Goal: Task Accomplishment & Management: Manage account settings

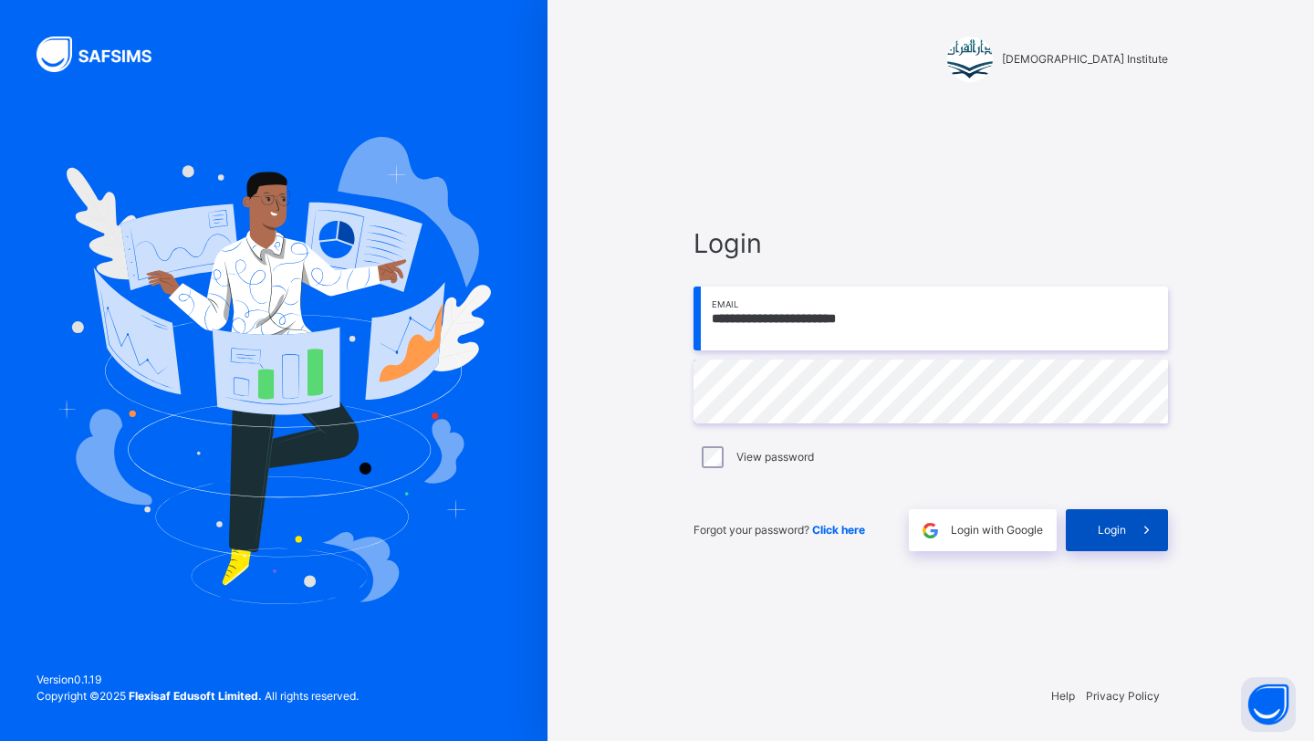
click at [1086, 517] on div "Login" at bounding box center [1117, 530] width 102 height 42
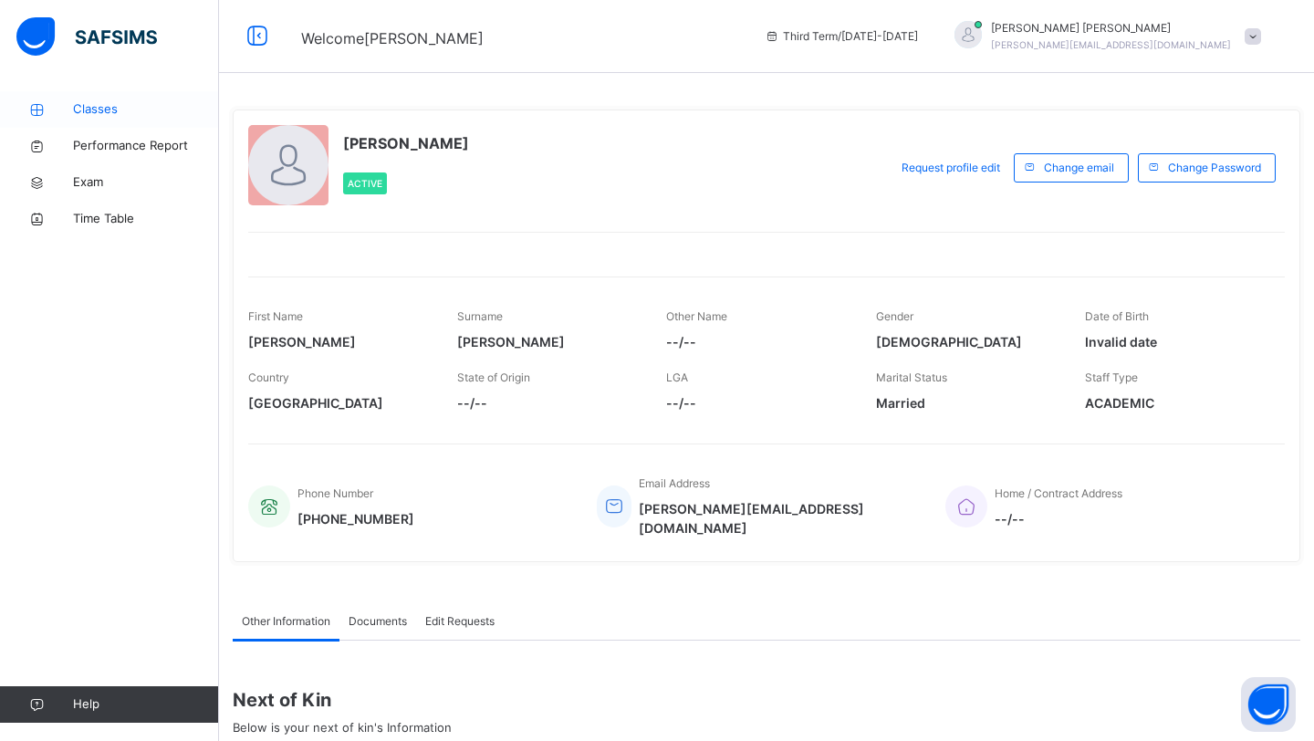
click at [37, 116] on link "Classes" at bounding box center [109, 109] width 219 height 36
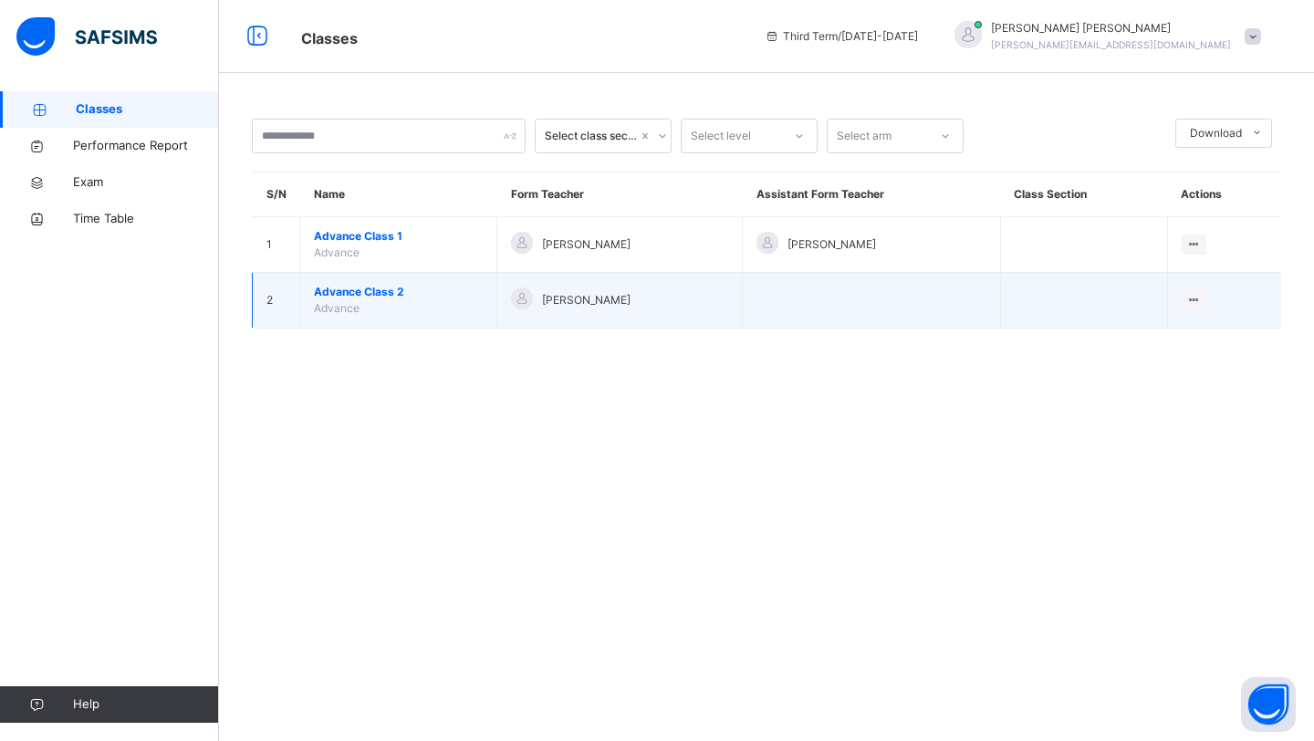
click at [351, 288] on span "Advance Class 2" at bounding box center [398, 292] width 169 height 16
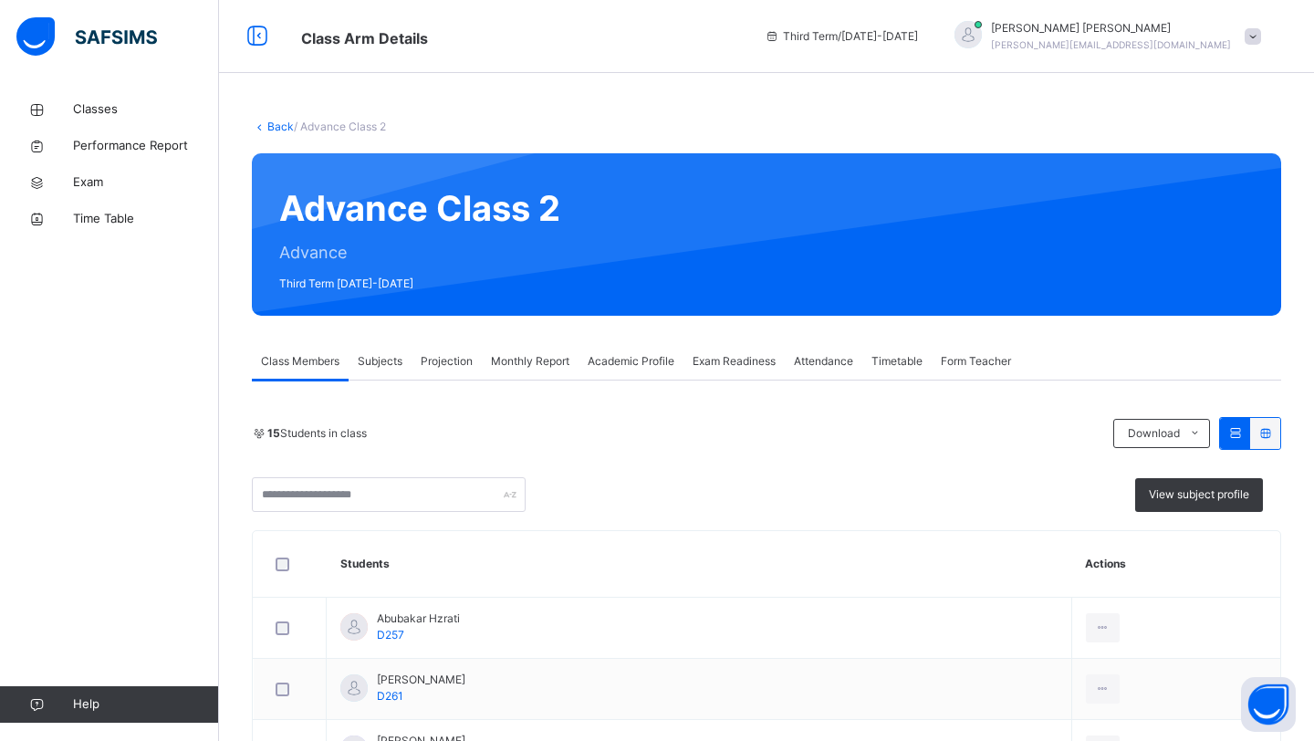
click at [546, 363] on span "Monthly Report" at bounding box center [530, 361] width 78 height 16
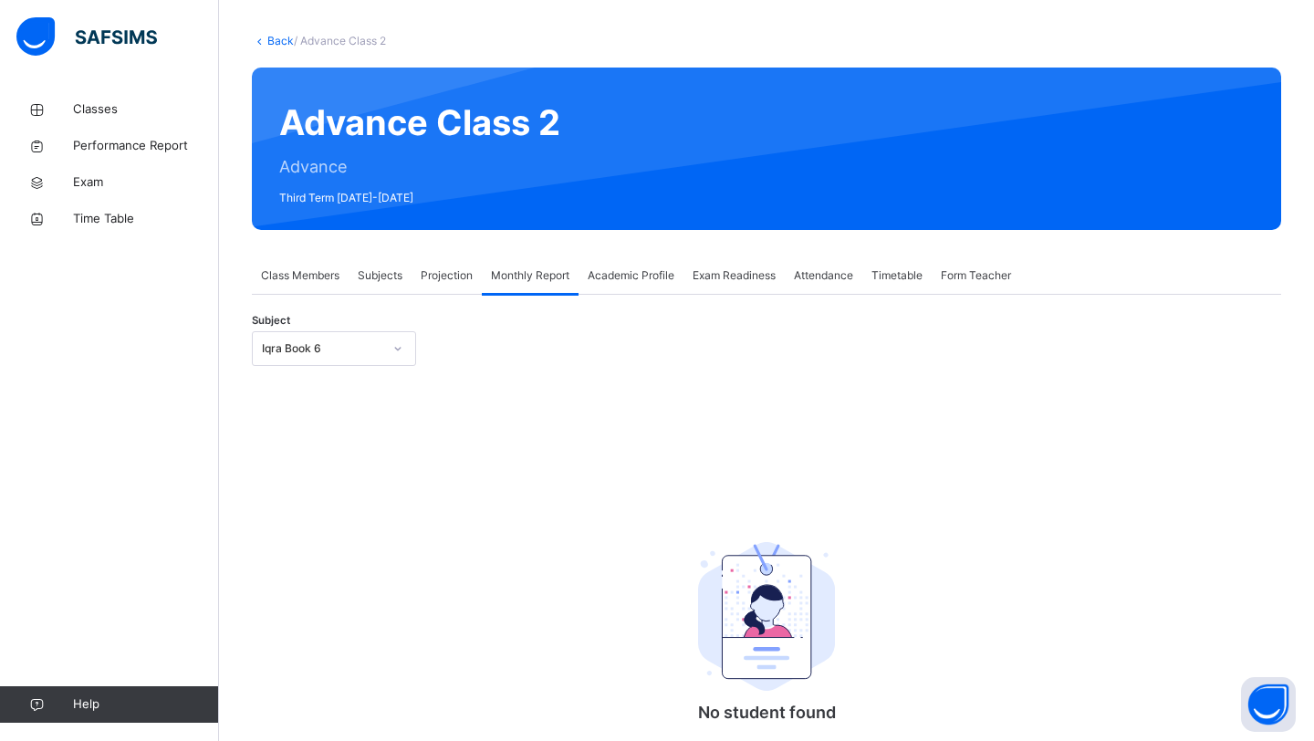
scroll to position [96, 0]
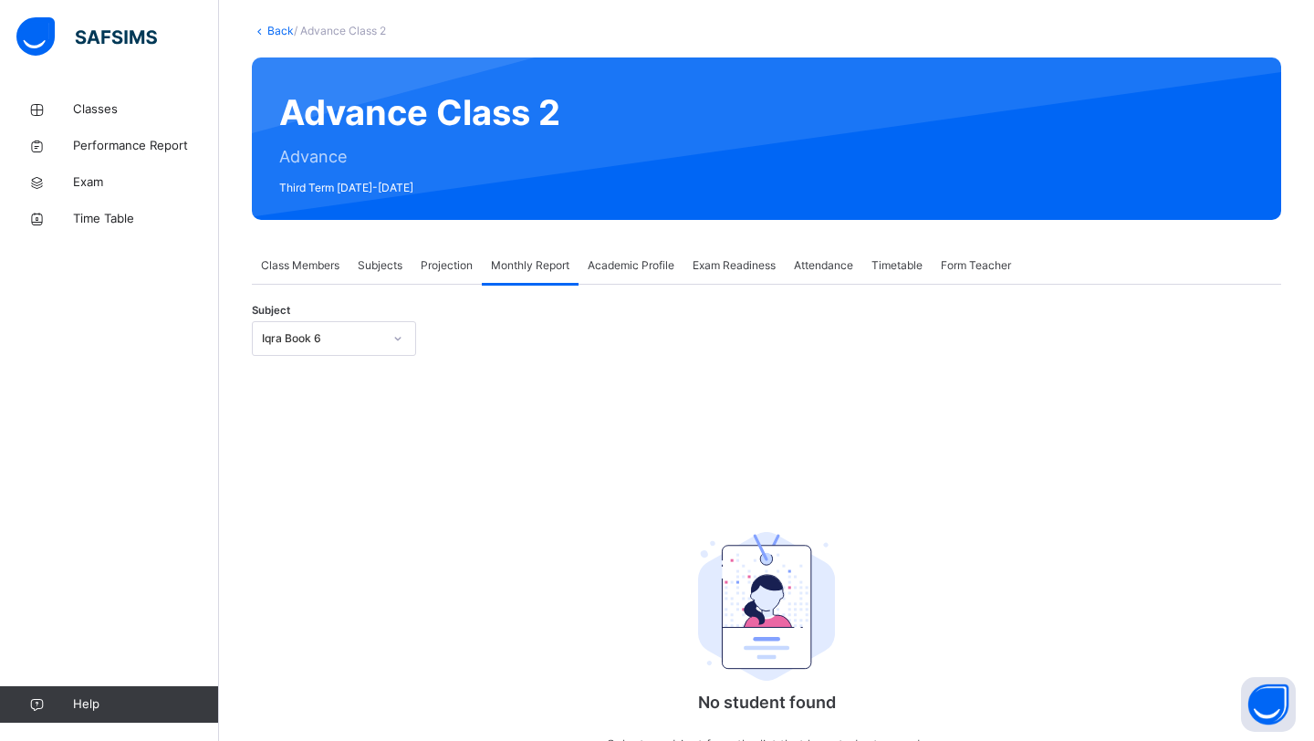
click at [374, 328] on div "Iqra Book 6" at bounding box center [317, 339] width 128 height 28
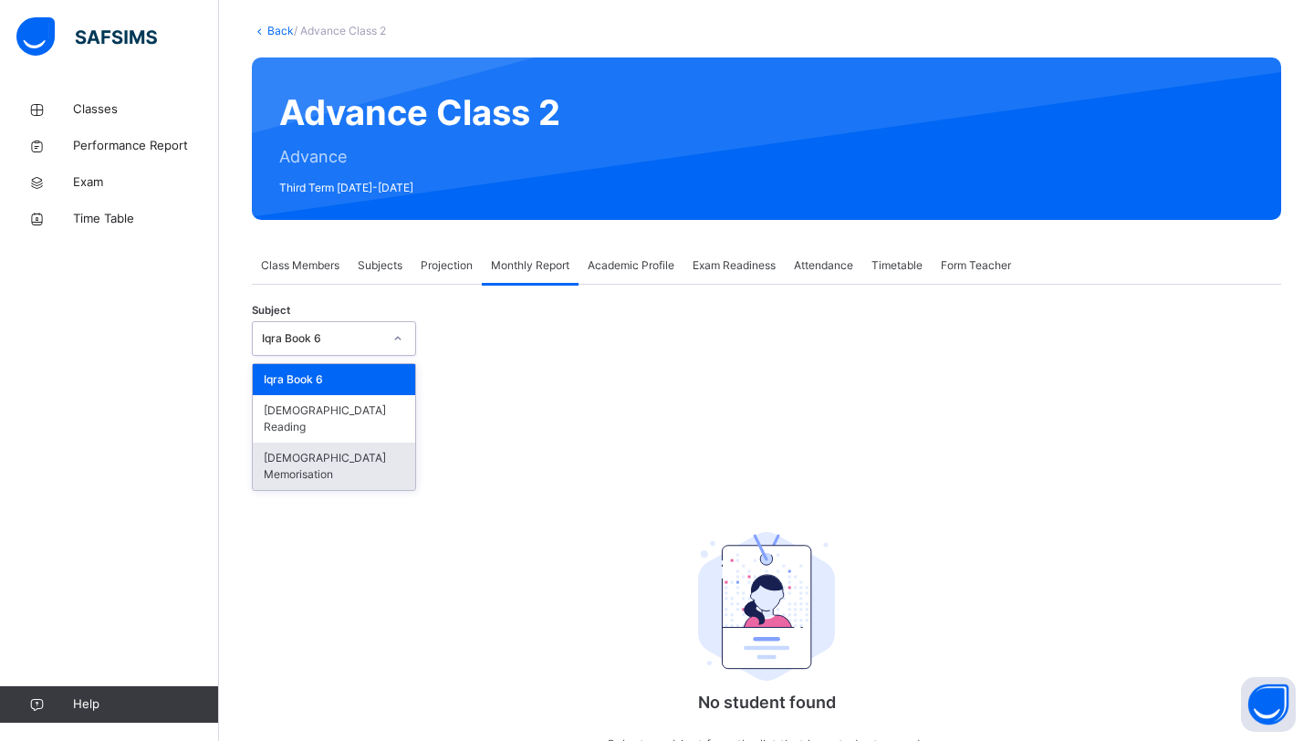
click at [332, 444] on div "[DEMOGRAPHIC_DATA] Memorisation" at bounding box center [334, 465] width 162 height 47
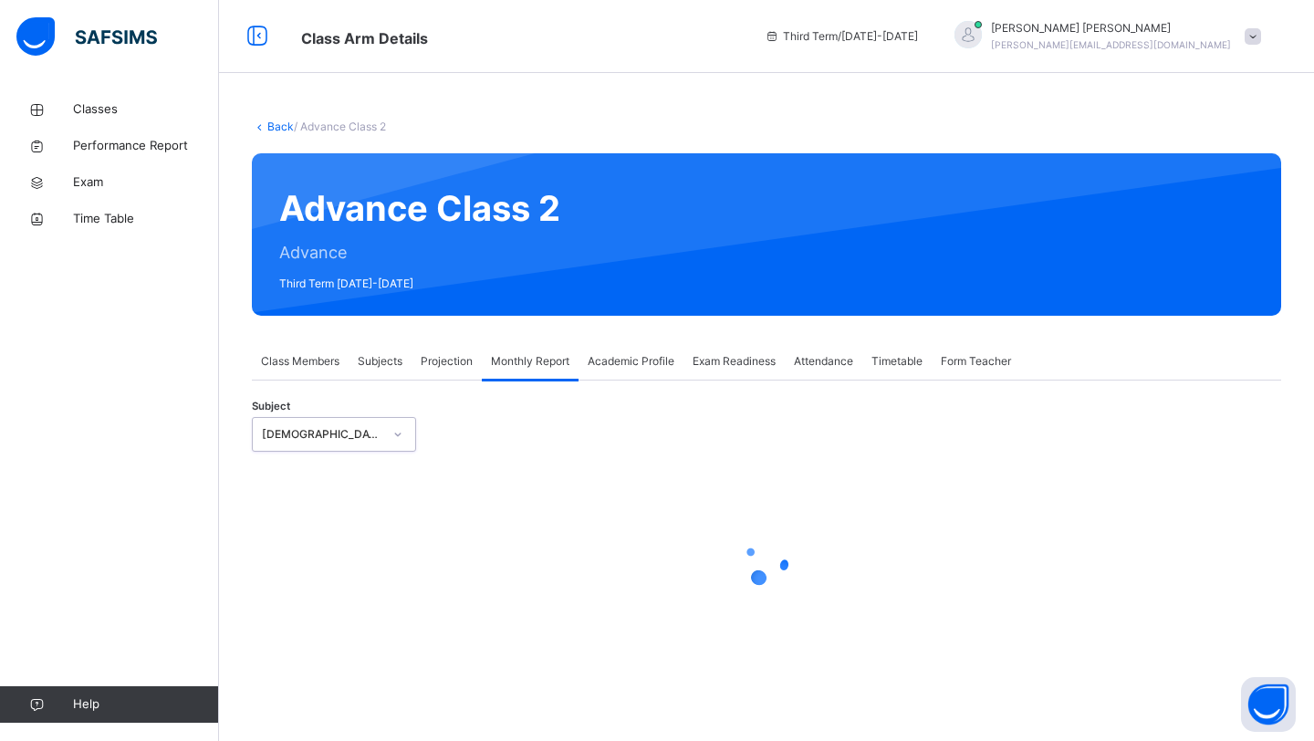
scroll to position [0, 0]
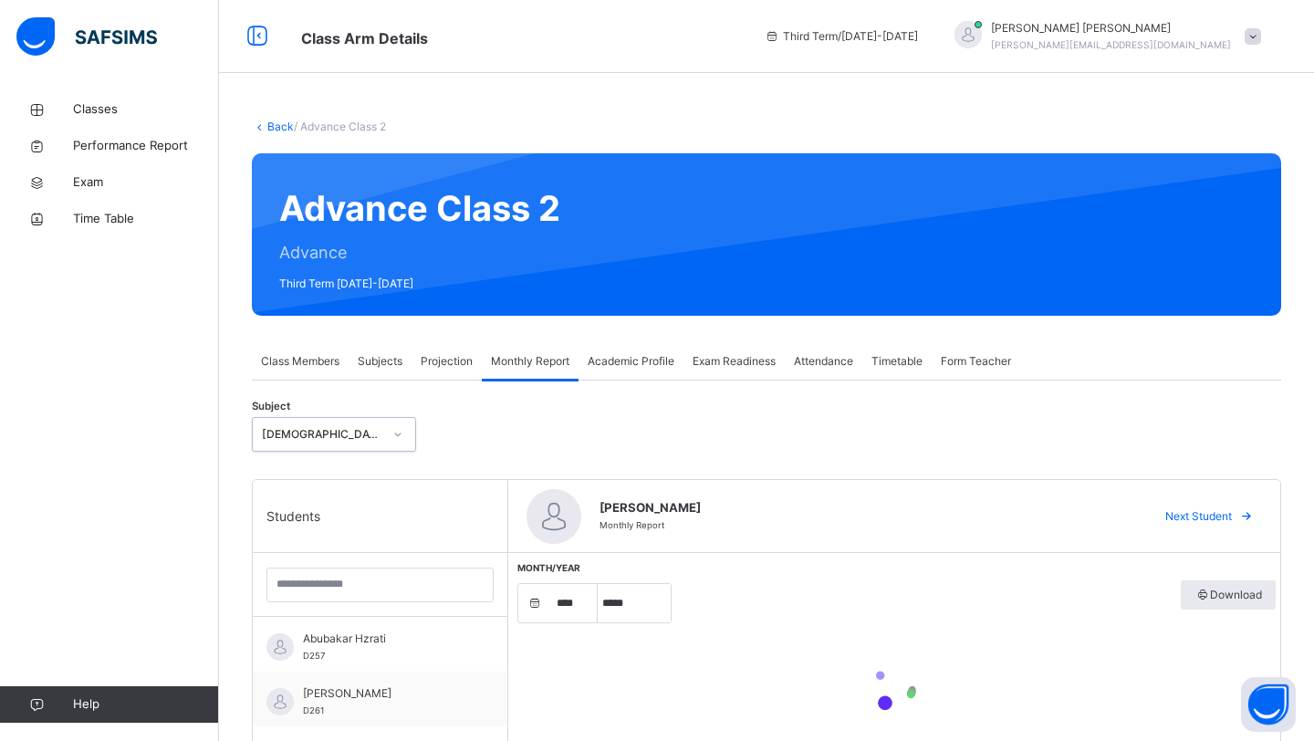
select select "****"
select select "*"
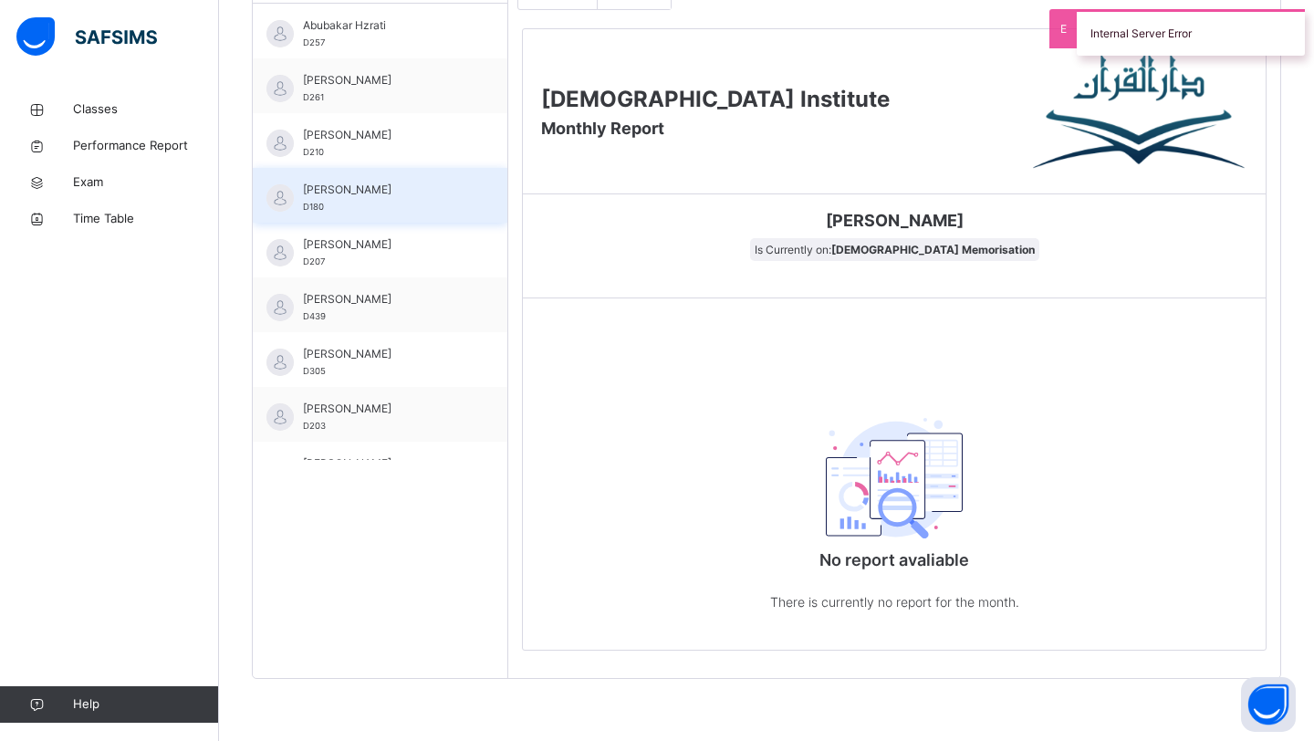
click at [351, 215] on div "[PERSON_NAME] D180" at bounding box center [380, 195] width 255 height 55
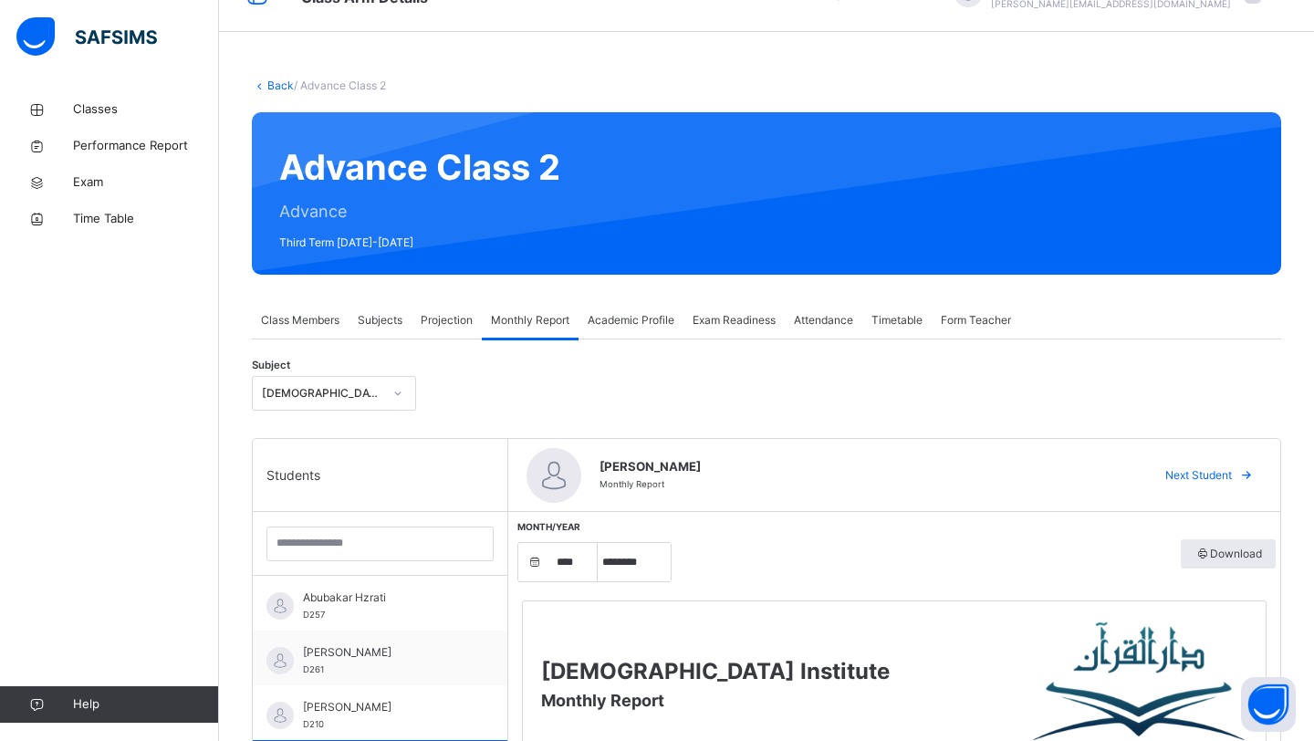
scroll to position [58, 0]
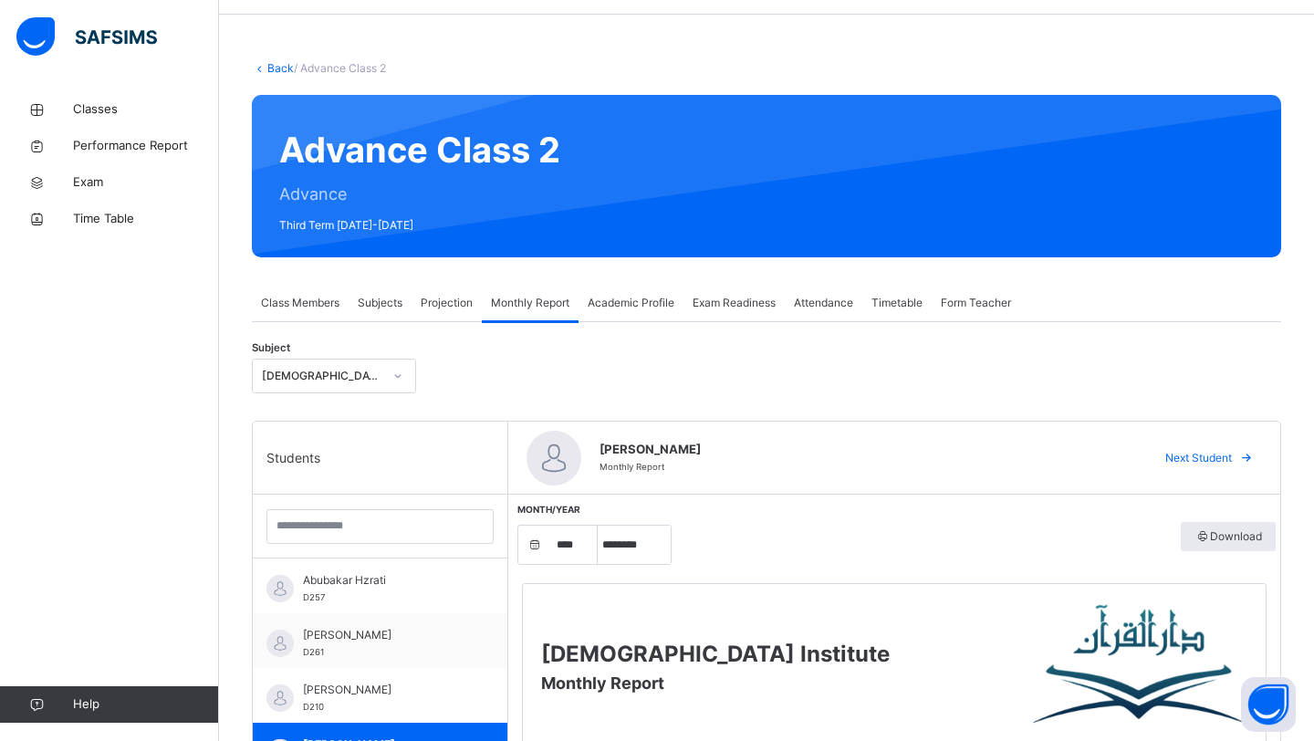
click at [442, 310] on span "Projection" at bounding box center [447, 303] width 52 height 16
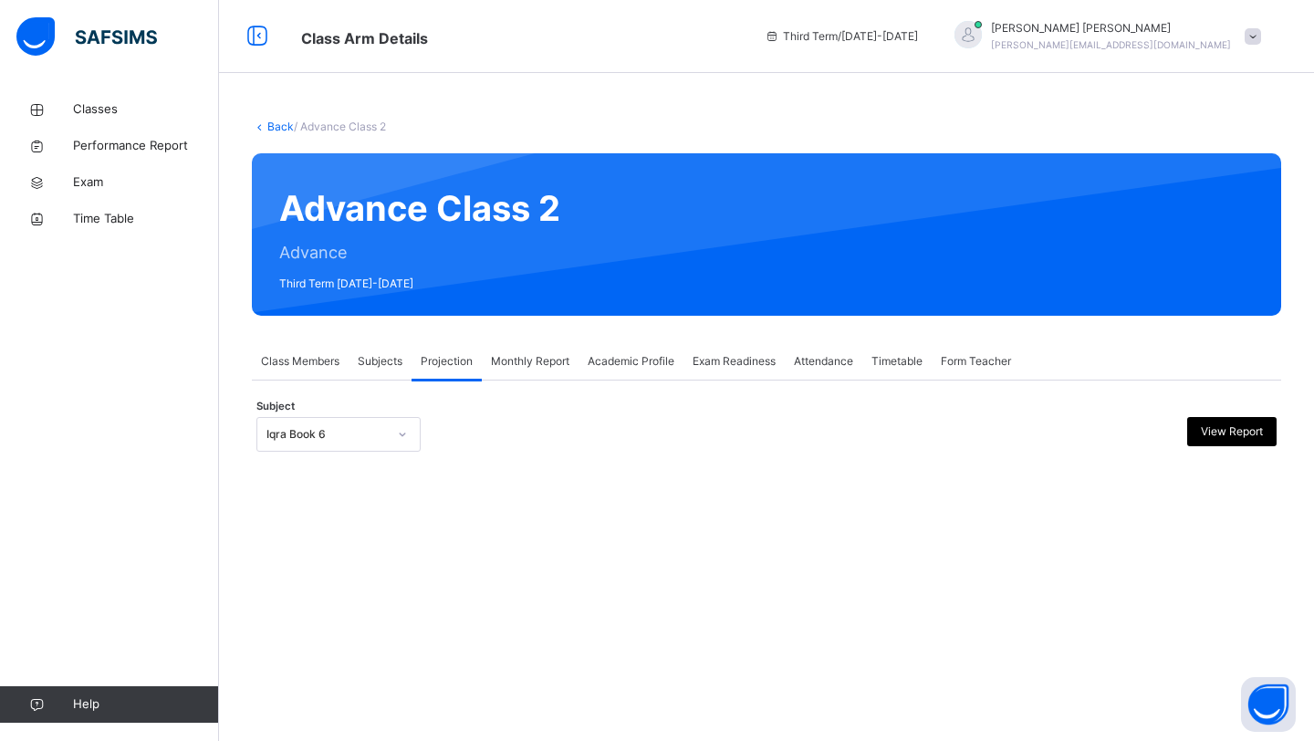
click at [323, 448] on div "Iqra Book 6" at bounding box center [338, 434] width 164 height 35
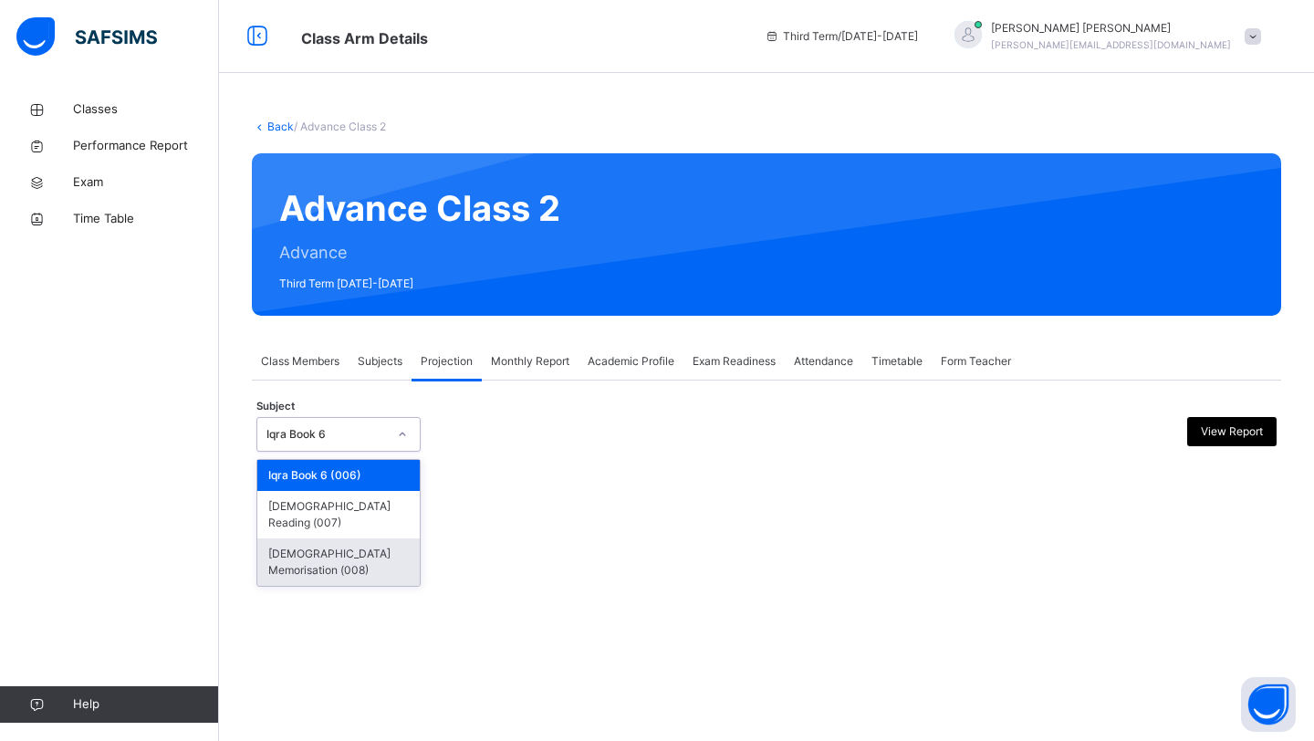
click at [313, 538] on div "[DEMOGRAPHIC_DATA] Memorisation (008)" at bounding box center [338, 561] width 162 height 47
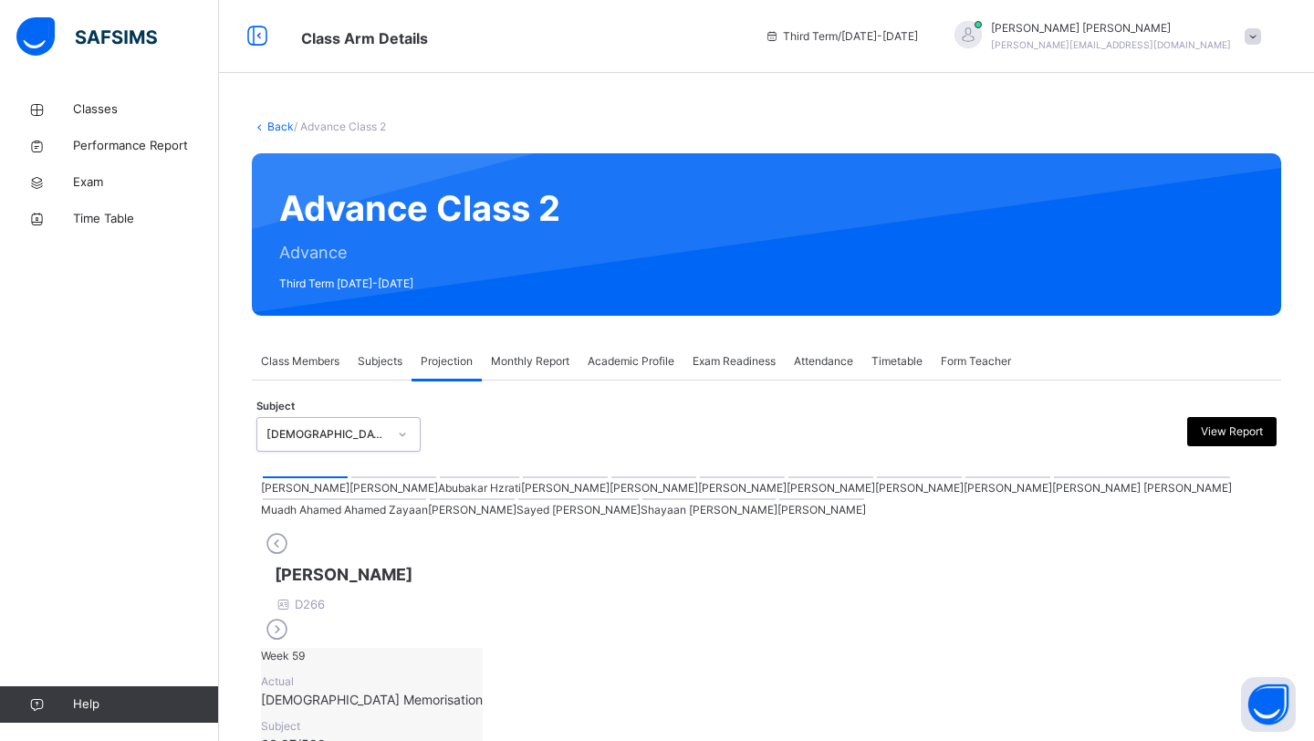
scroll to position [157, 0]
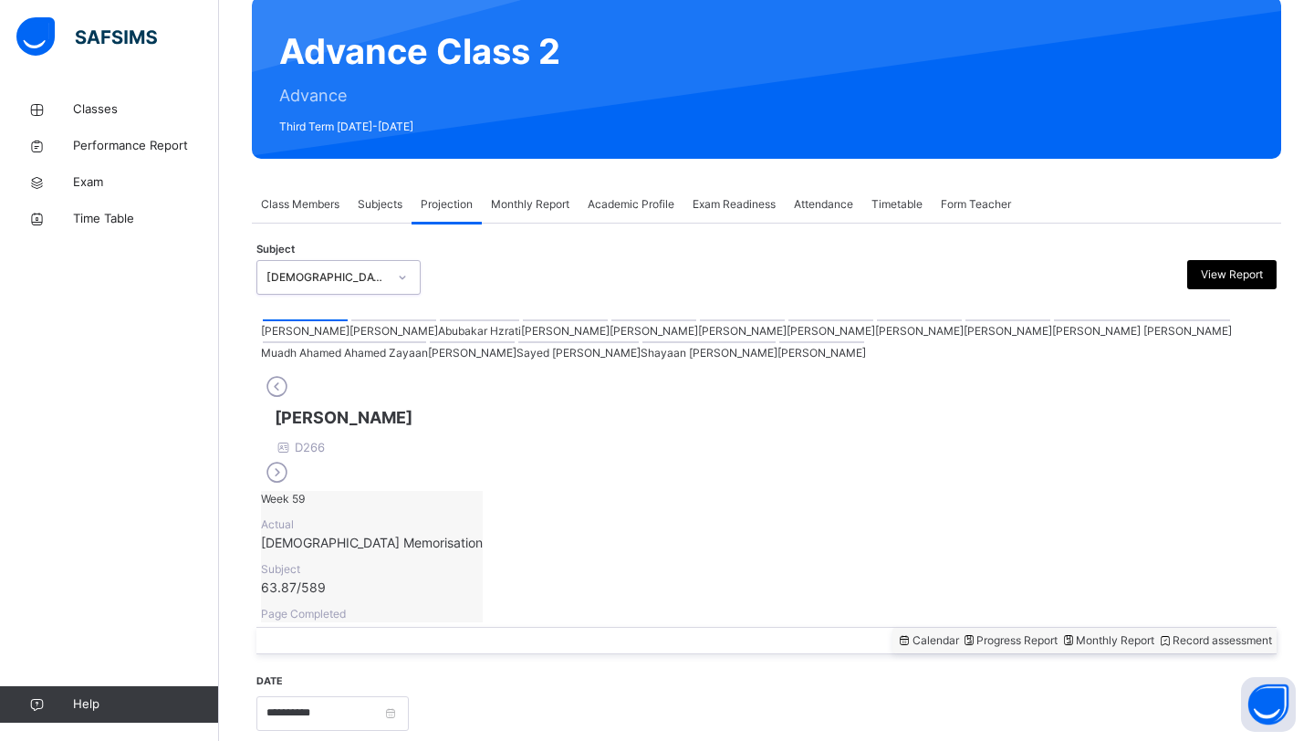
click at [609, 339] on div "[PERSON_NAME]" at bounding box center [653, 328] width 88 height 22
click at [611, 321] on div at bounding box center [653, 320] width 85 height 2
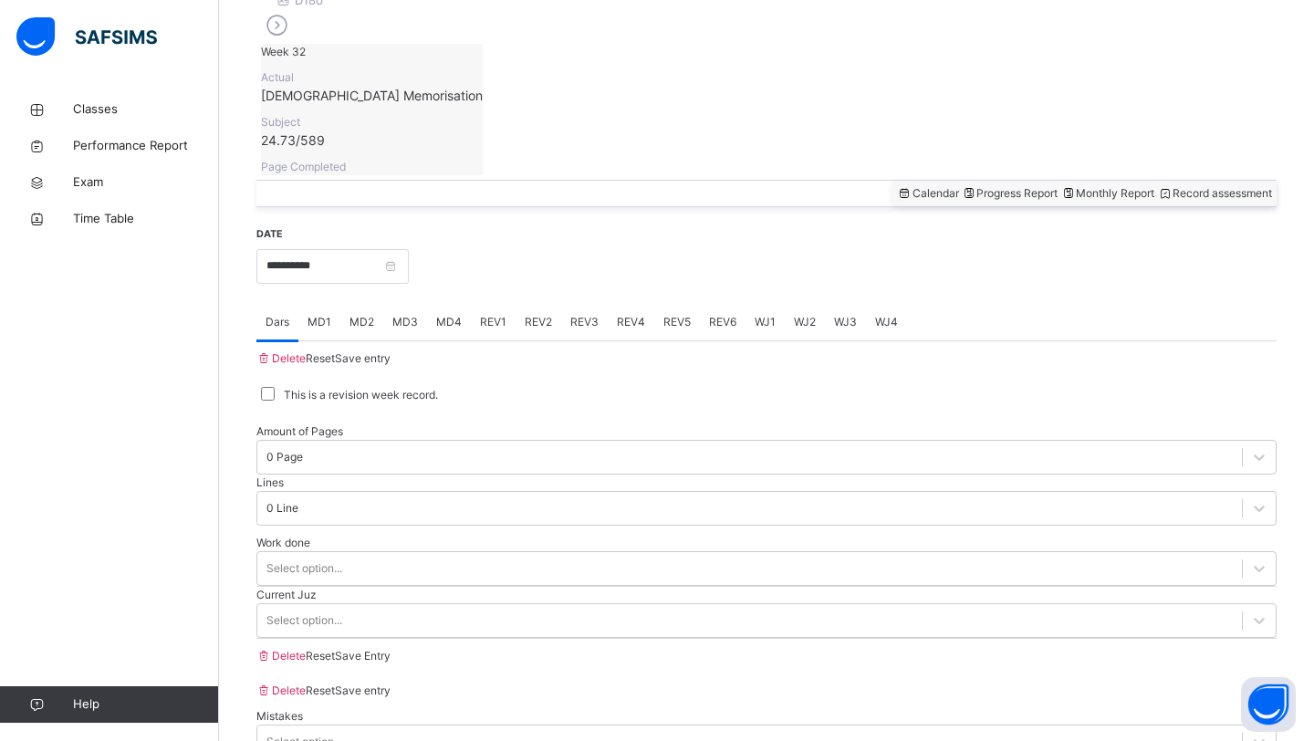
scroll to position [602, 0]
click at [495, 306] on div "REV1" at bounding box center [493, 324] width 45 height 36
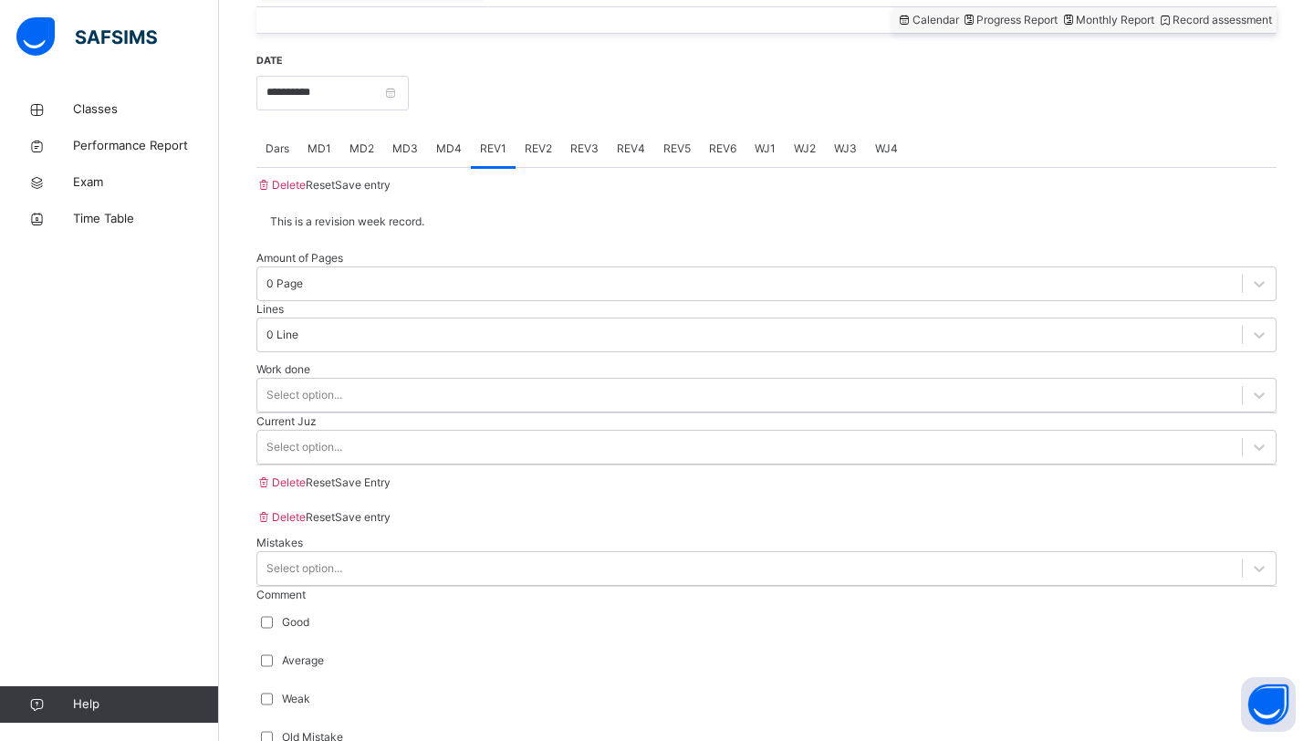
scroll to position [782, 0]
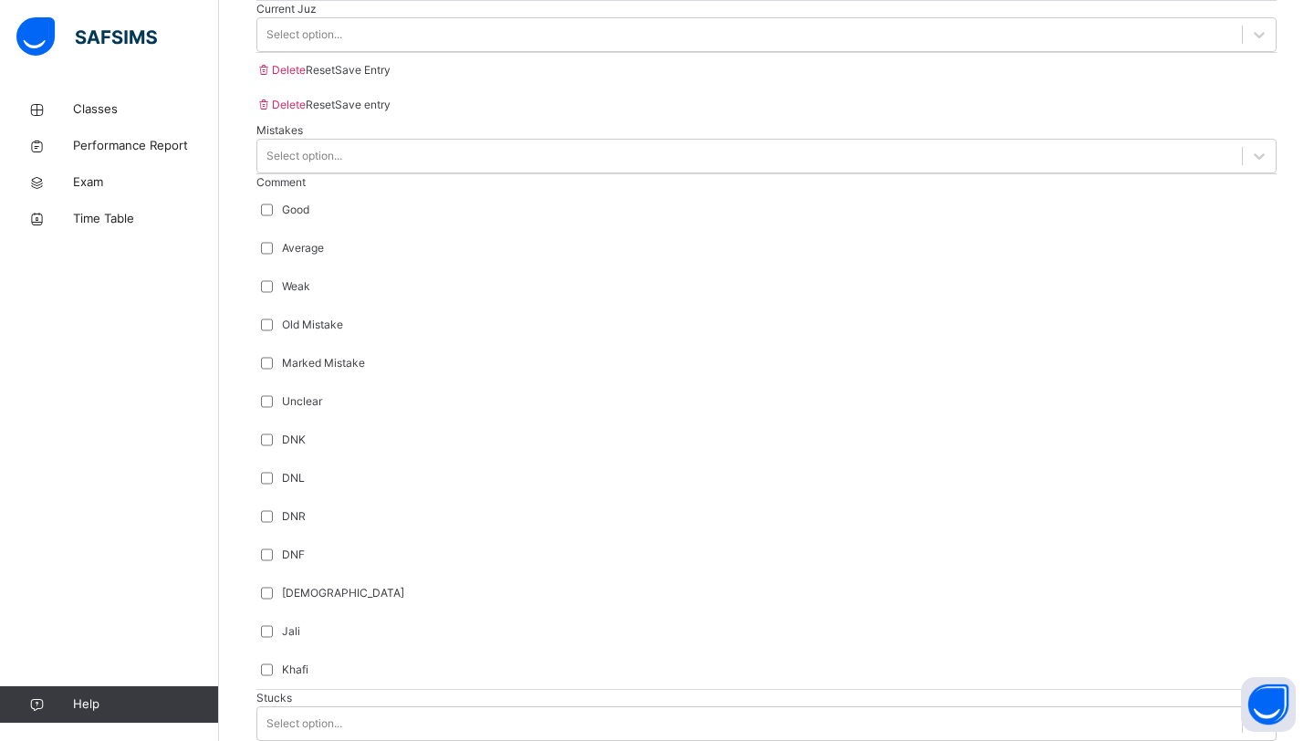
scroll to position [1543, 0]
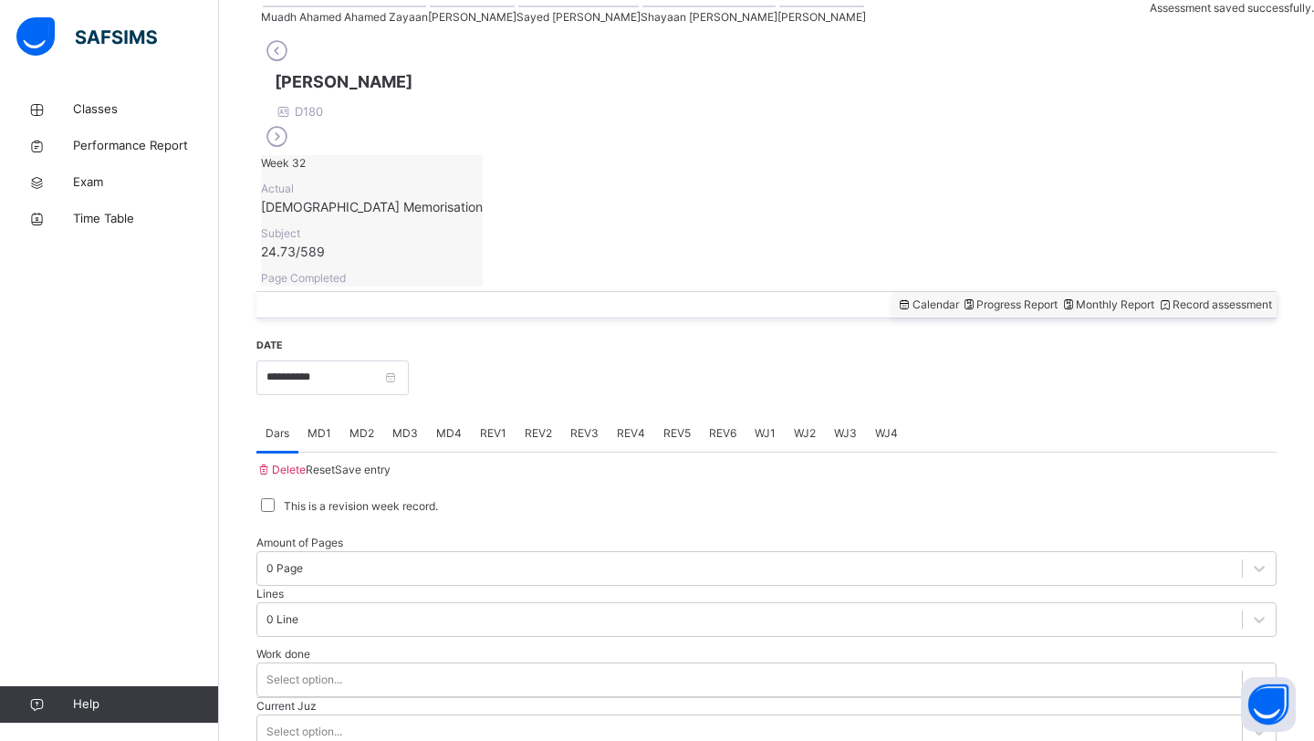
scroll to position [488, 0]
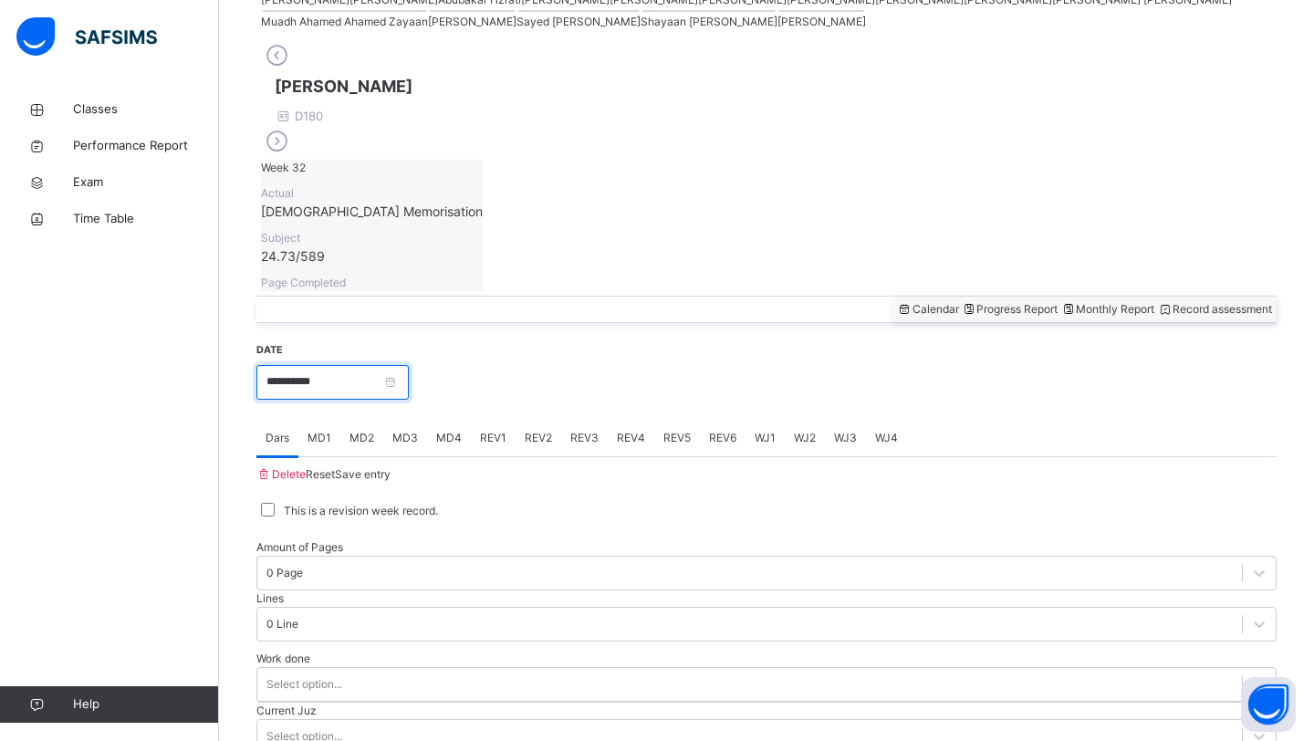
click at [363, 365] on input "**********" at bounding box center [332, 382] width 152 height 35
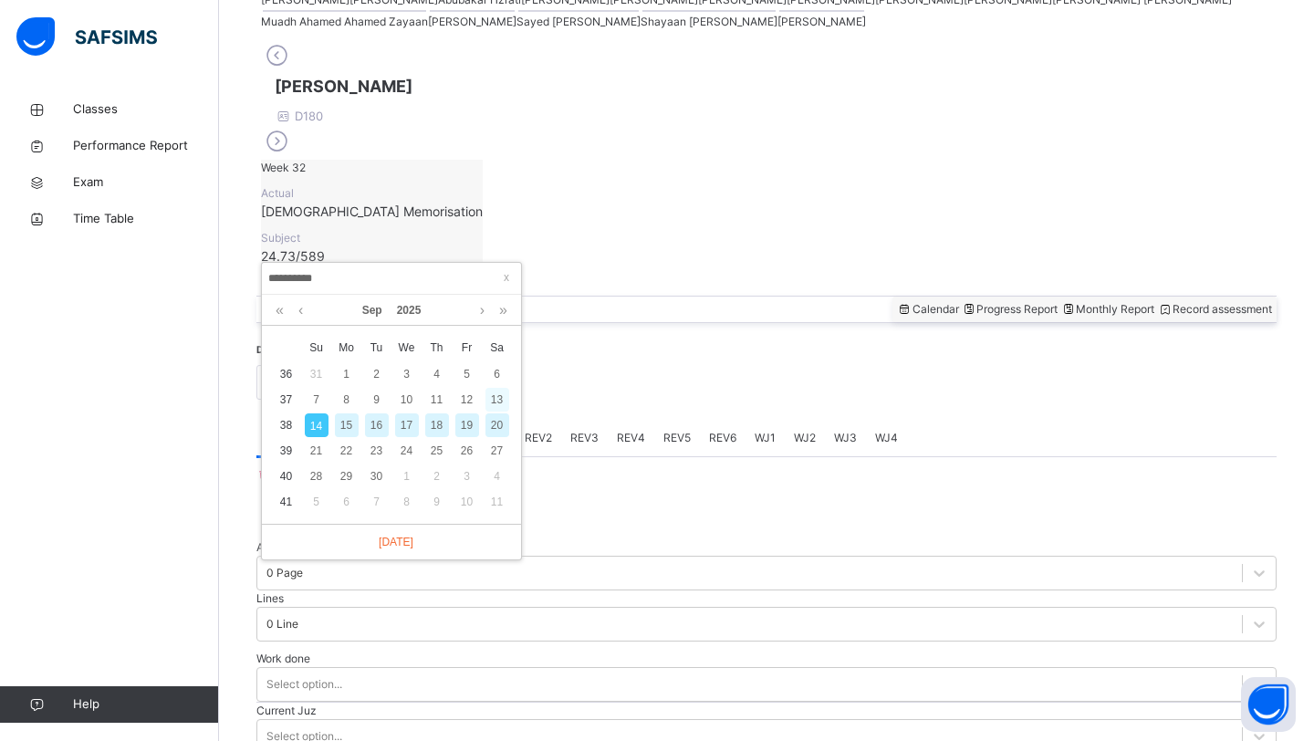
click at [494, 402] on div "13" at bounding box center [497, 400] width 24 height 24
type input "**********"
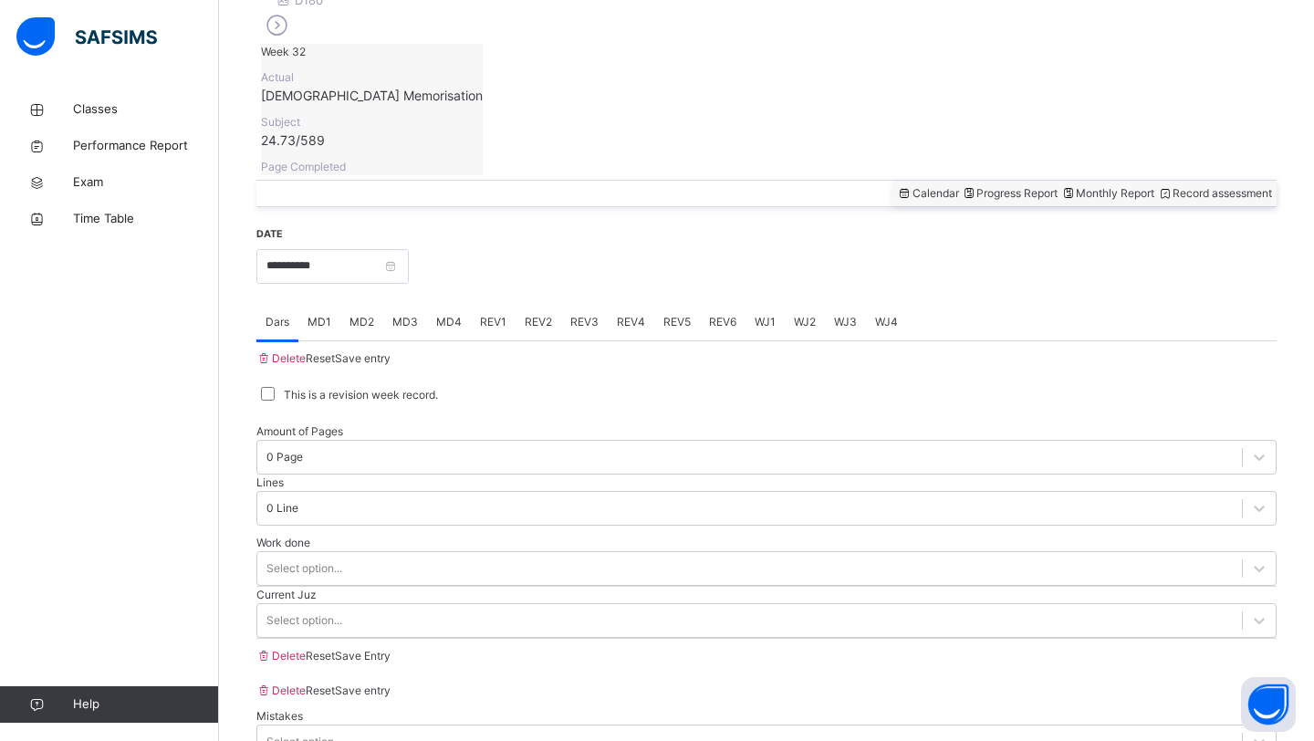
scroll to position [629, 0]
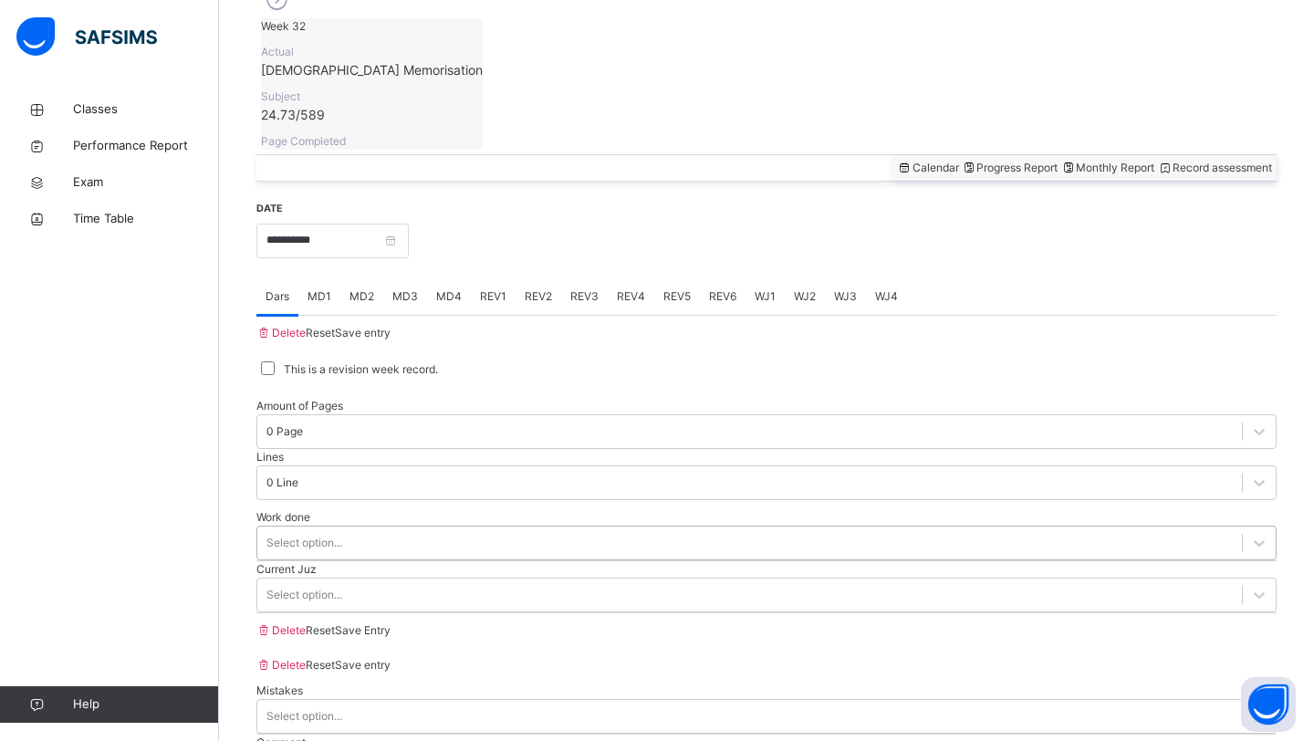
click at [419, 525] on div "Select option..." at bounding box center [766, 542] width 1020 height 35
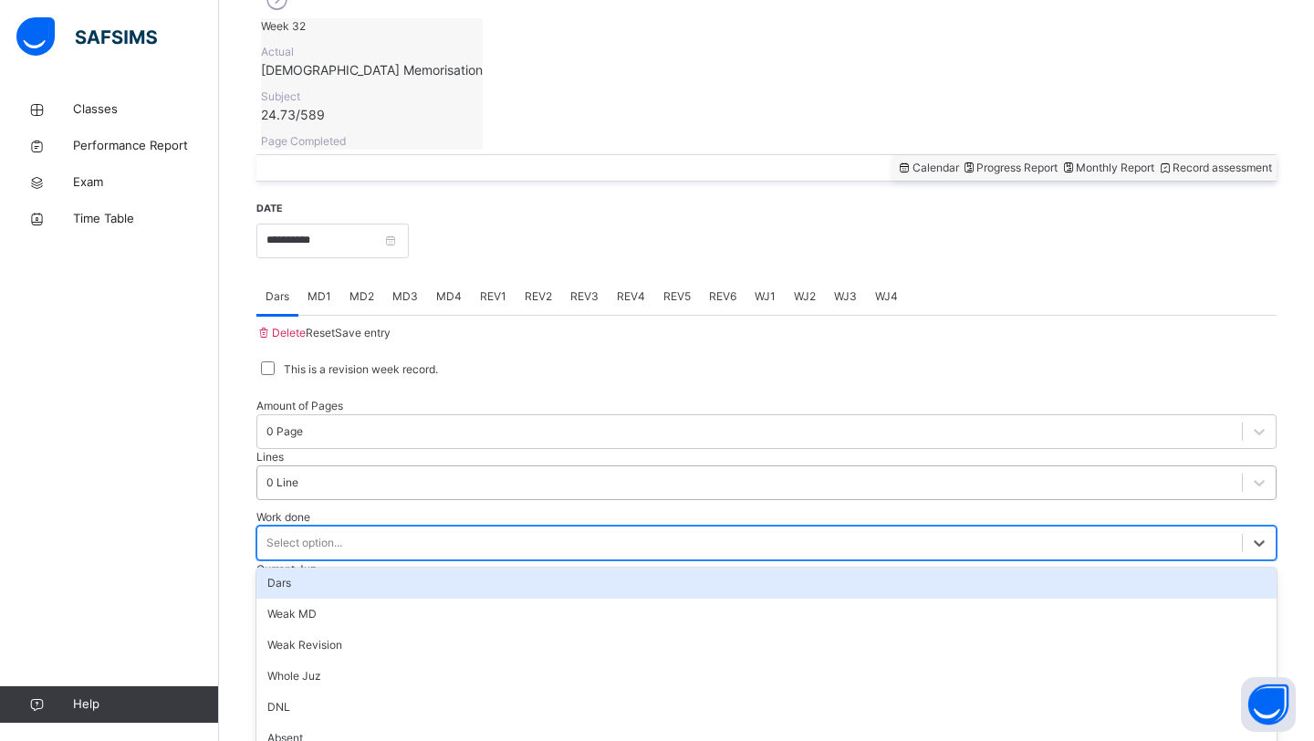
click at [533, 468] on div "0 Line" at bounding box center [749, 482] width 984 height 28
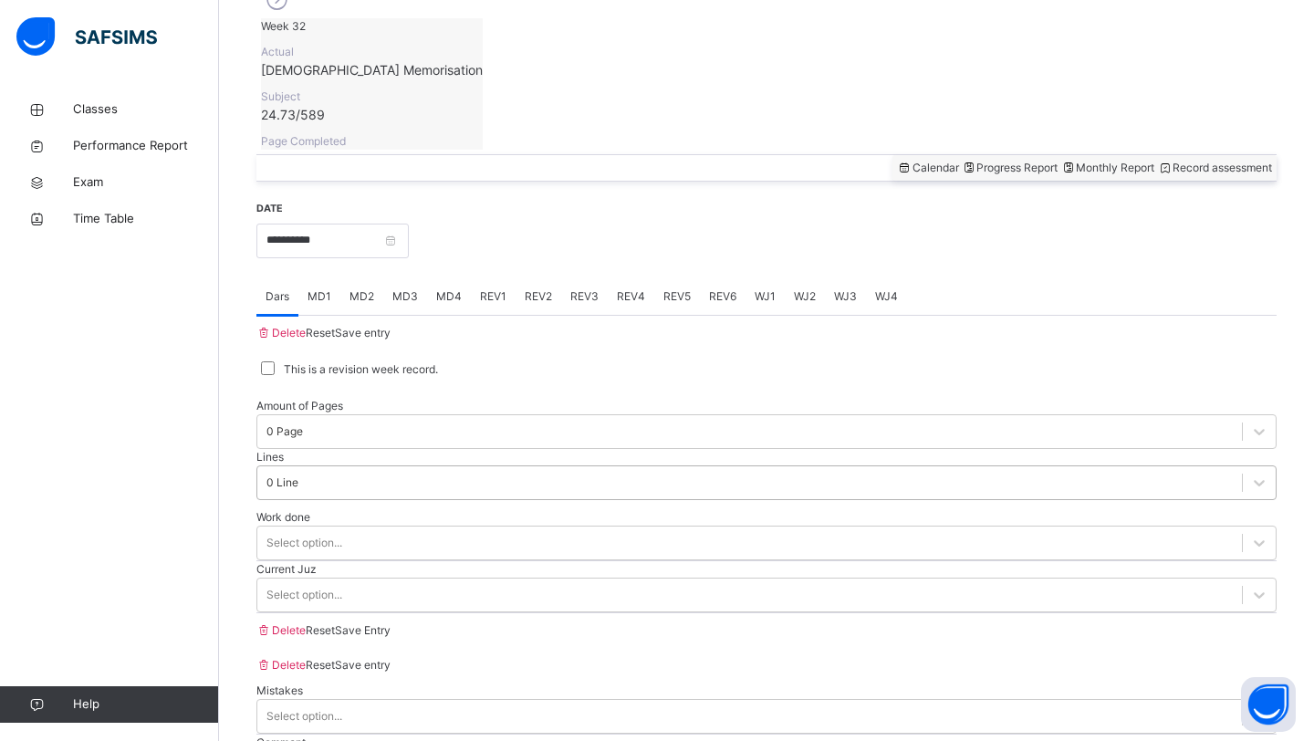
click at [626, 468] on div "0 Line" at bounding box center [749, 482] width 984 height 28
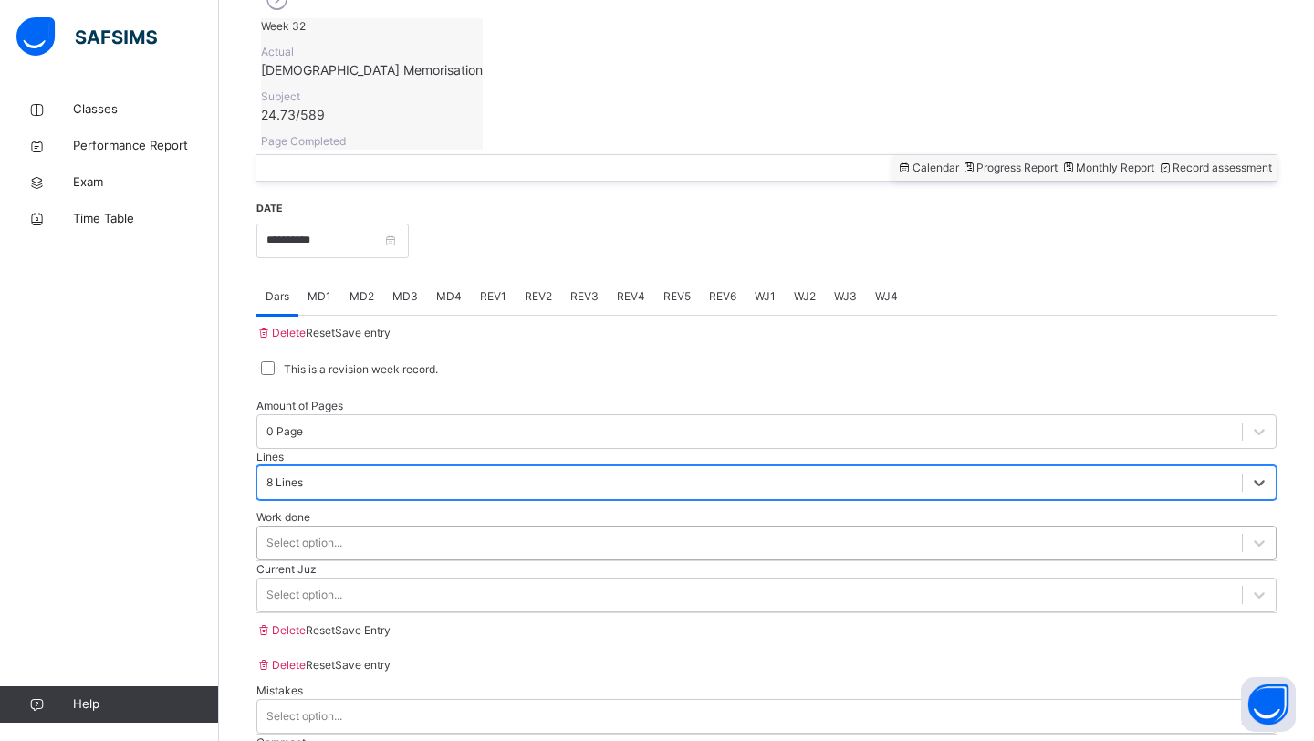
click at [523, 528] on div "Select option..." at bounding box center [749, 542] width 984 height 28
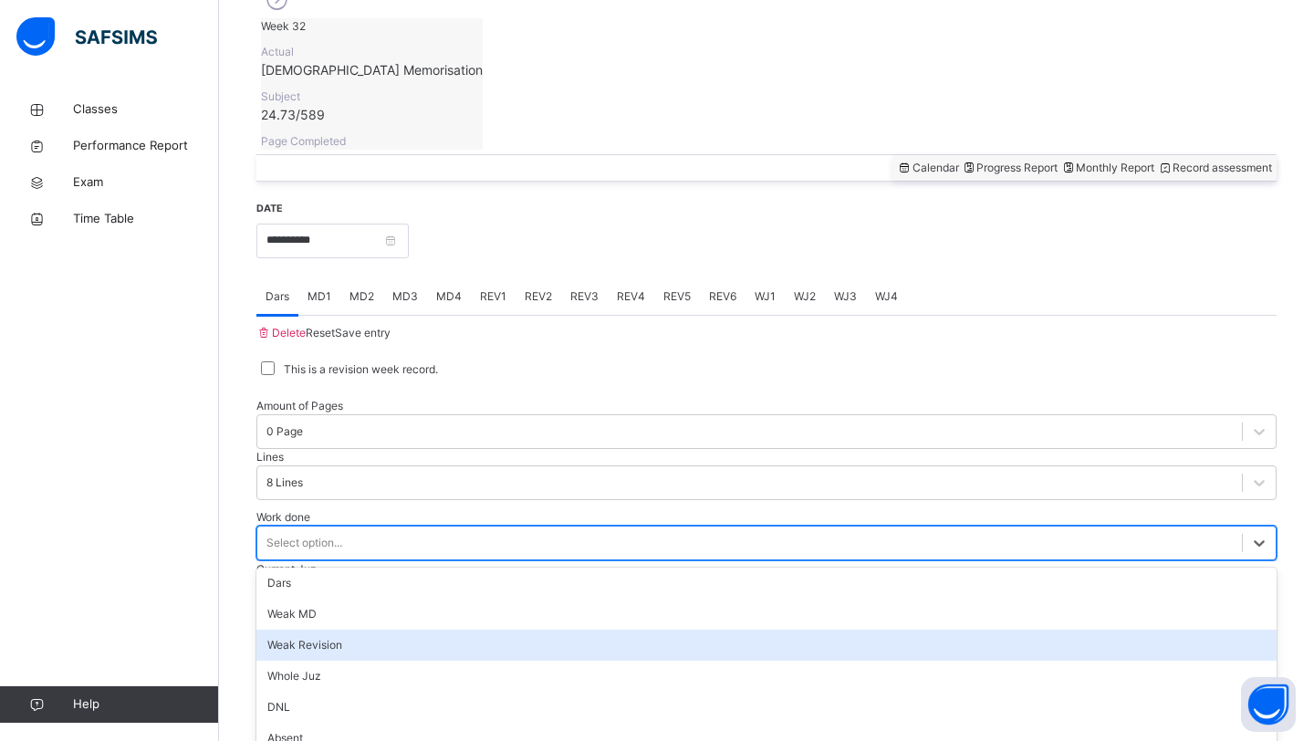
click at [473, 629] on div "Weak Revision" at bounding box center [766, 644] width 1020 height 31
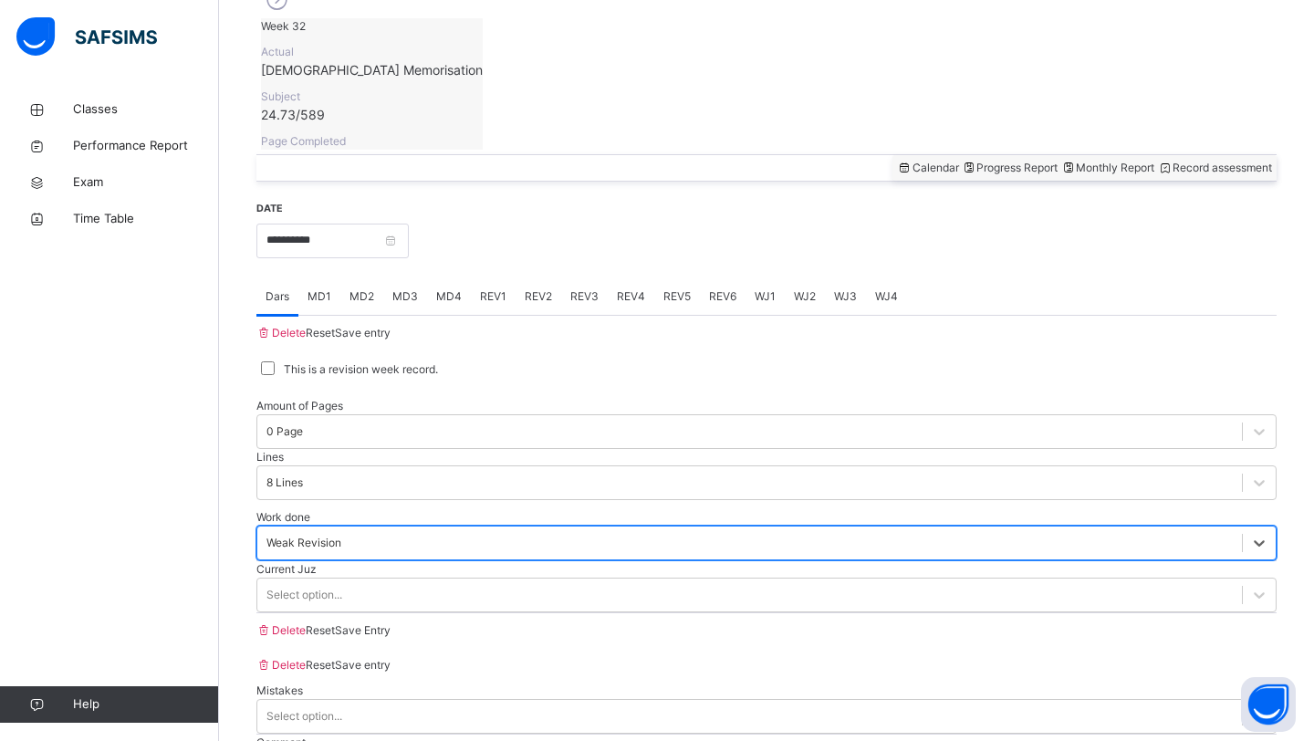
click at [341, 535] on div "Weak Revision" at bounding box center [303, 543] width 75 height 16
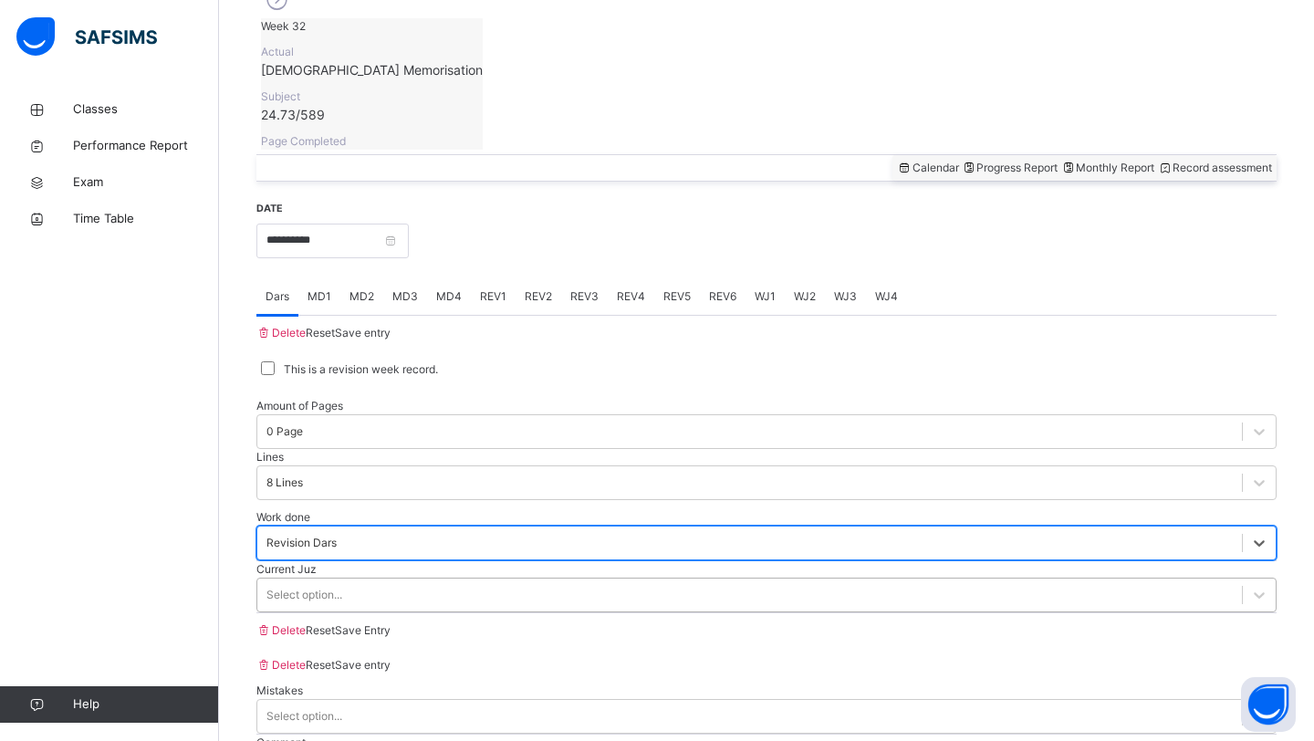
click at [362, 580] on div "Select option..." at bounding box center [749, 594] width 984 height 28
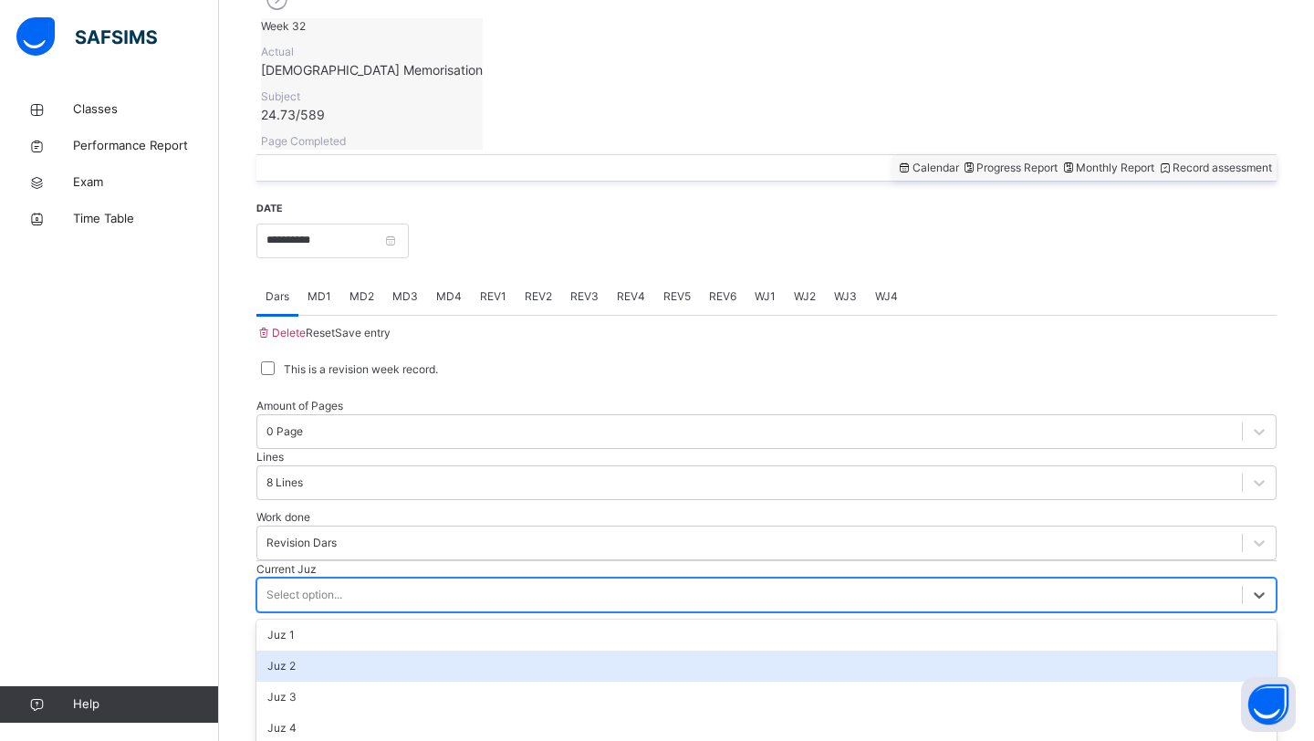
click at [336, 650] on div "Juz 2" at bounding box center [766, 665] width 1020 height 31
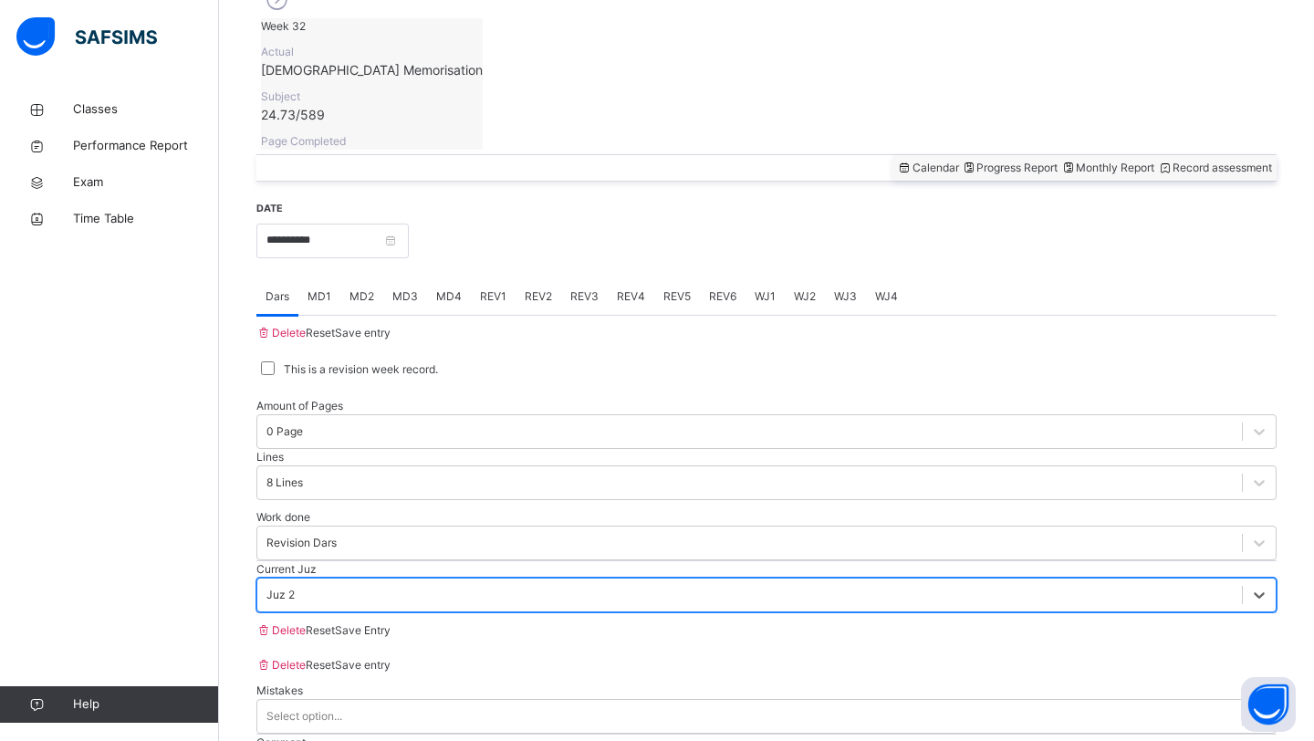
click at [390, 636] on span "Save Entry" at bounding box center [363, 630] width 56 height 14
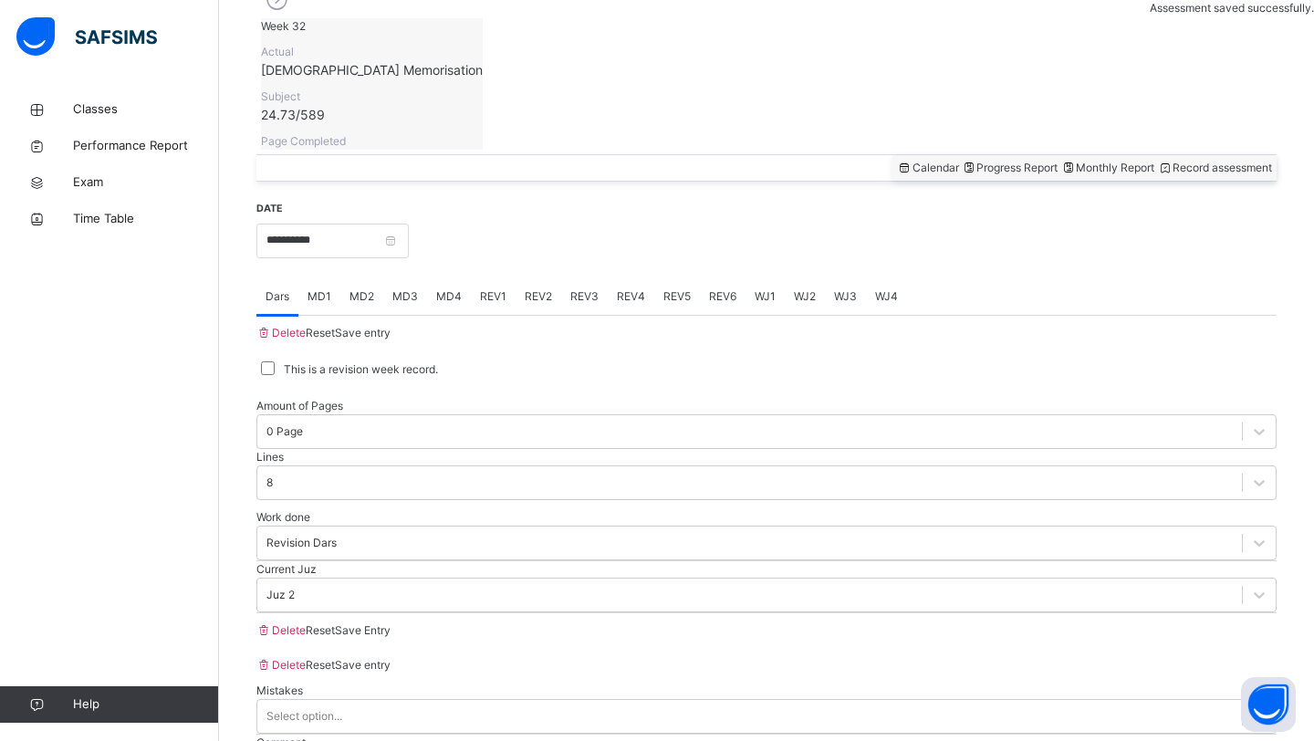
click at [500, 288] on span "REV1" at bounding box center [493, 296] width 26 height 16
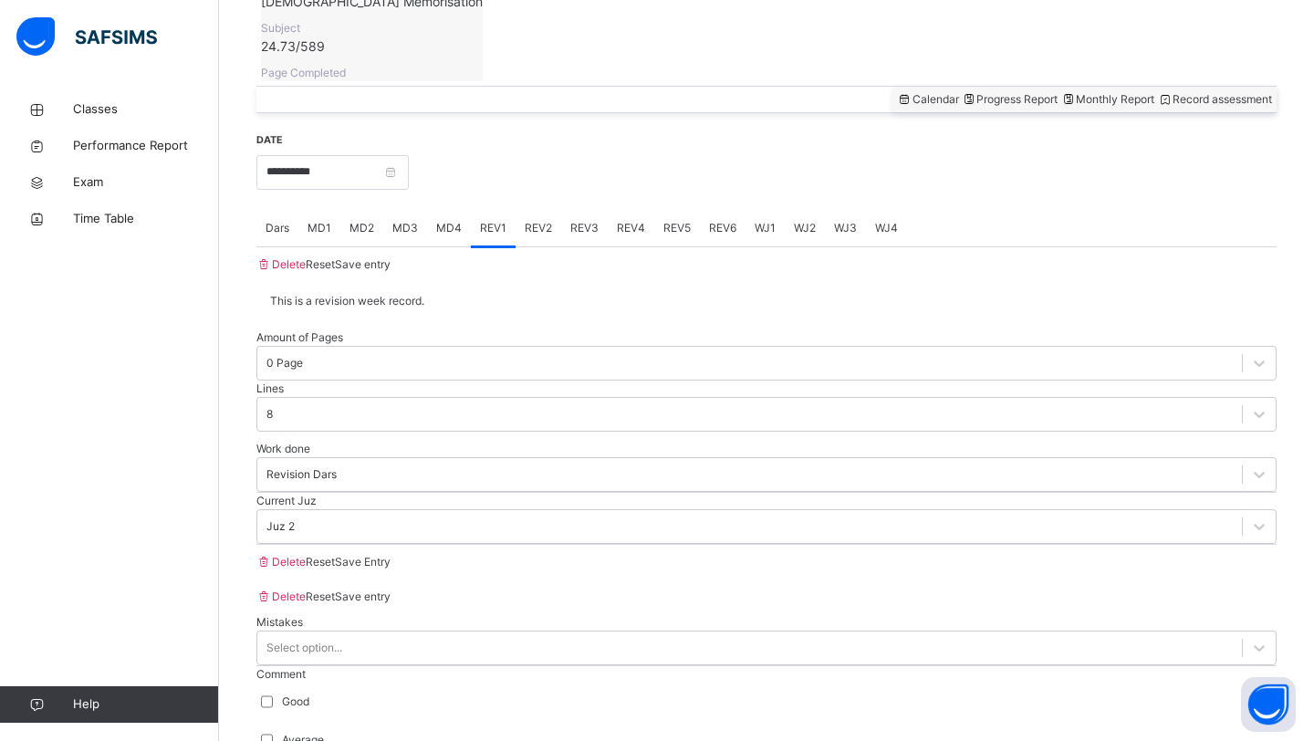
scroll to position [704, 0]
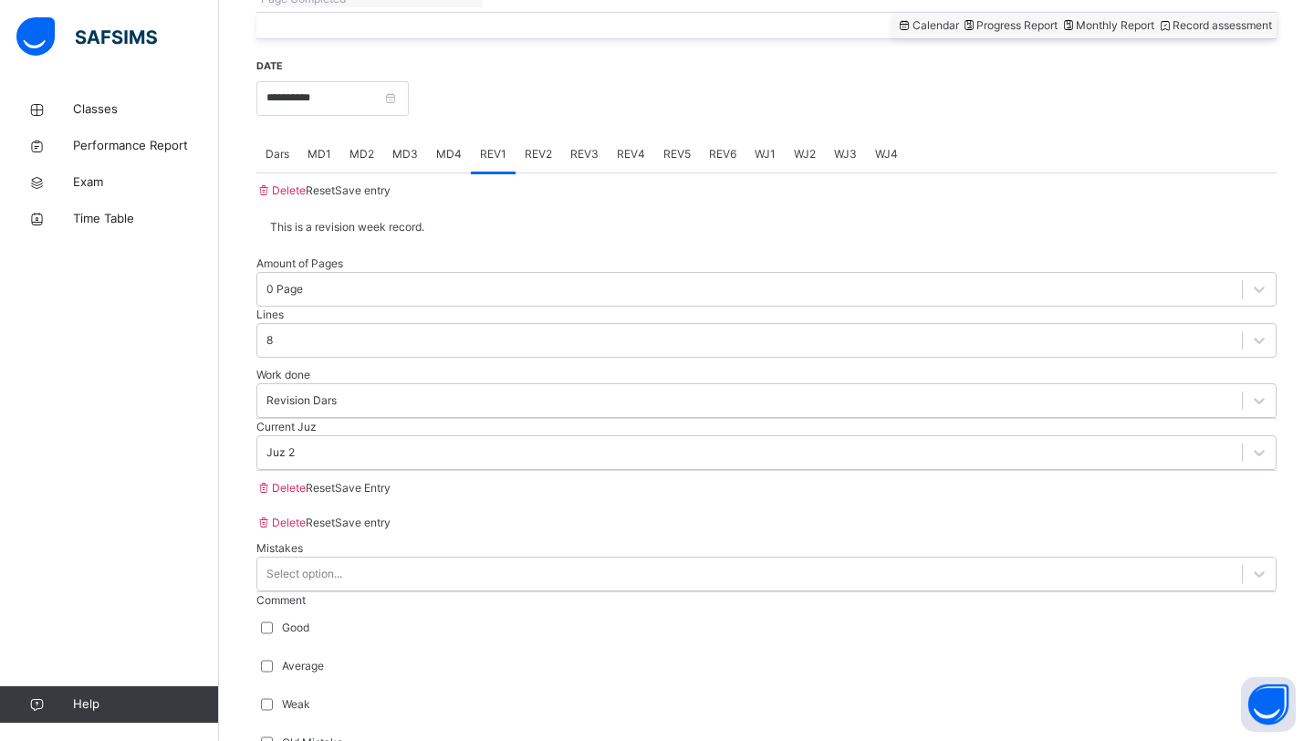
scroll to position [782, 0]
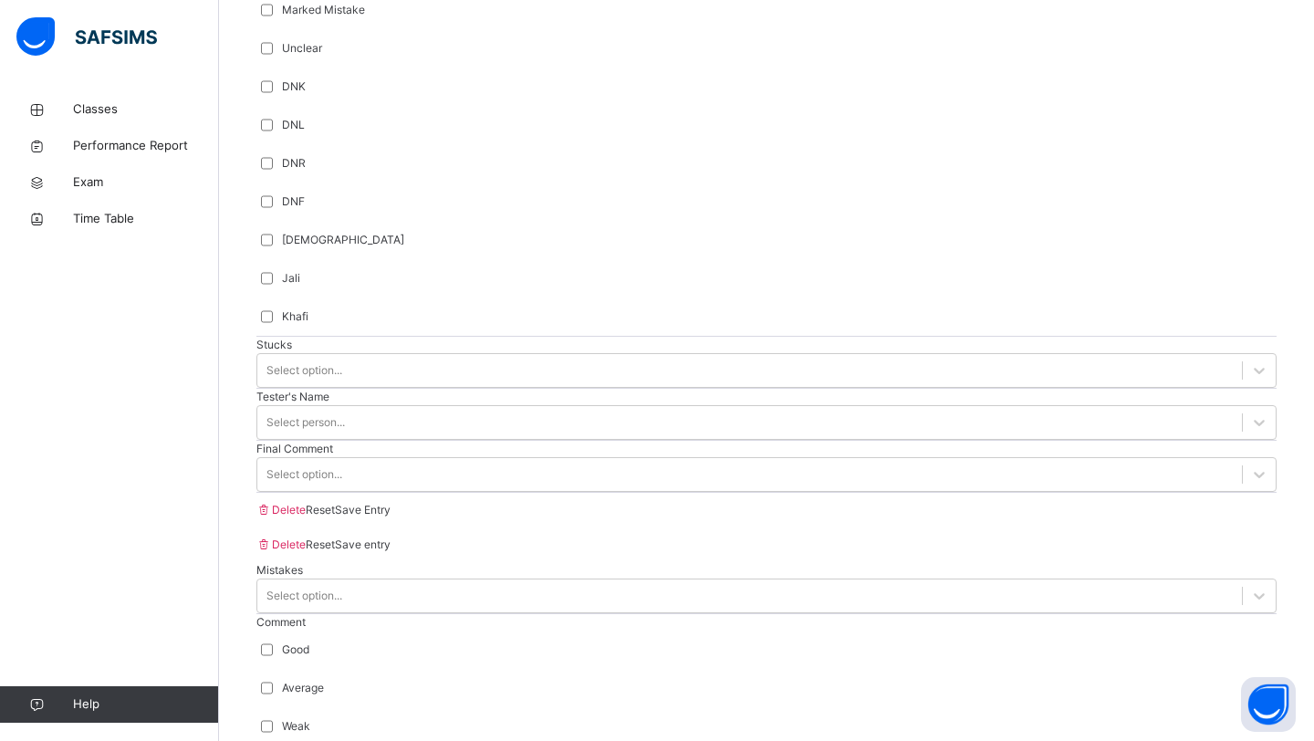
type input "****"
drag, startPoint x: 272, startPoint y: 450, endPoint x: 370, endPoint y: 453, distance: 98.6
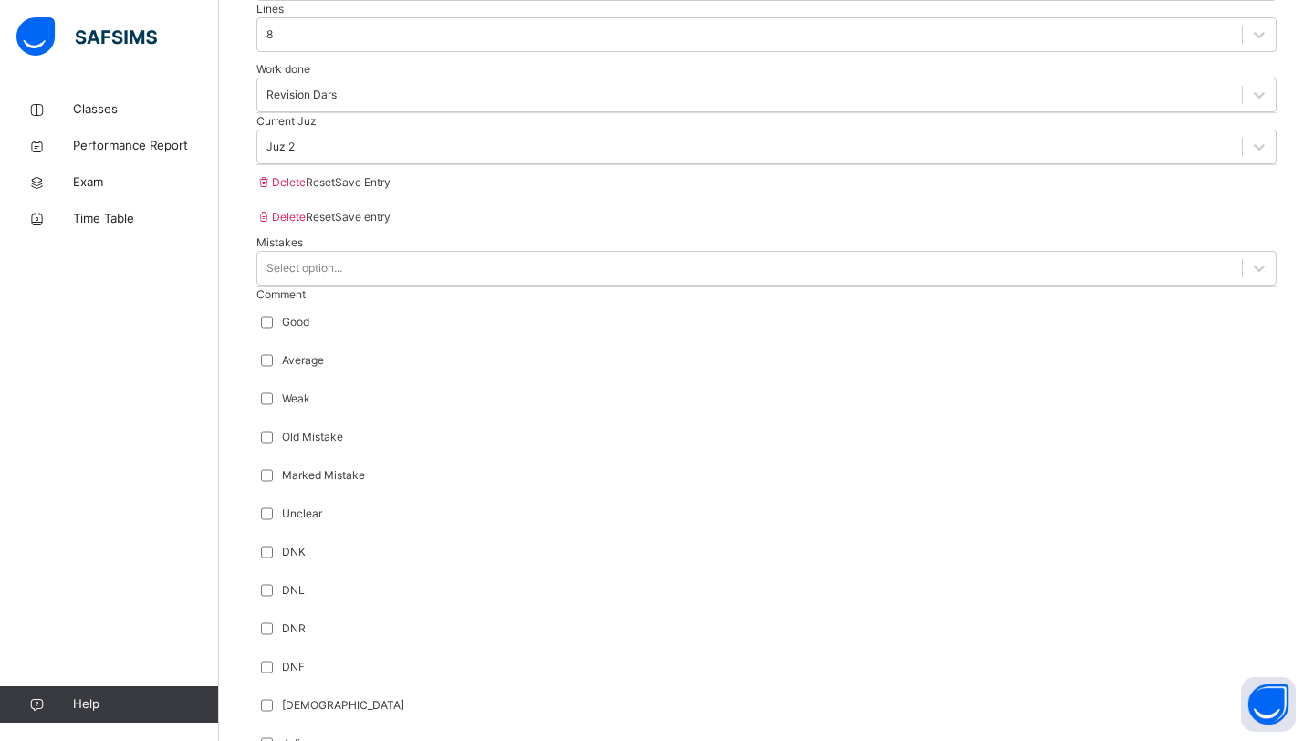
scroll to position [1080, 0]
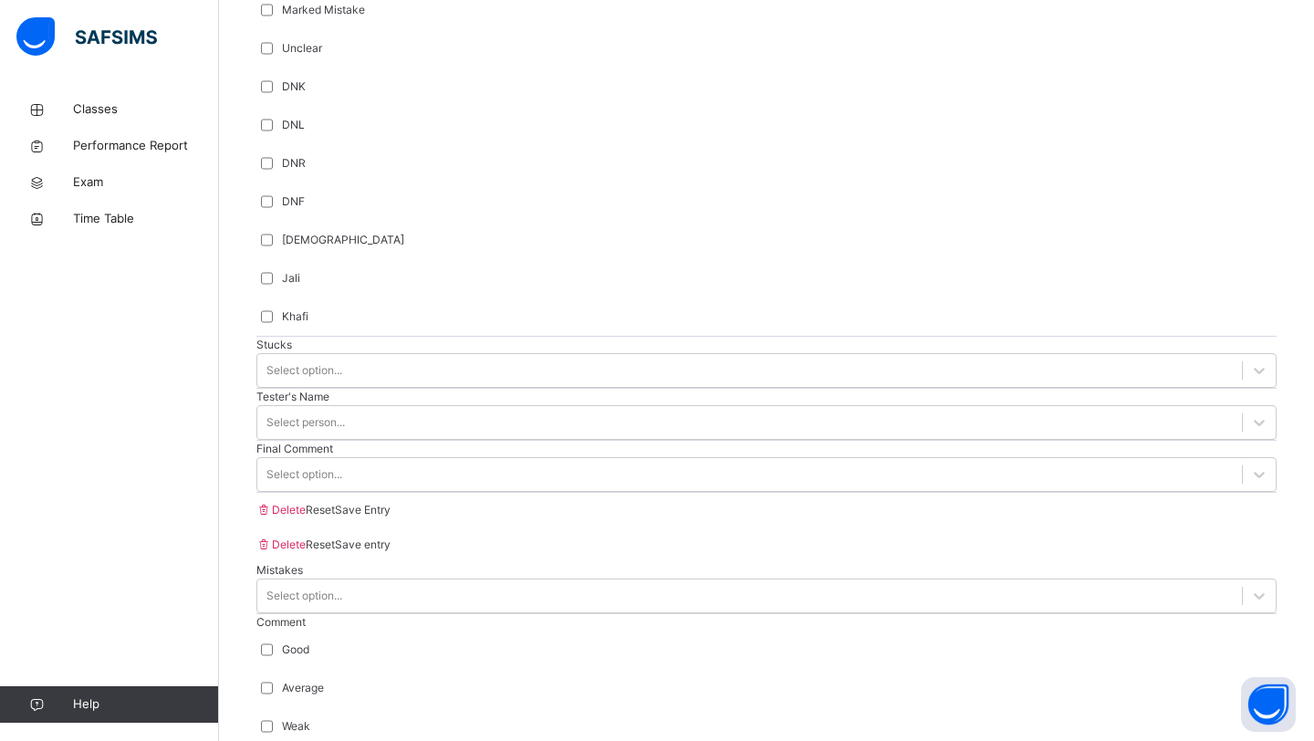
scroll to position [43, 0]
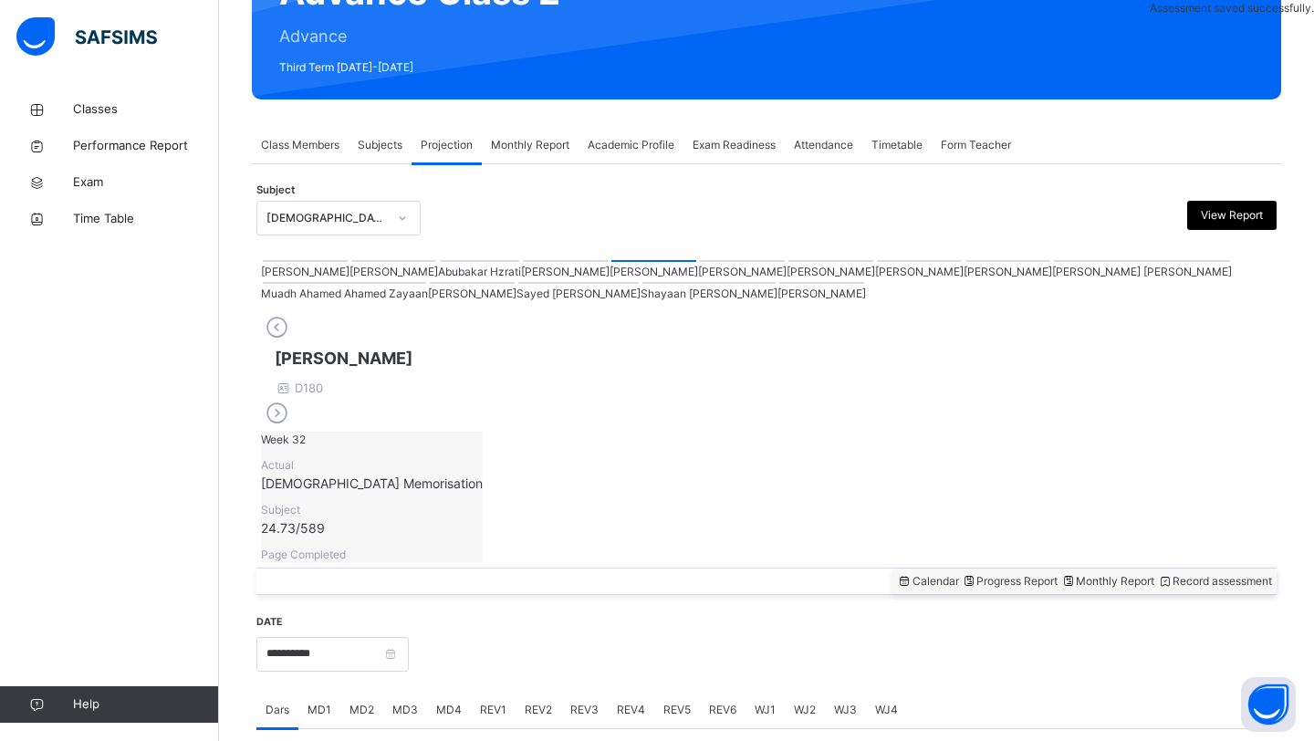
scroll to position [629, 0]
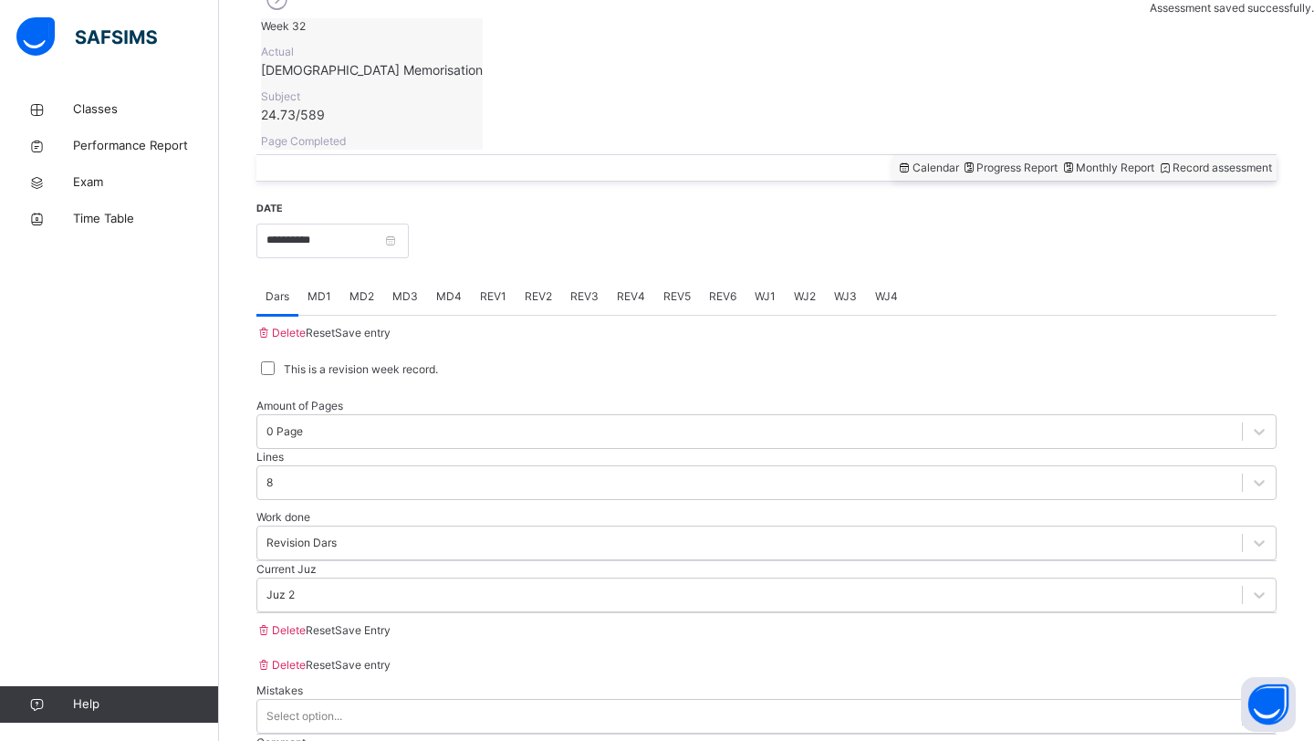
click at [527, 288] on span "REV2" at bounding box center [538, 296] width 27 height 16
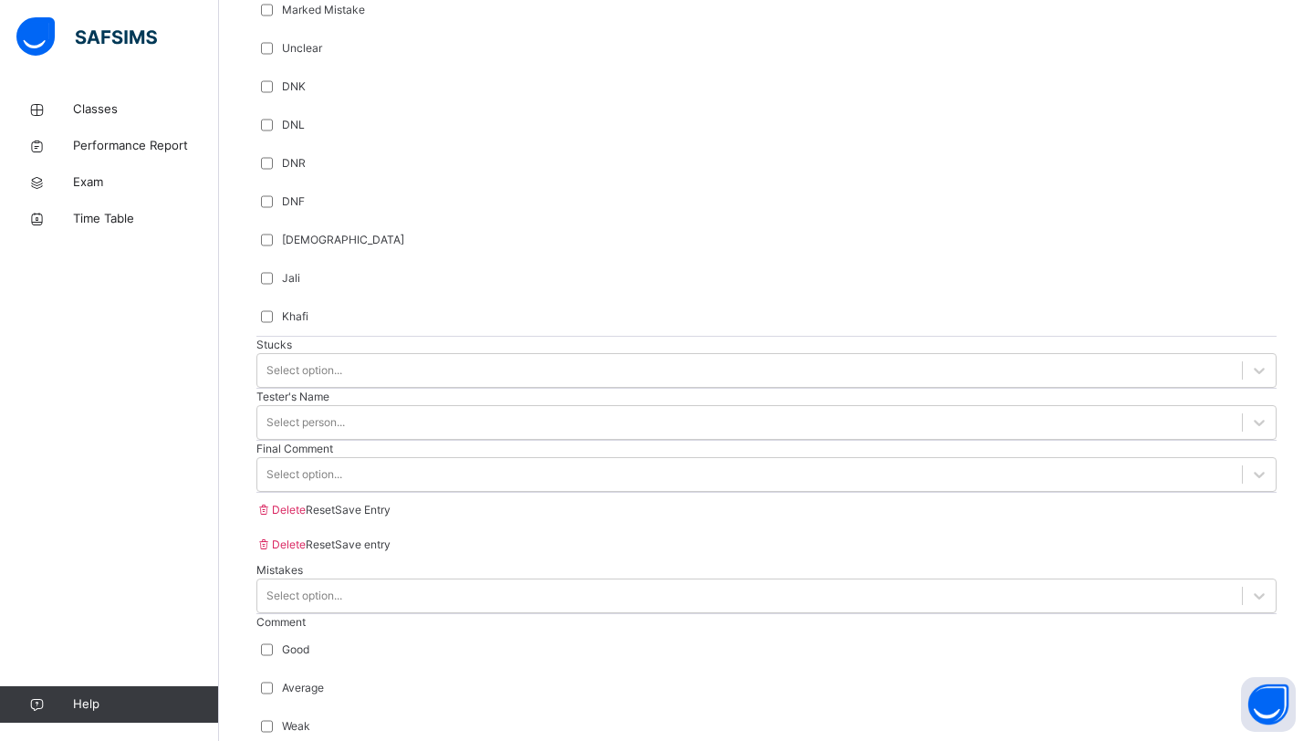
type input "*****"
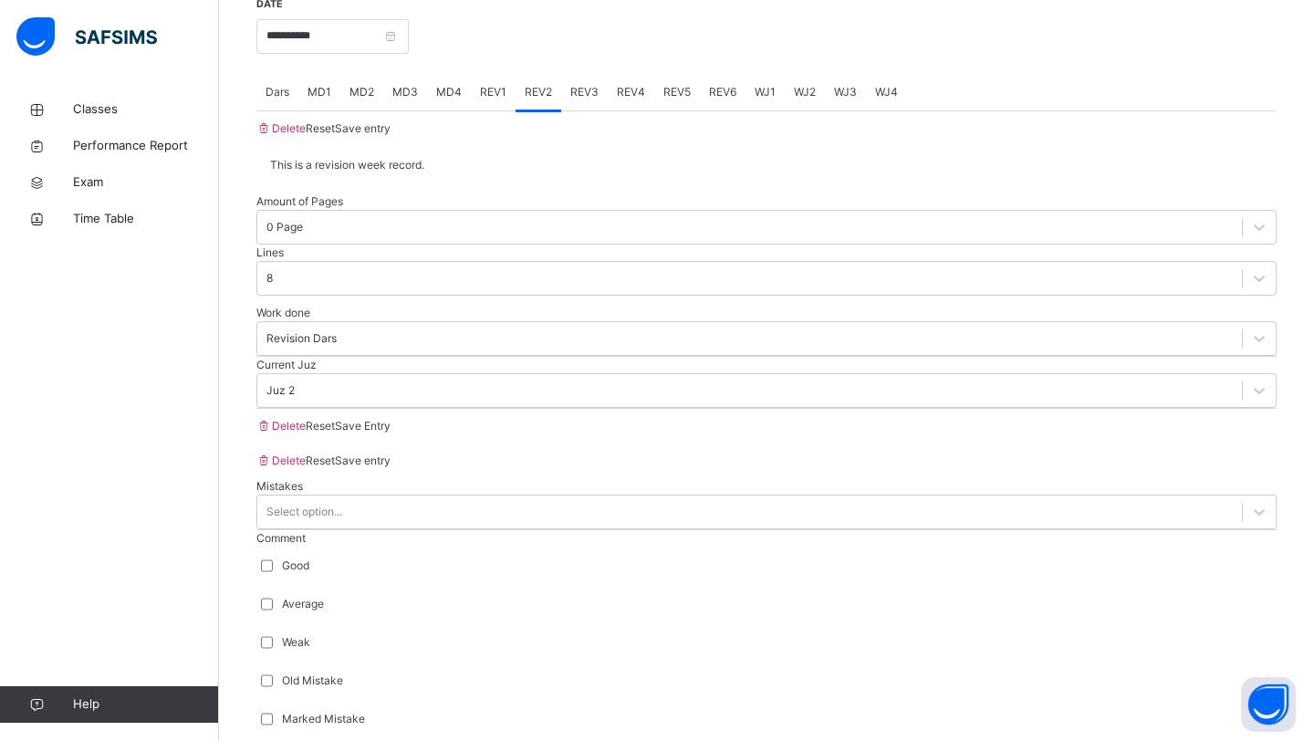
scroll to position [833, 0]
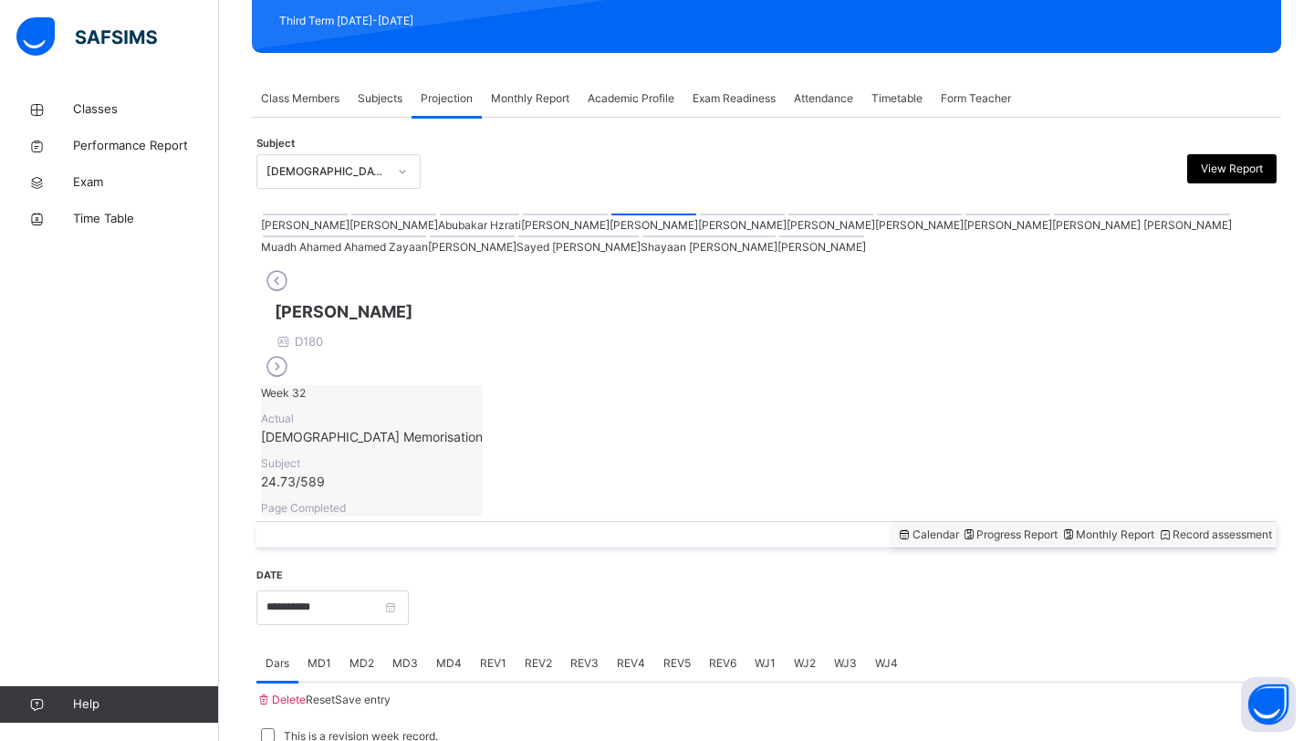
scroll to position [265, 0]
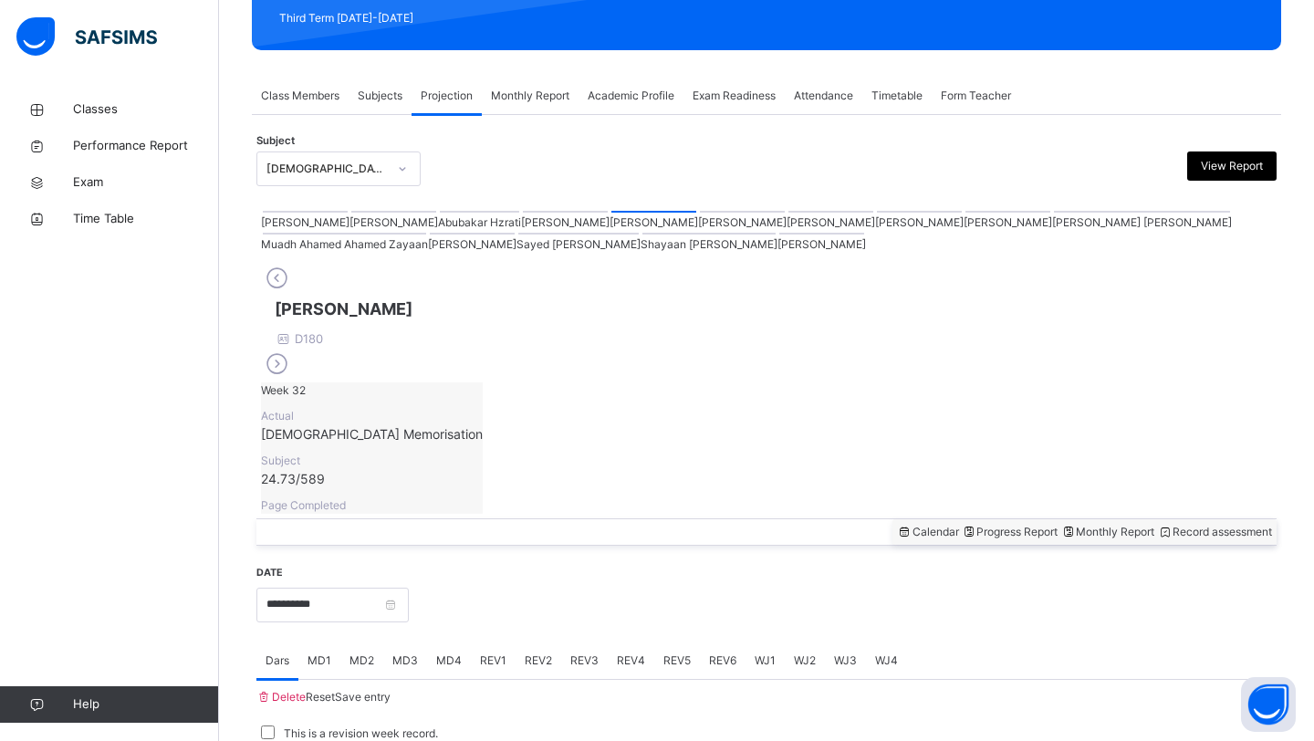
click at [305, 564] on div "**********" at bounding box center [766, 593] width 1020 height 58
click at [293, 587] on input "**********" at bounding box center [332, 604] width 152 height 35
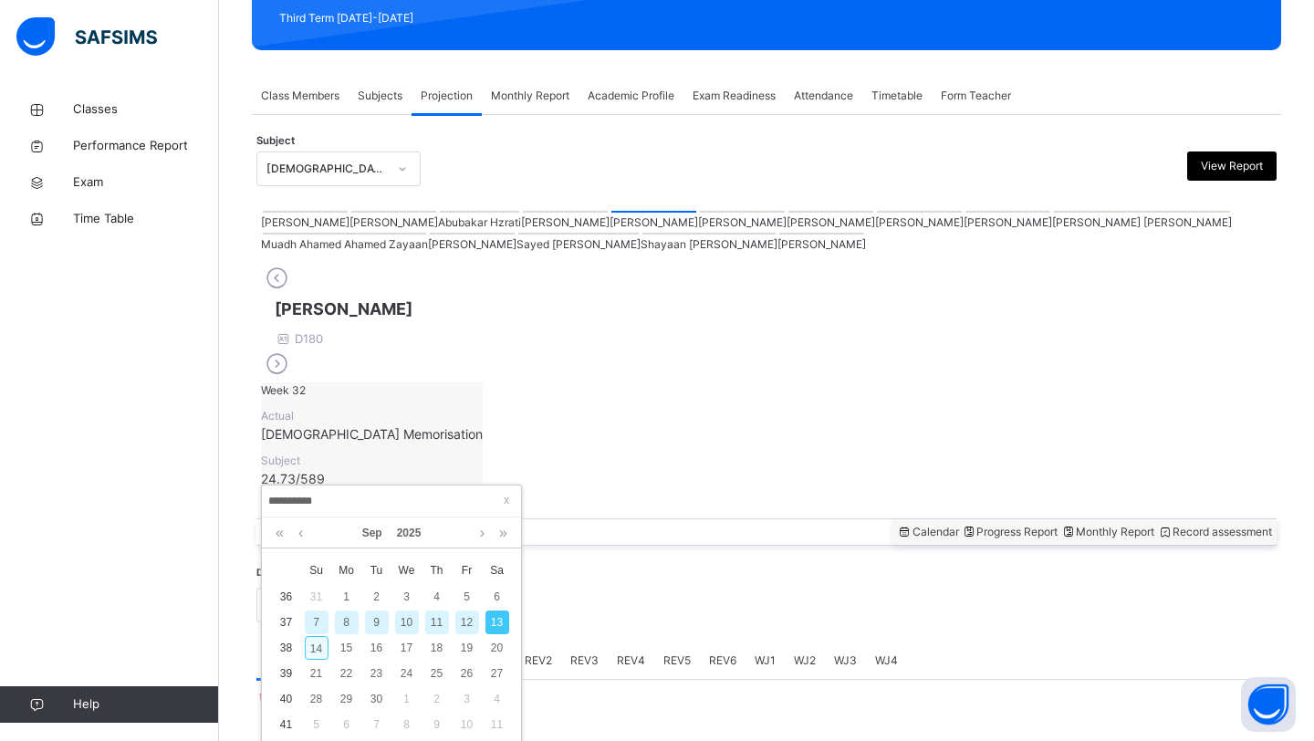
click at [318, 650] on div "14" at bounding box center [317, 648] width 24 height 24
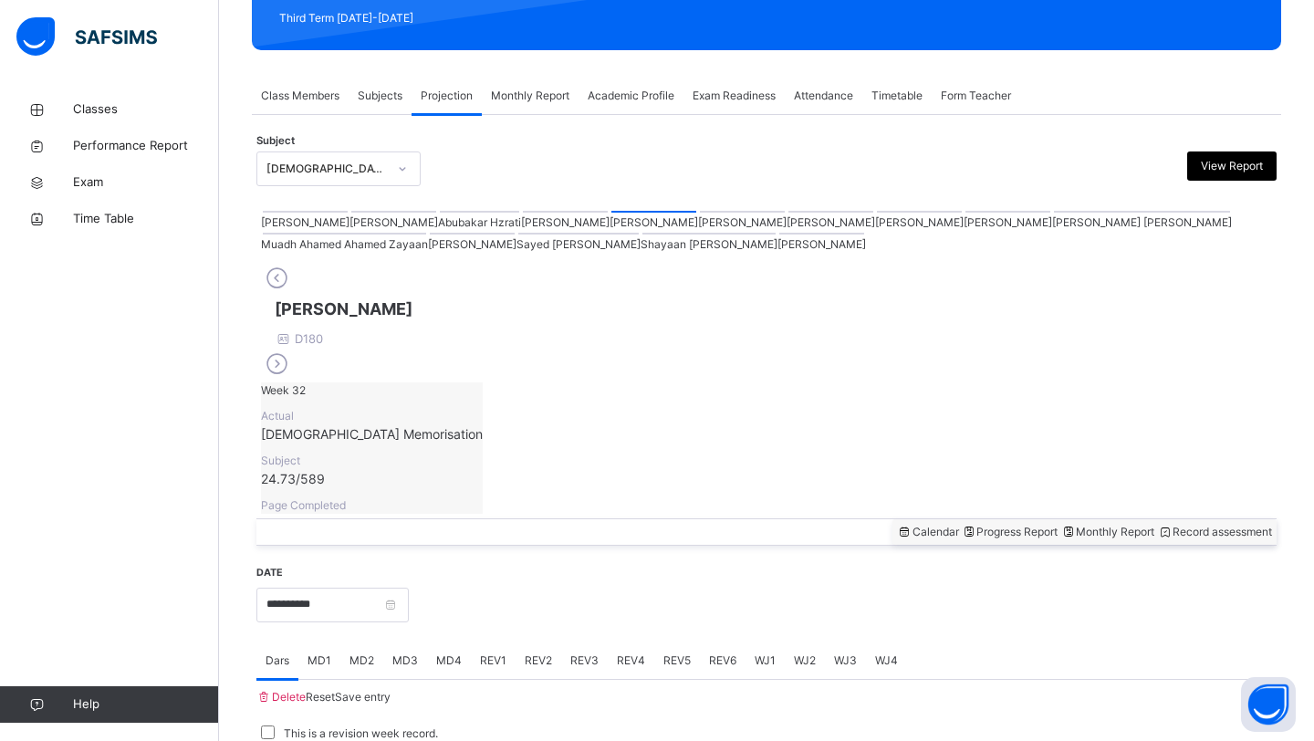
click at [546, 102] on span "Monthly Report" at bounding box center [530, 96] width 78 height 16
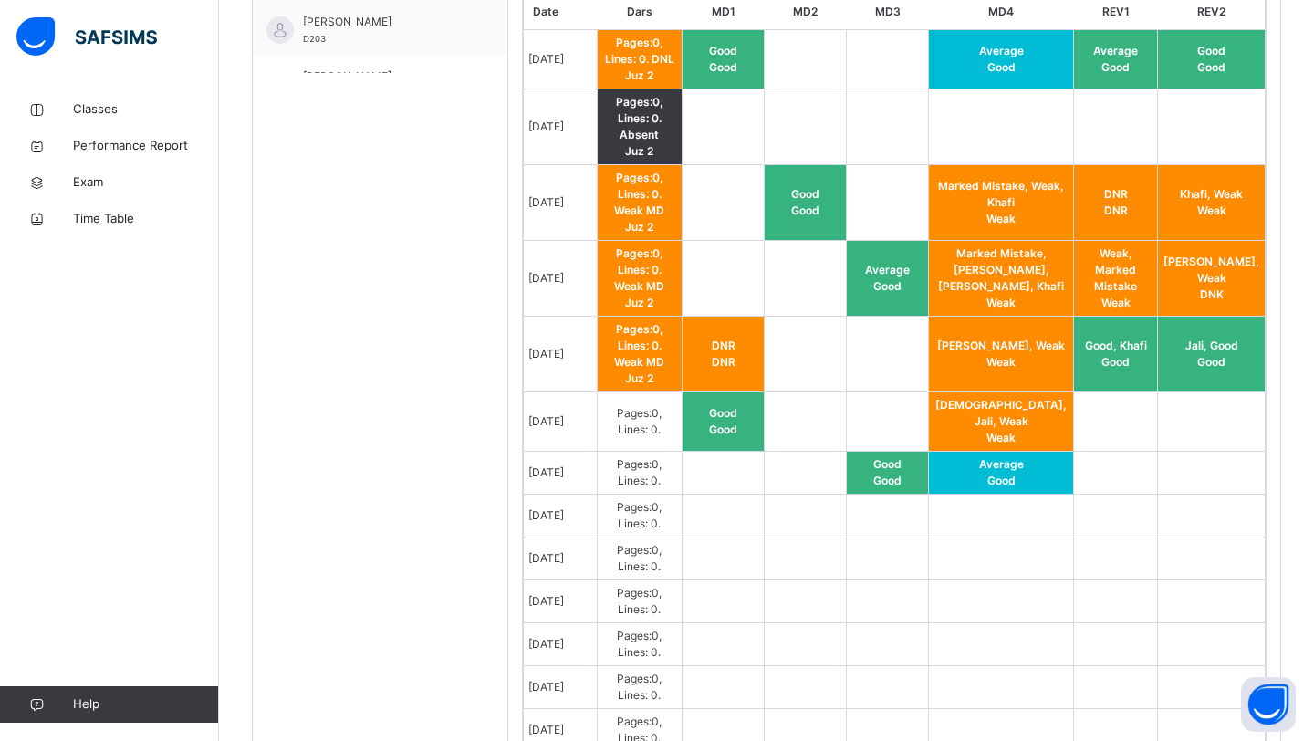
scroll to position [1017, 0]
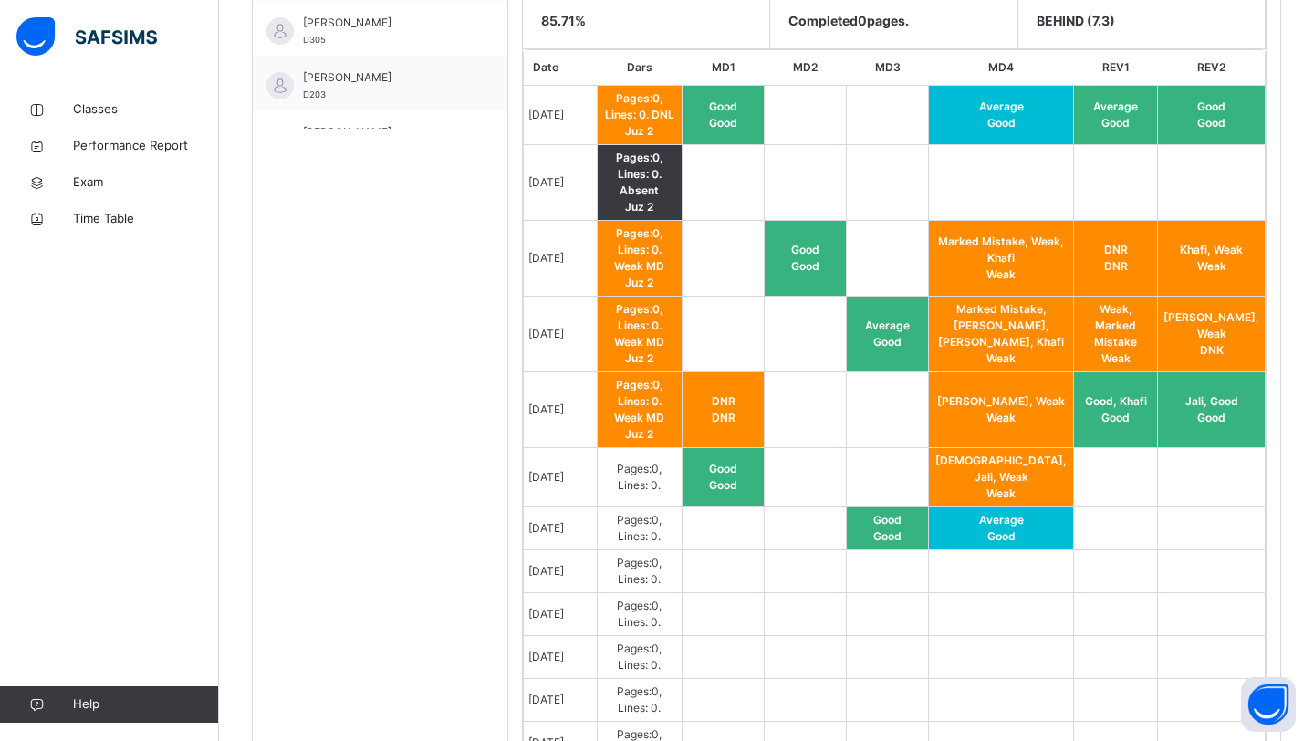
click at [847, 317] on td at bounding box center [805, 334] width 82 height 76
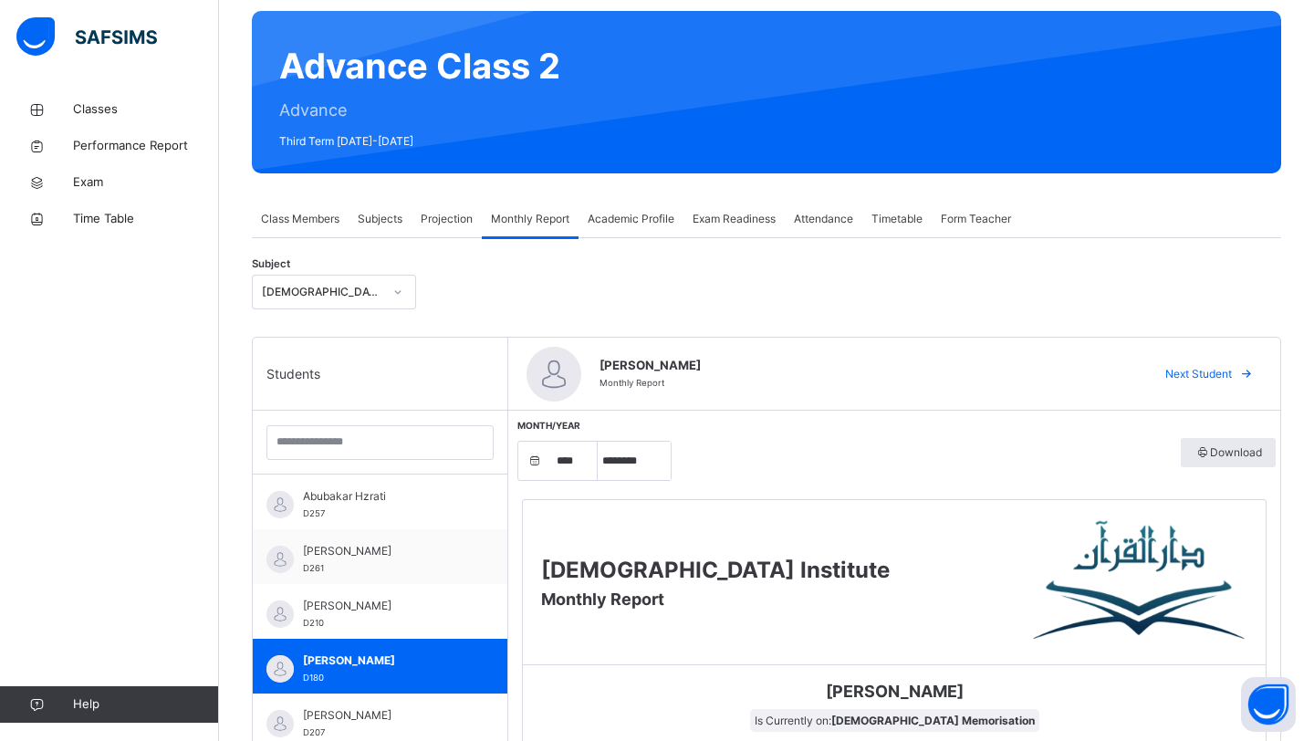
scroll to position [0, 0]
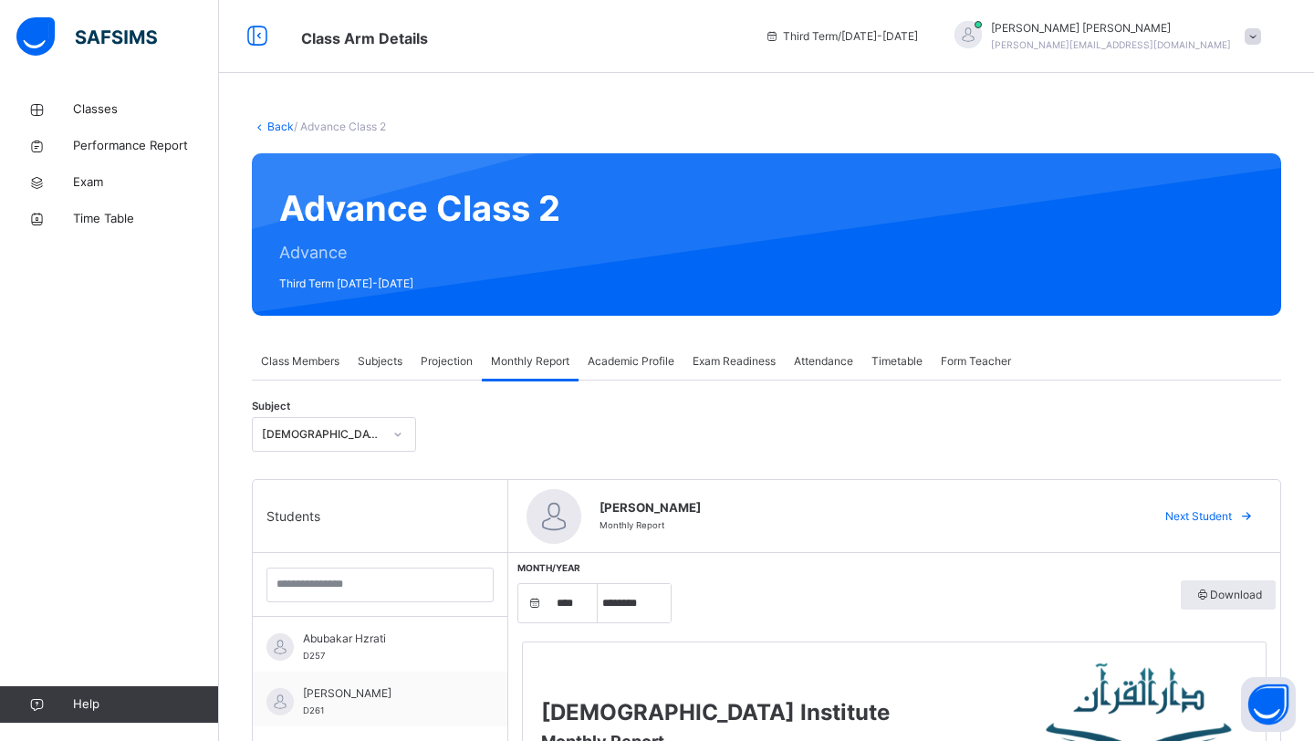
click at [454, 364] on span "Projection" at bounding box center [447, 361] width 52 height 16
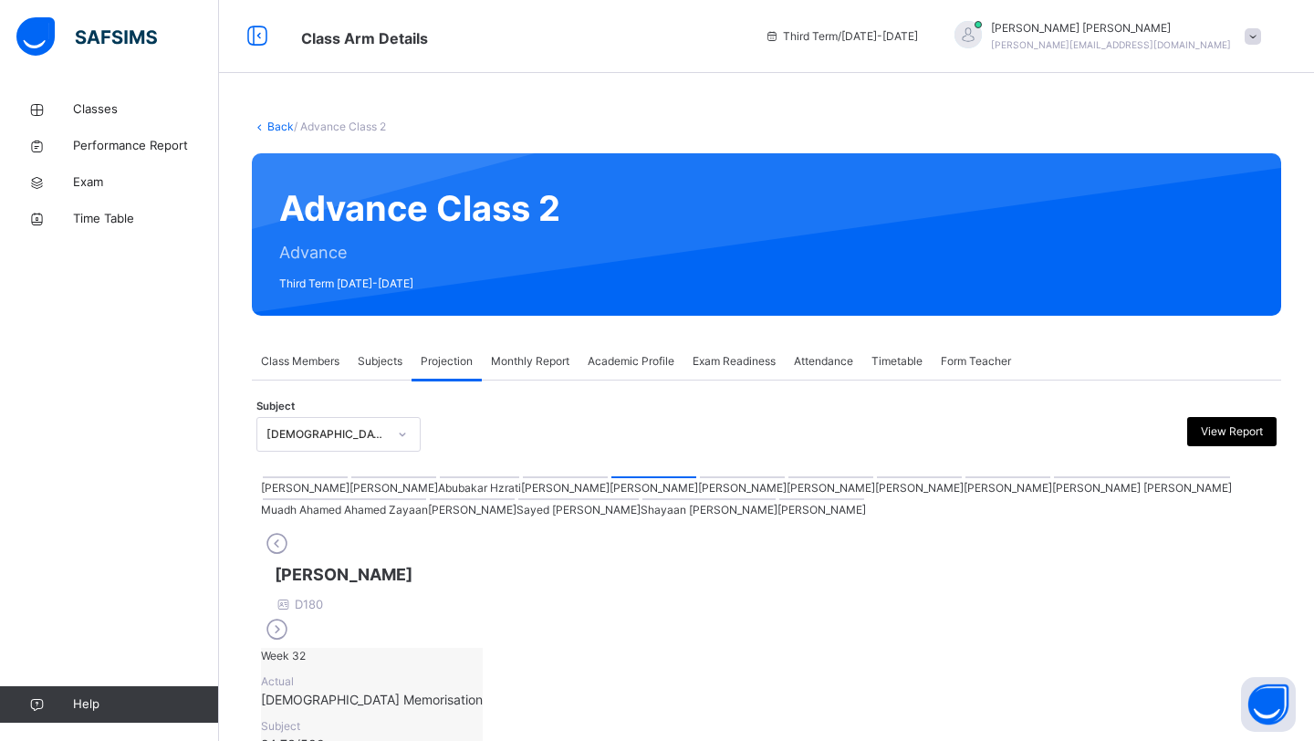
click at [440, 478] on div at bounding box center [479, 477] width 79 height 2
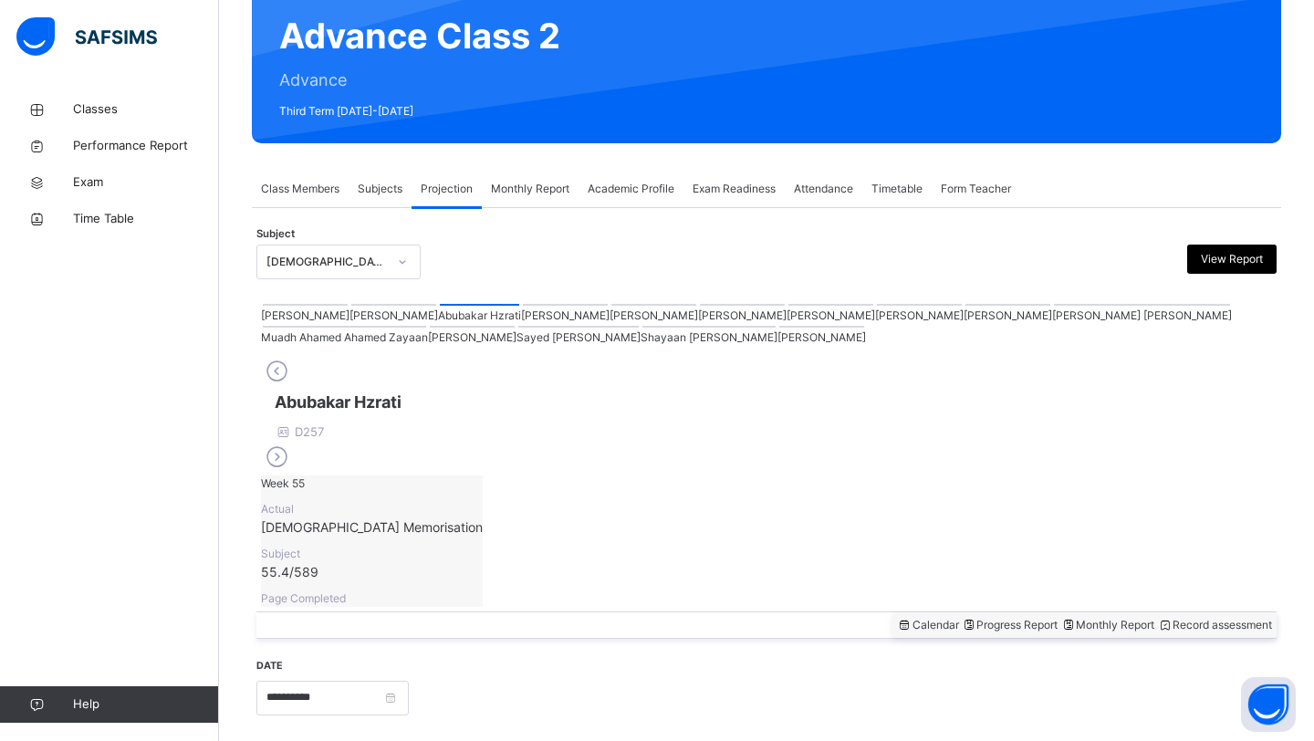
scroll to position [192, 0]
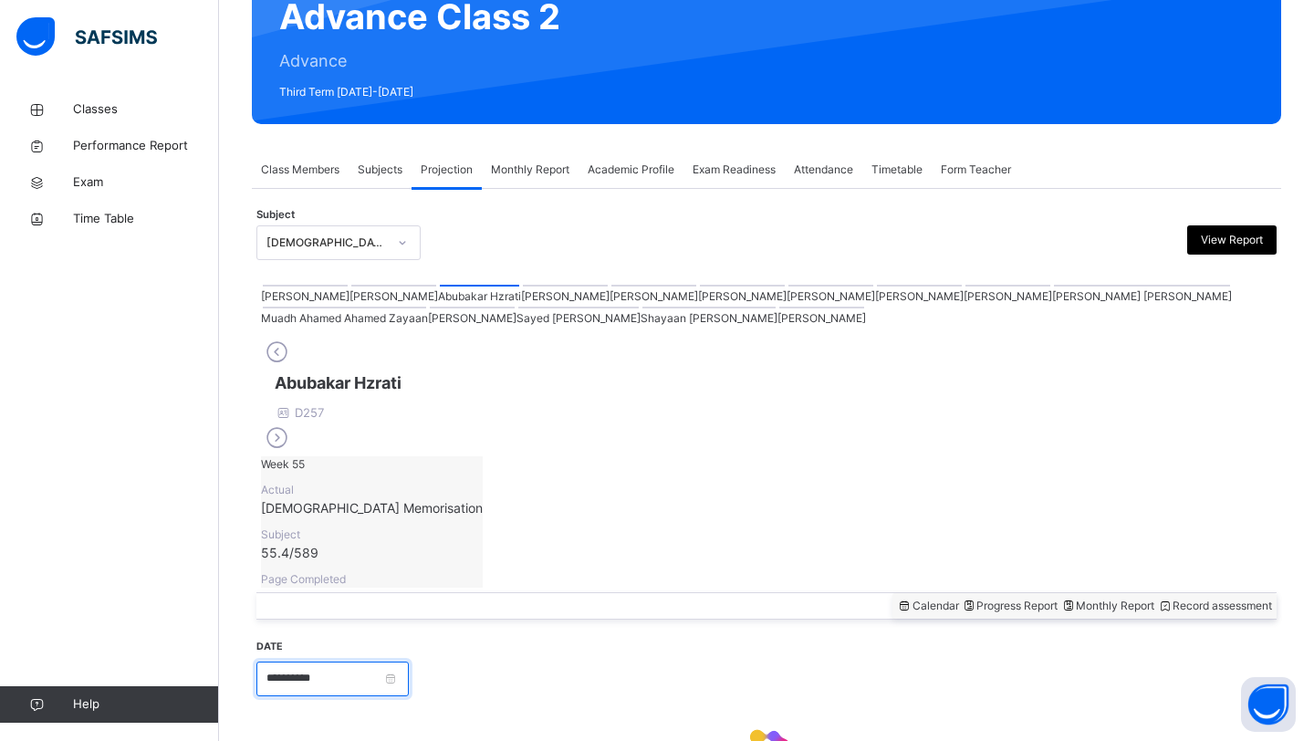
click at [311, 661] on input "**********" at bounding box center [332, 678] width 152 height 35
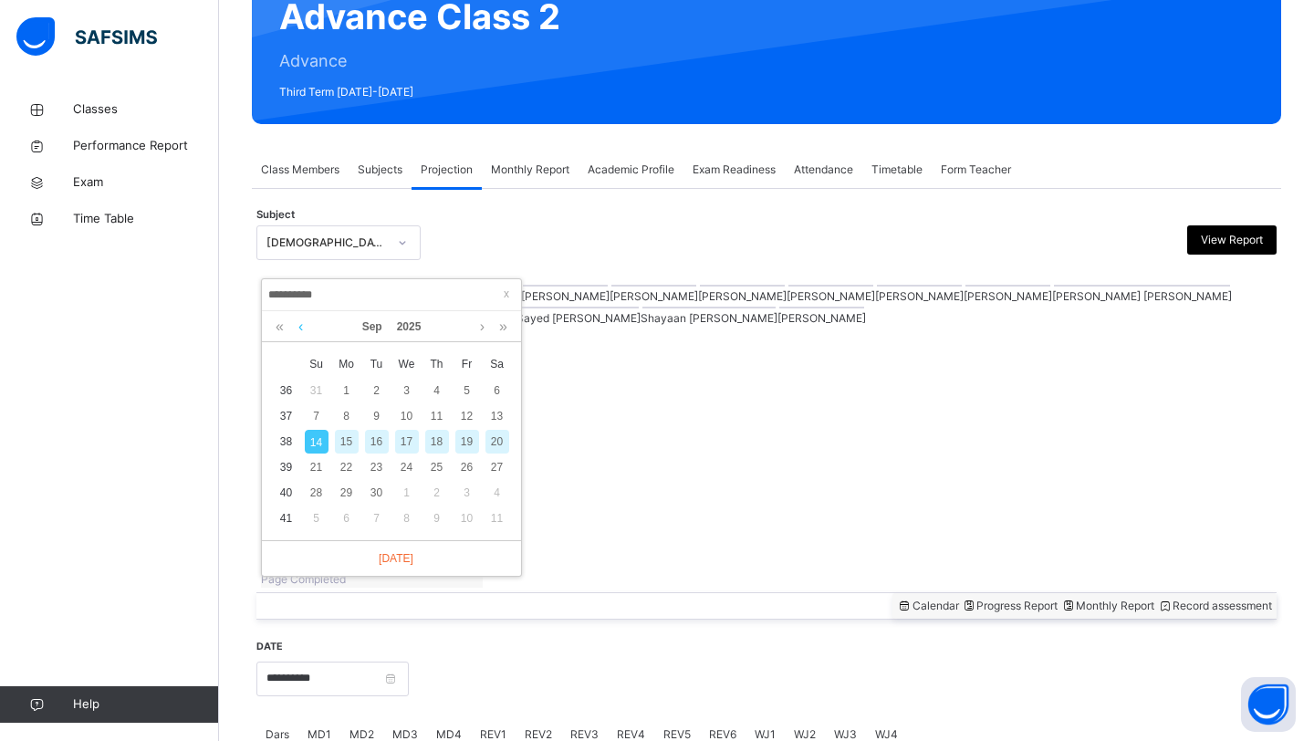
click at [296, 330] on link at bounding box center [301, 326] width 14 height 31
click at [490, 333] on div "[DATE]" at bounding box center [391, 326] width 241 height 31
click at [483, 332] on link at bounding box center [482, 326] width 14 height 31
click at [384, 394] on div "2" at bounding box center [377, 391] width 24 height 24
type input "**********"
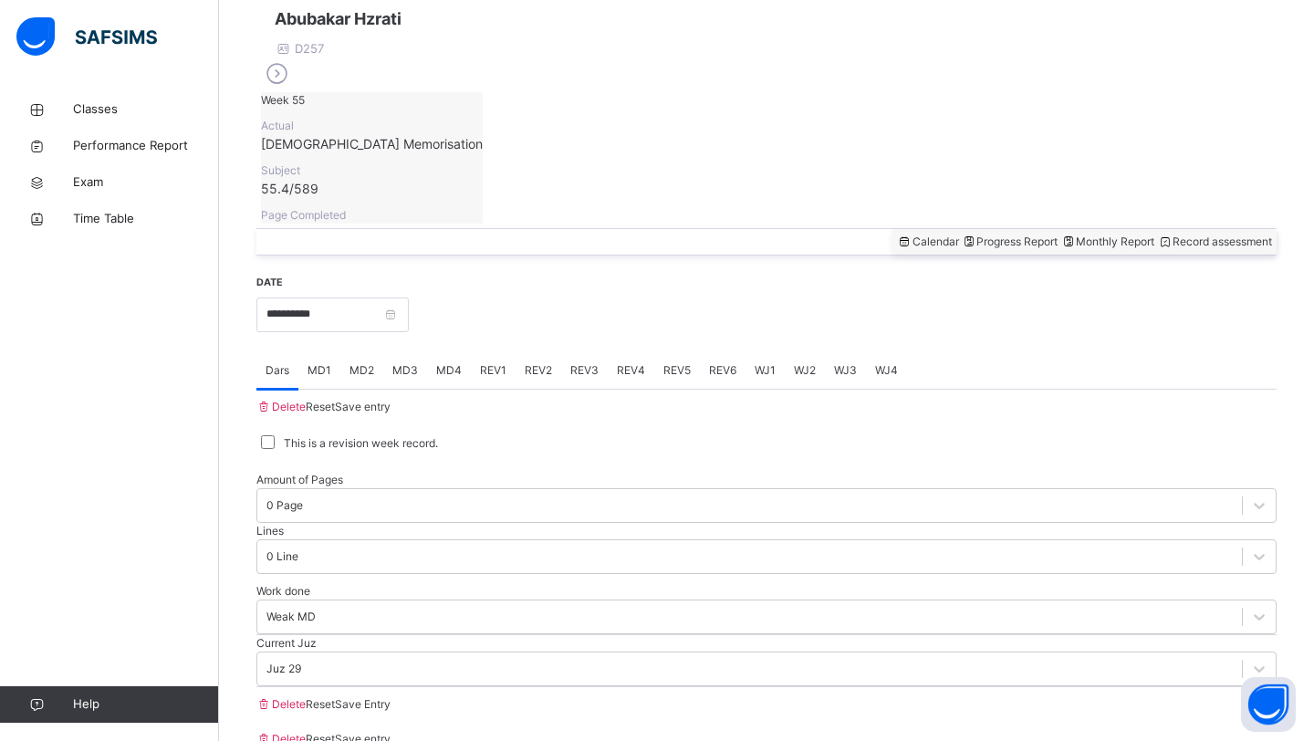
scroll to position [557, 0]
click at [378, 350] on div "MD2" at bounding box center [361, 368] width 43 height 36
click at [418, 360] on span "MD3" at bounding box center [405, 368] width 26 height 16
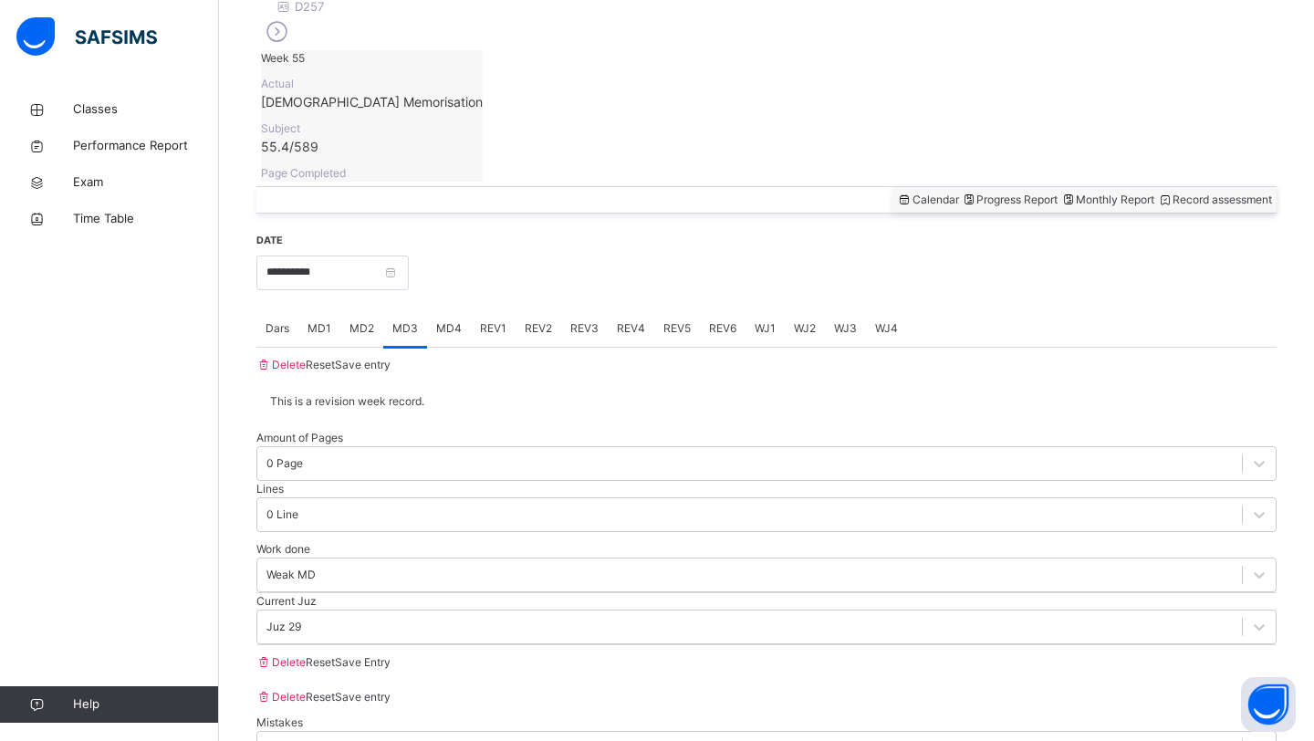
scroll to position [607, 0]
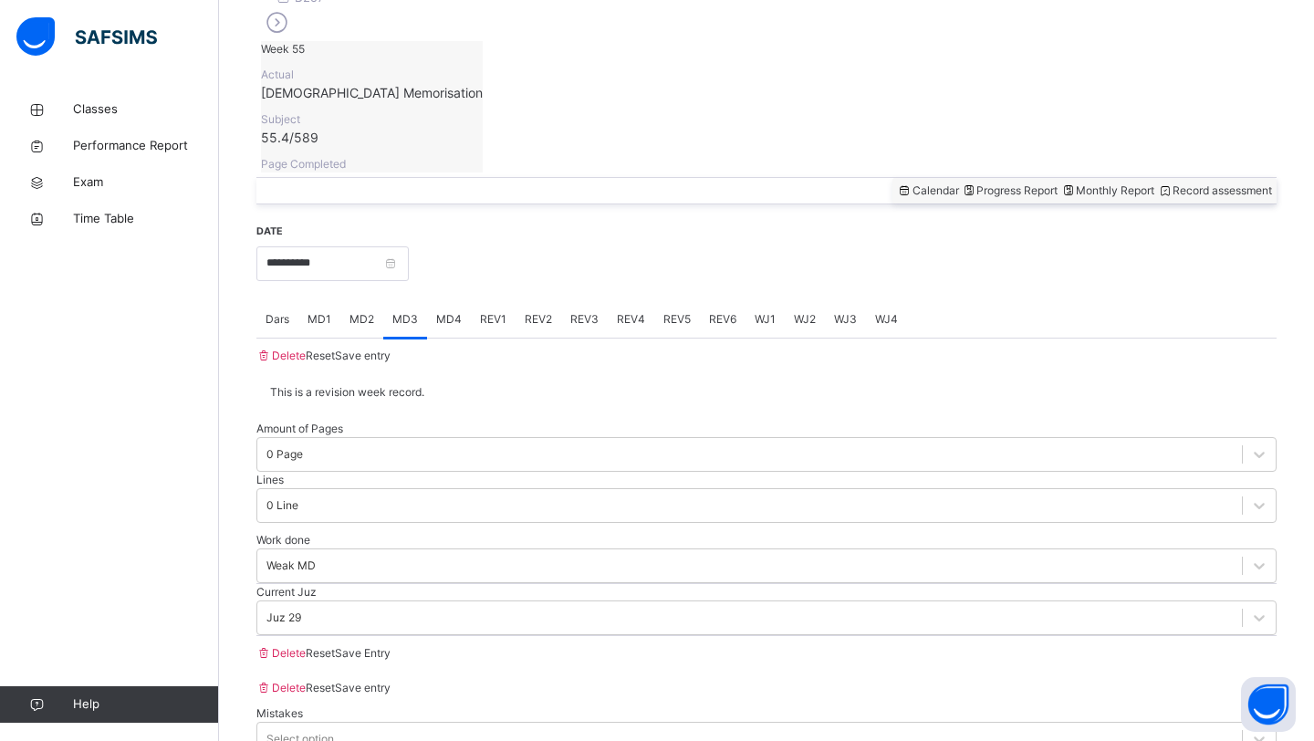
click at [465, 301] on div "MD4" at bounding box center [449, 319] width 44 height 36
click at [489, 311] on span "REV1" at bounding box center [493, 319] width 26 height 16
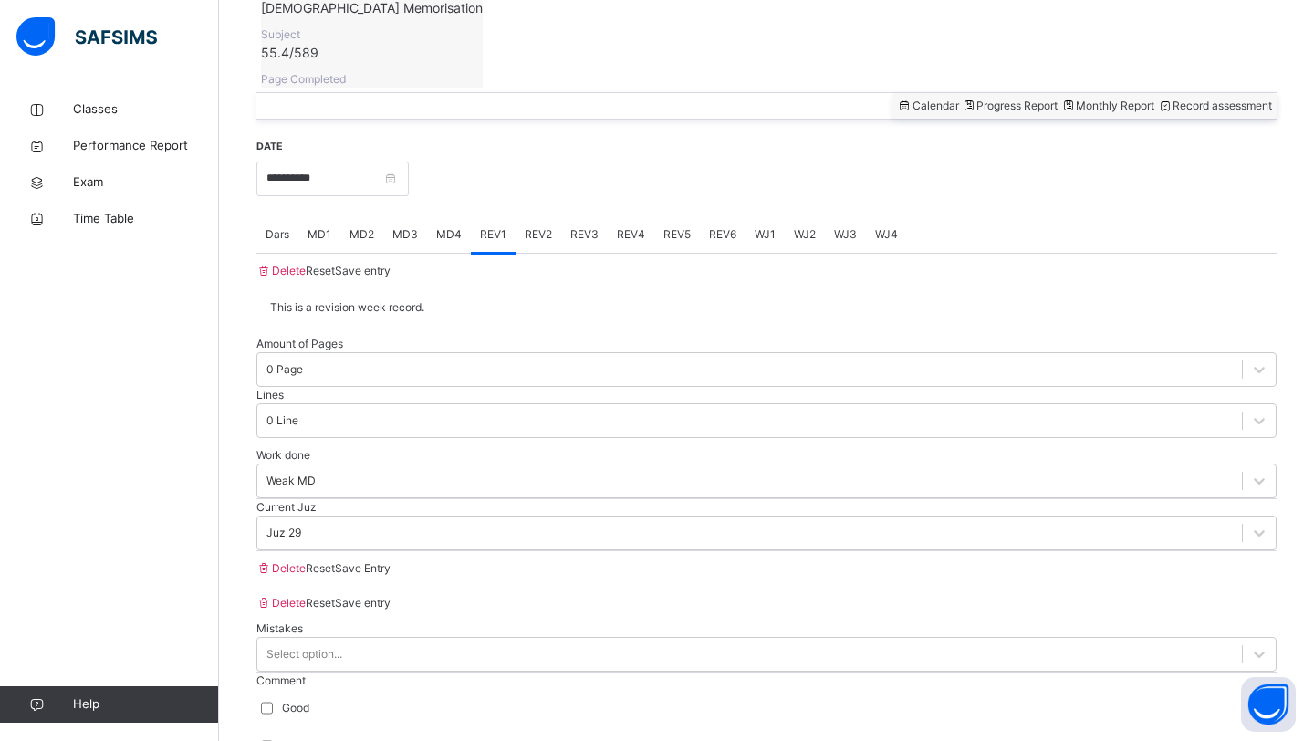
scroll to position [704, 0]
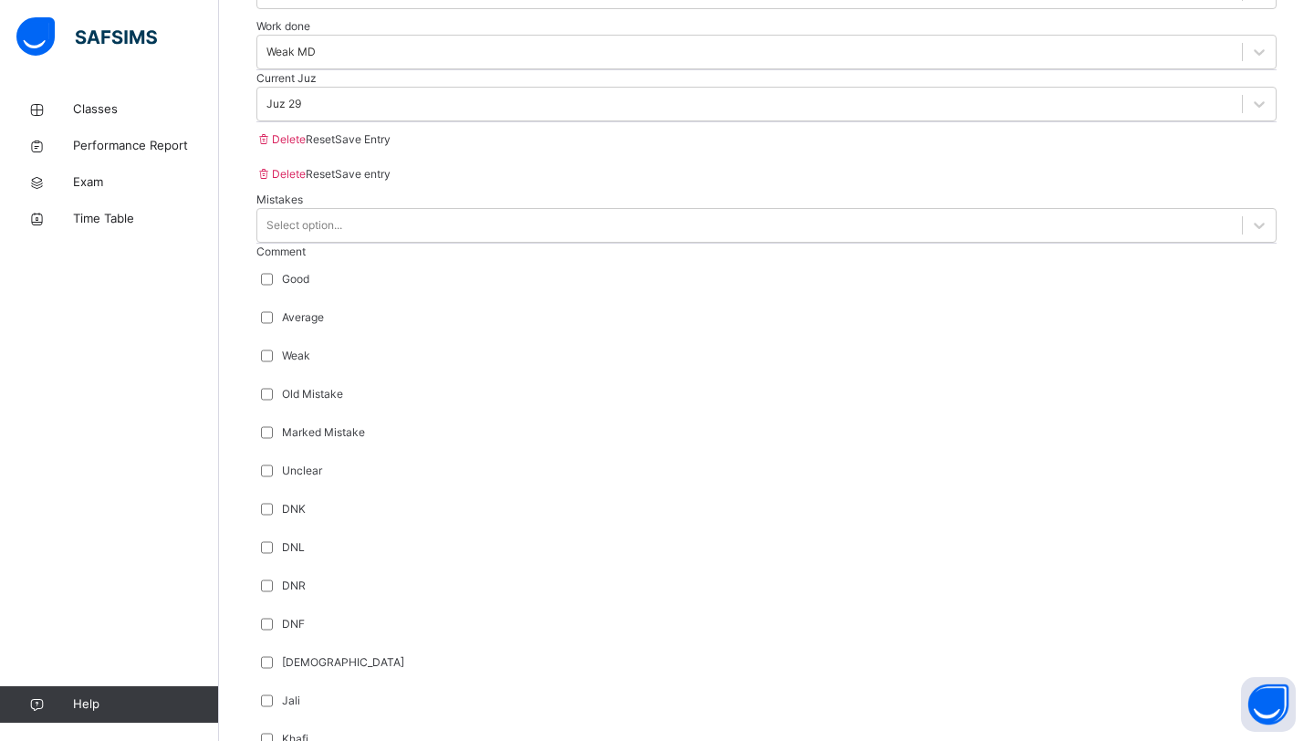
scroll to position [1133, 0]
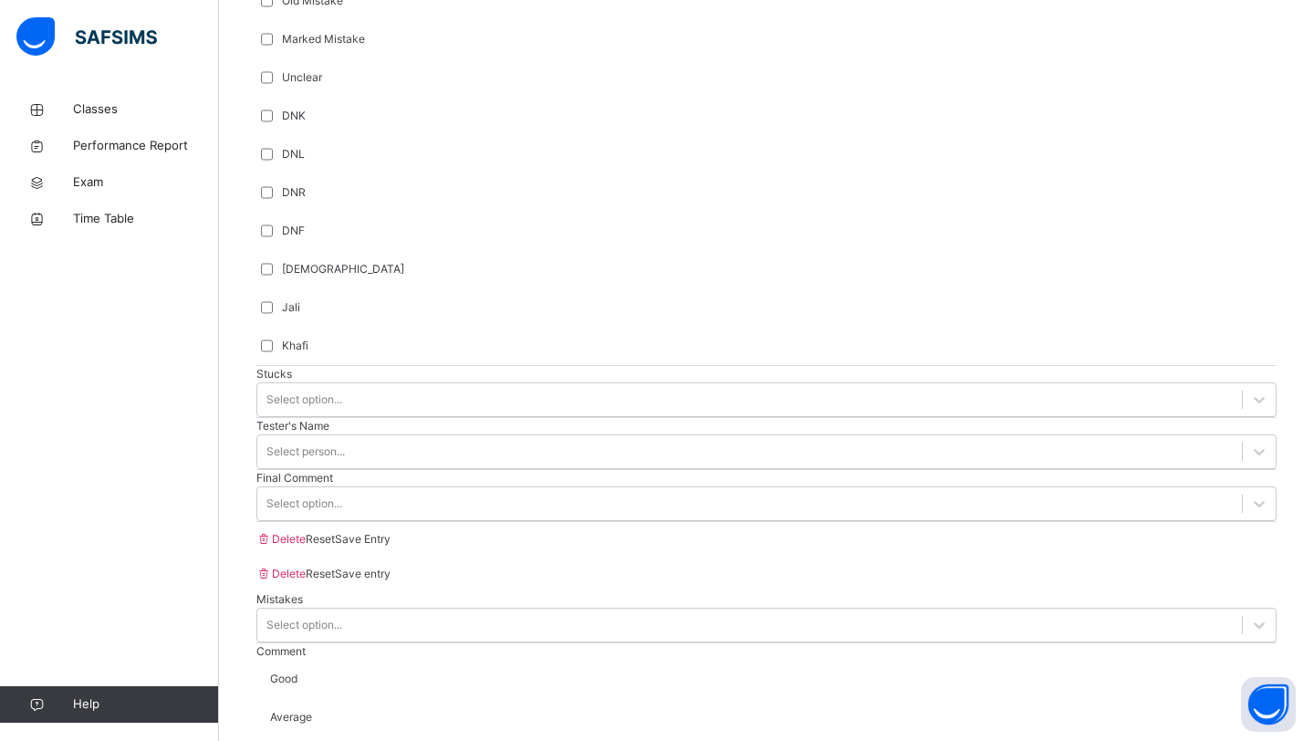
scroll to position [1543, 0]
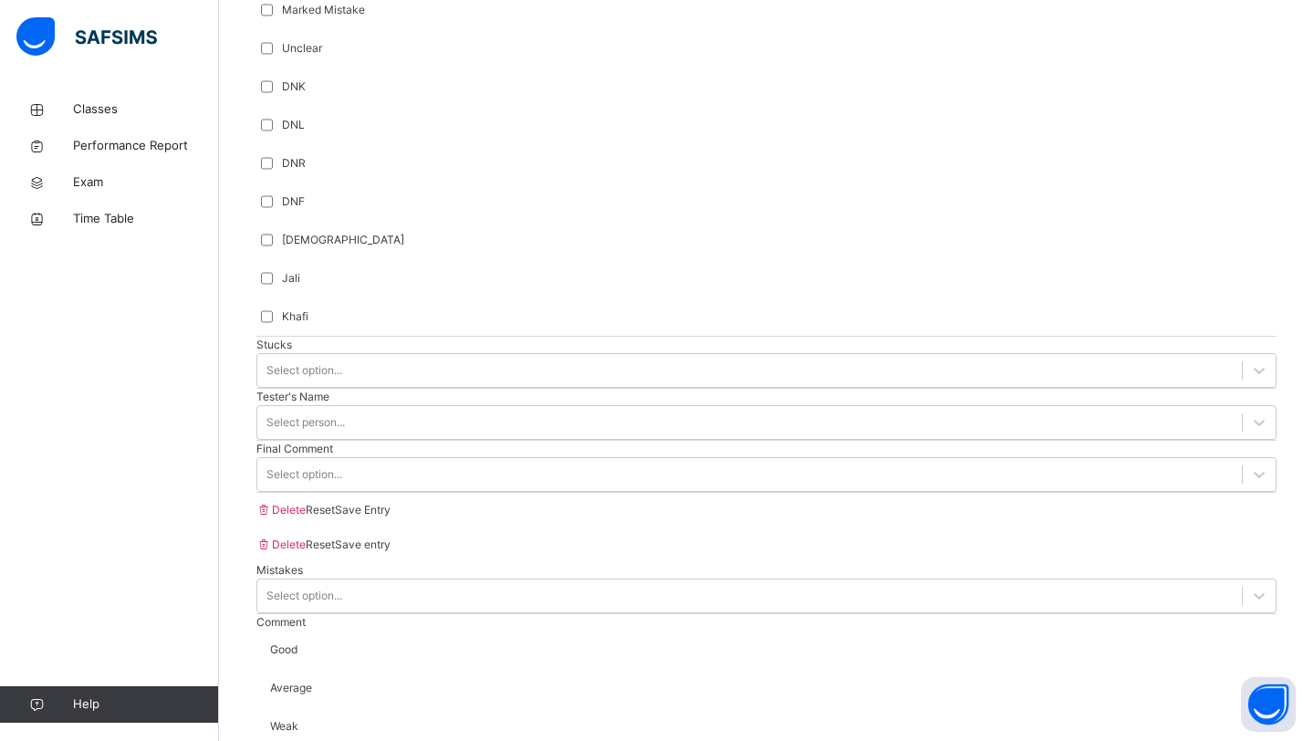
type input "***"
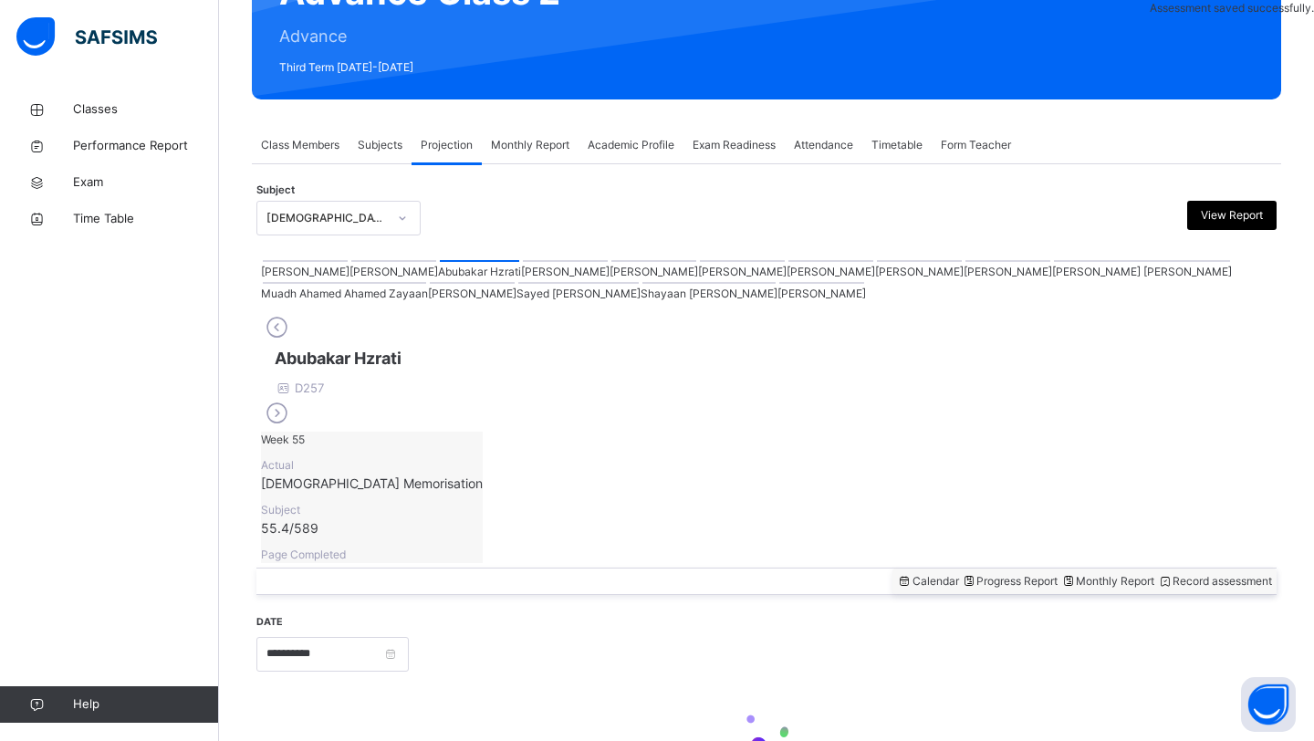
scroll to position [629, 0]
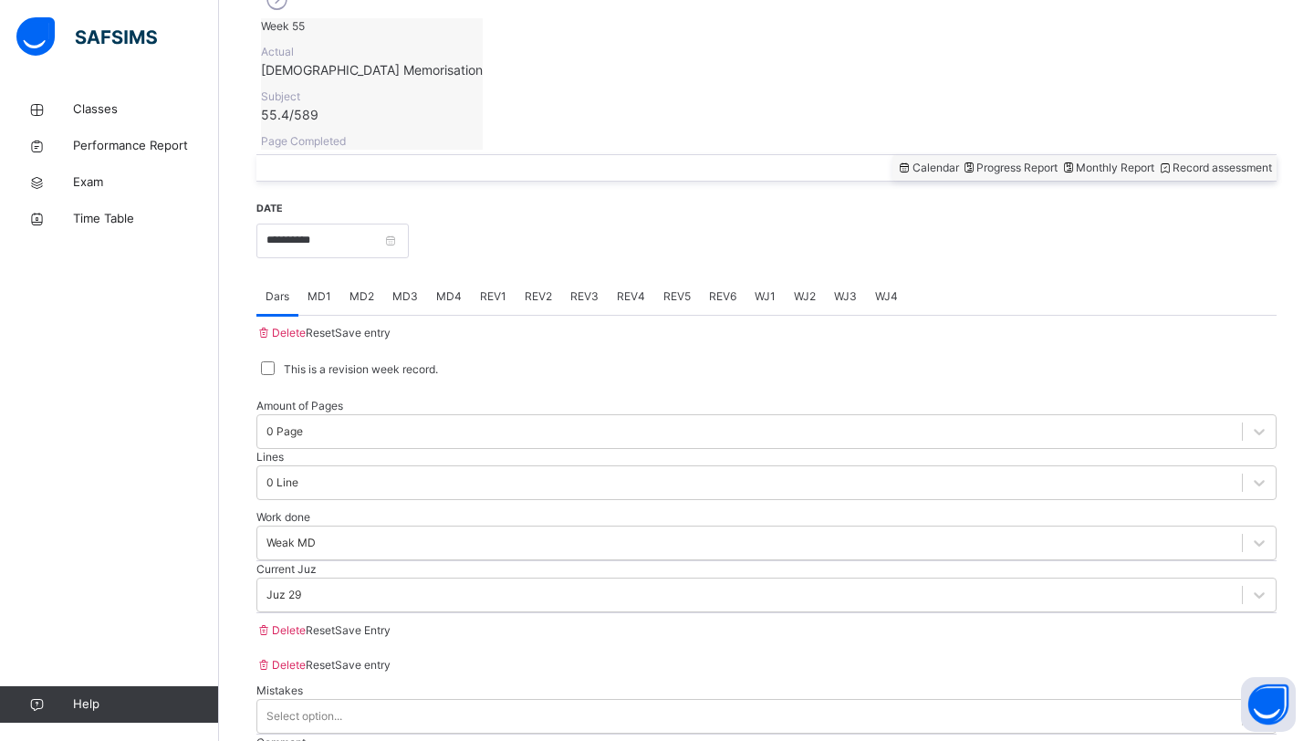
click at [560, 278] on div "REV2" at bounding box center [538, 296] width 46 height 36
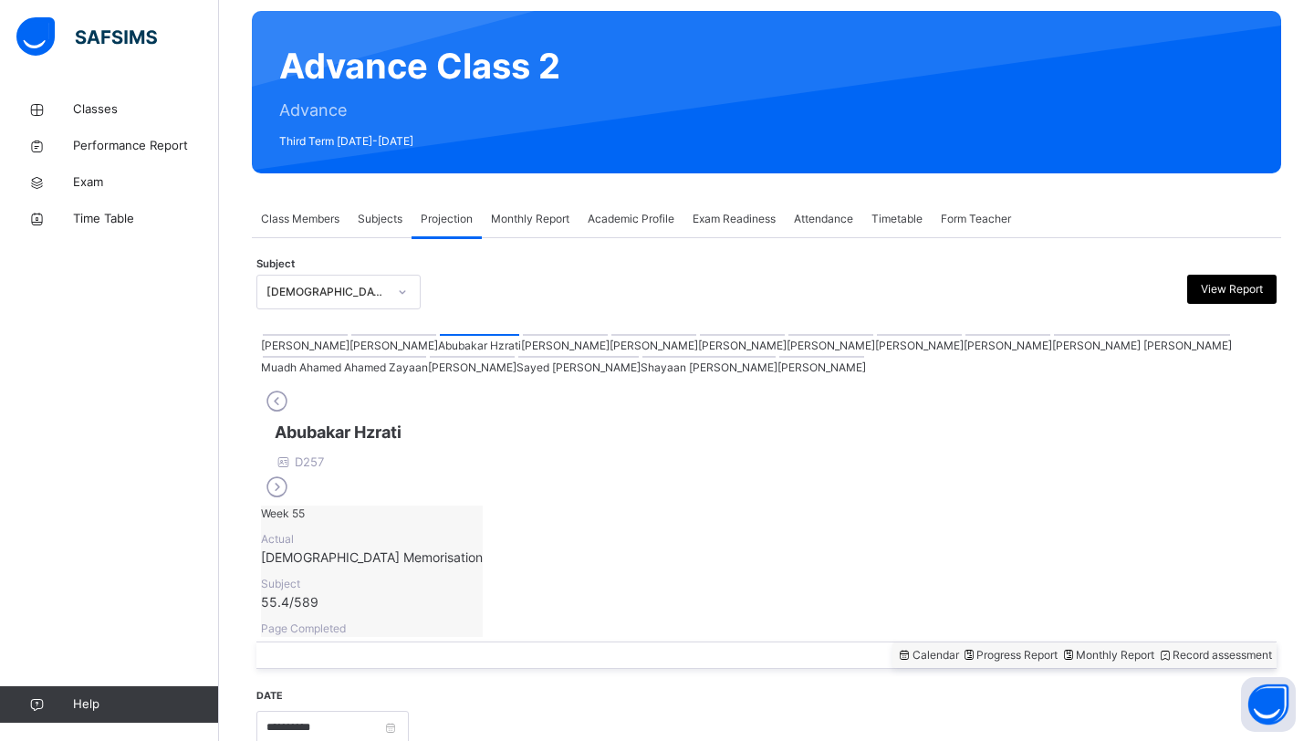
scroll to position [99, 0]
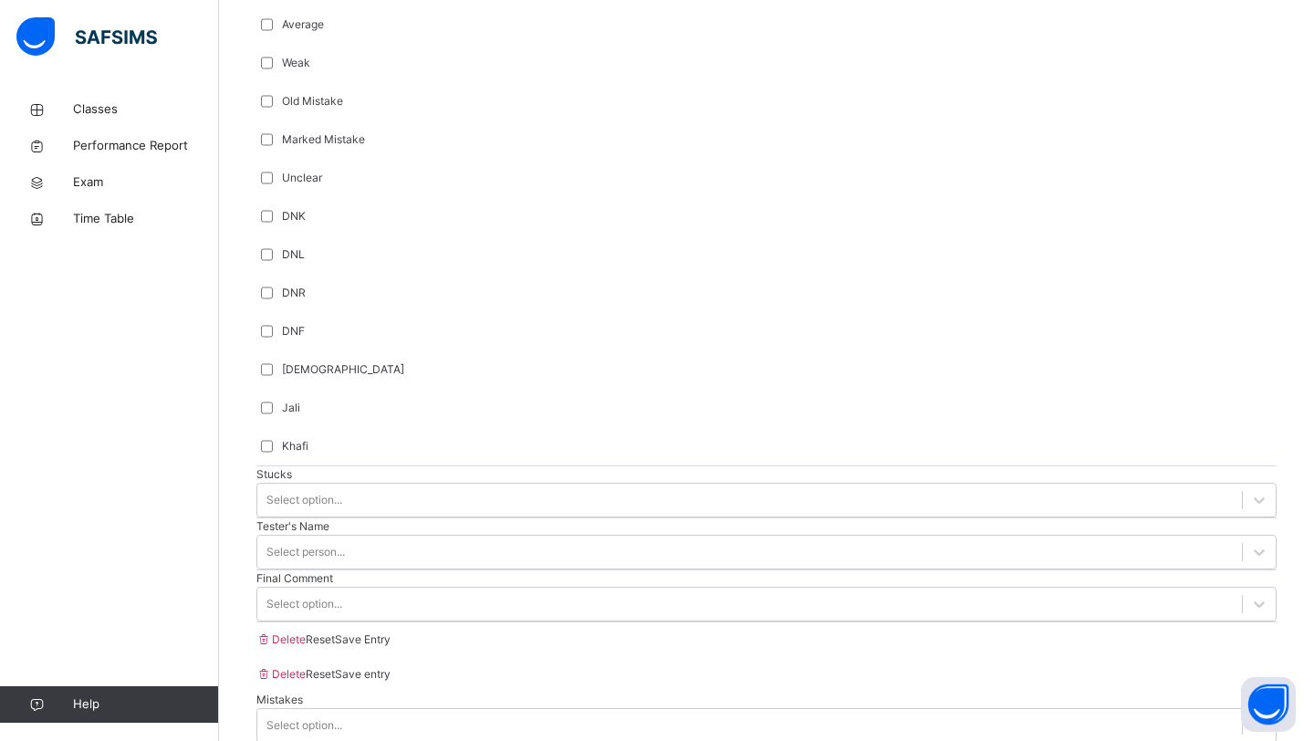
scroll to position [1543, 0]
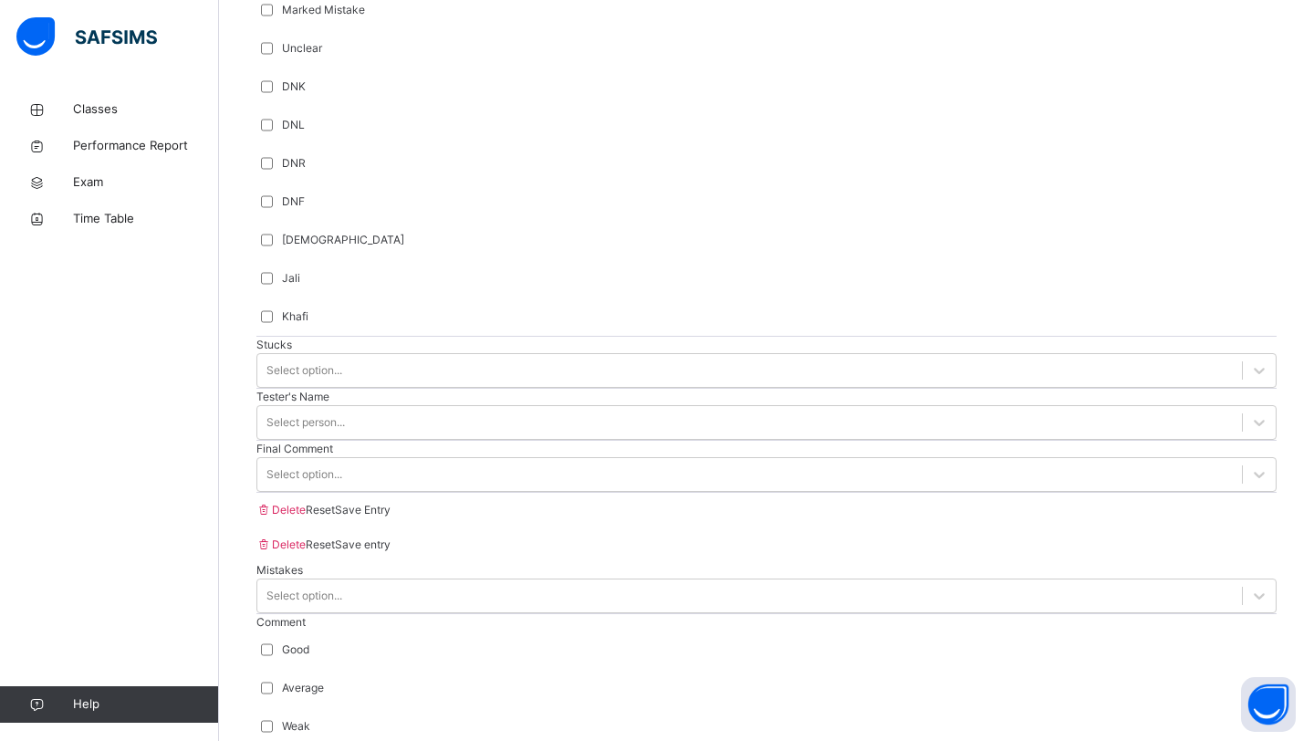
type input "**"
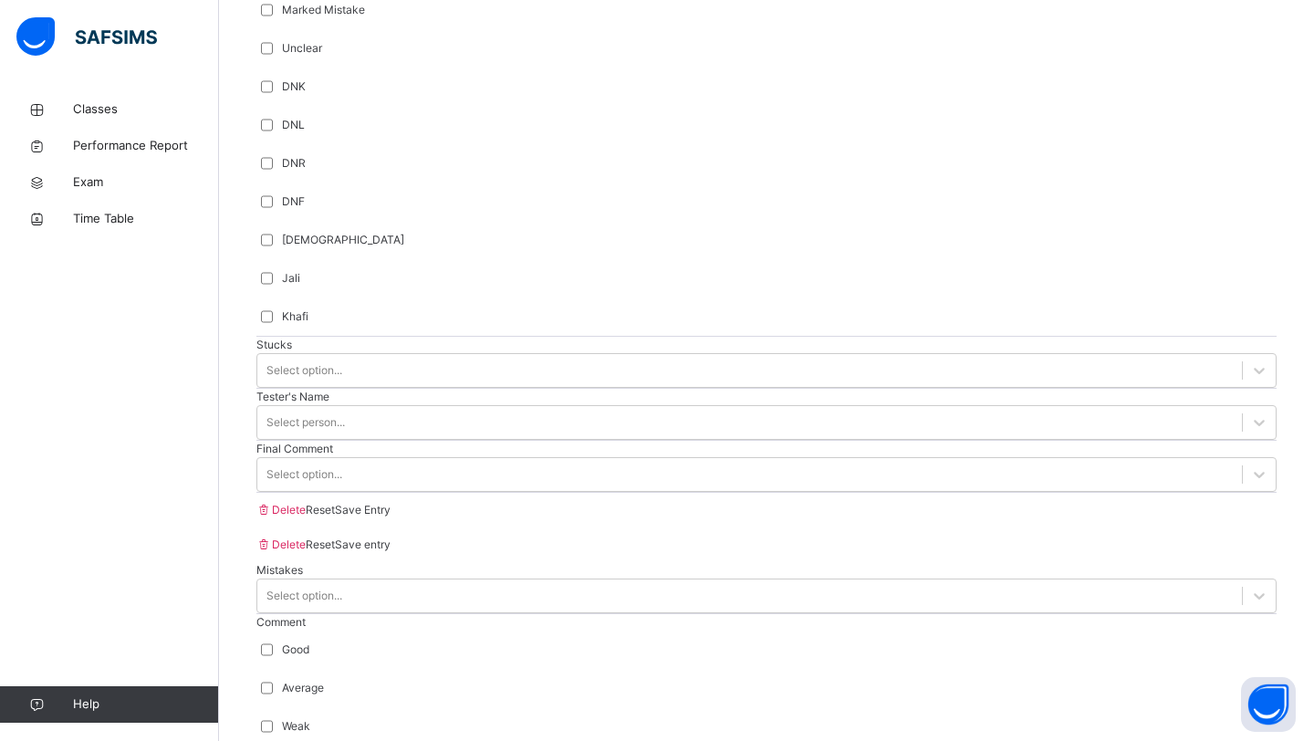
drag, startPoint x: 1251, startPoint y: 624, endPoint x: 1260, endPoint y: 633, distance: 12.9
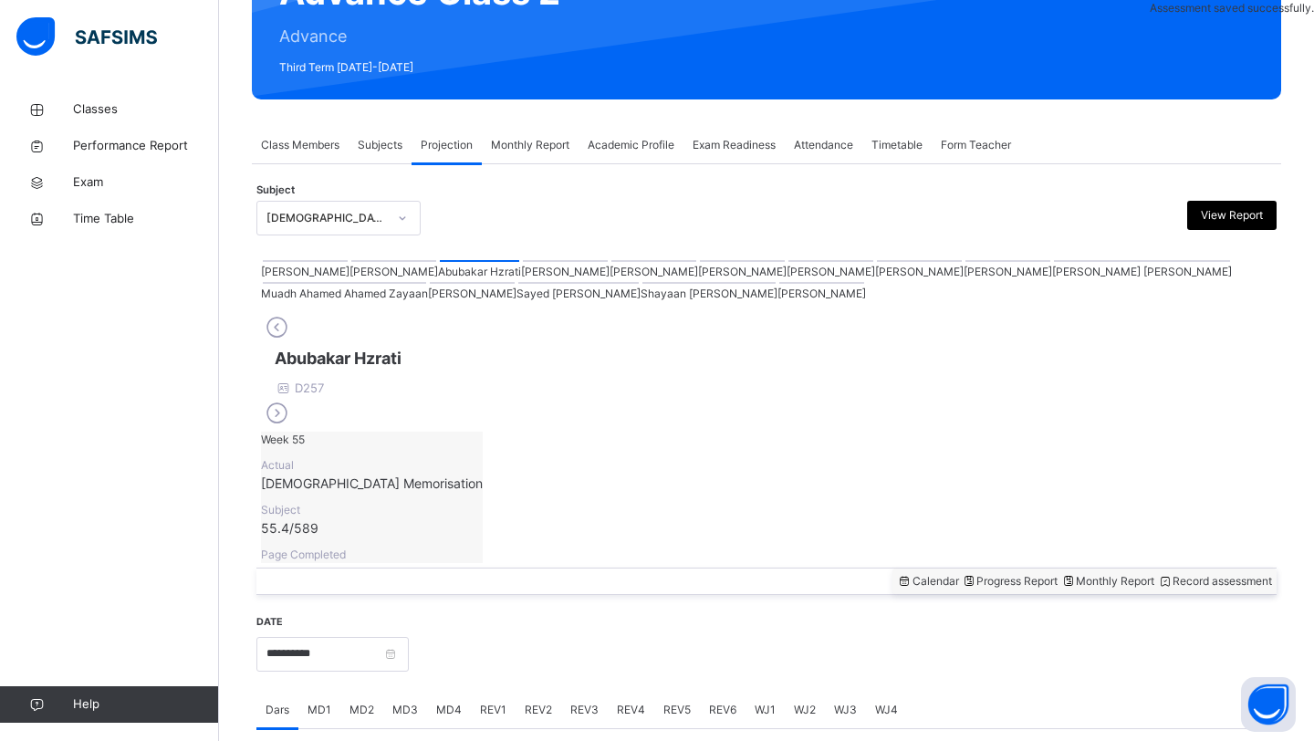
scroll to position [629, 0]
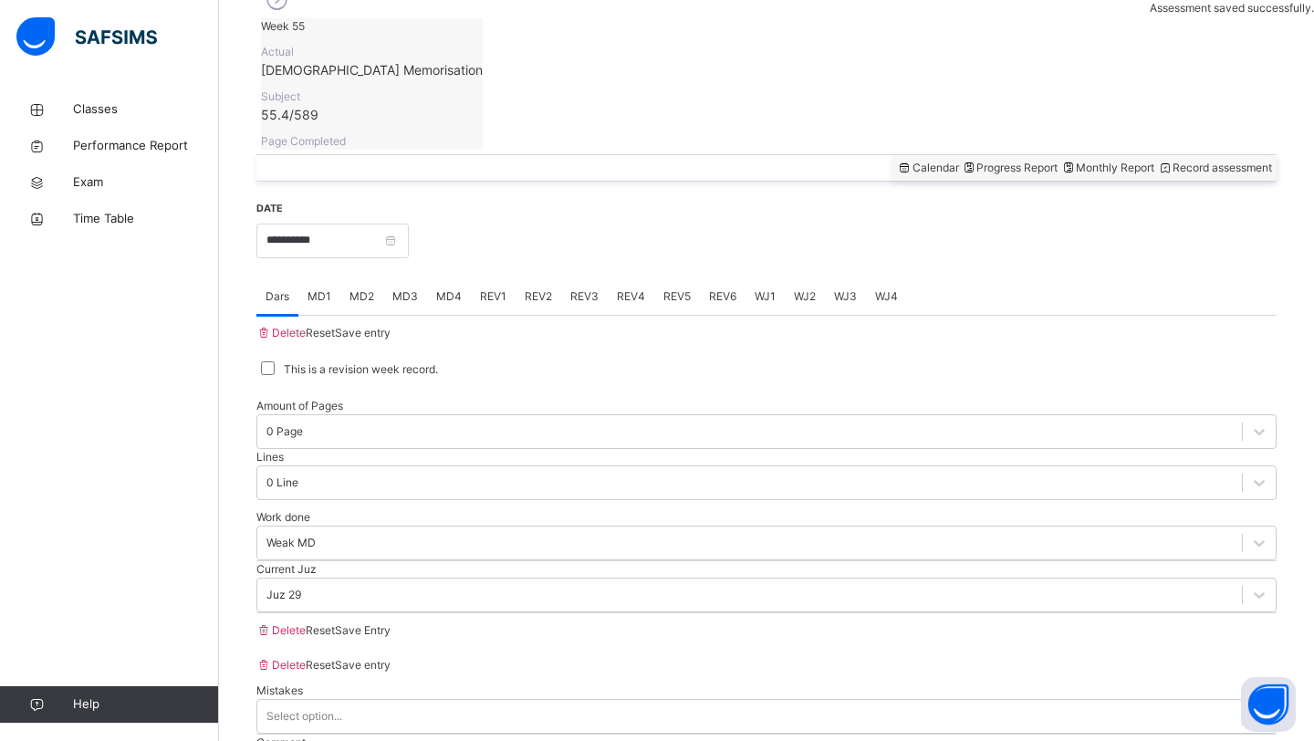
click at [816, 390] on div "Amount of Pages 0 Page Lines 0 Line" at bounding box center [766, 449] width 1020 height 120
click at [364, 224] on input "**********" at bounding box center [332, 241] width 152 height 35
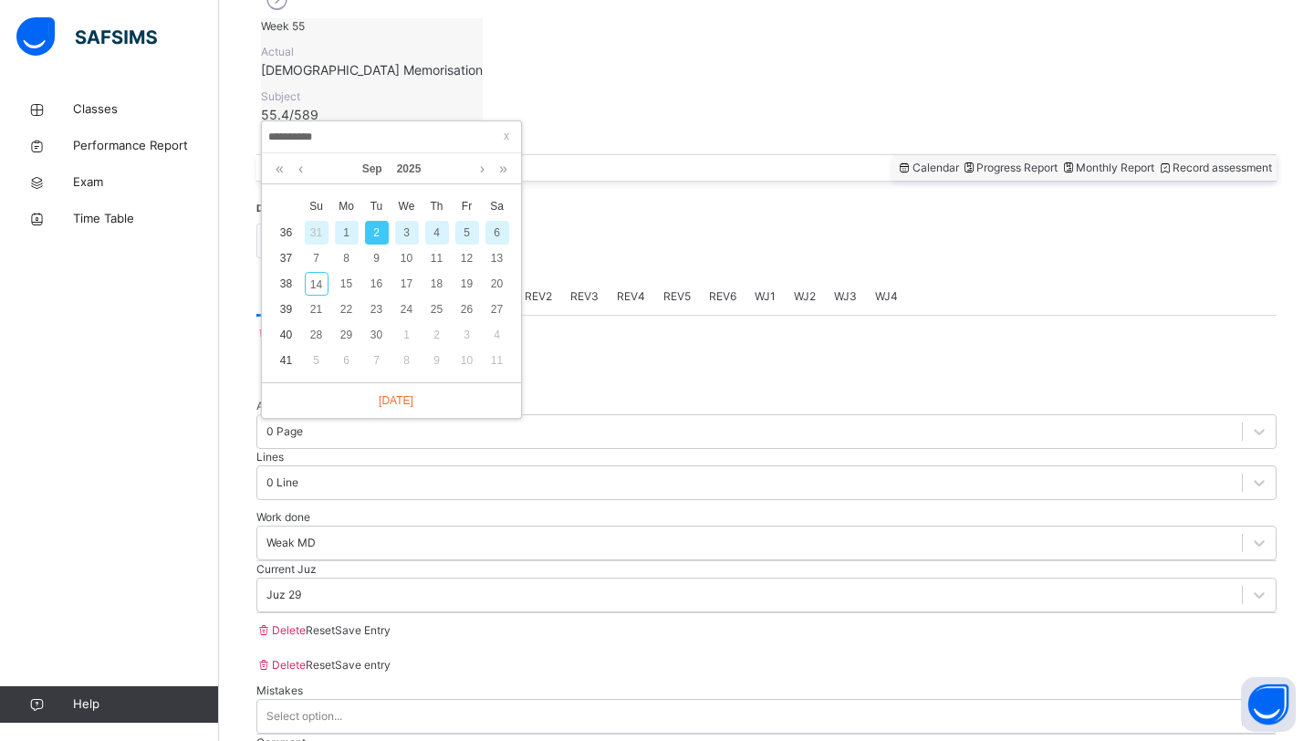
click at [442, 234] on div "4" at bounding box center [437, 233] width 24 height 24
type input "**********"
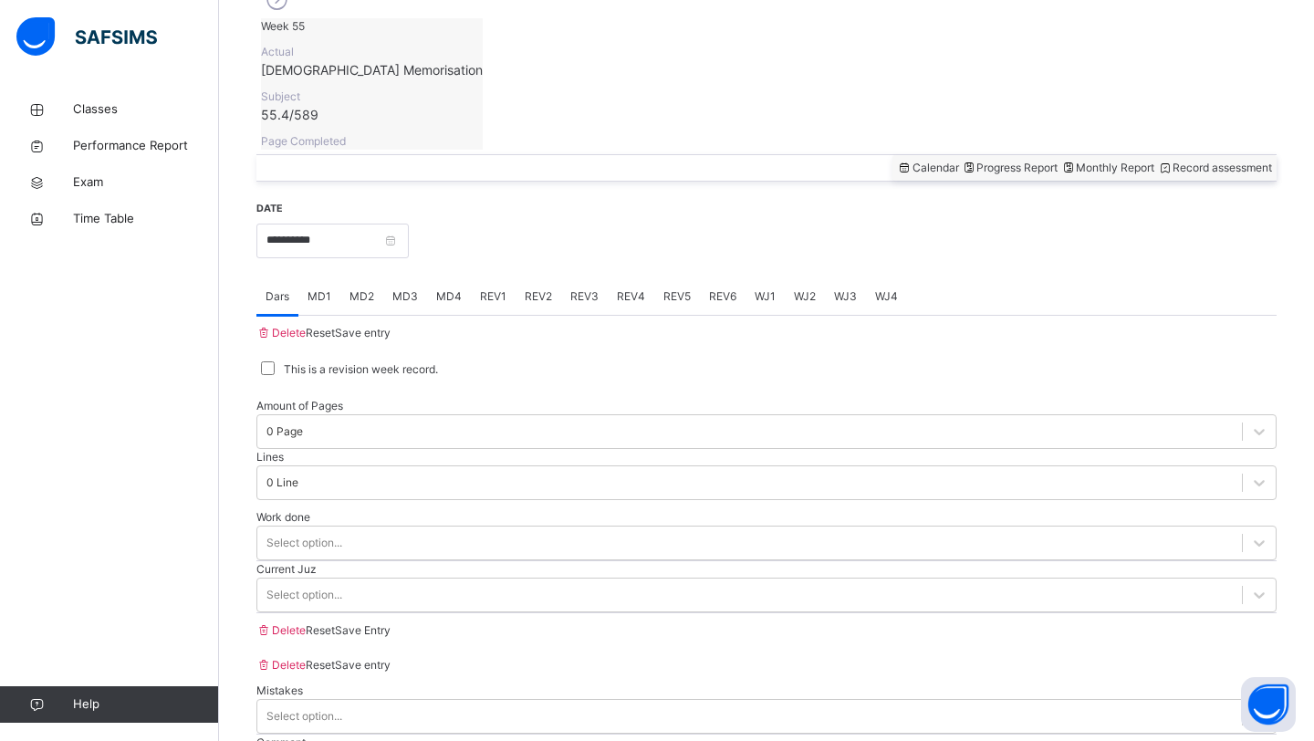
click at [398, 288] on span "MD3" at bounding box center [405, 296] width 26 height 16
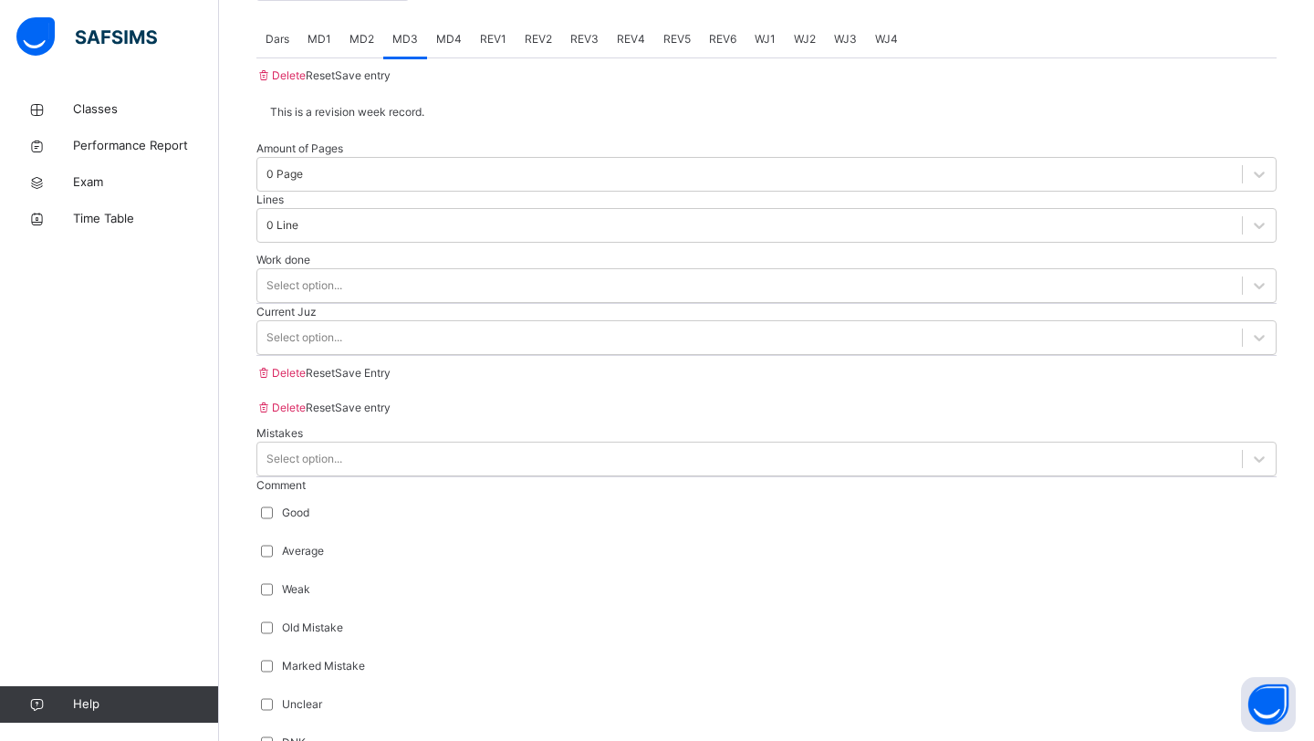
scroll to position [884, 0]
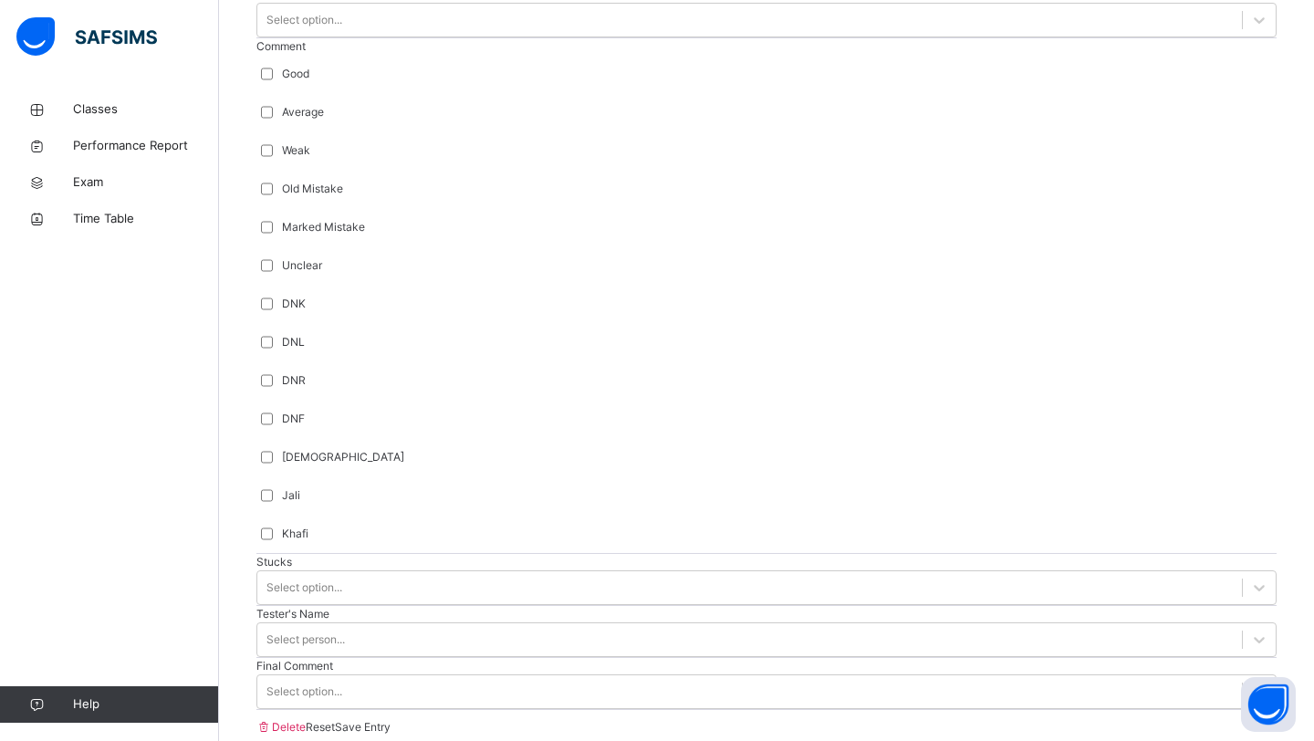
type input "**"
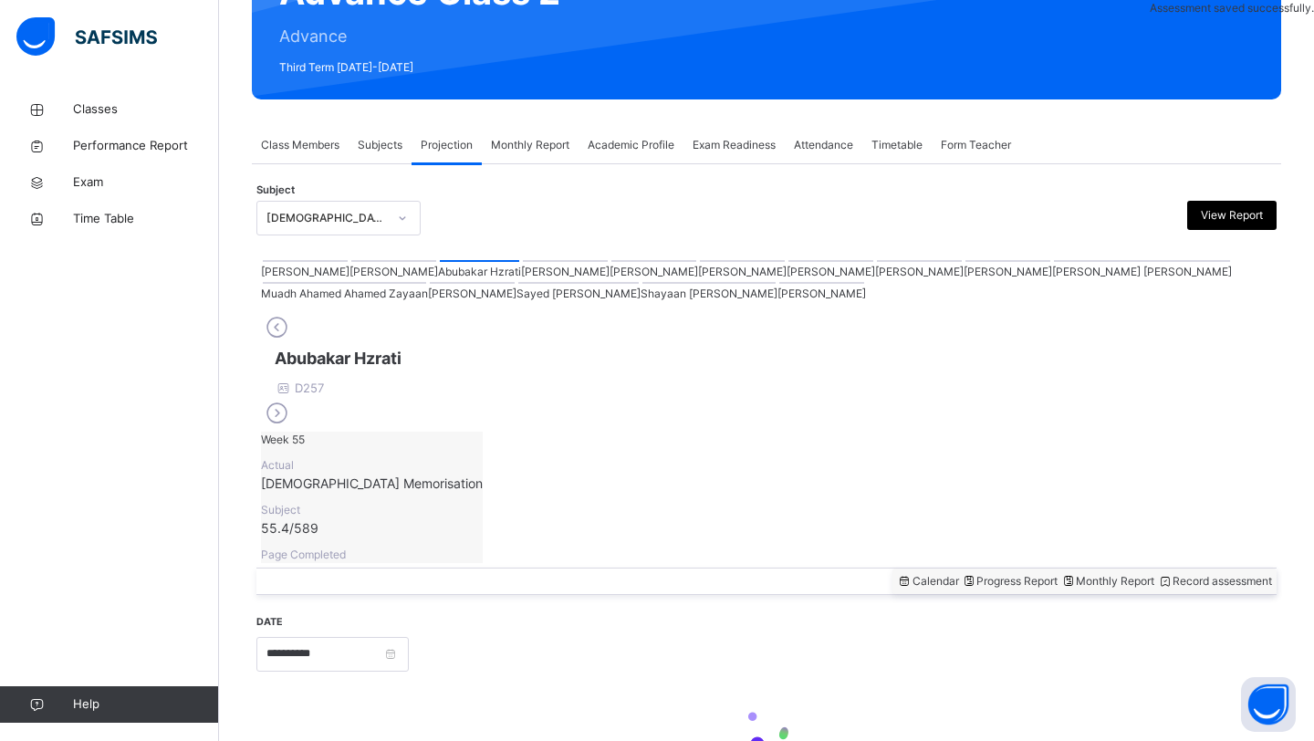
scroll to position [629, 0]
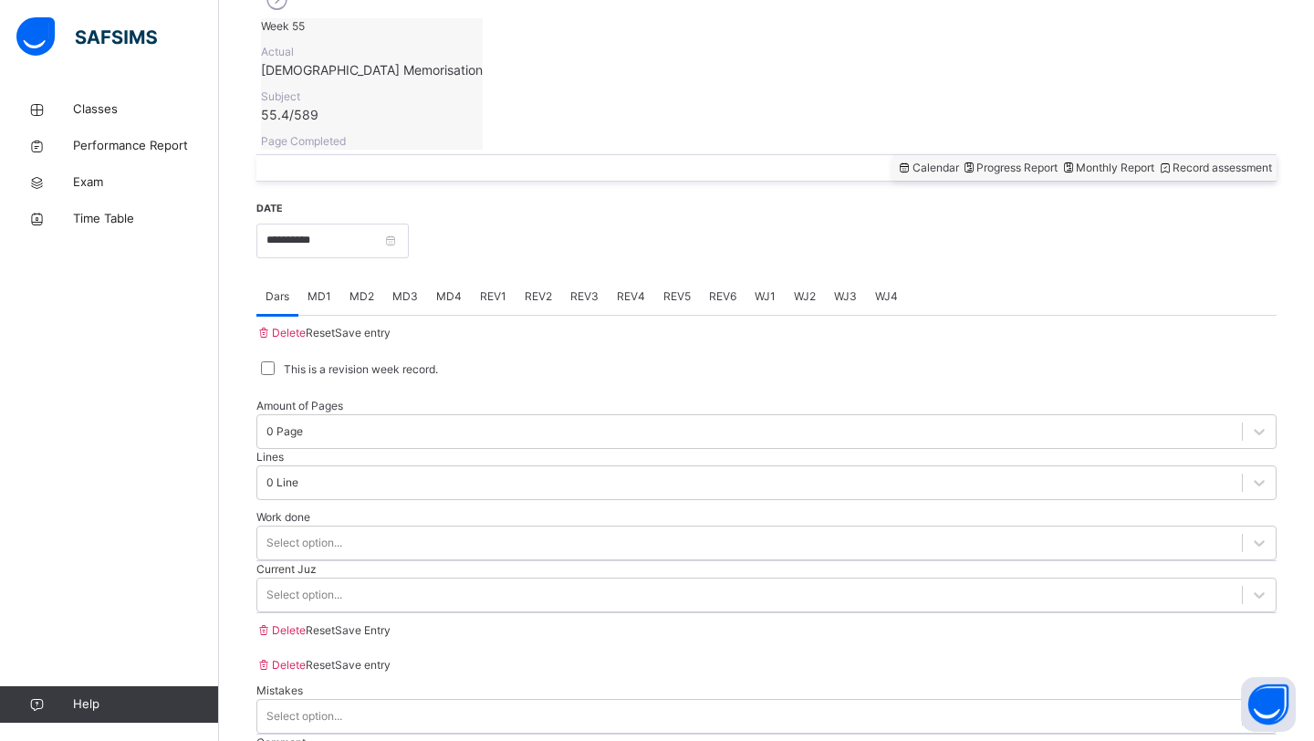
click at [1168, 599] on div "Current Juz Select option..." at bounding box center [766, 587] width 1020 height 52
click at [456, 288] on span "MD4" at bounding box center [449, 296] width 26 height 16
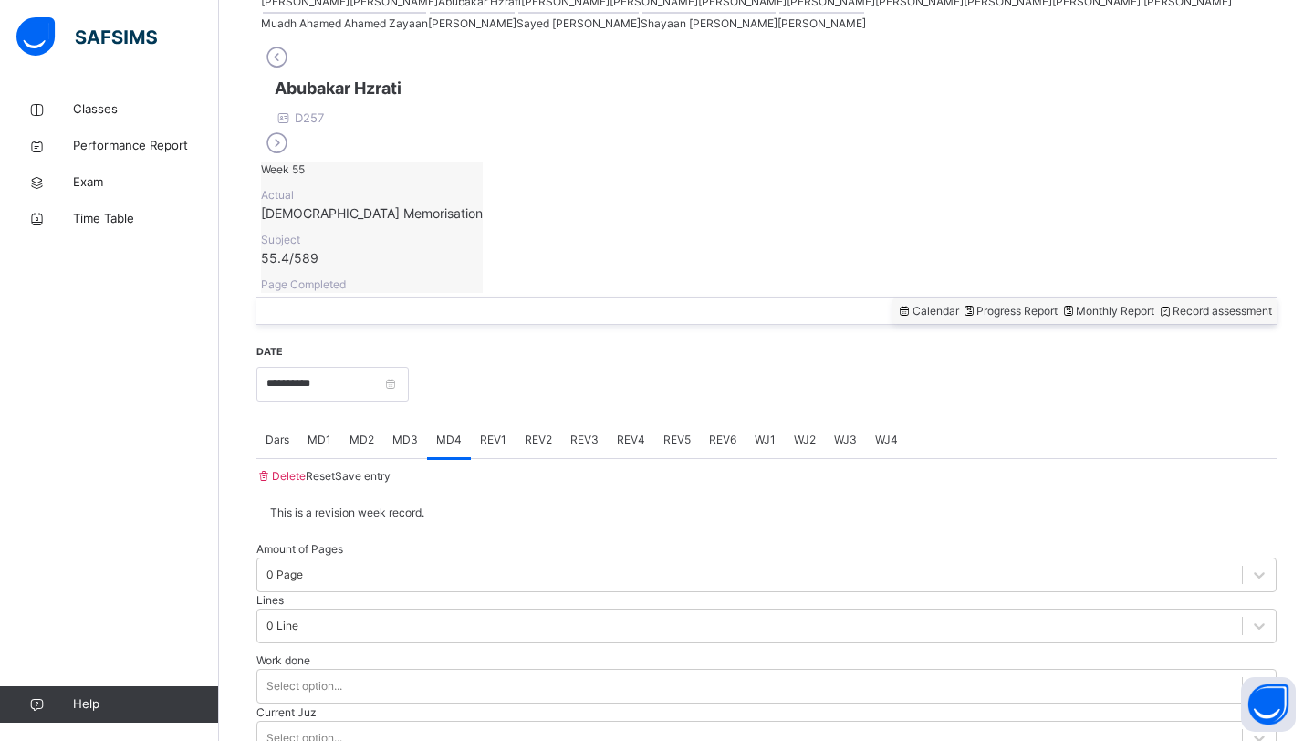
scroll to position [487, 0]
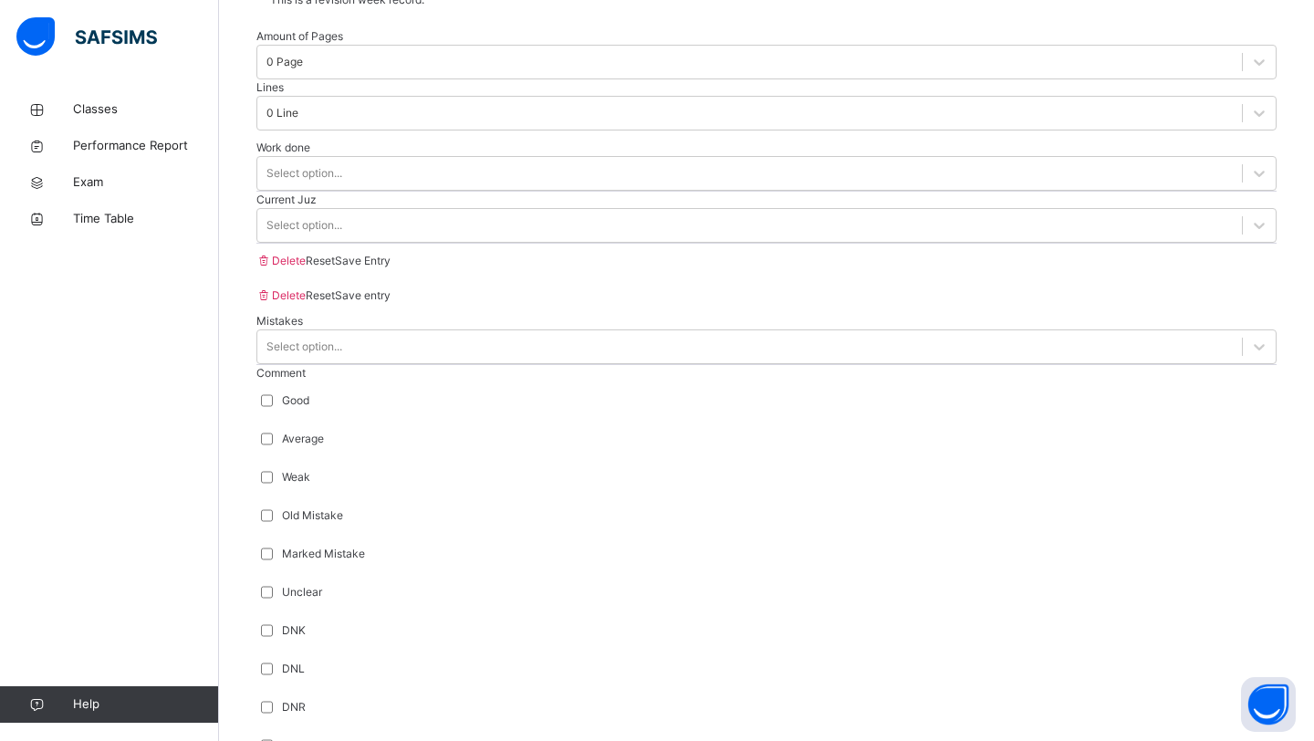
scroll to position [1153, 0]
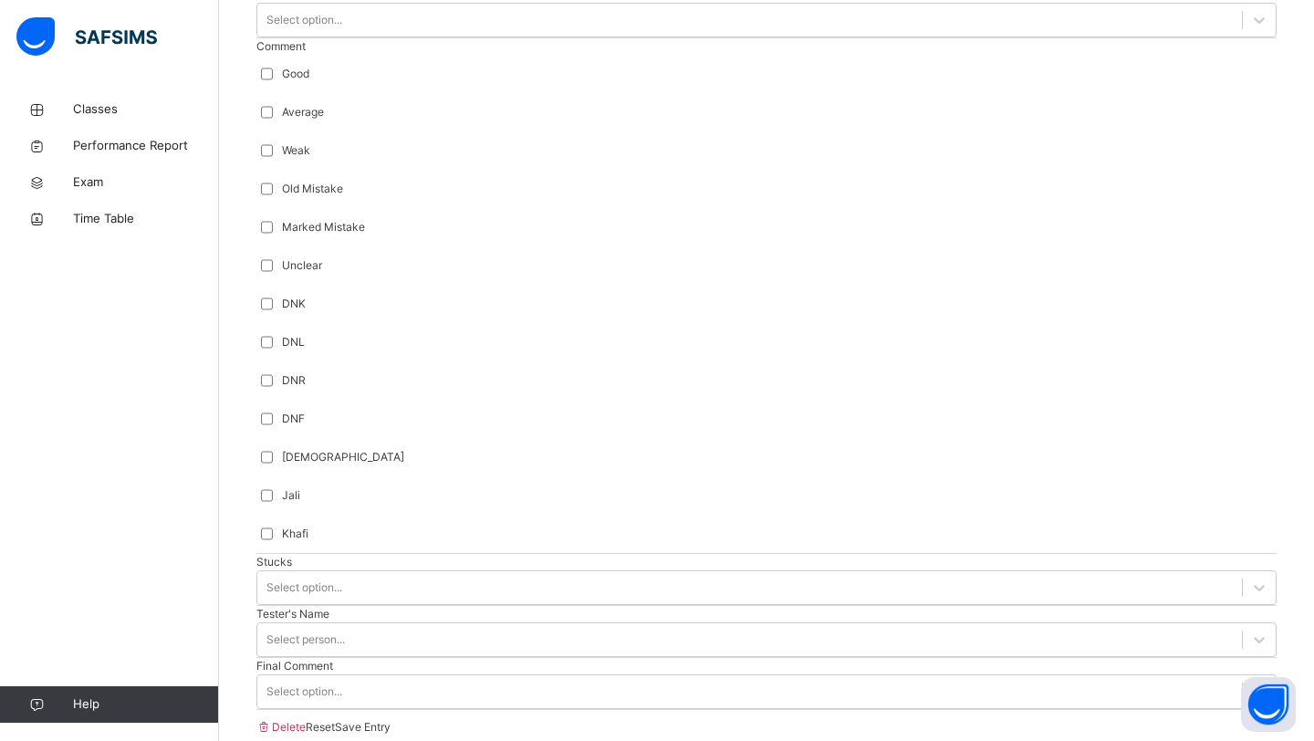
scroll to position [1326, 0]
type input "***"
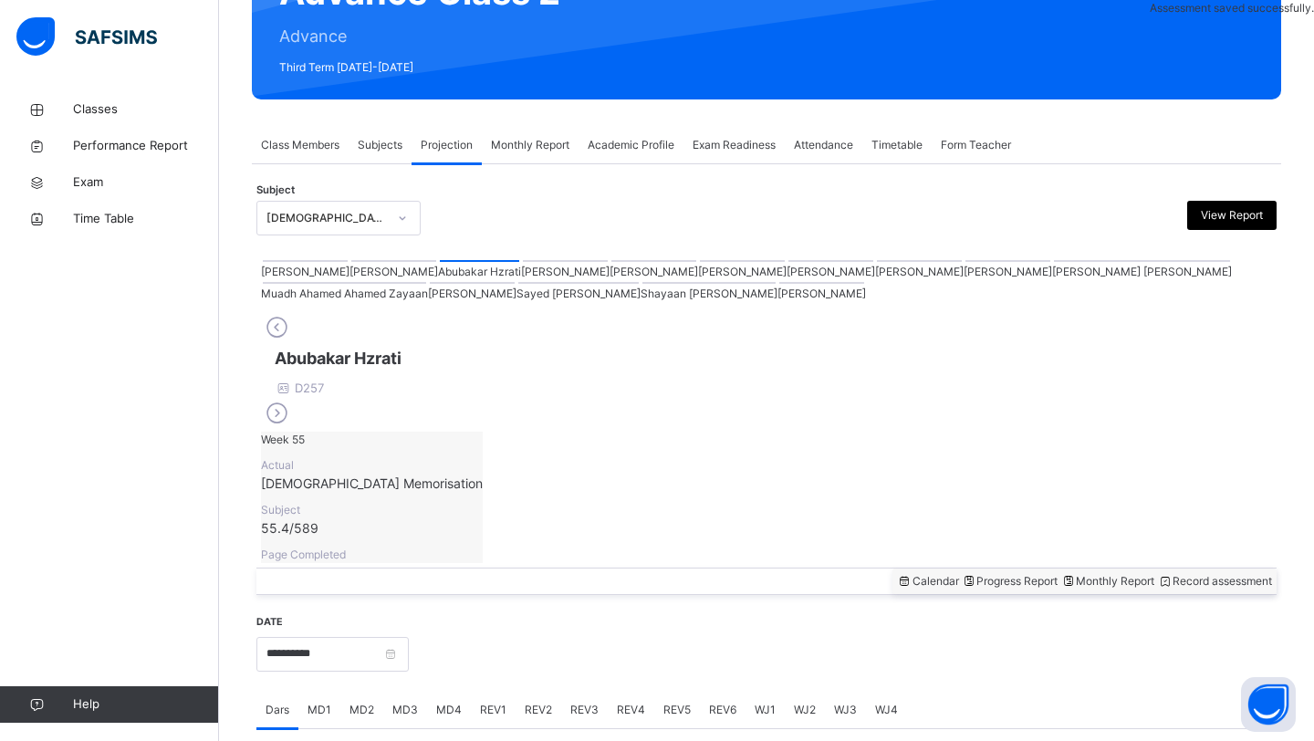
scroll to position [629, 0]
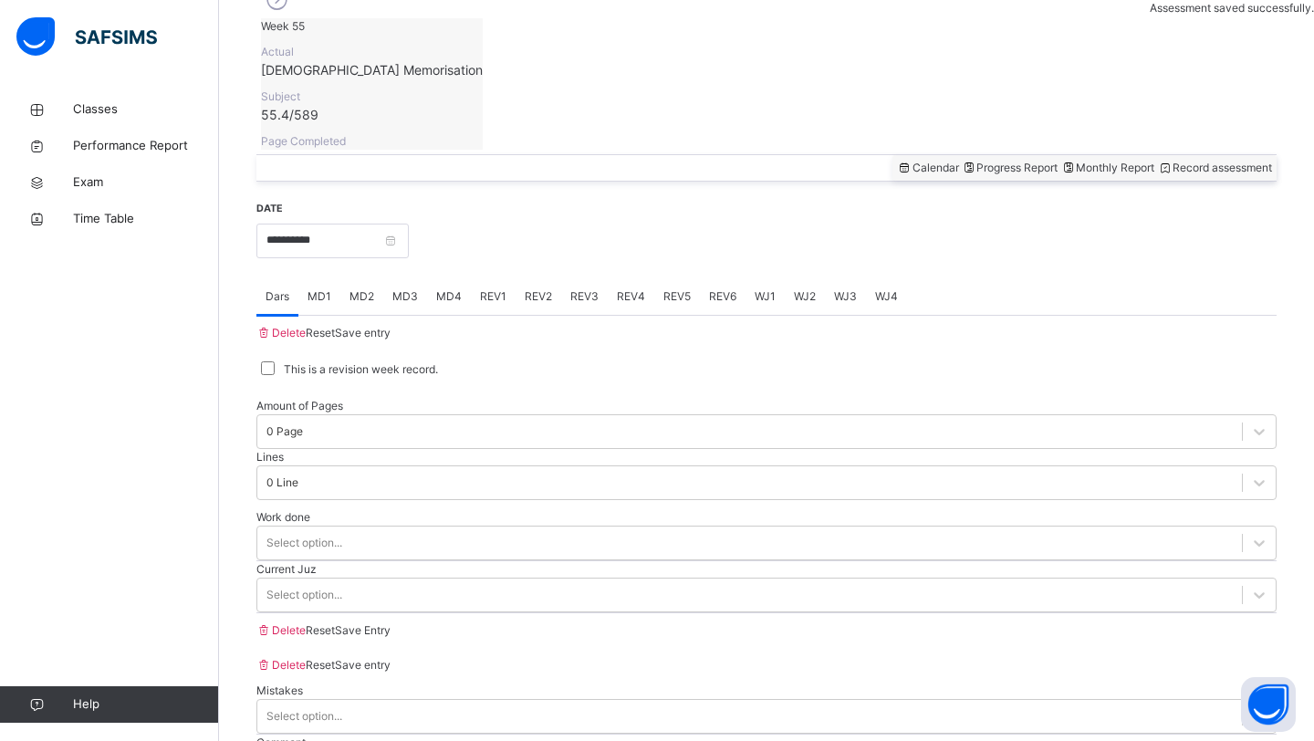
click at [702, 561] on div "Current Juz Select option..." at bounding box center [766, 587] width 1020 height 52
click at [366, 224] on input "**********" at bounding box center [332, 241] width 152 height 35
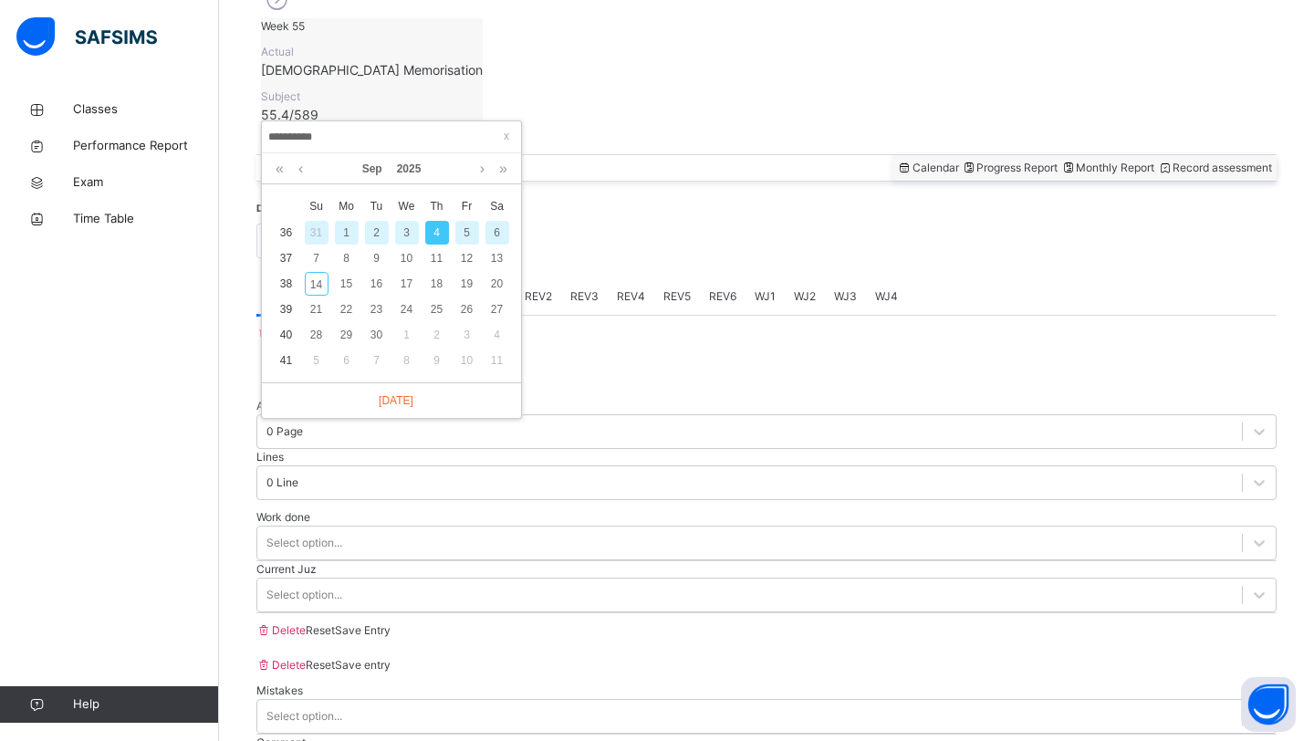
click at [503, 233] on div "6" at bounding box center [497, 233] width 24 height 24
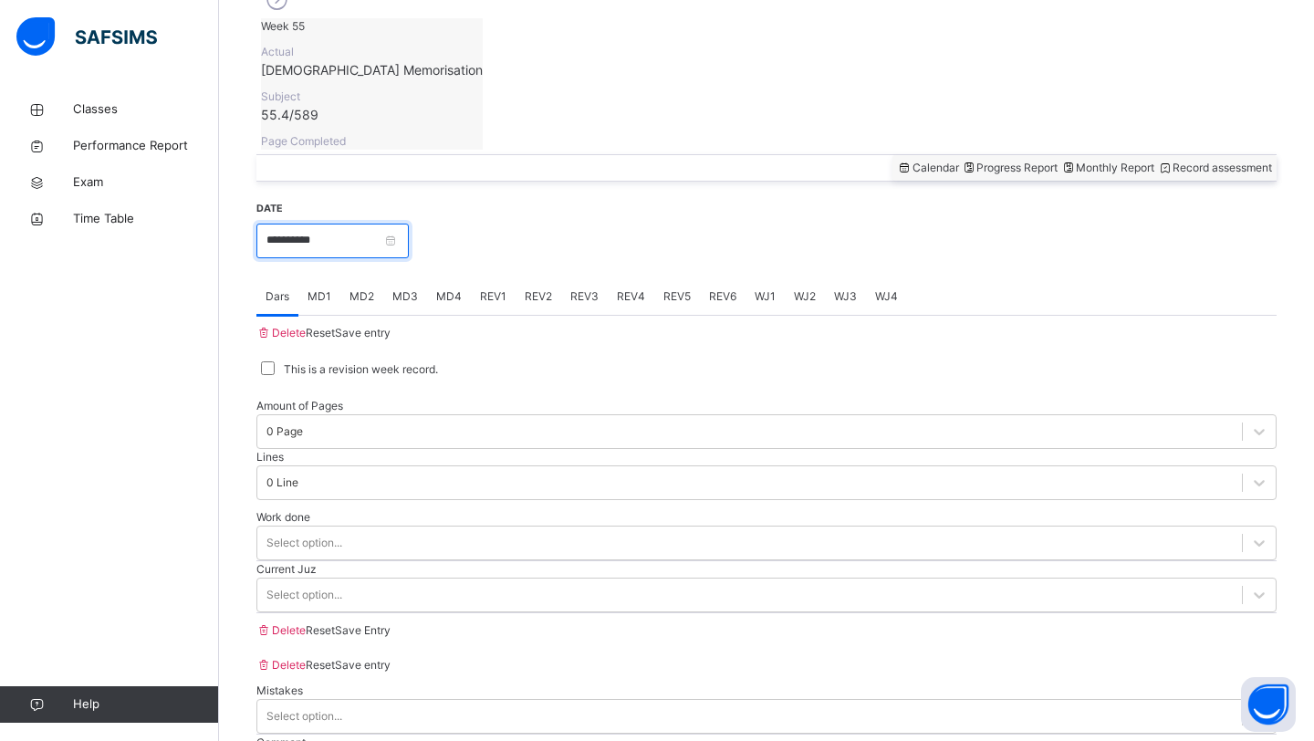
click at [307, 224] on input "**********" at bounding box center [332, 241] width 152 height 35
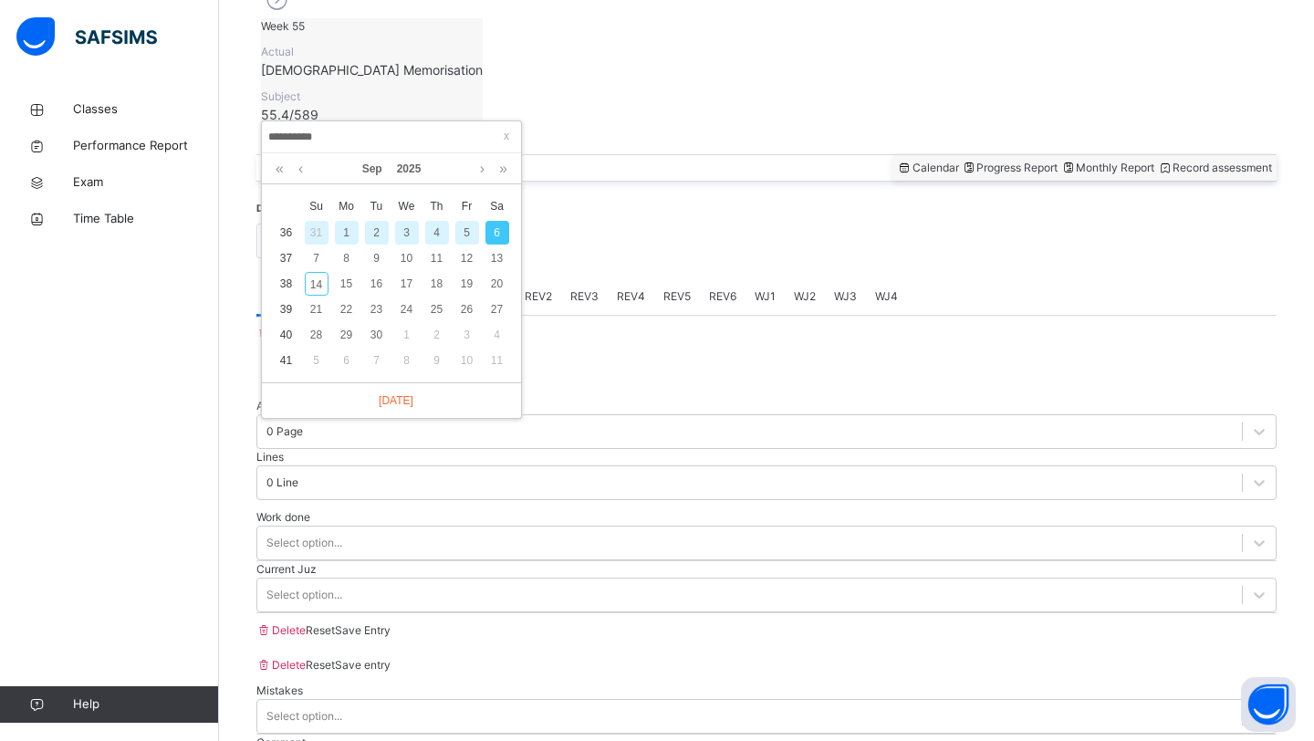
click at [438, 235] on div "4" at bounding box center [437, 233] width 24 height 24
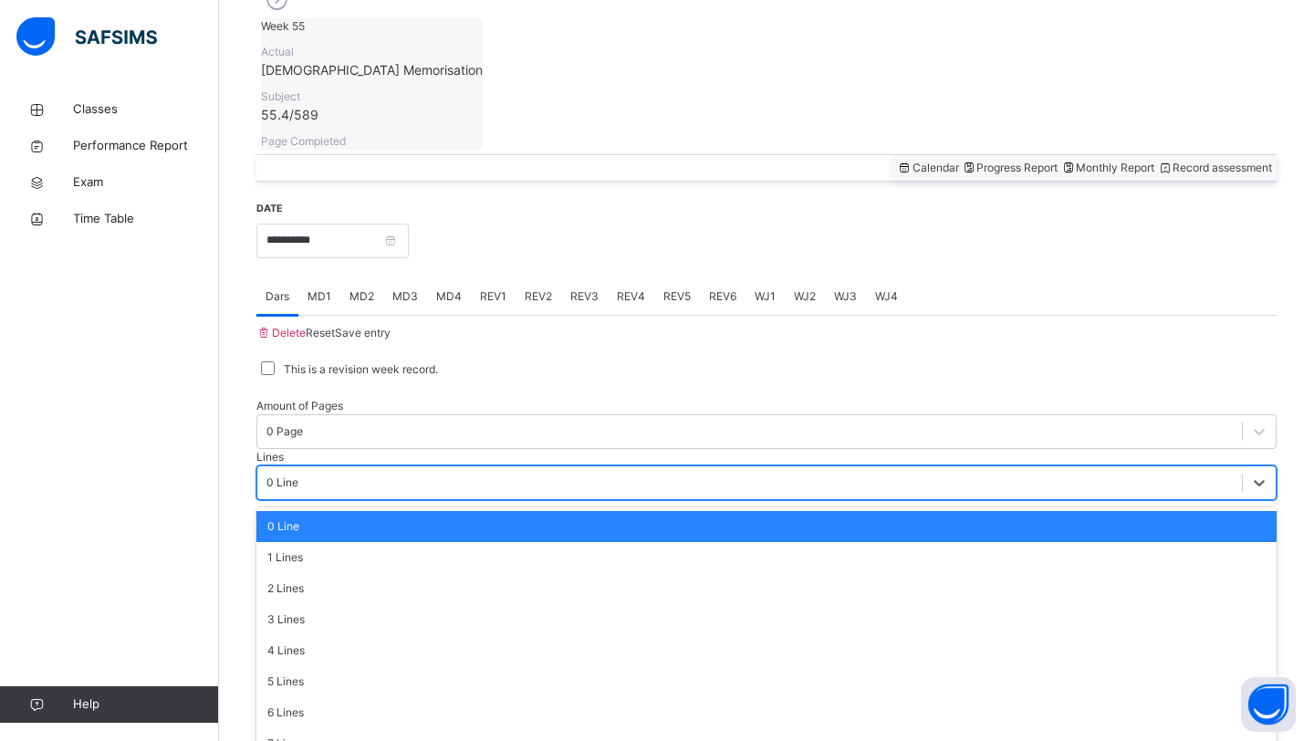
click at [298, 474] on div "0 Line" at bounding box center [282, 482] width 32 height 16
click at [558, 728] on div "7 Lines" at bounding box center [766, 743] width 1020 height 31
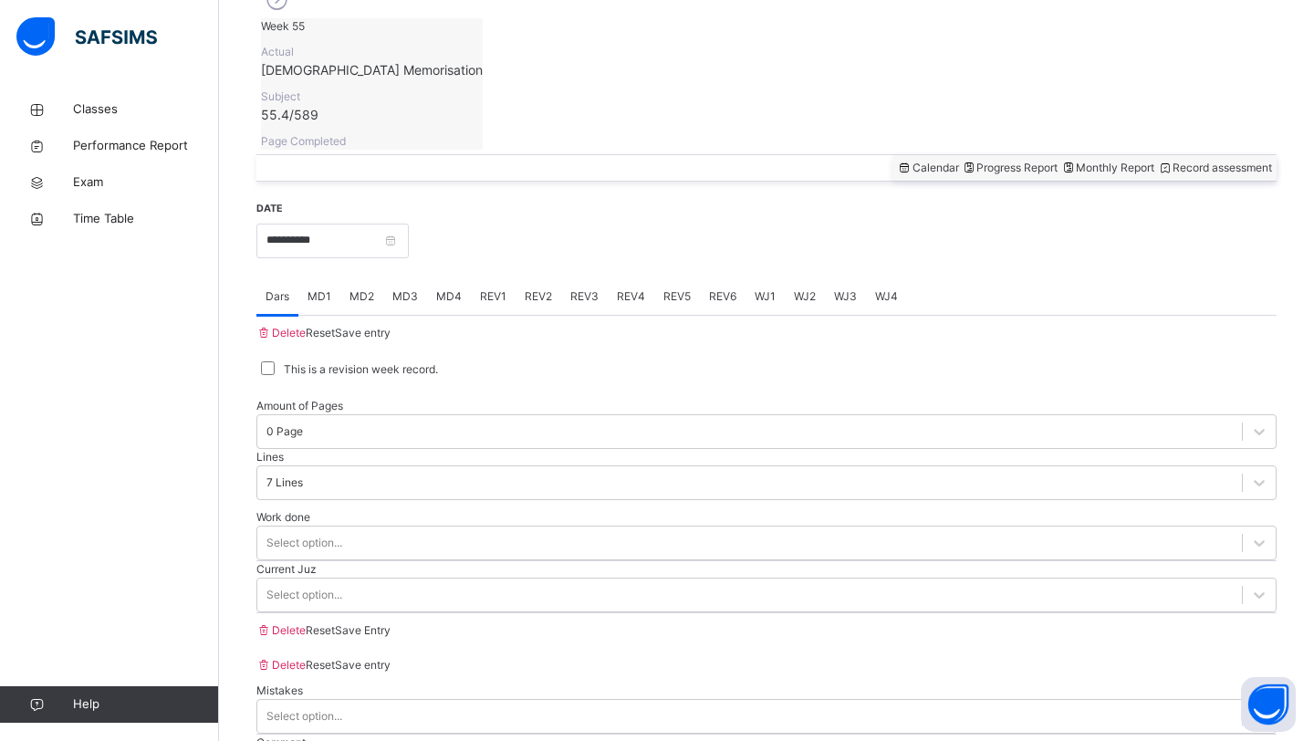
click at [390, 627] on span "Save Entry" at bounding box center [363, 630] width 56 height 14
click at [520, 509] on div "Work done Select option... Question is required" at bounding box center [766, 543] width 1020 height 68
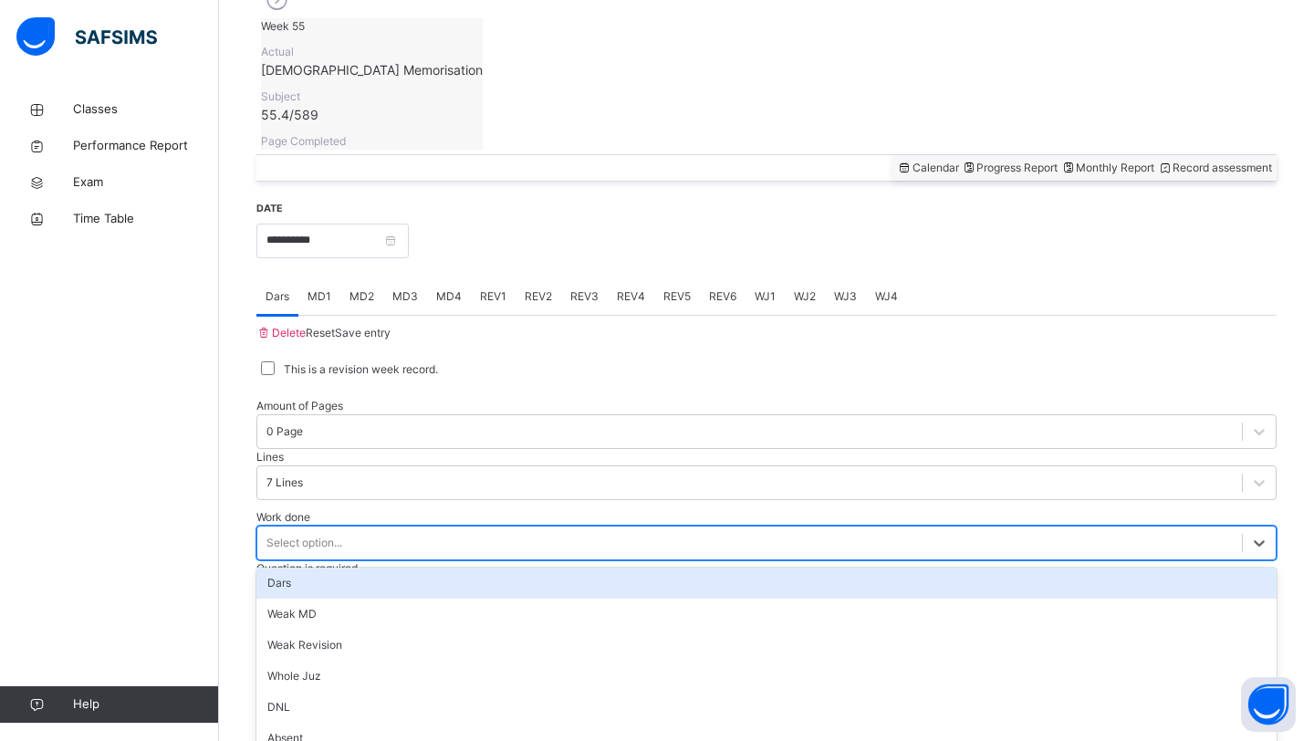
click at [519, 528] on div "Select option..." at bounding box center [749, 542] width 984 height 28
click at [504, 567] on div "Dars" at bounding box center [766, 582] width 1020 height 31
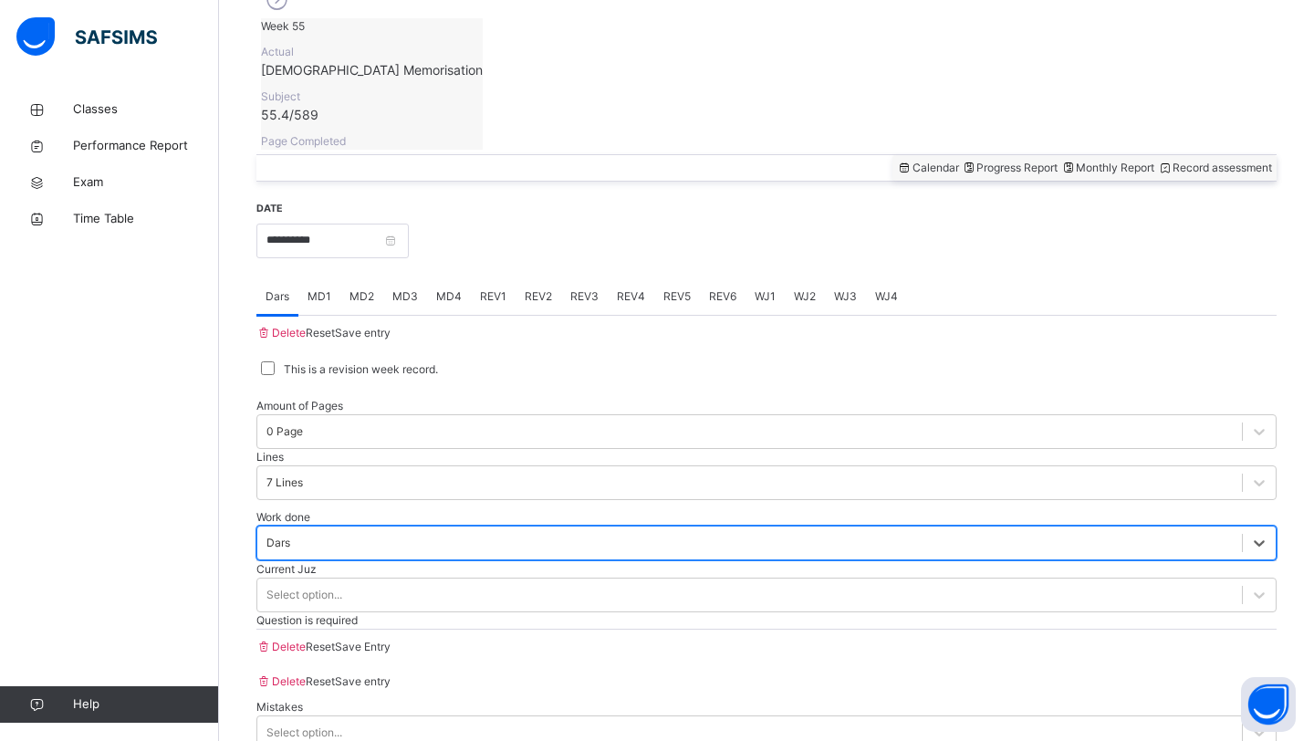
click at [504, 509] on div "Work done option Dars, selected. 0 results available. Select is focused ,type t…" at bounding box center [766, 535] width 1020 height 52
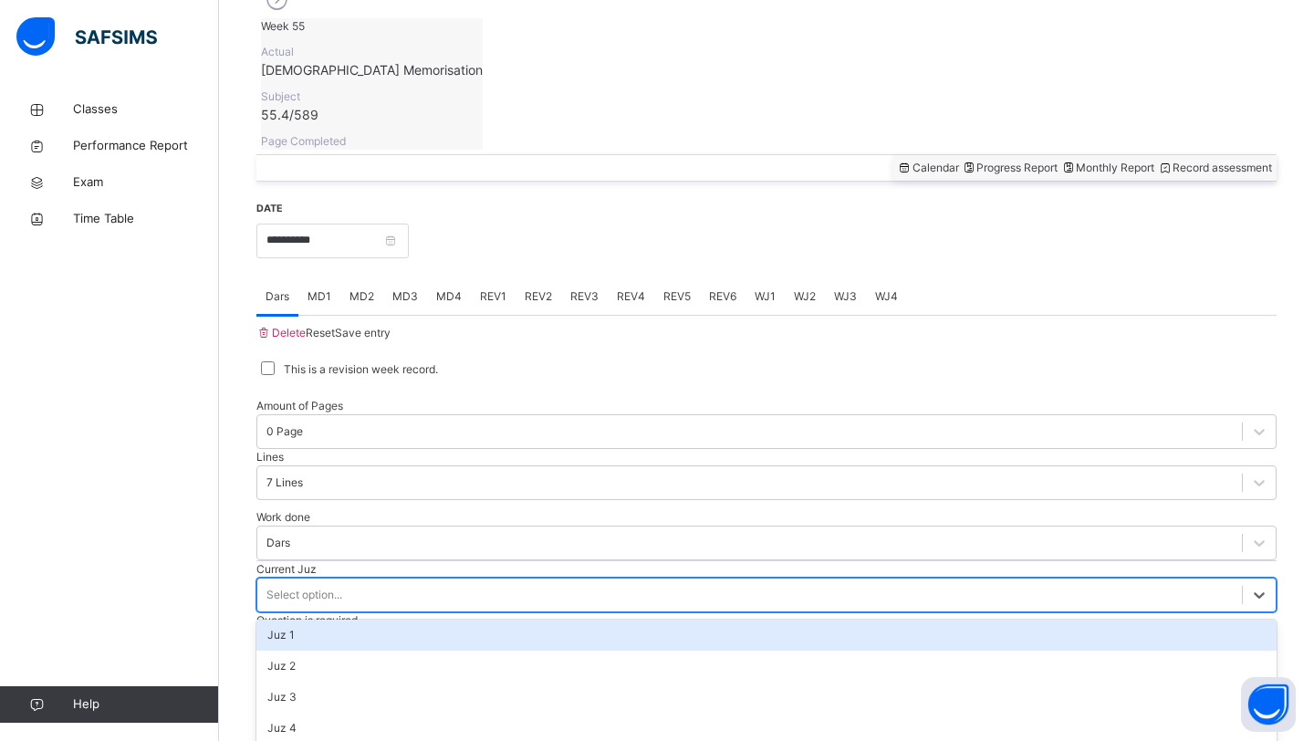
click at [436, 580] on div "Select option..." at bounding box center [749, 594] width 984 height 28
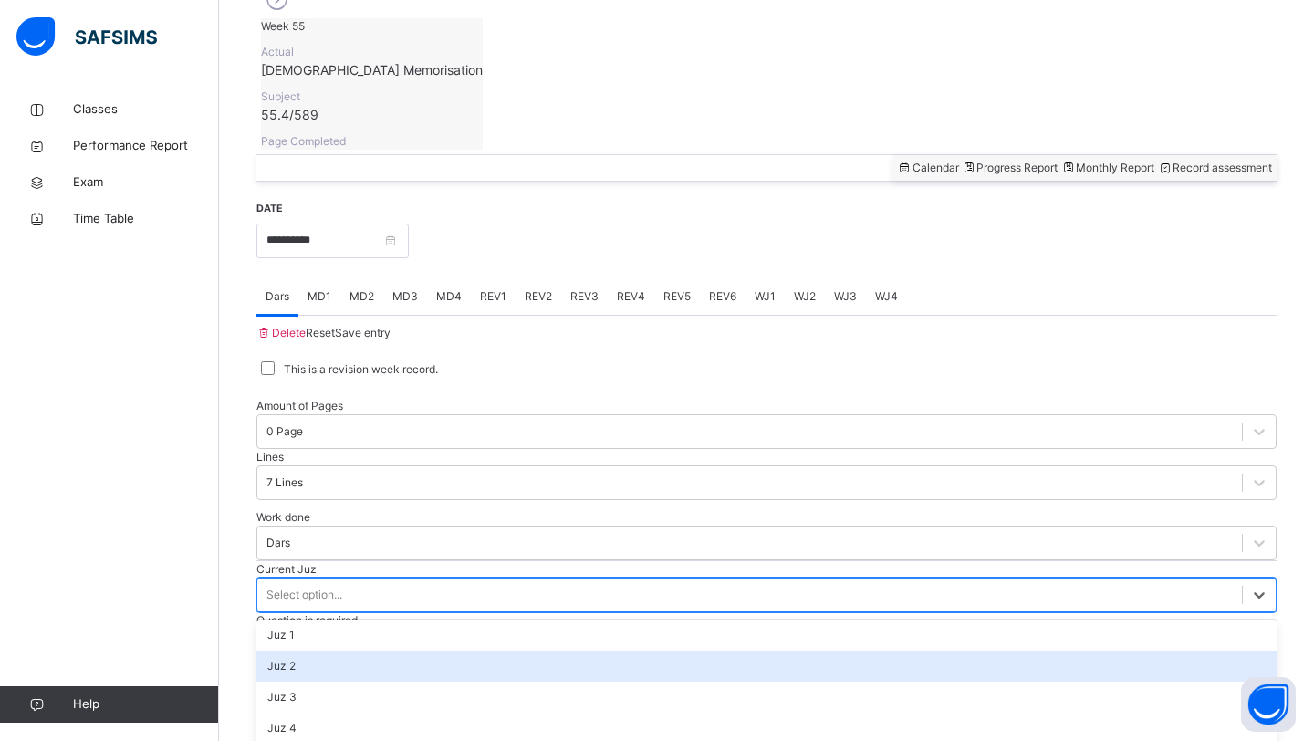
scroll to position [787, 0]
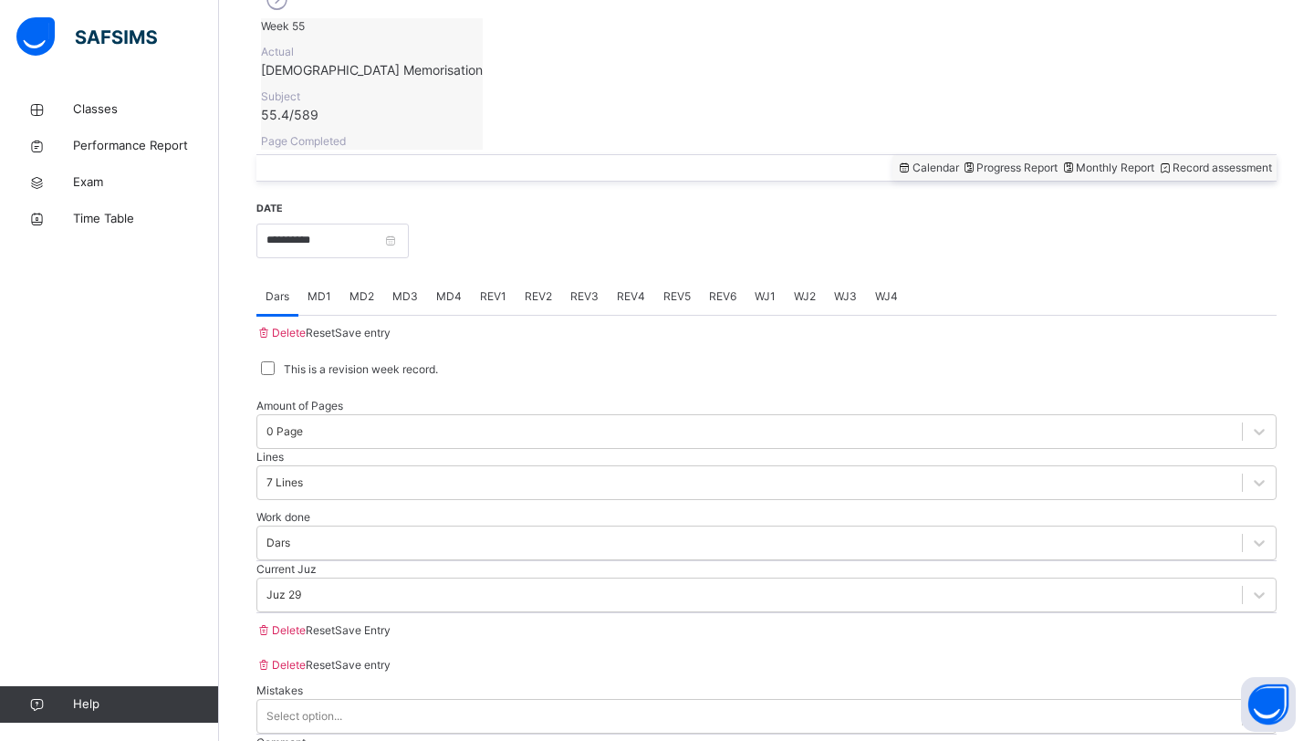
click at [390, 632] on span "Save Entry" at bounding box center [363, 630] width 56 height 14
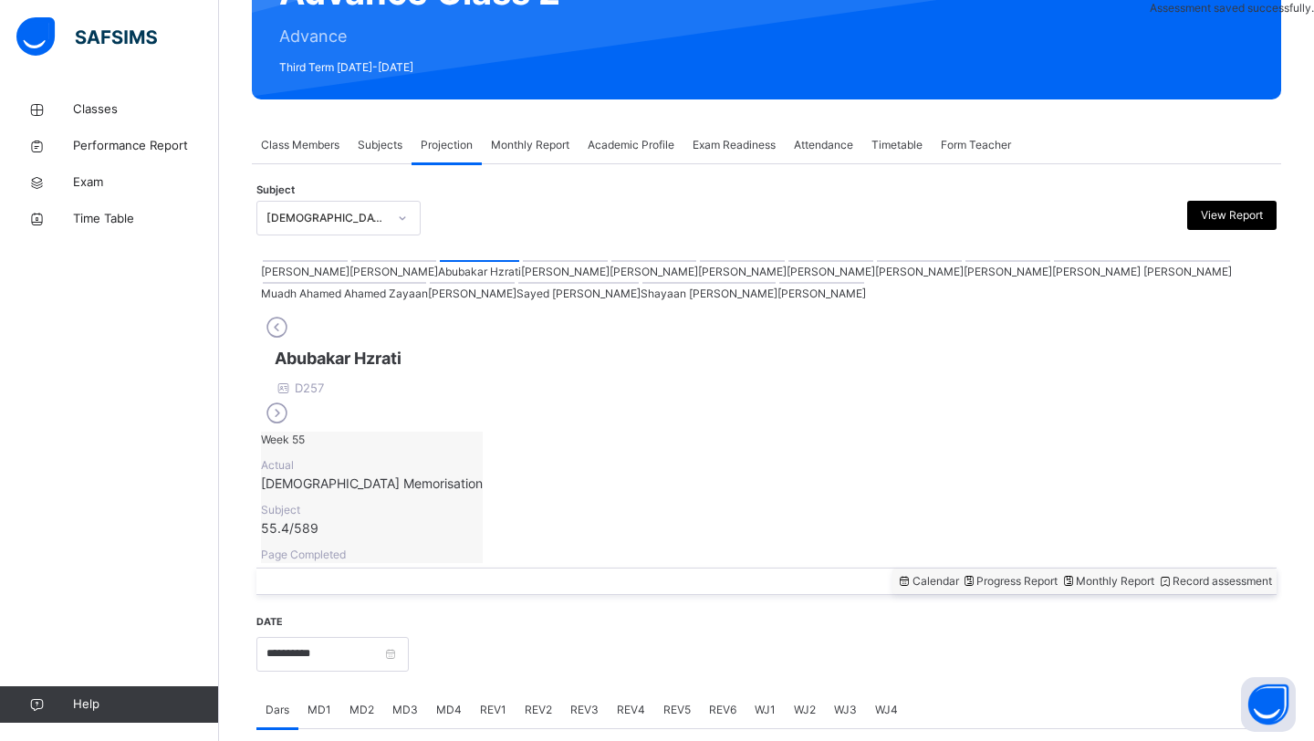
scroll to position [629, 0]
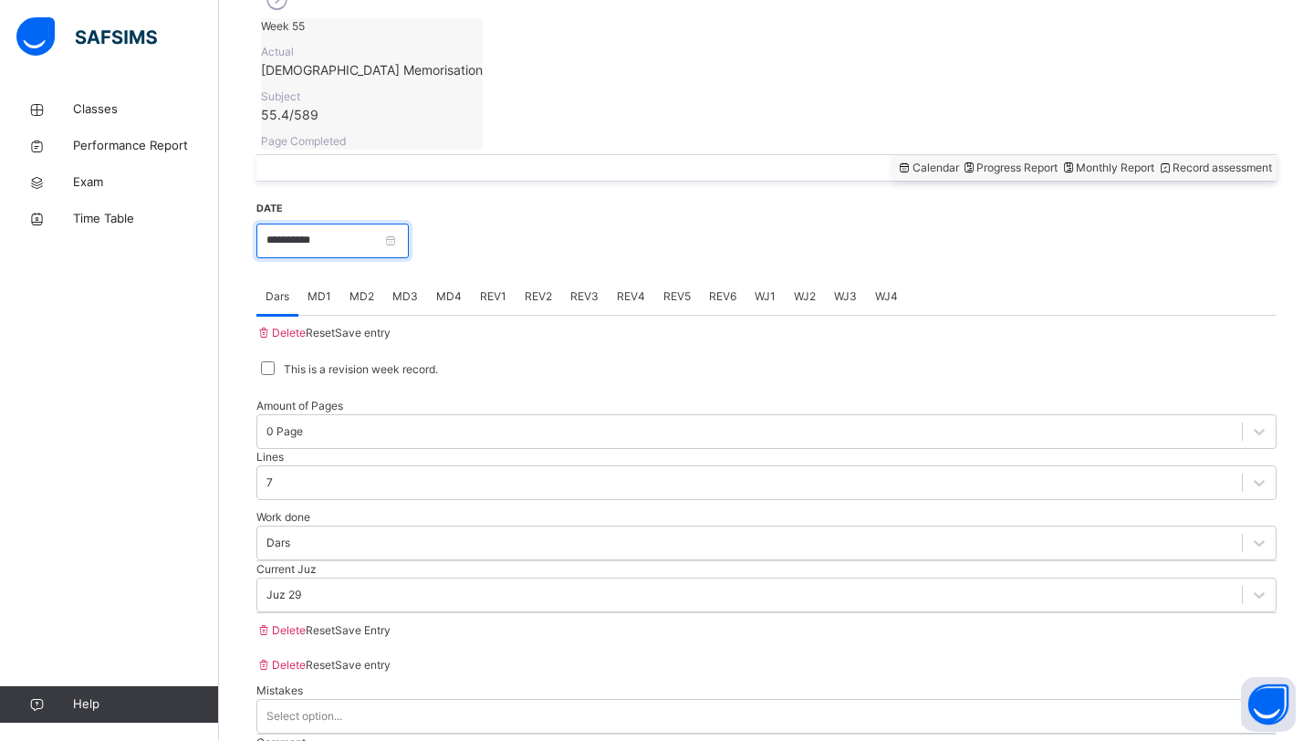
click at [375, 224] on input "**********" at bounding box center [332, 241] width 152 height 35
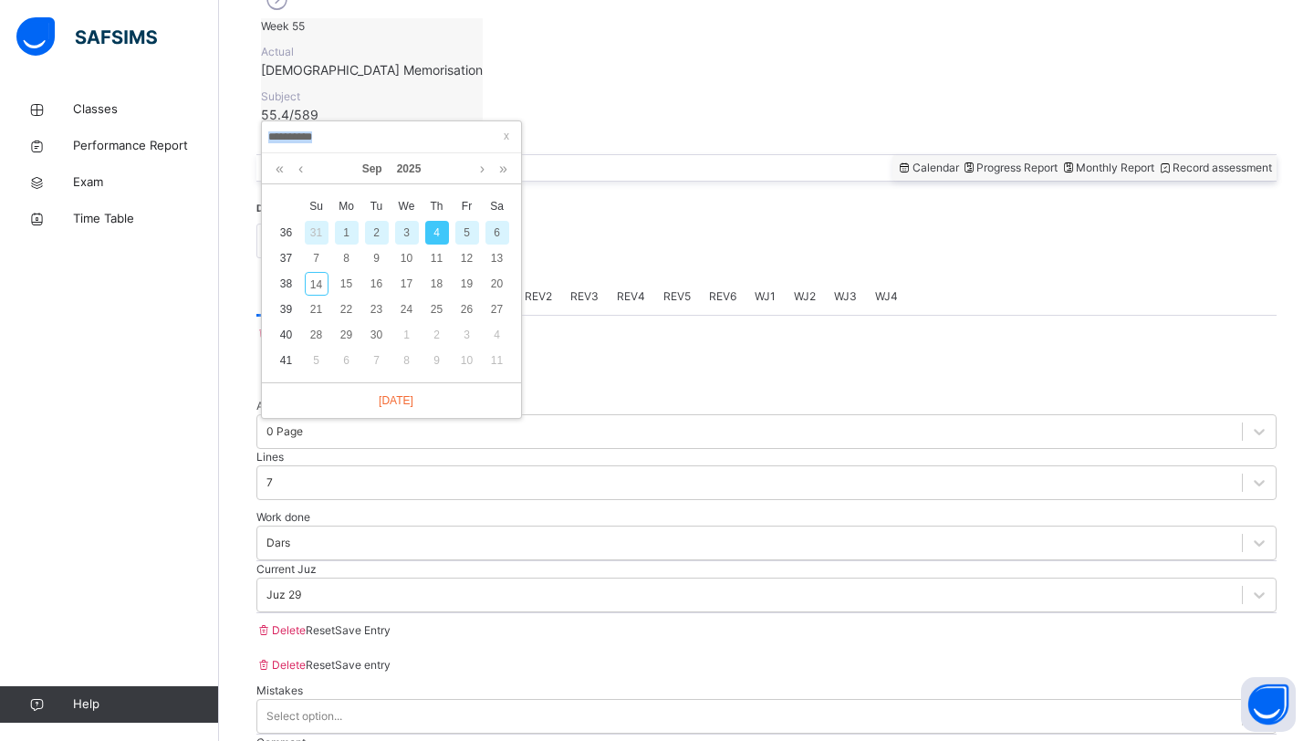
click at [375, 120] on div "**********" at bounding box center [391, 269] width 261 height 298
click at [512, 239] on div "x Su Mo Tu We Th Fr Sa 36 31 1 2 3 4 5 6 37 7 8 9 10 11 12 13 38 14 15 16 17 18…" at bounding box center [391, 283] width 259 height 198
click at [504, 239] on div "6" at bounding box center [497, 233] width 24 height 24
type input "**********"
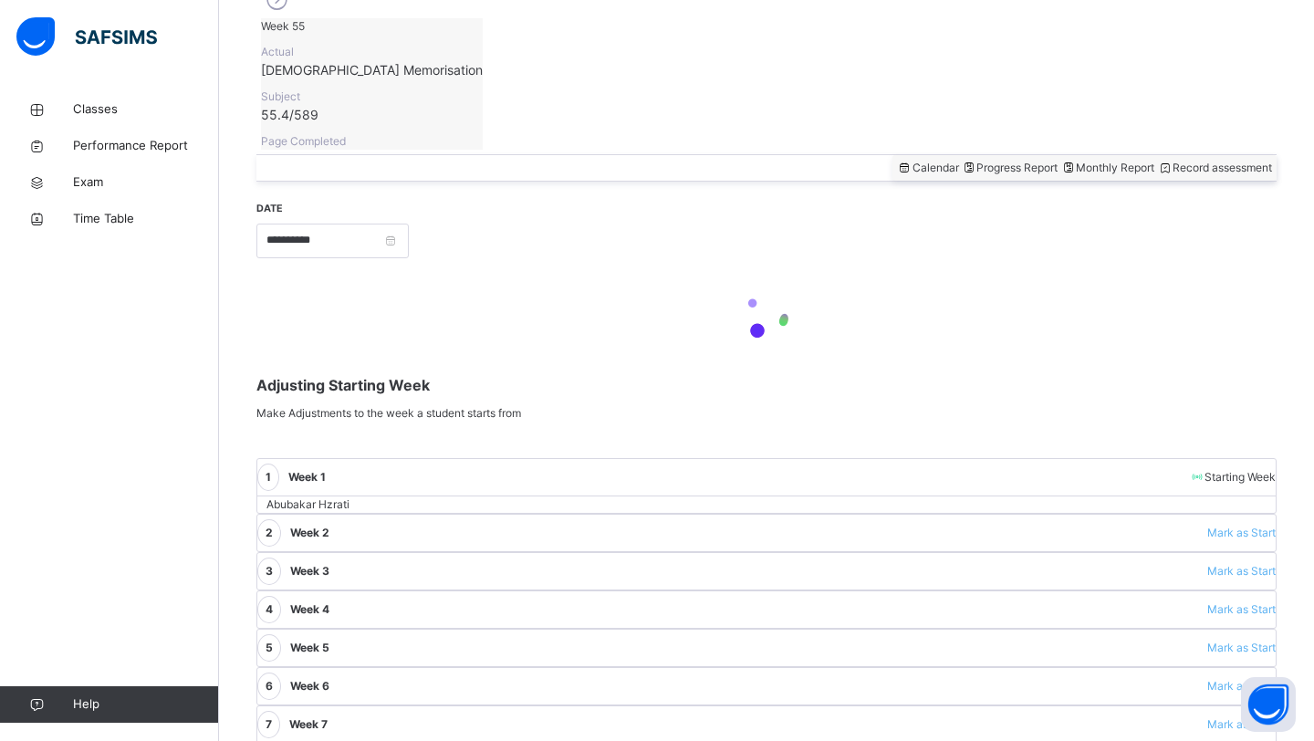
scroll to position [216, 0]
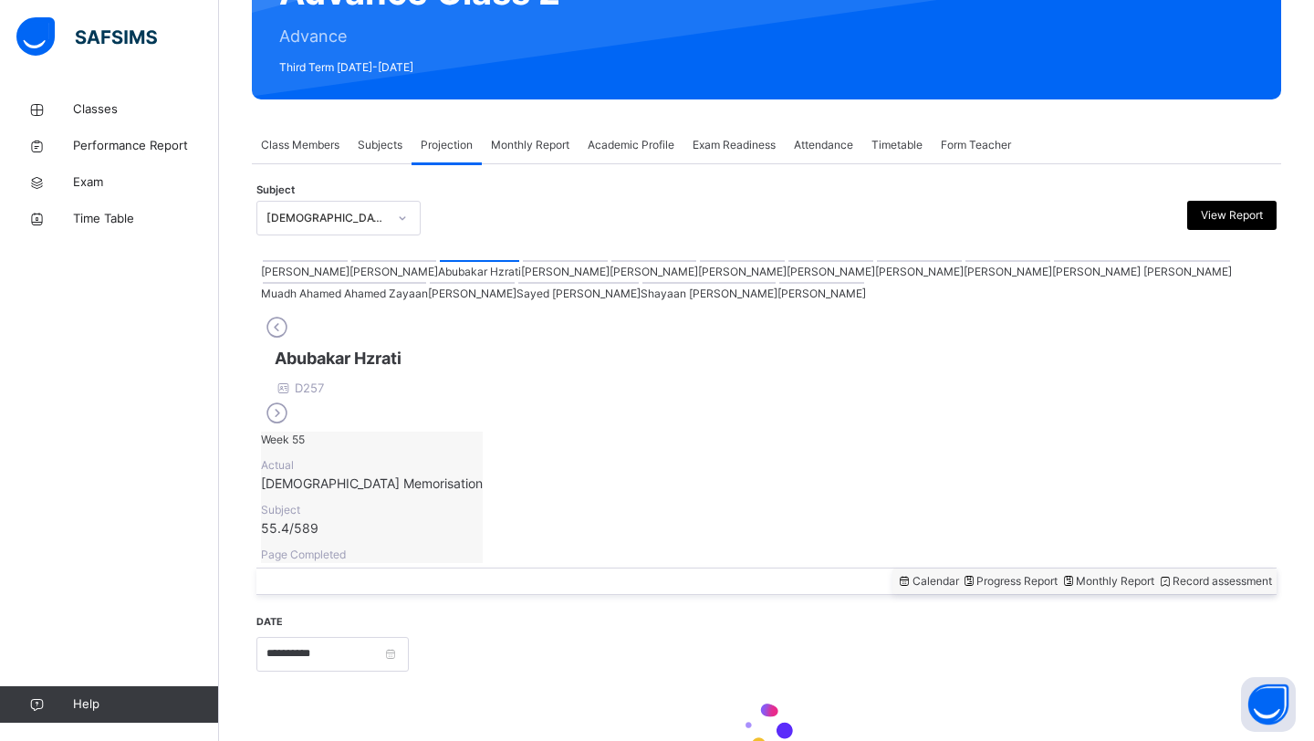
click at [504, 239] on div "Subject [DEMOGRAPHIC_DATA] Memorisation (008) View Report" at bounding box center [766, 218] width 1020 height 53
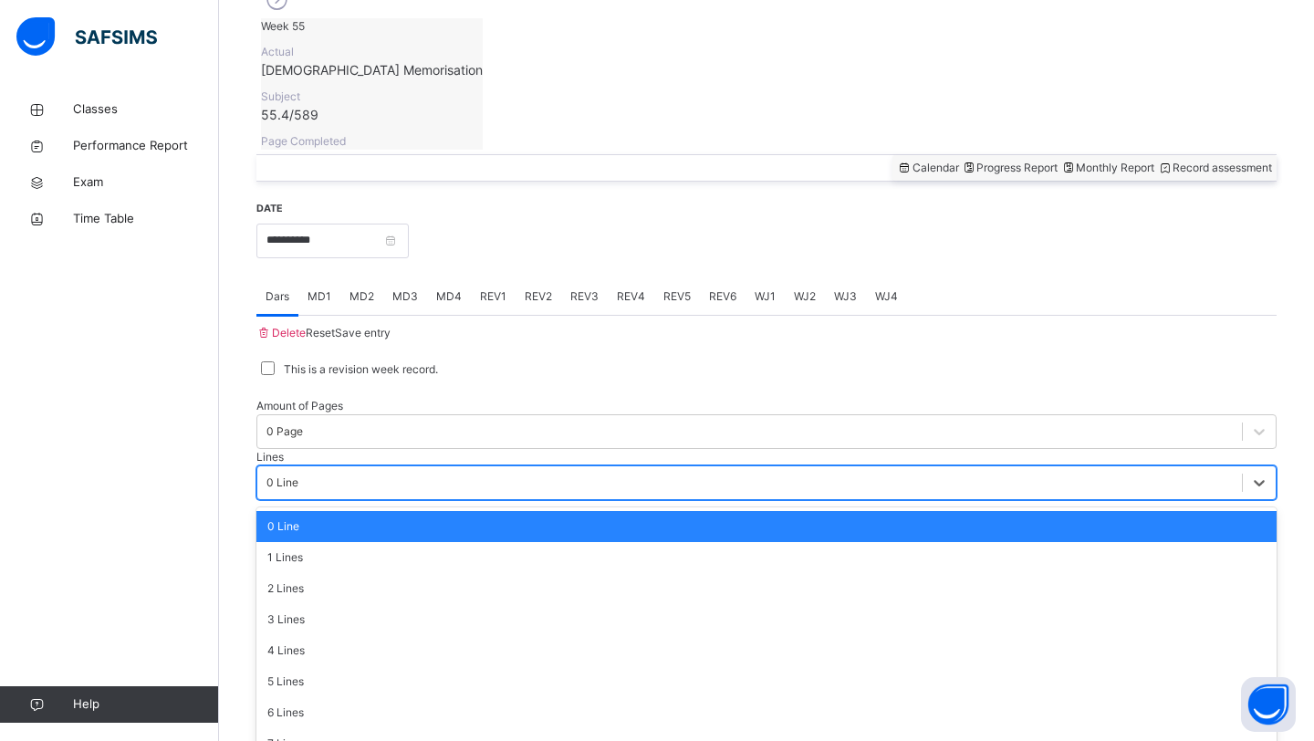
click at [546, 465] on div "0 Line" at bounding box center [766, 482] width 1020 height 35
click at [298, 474] on div "0 Line" at bounding box center [282, 482] width 32 height 16
click at [537, 728] on div "7 Lines" at bounding box center [766, 743] width 1020 height 31
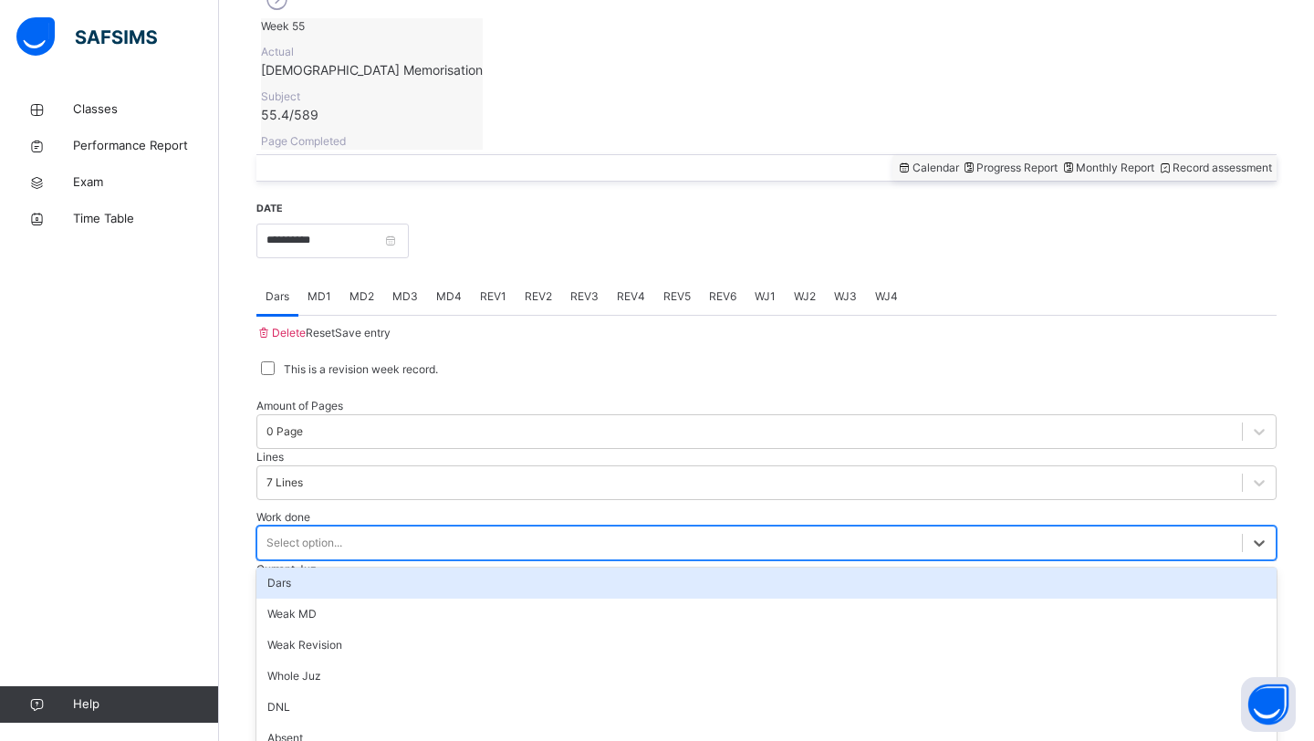
click at [475, 528] on div "Select option..." at bounding box center [749, 542] width 984 height 28
click at [463, 567] on div "Dars" at bounding box center [766, 582] width 1020 height 31
click at [463, 509] on div "Work done option Dars focused, 1 of 14. 14 results available. Use Up and Down t…" at bounding box center [766, 535] width 1020 height 52
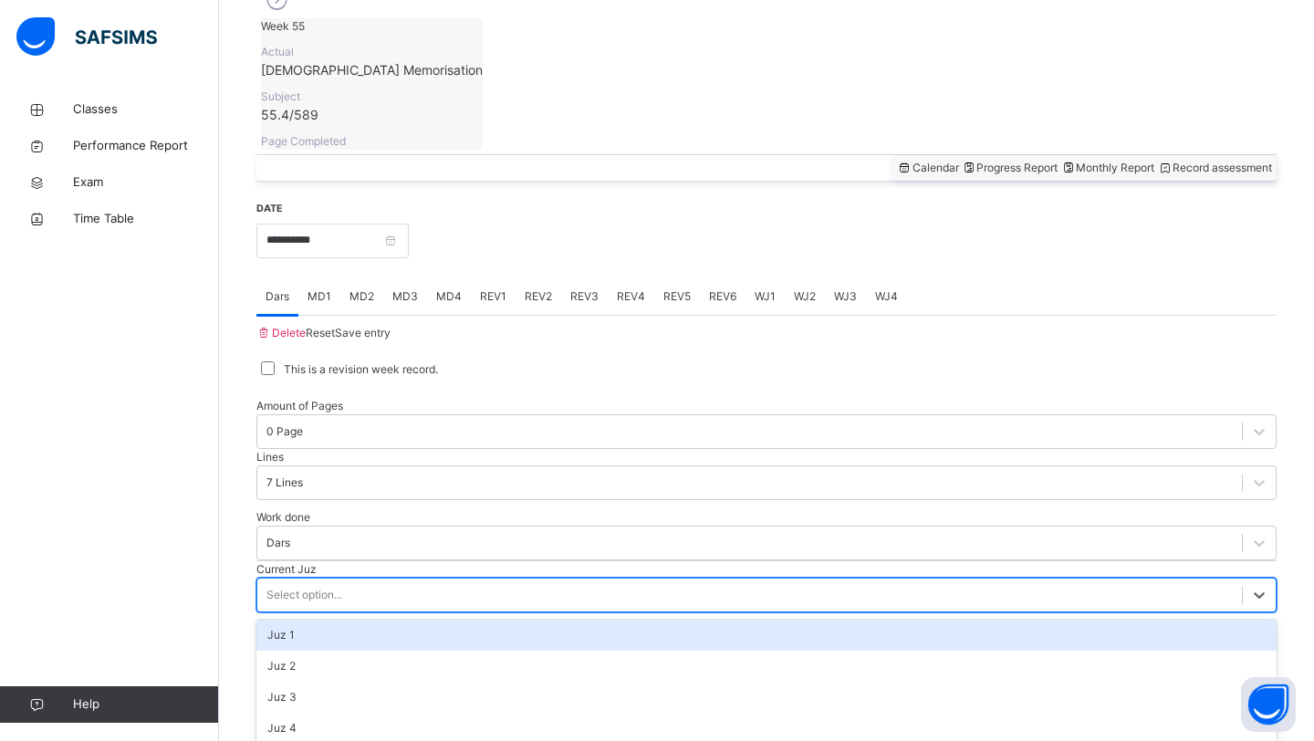
click at [446, 580] on div "Select option..." at bounding box center [749, 594] width 984 height 28
type input "**"
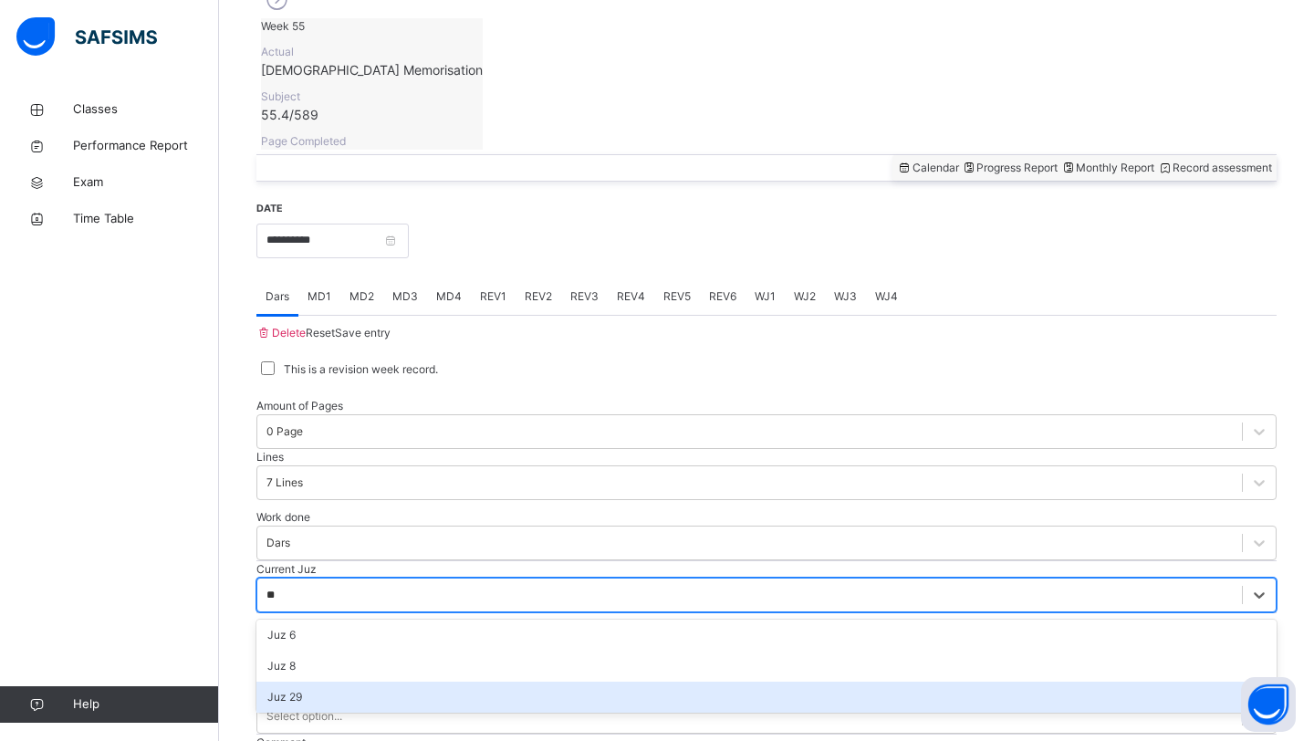
click at [444, 681] on div "Juz 29" at bounding box center [766, 696] width 1020 height 31
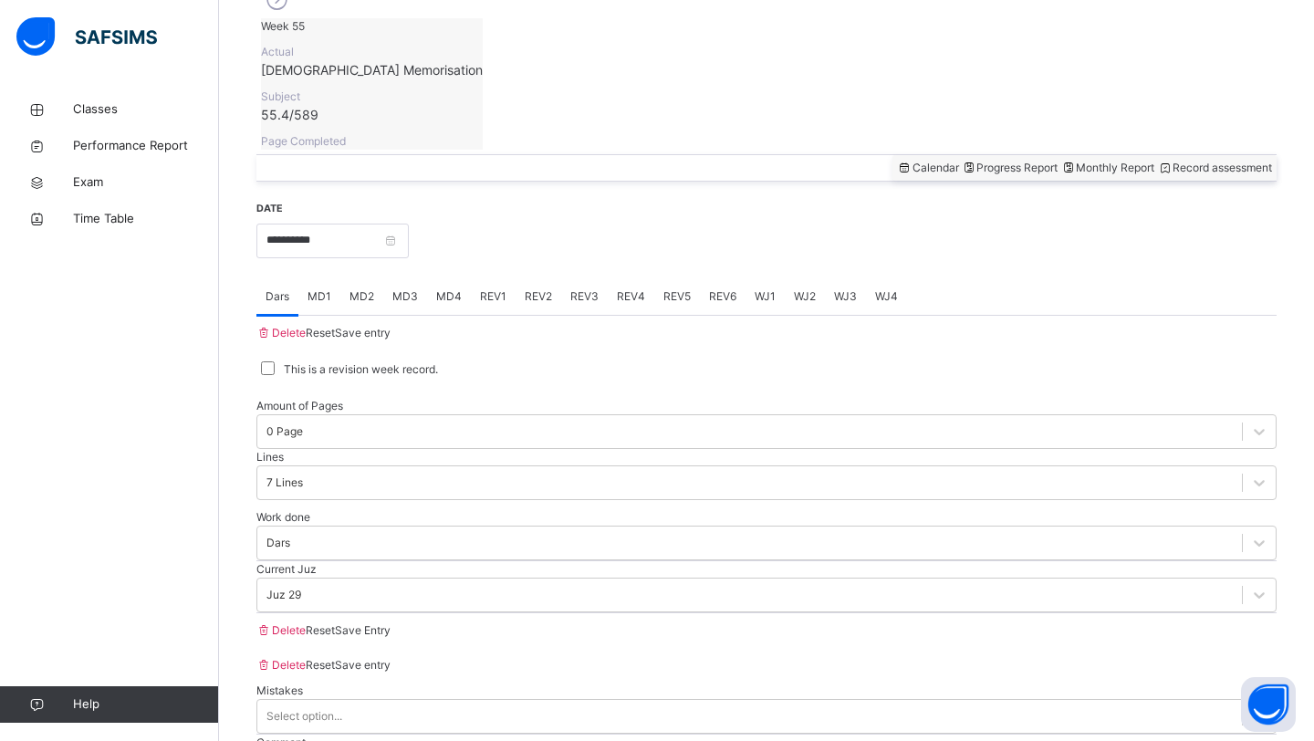
click at [390, 631] on div "Save Entry" at bounding box center [363, 630] width 56 height 16
click at [367, 288] on span "MD2" at bounding box center [361, 296] width 25 height 16
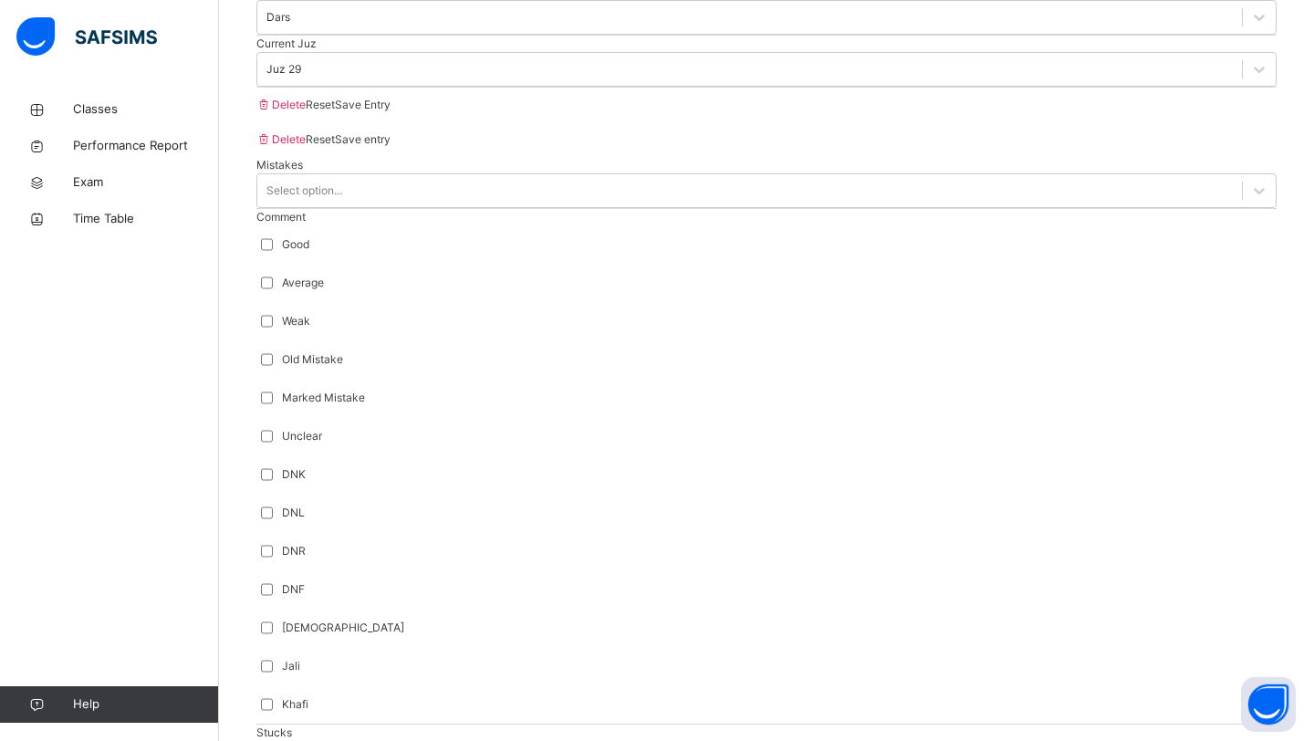
scroll to position [1178, 0]
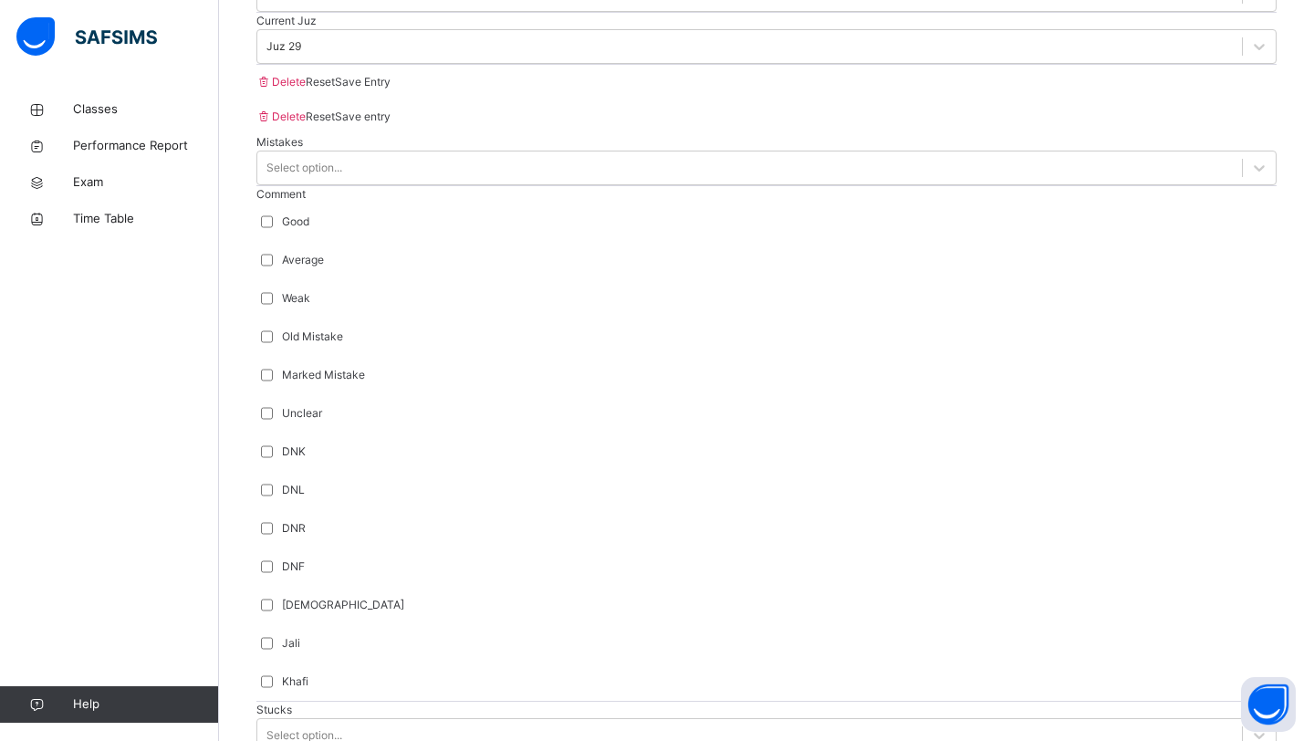
scroll to position [1326, 0]
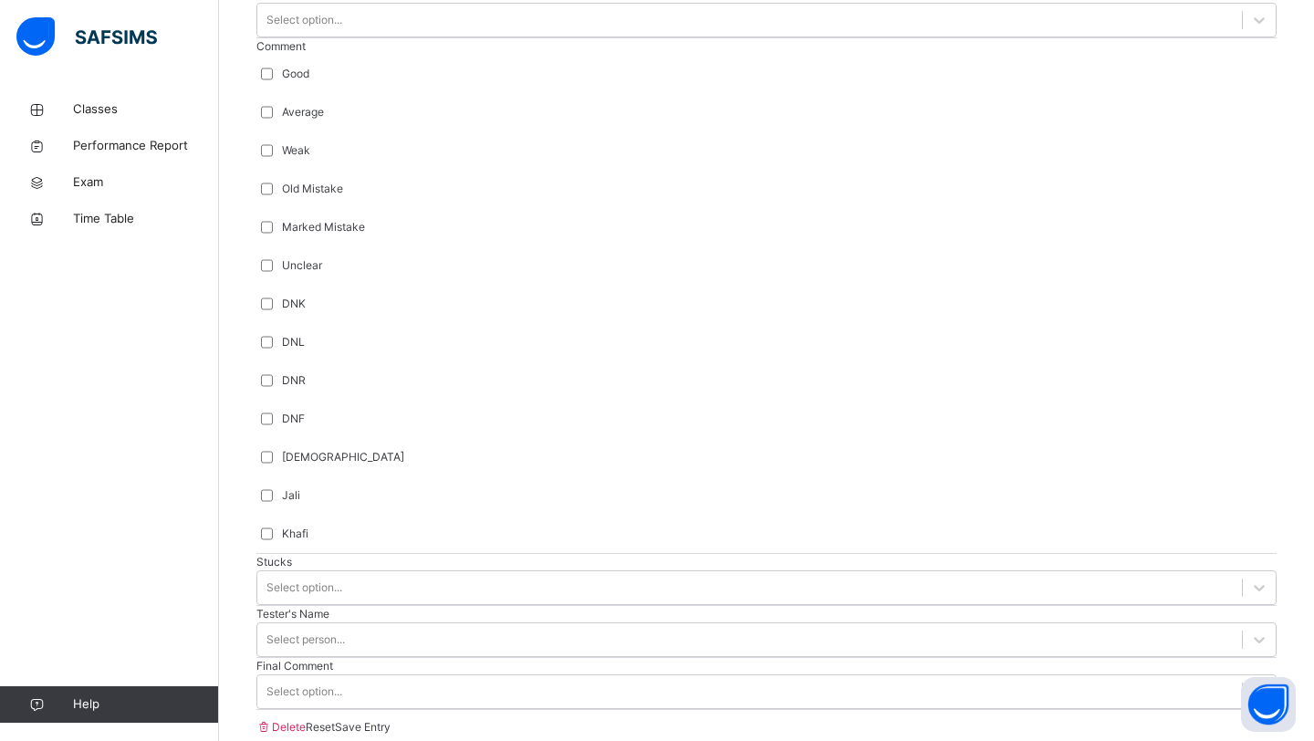
type input "***"
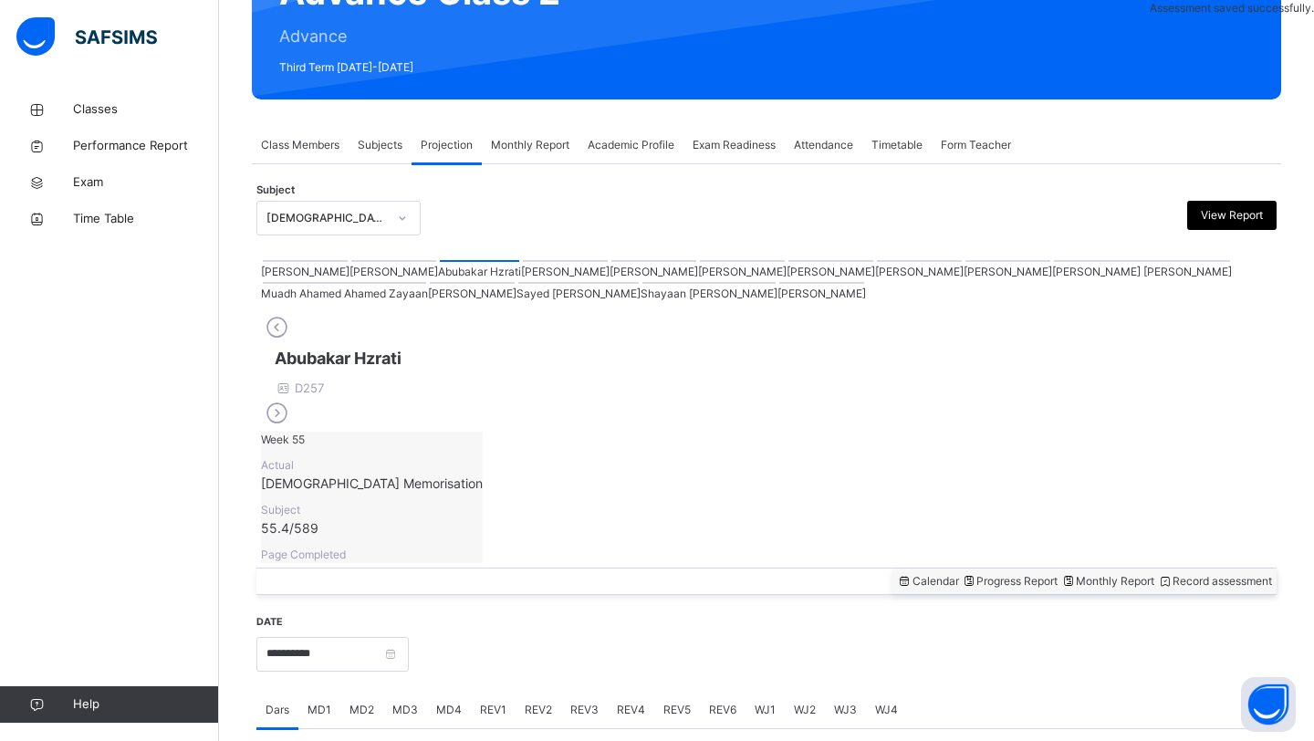
scroll to position [629, 0]
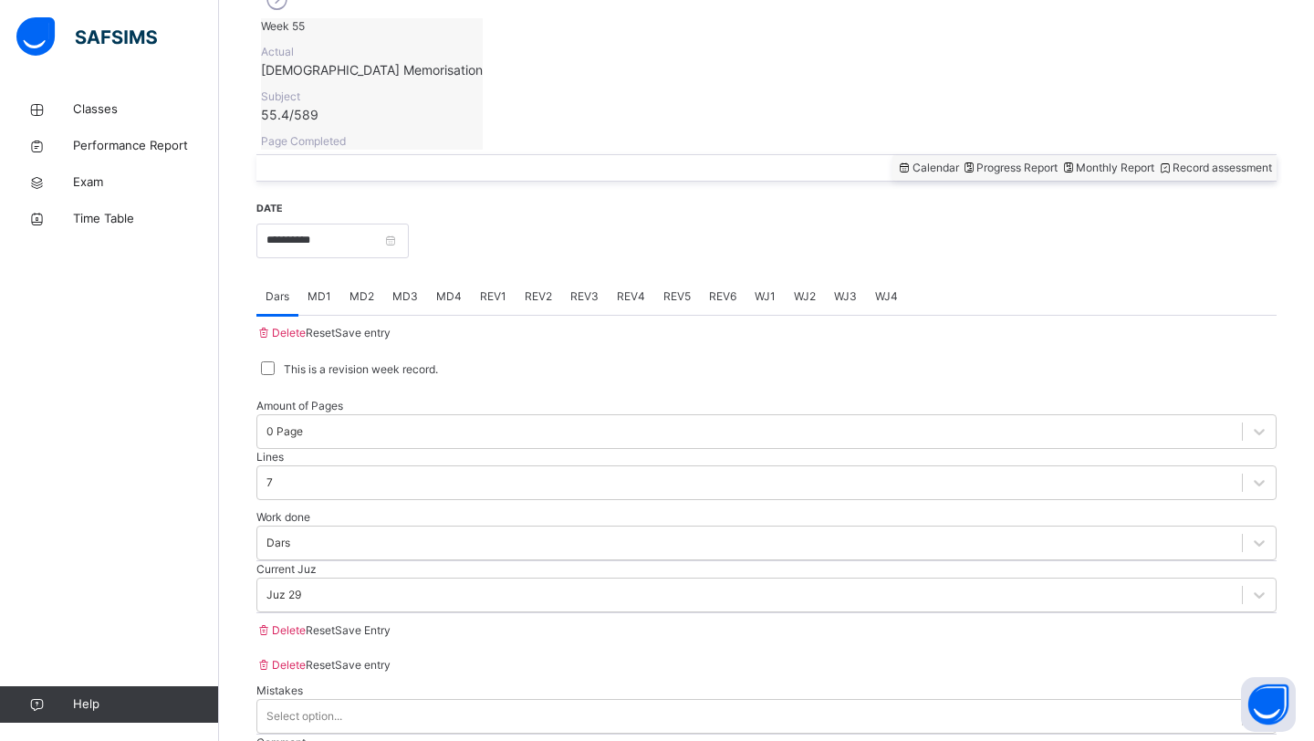
drag, startPoint x: 983, startPoint y: 551, endPoint x: 592, endPoint y: 512, distance: 393.3
click at [982, 561] on div "Current Juz Juz 29" at bounding box center [766, 586] width 1020 height 51
click at [453, 288] on span "MD4" at bounding box center [449, 296] width 26 height 16
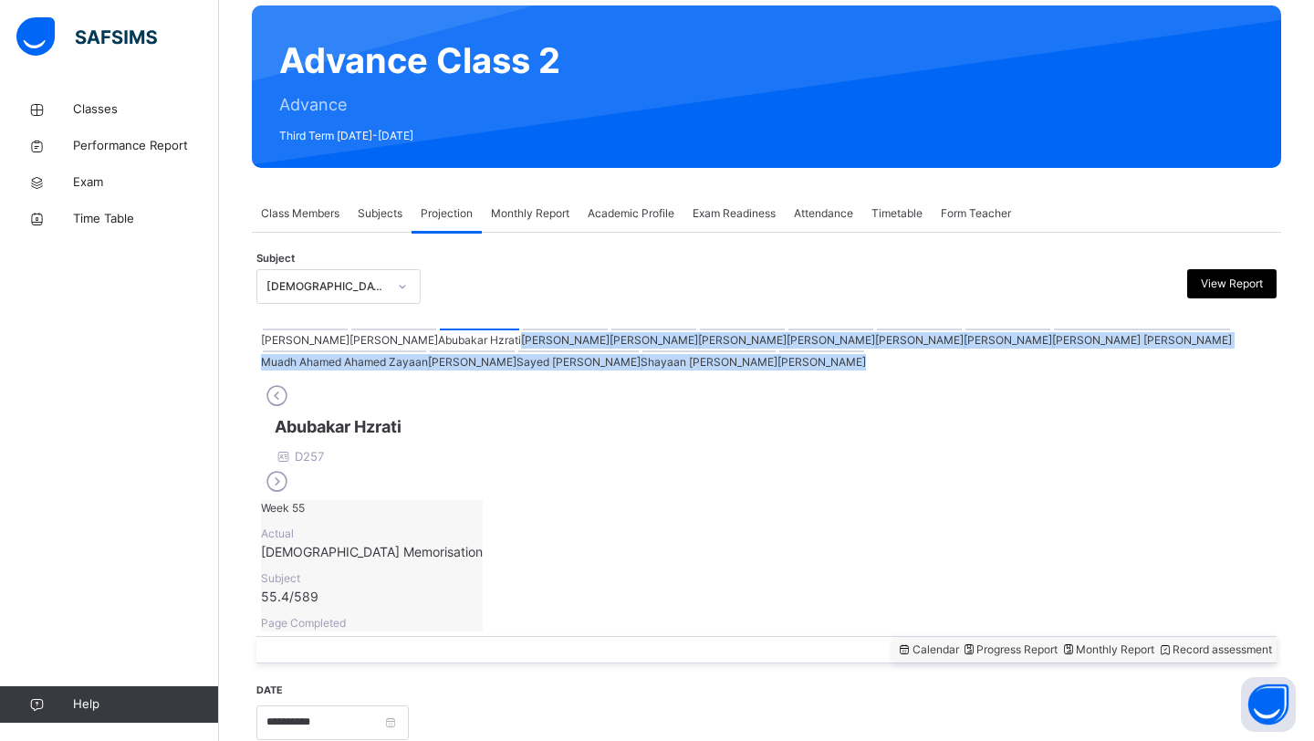
drag, startPoint x: 399, startPoint y: 319, endPoint x: 382, endPoint y: 559, distance: 240.5
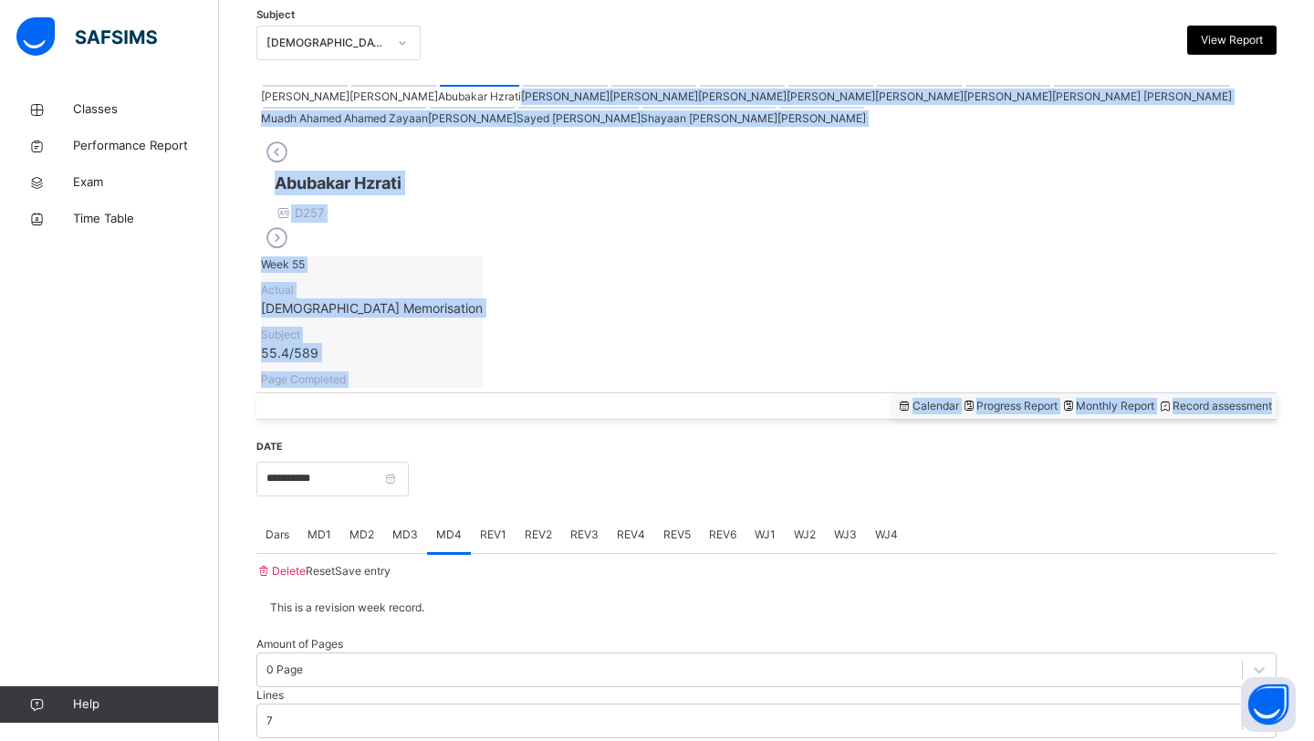
scroll to position [431, 0]
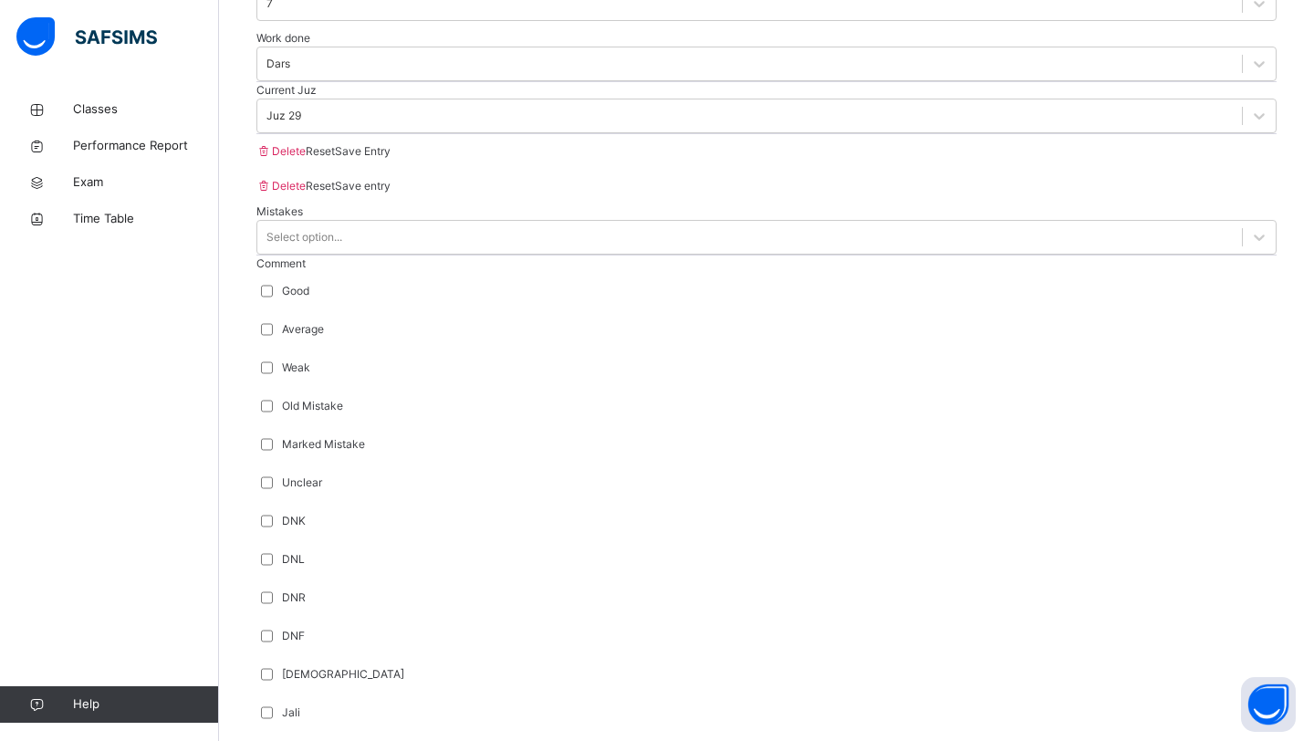
scroll to position [1153, 0]
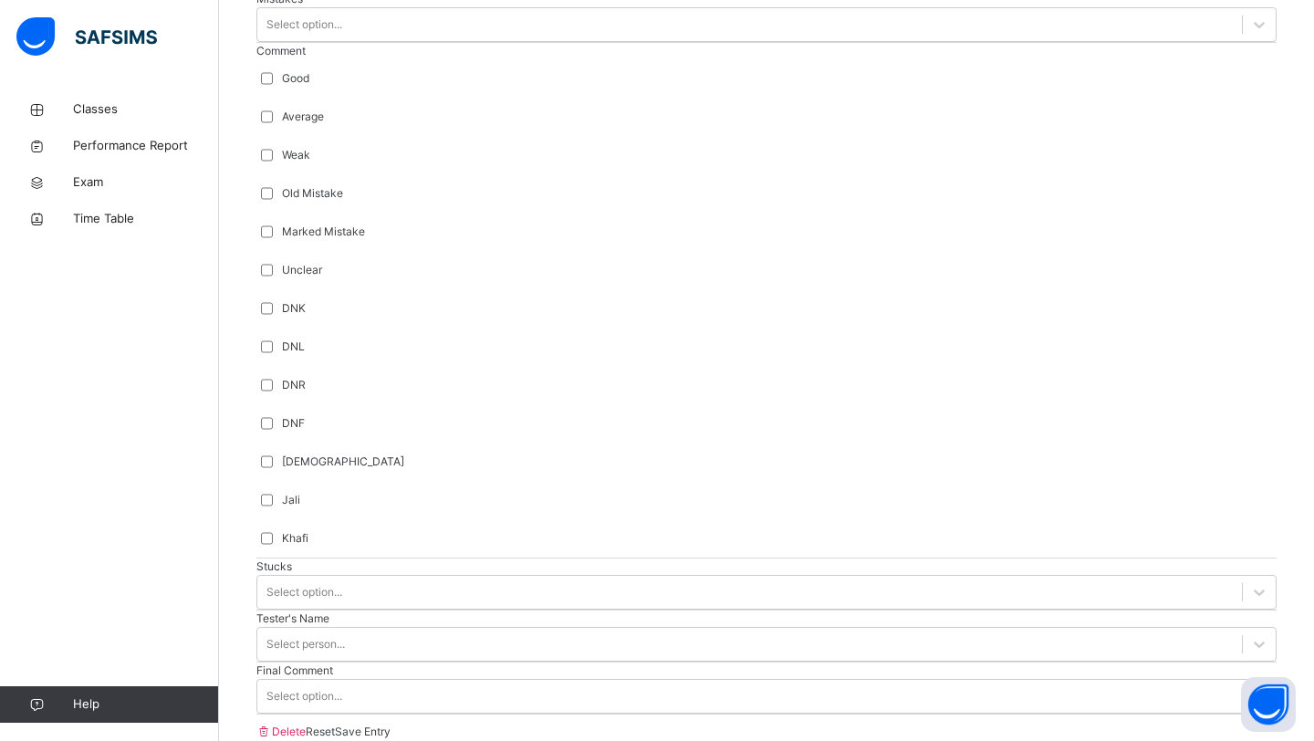
type input "***"
drag, startPoint x: 378, startPoint y: 509, endPoint x: 384, endPoint y: 494, distance: 16.8
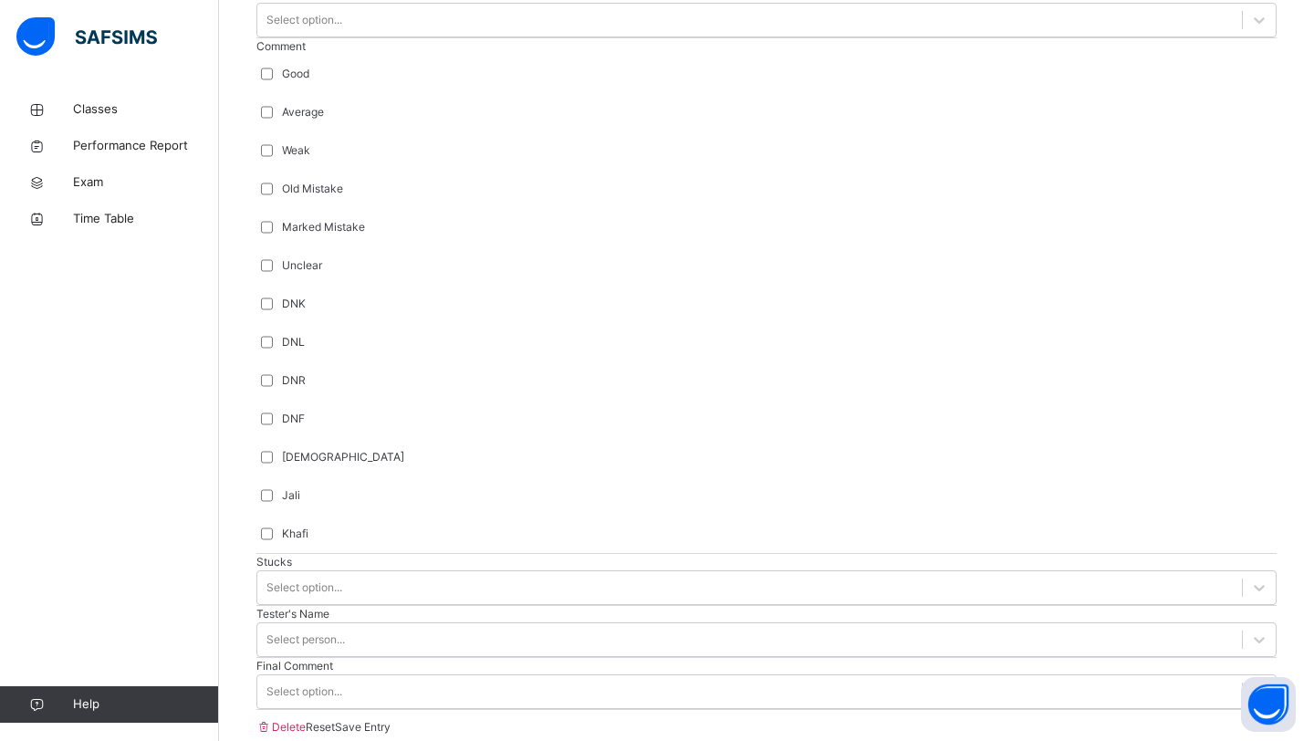
type input "***"
drag, startPoint x: 379, startPoint y: 556, endPoint x: 379, endPoint y: 568, distance: 11.9
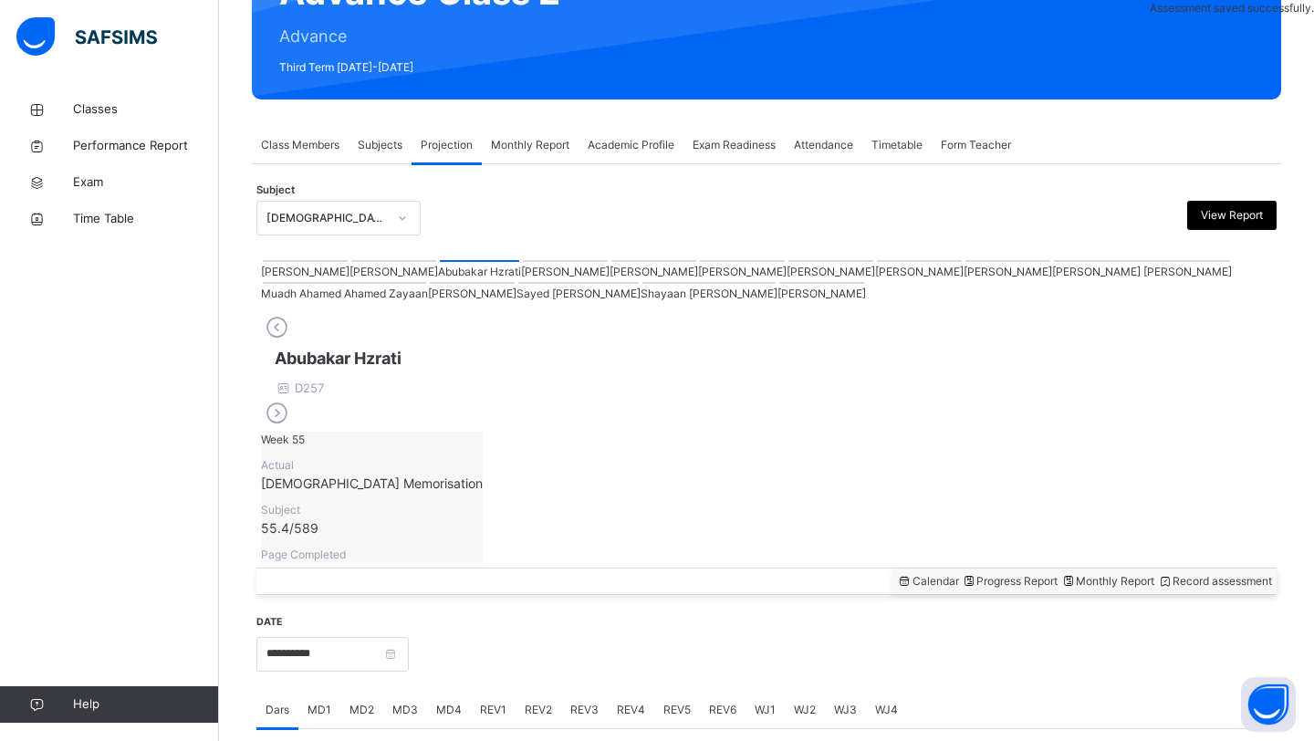
scroll to position [629, 0]
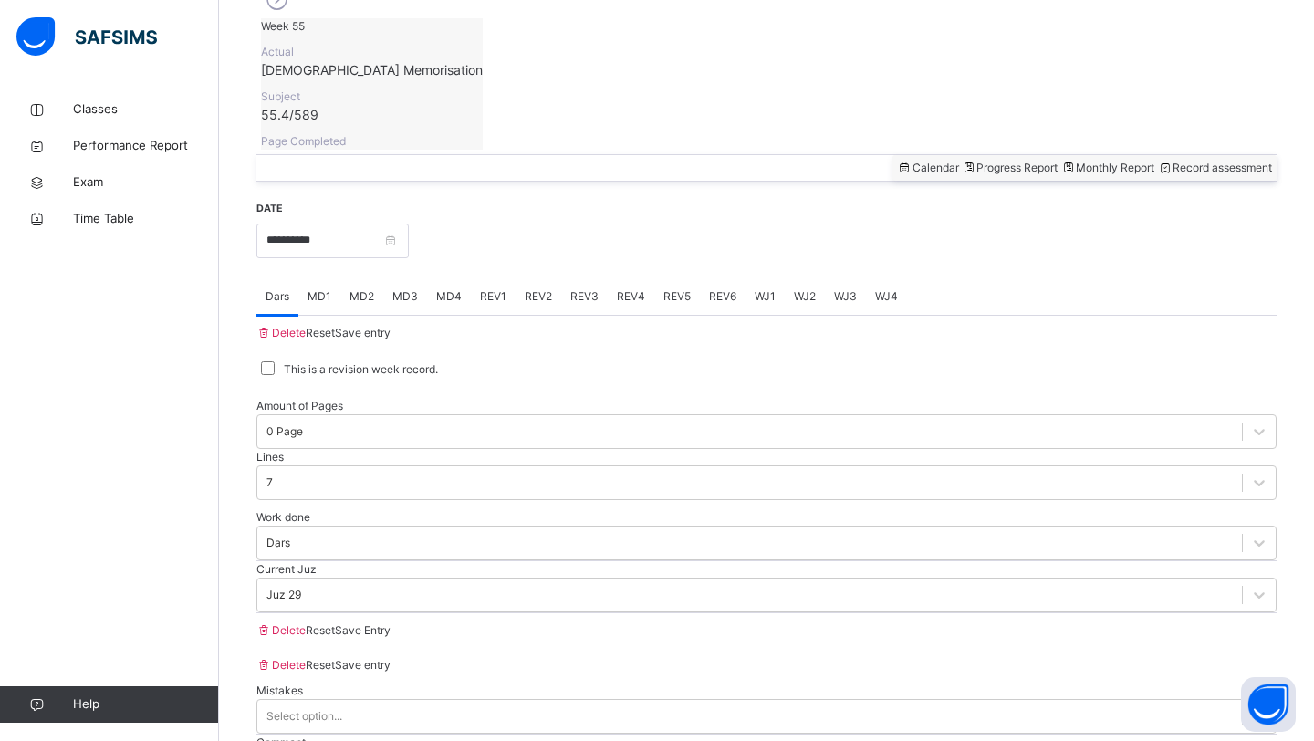
click at [498, 288] on span "REV1" at bounding box center [493, 296] width 26 height 16
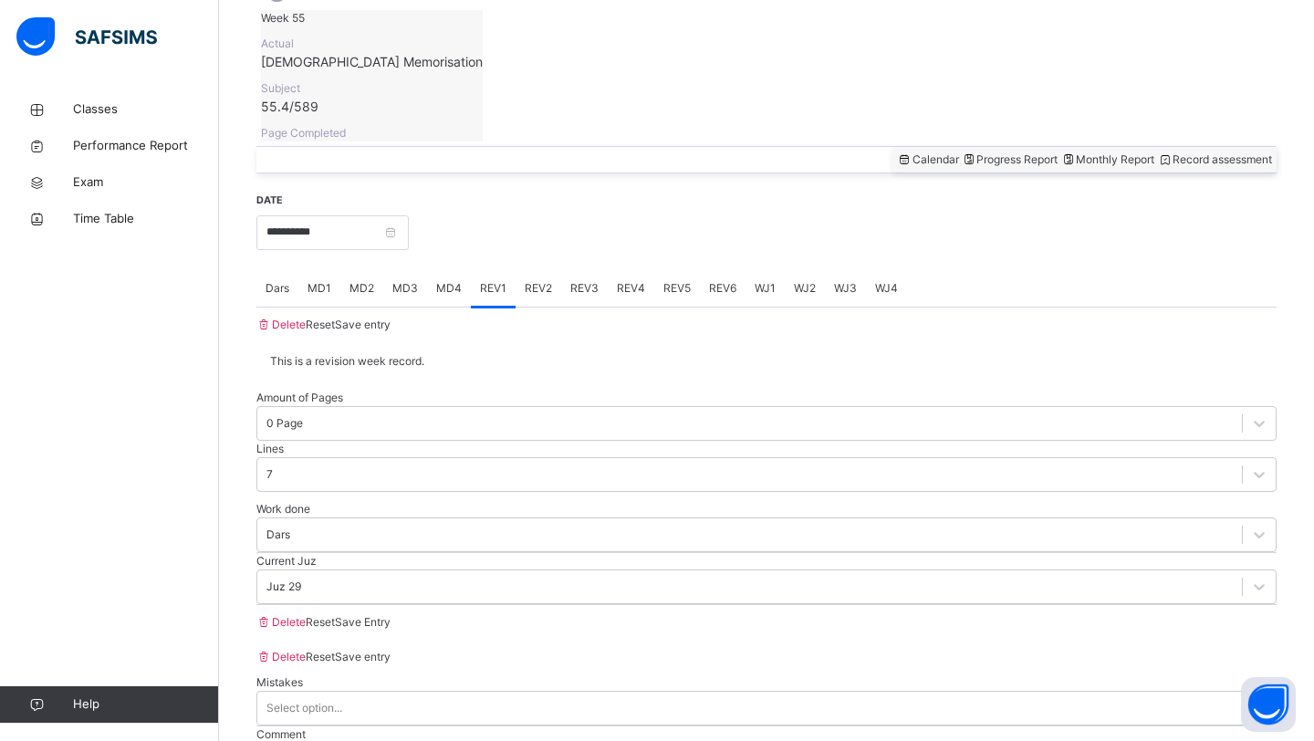
scroll to position [642, 0]
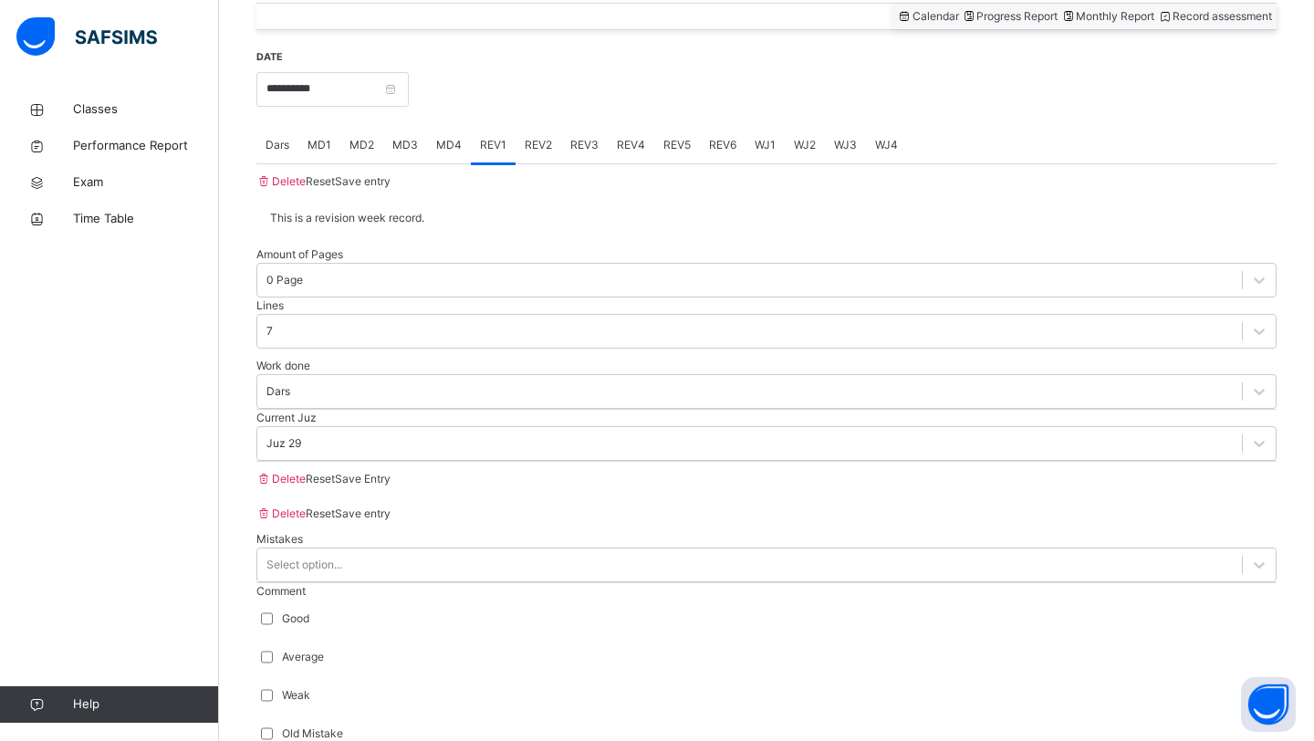
scroll to position [782, 0]
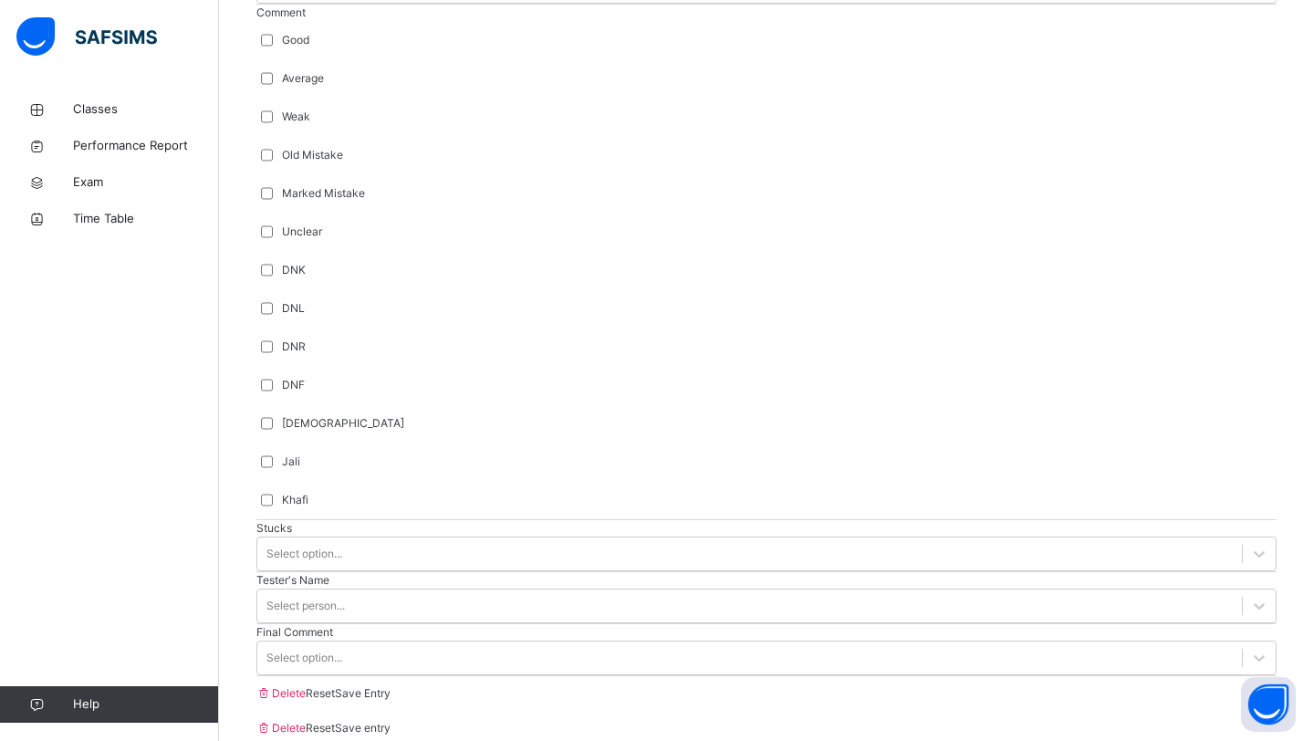
scroll to position [1543, 0]
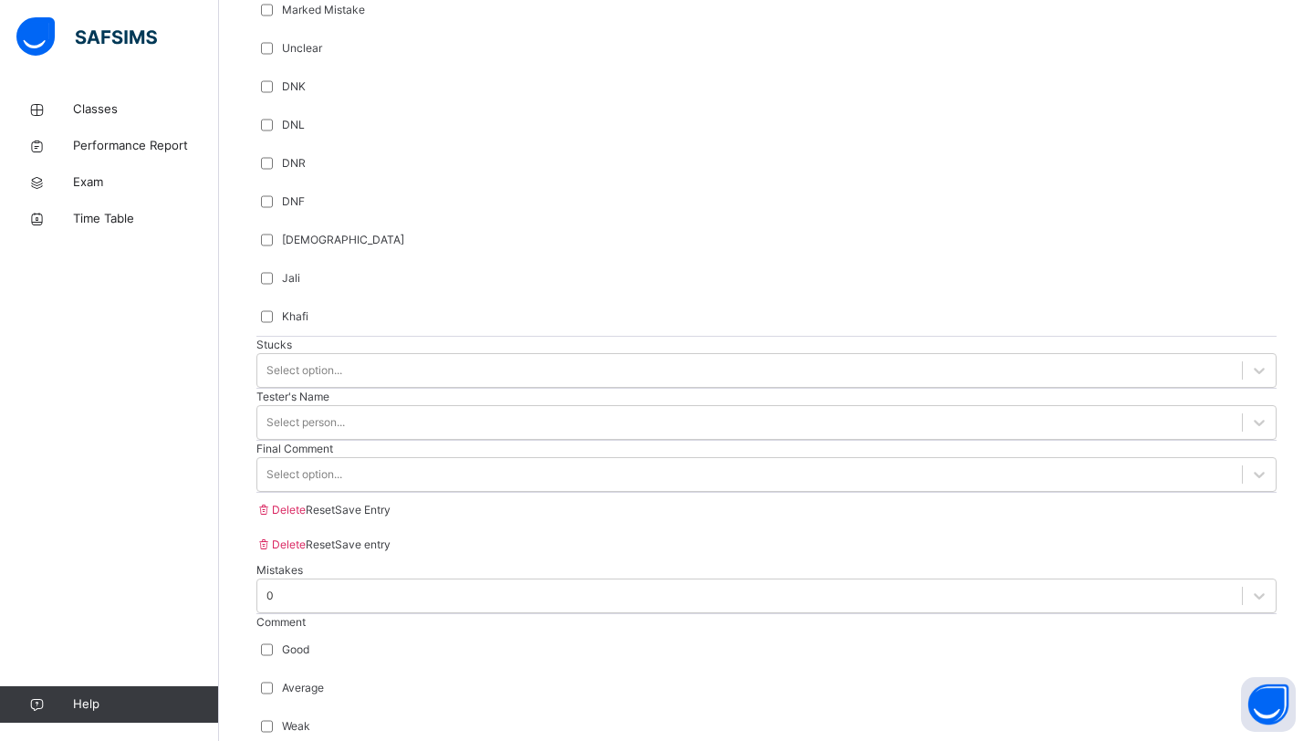
type input "***"
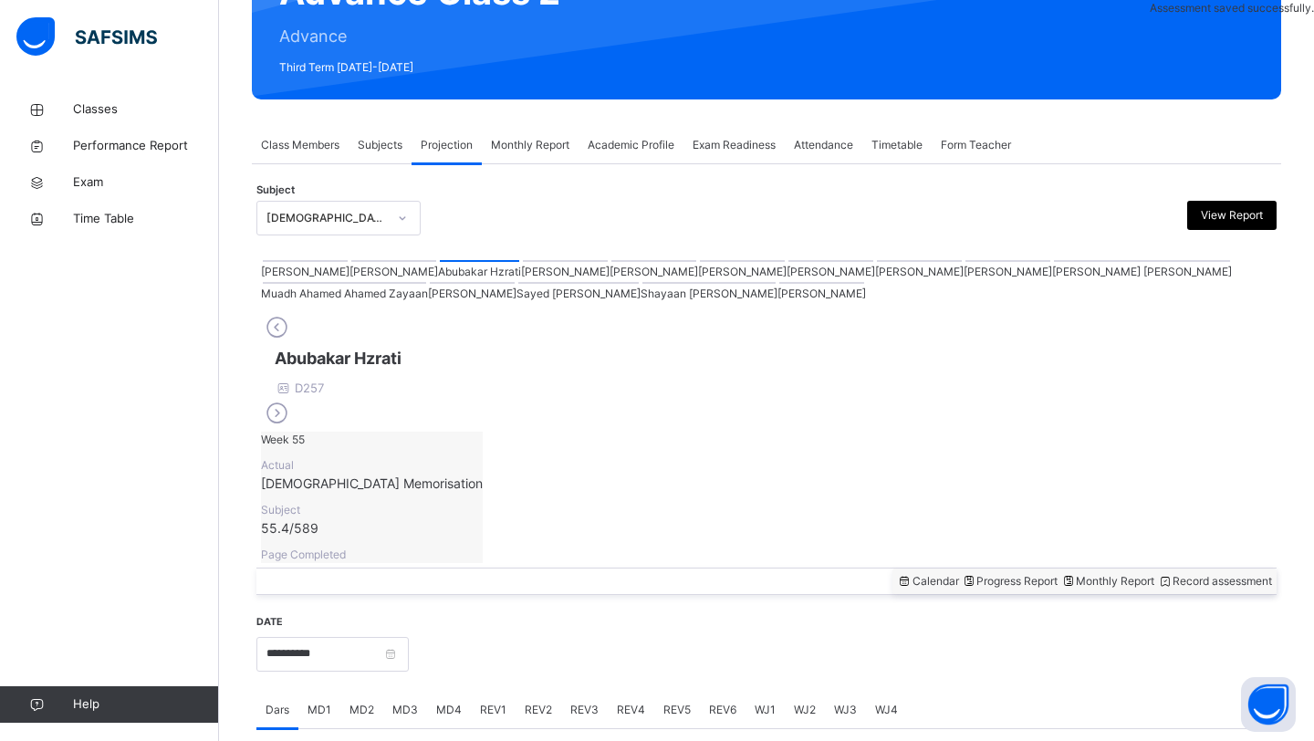
scroll to position [629, 0]
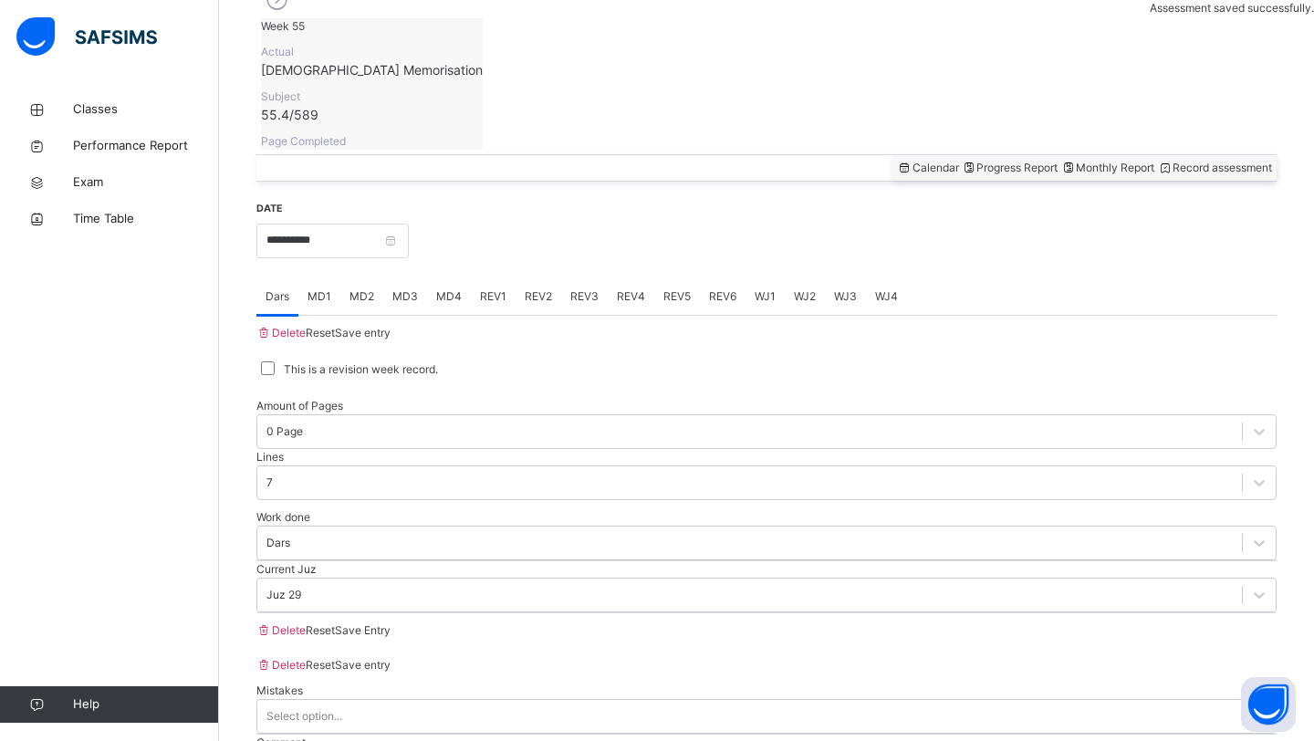
drag, startPoint x: 523, startPoint y: 315, endPoint x: 456, endPoint y: 289, distance: 71.3
click at [516, 361] on div "This is a revision week record." at bounding box center [766, 369] width 1011 height 16
click at [326, 224] on input "**********" at bounding box center [332, 241] width 152 height 35
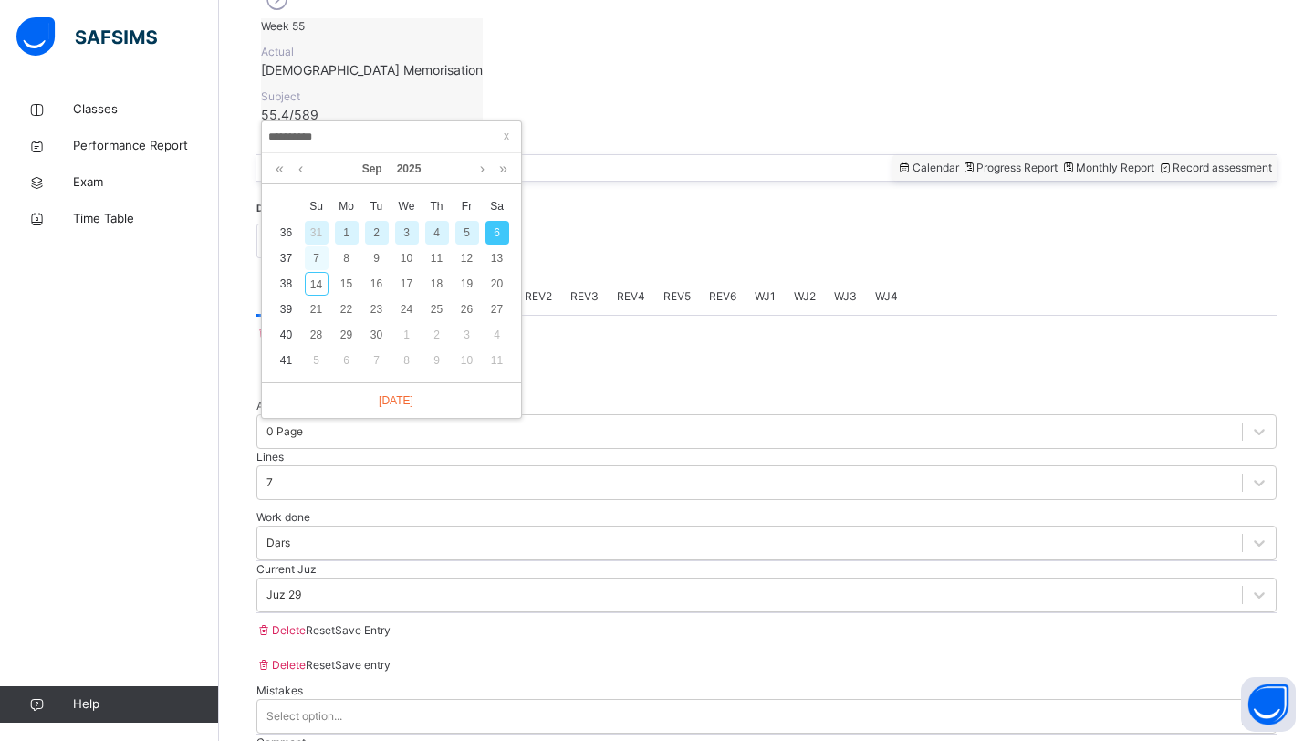
click at [319, 258] on div "7" at bounding box center [317, 258] width 24 height 24
type input "**********"
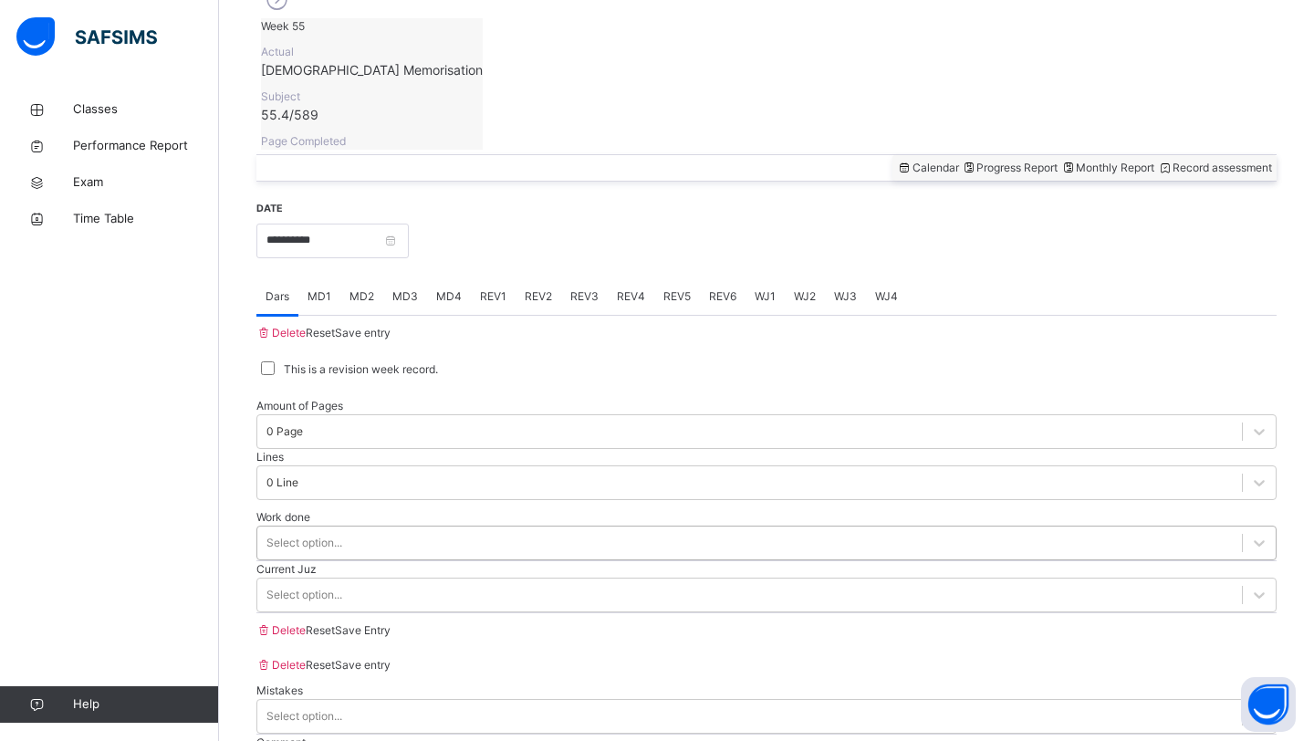
click at [451, 528] on div "Select option..." at bounding box center [749, 542] width 984 height 28
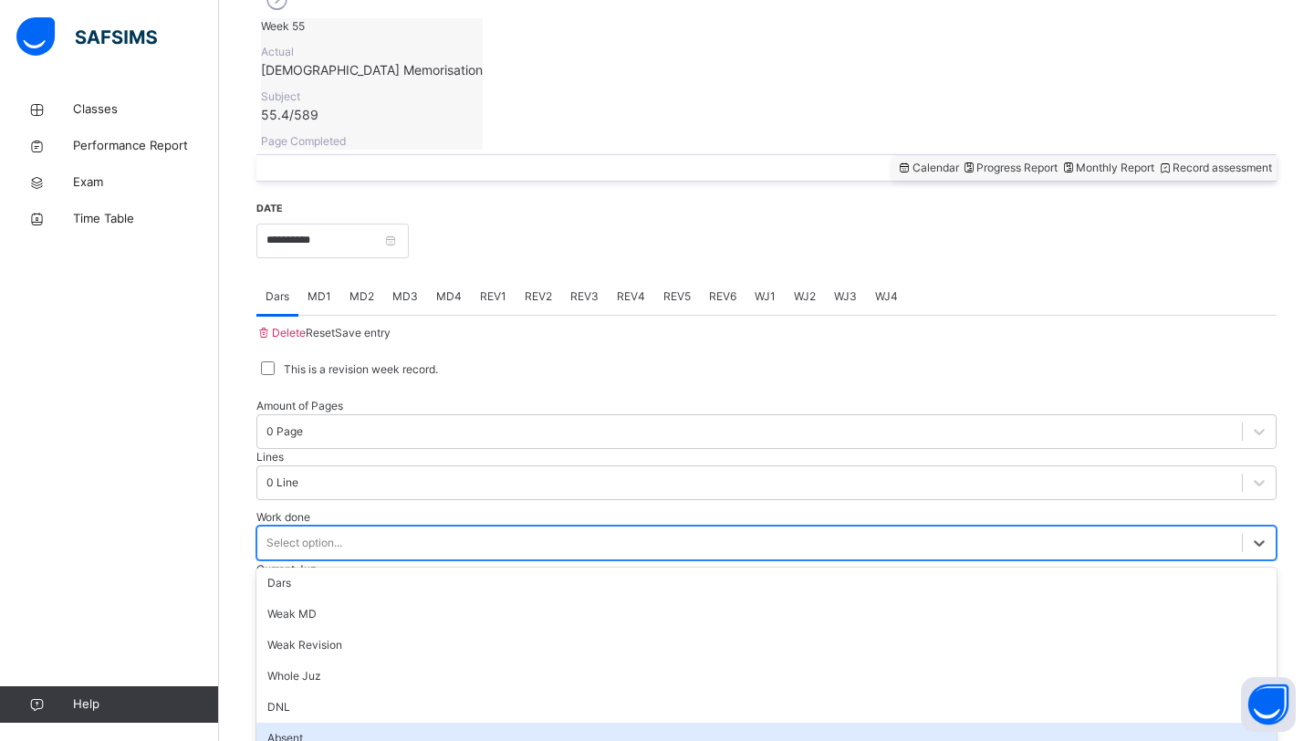
click at [373, 723] on div "Absent" at bounding box center [766, 738] width 1020 height 31
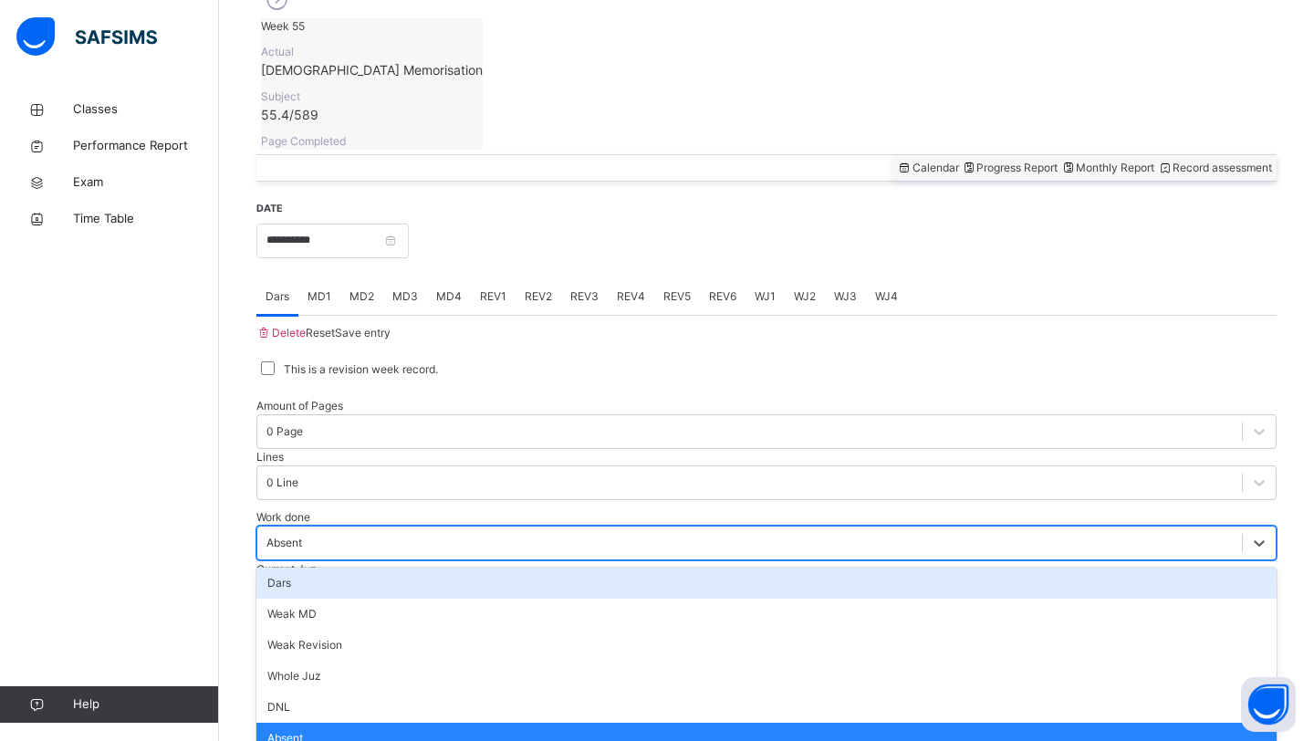
click at [302, 535] on div "Absent" at bounding box center [284, 543] width 36 height 16
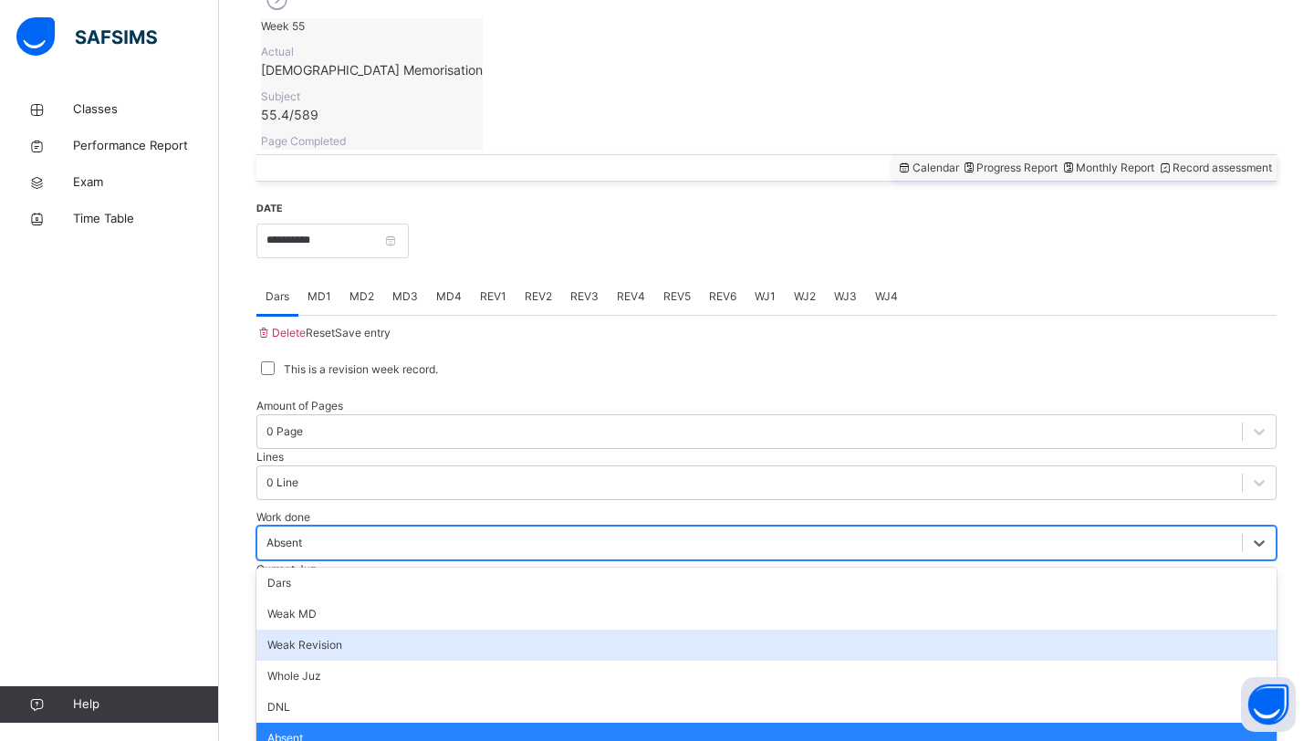
scroll to position [42, 0]
click at [366, 629] on div "Weak Revision" at bounding box center [766, 644] width 1020 height 31
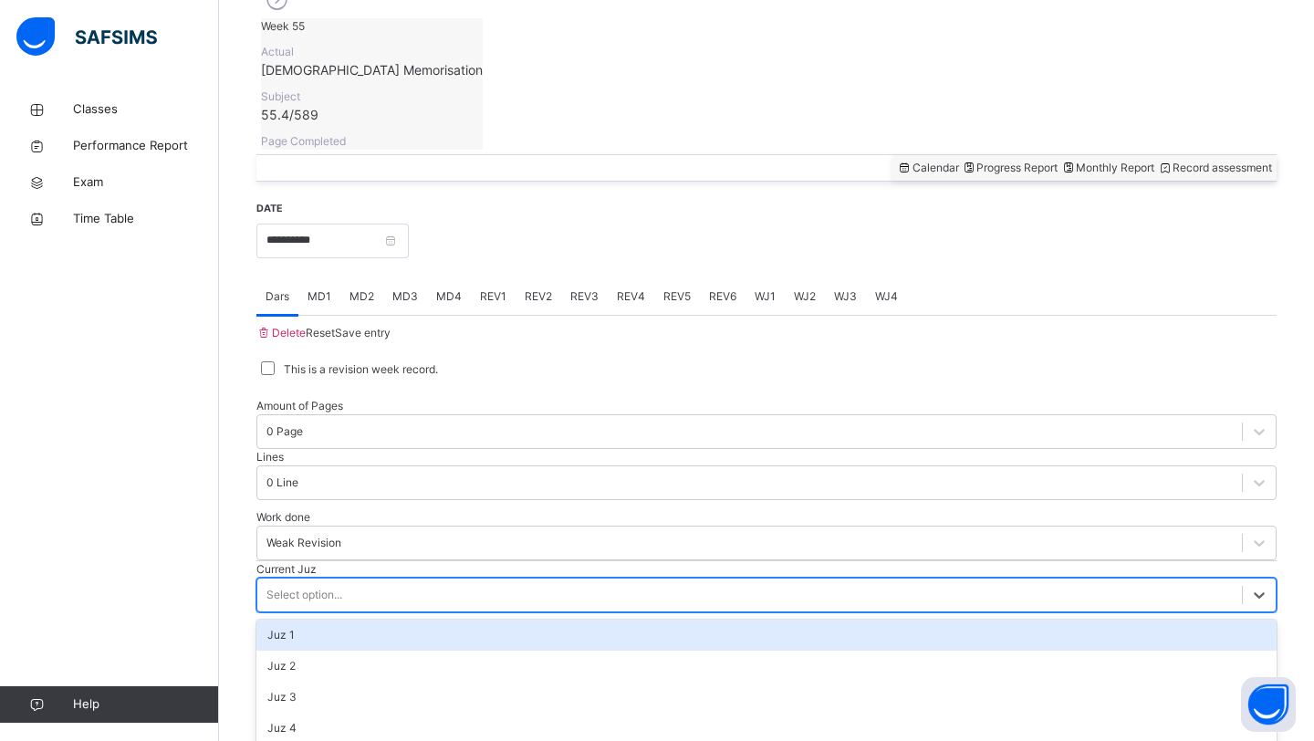
click at [335, 587] on div "Select option..." at bounding box center [304, 595] width 76 height 16
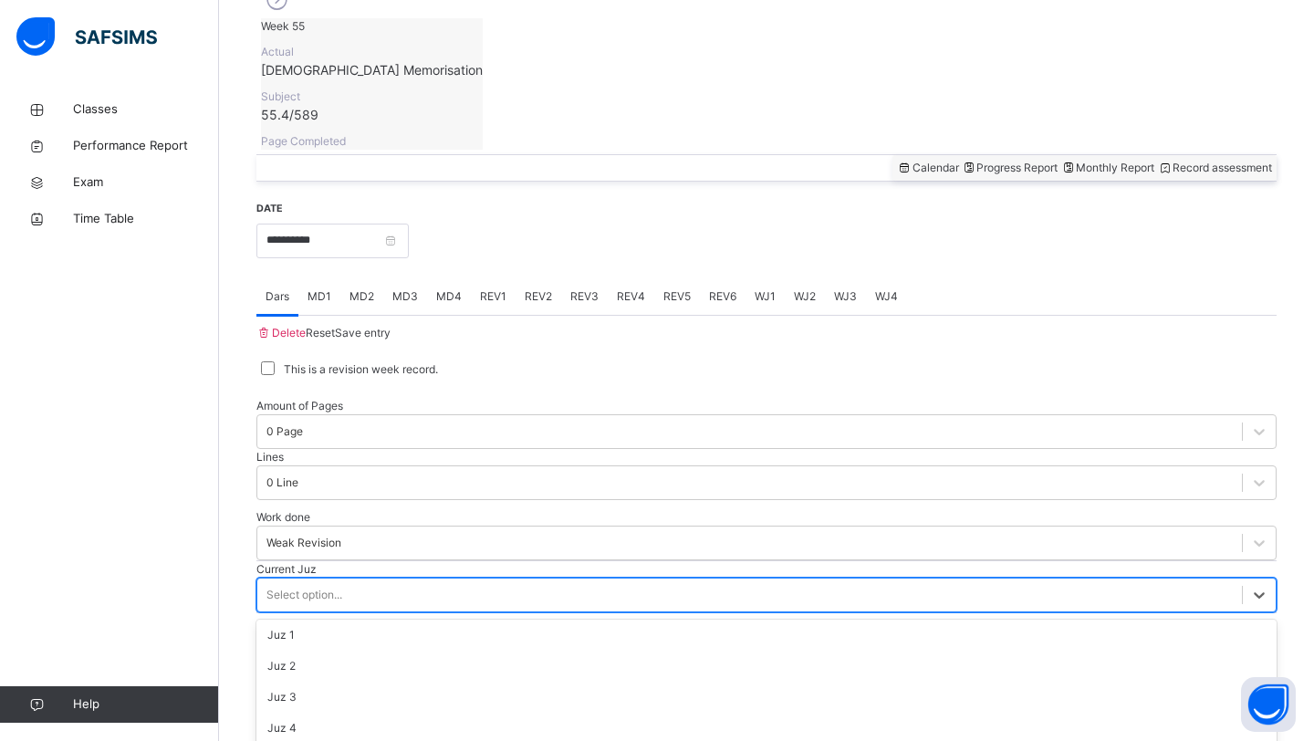
scroll to position [787, 0]
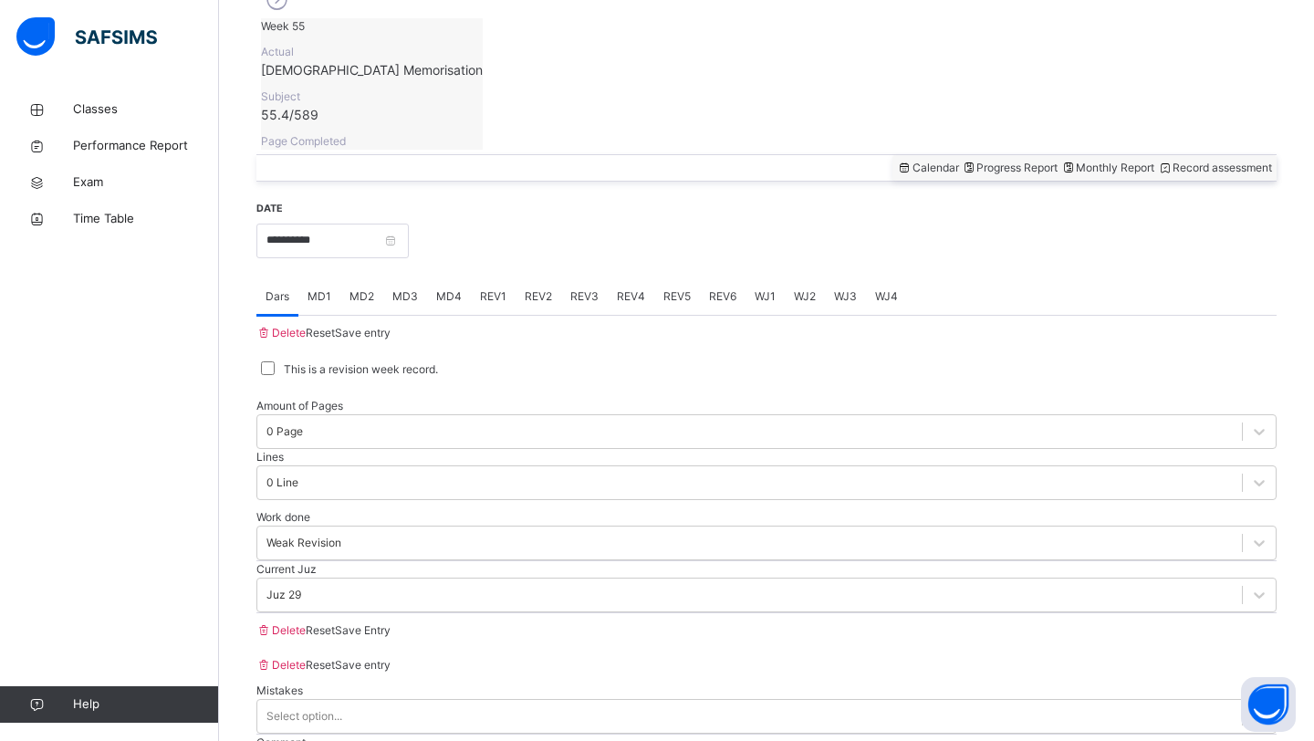
click at [390, 637] on span "Save Entry" at bounding box center [363, 630] width 56 height 14
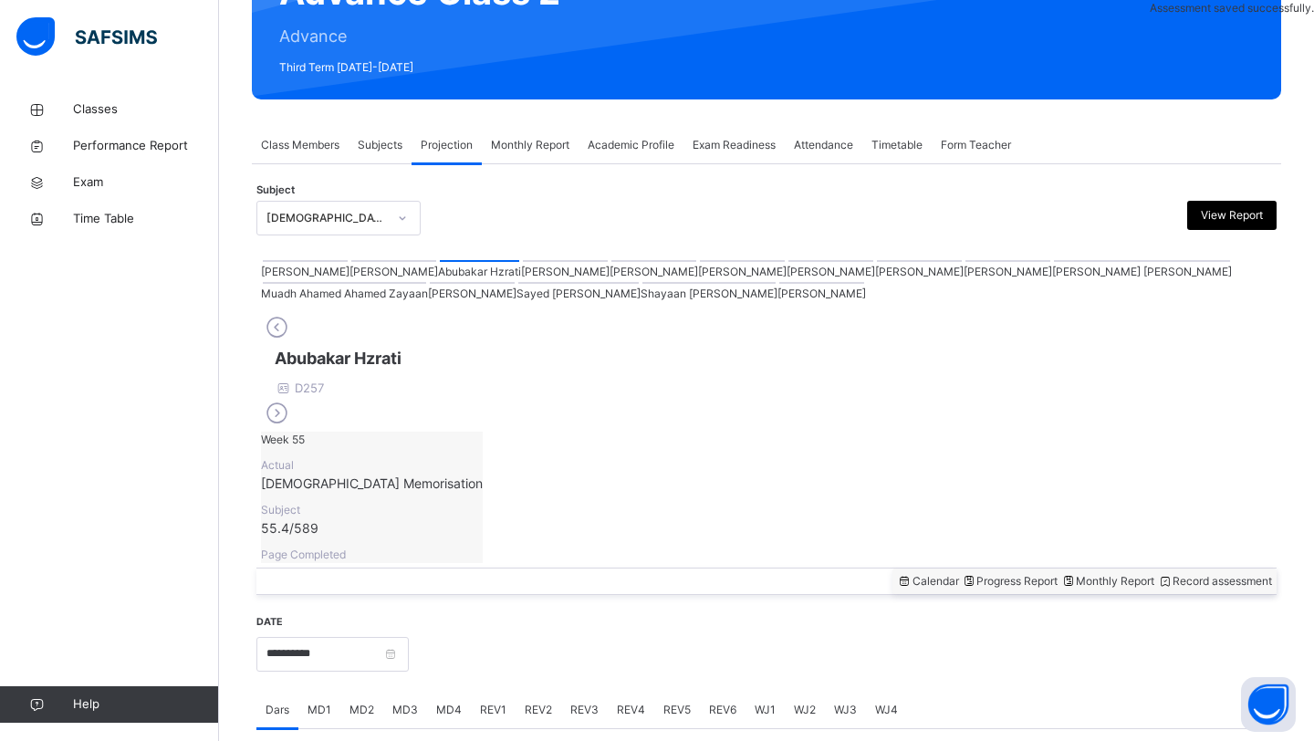
scroll to position [629, 0]
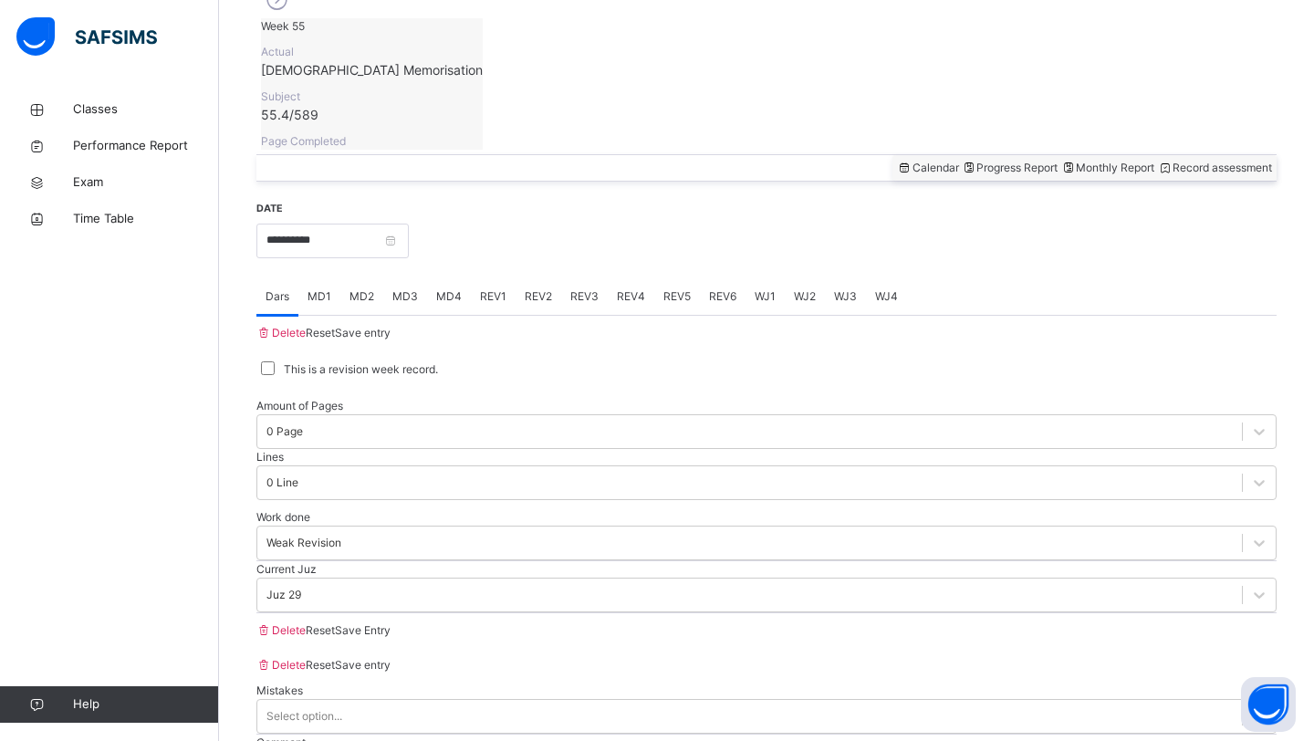
click at [322, 288] on span "MD1" at bounding box center [319, 296] width 24 height 16
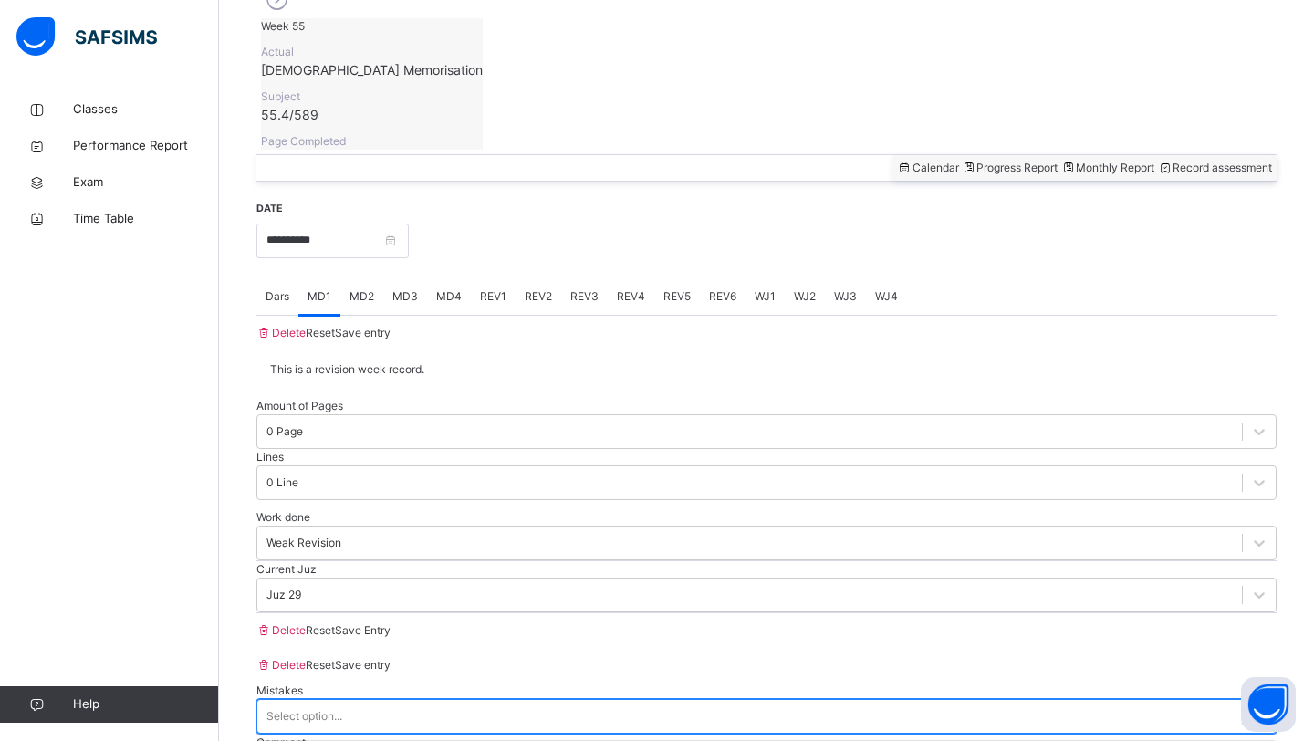
click at [325, 708] on div "Select option..." at bounding box center [304, 716] width 76 height 16
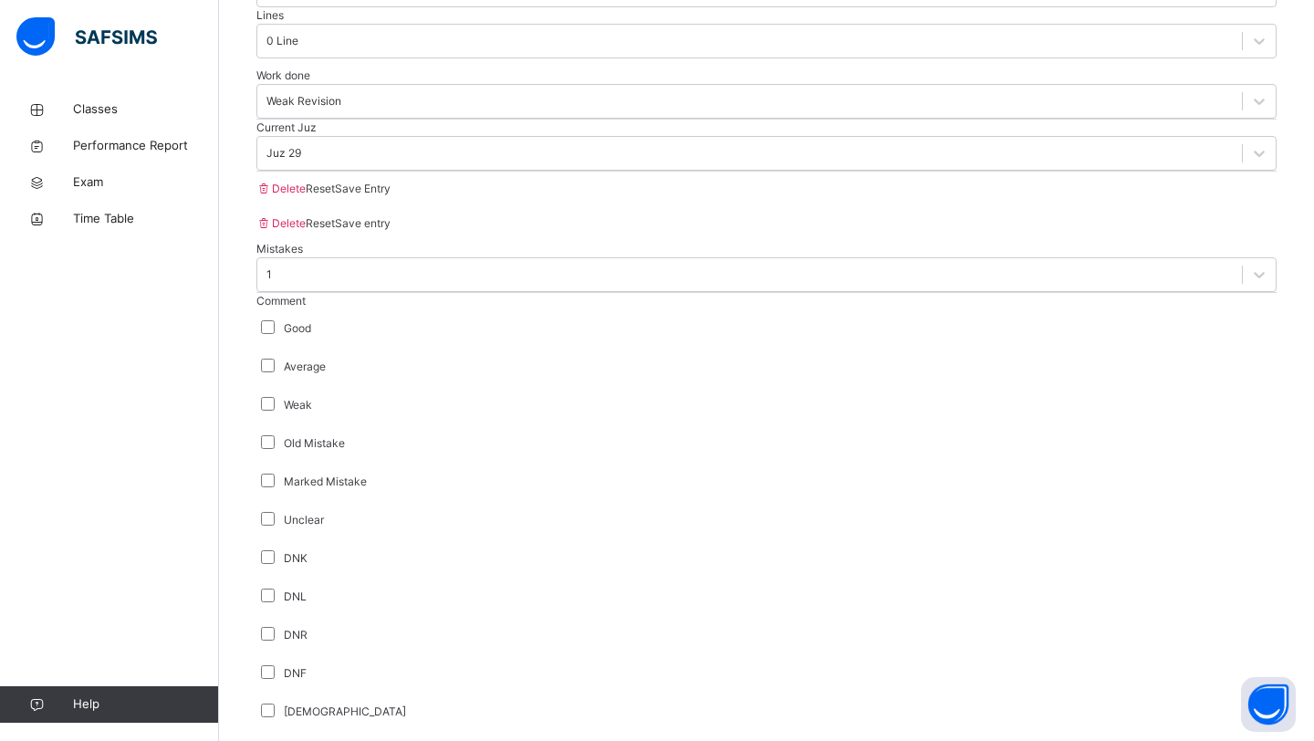
scroll to position [1257, 0]
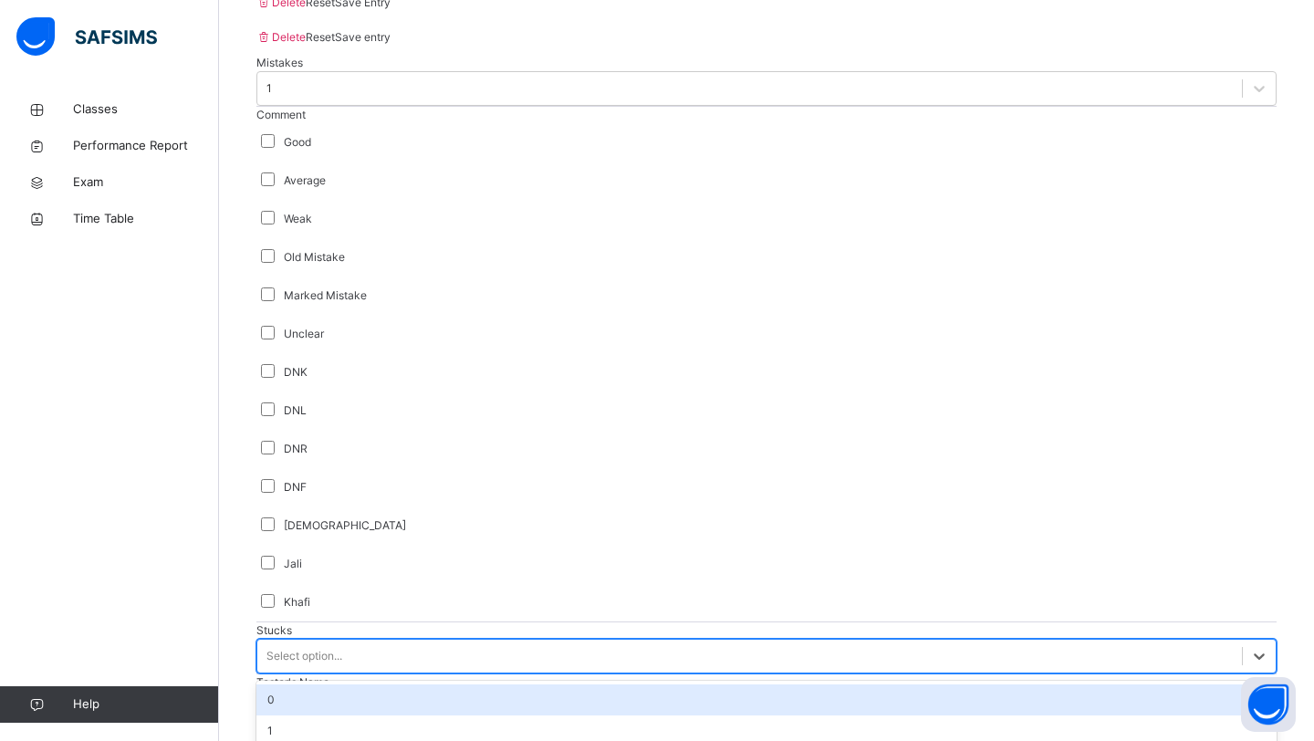
click at [364, 639] on div "Select option..." at bounding box center [766, 656] width 1020 height 35
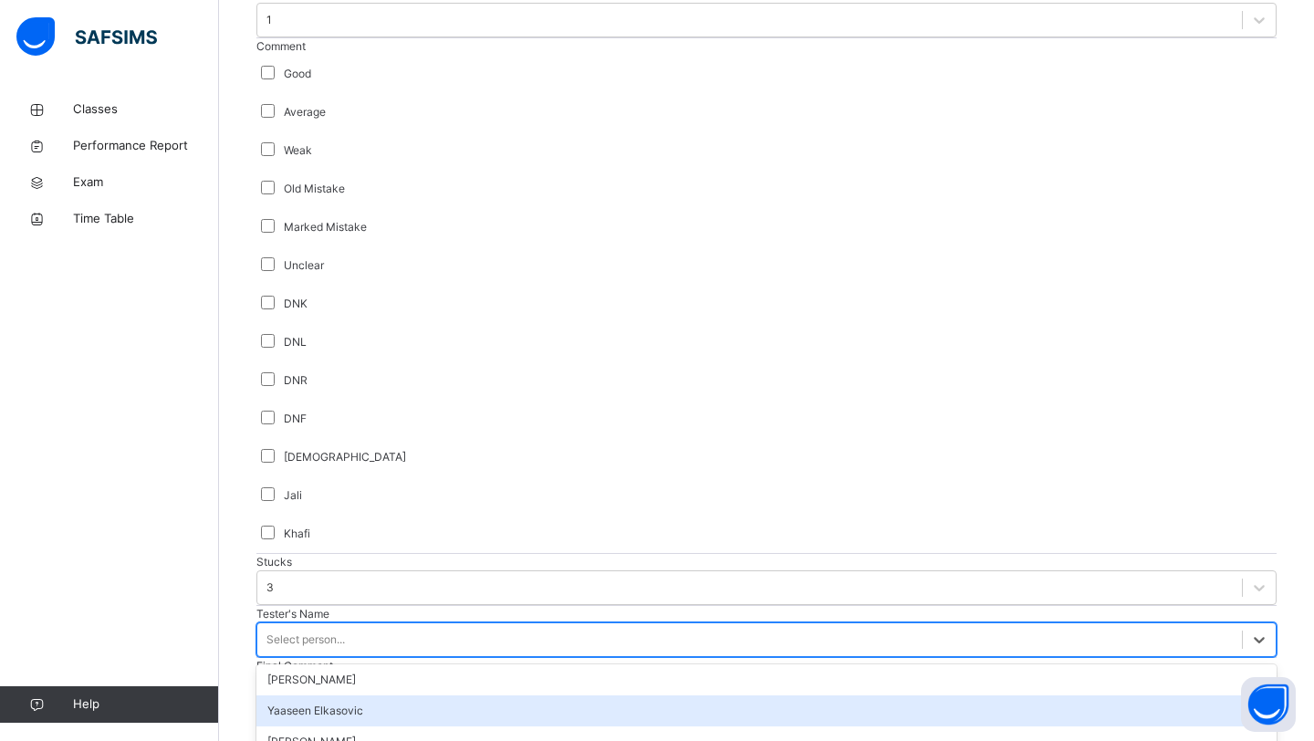
click at [333, 622] on div "option [PERSON_NAME] focused, 2 of 90. 90 results available. Use Up and Down to…" at bounding box center [766, 639] width 1020 height 35
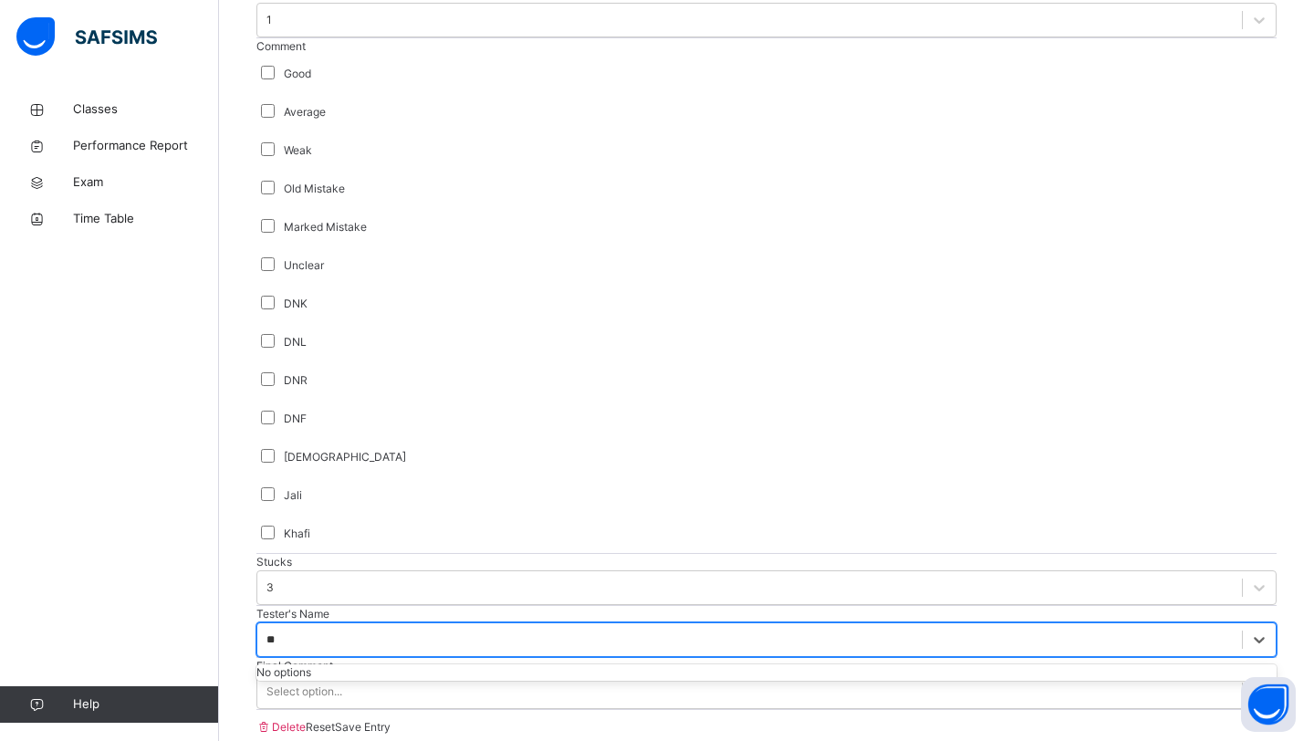
type input "*"
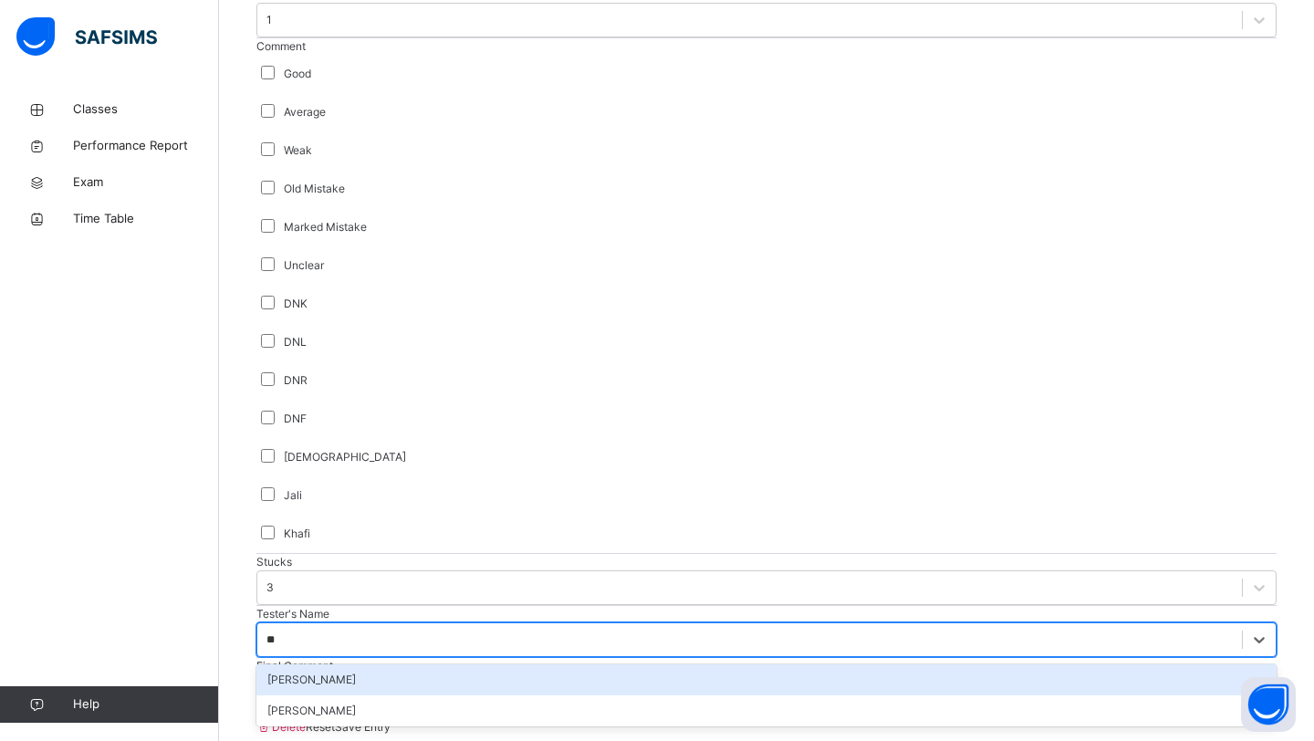
type input "***"
click at [347, 664] on div "[PERSON_NAME]" at bounding box center [766, 679] width 1020 height 31
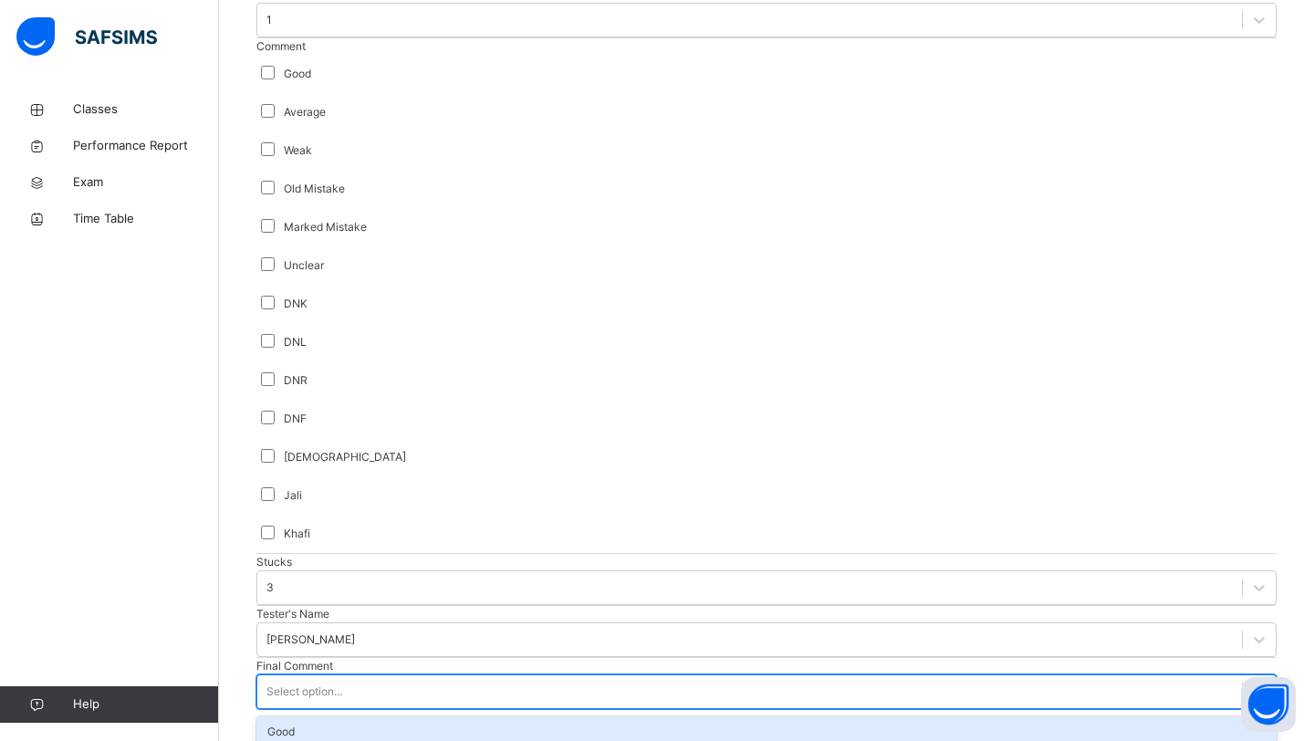
click at [348, 674] on div "Select option..." at bounding box center [766, 691] width 1020 height 35
click at [358, 716] on div "Good" at bounding box center [766, 731] width 1020 height 31
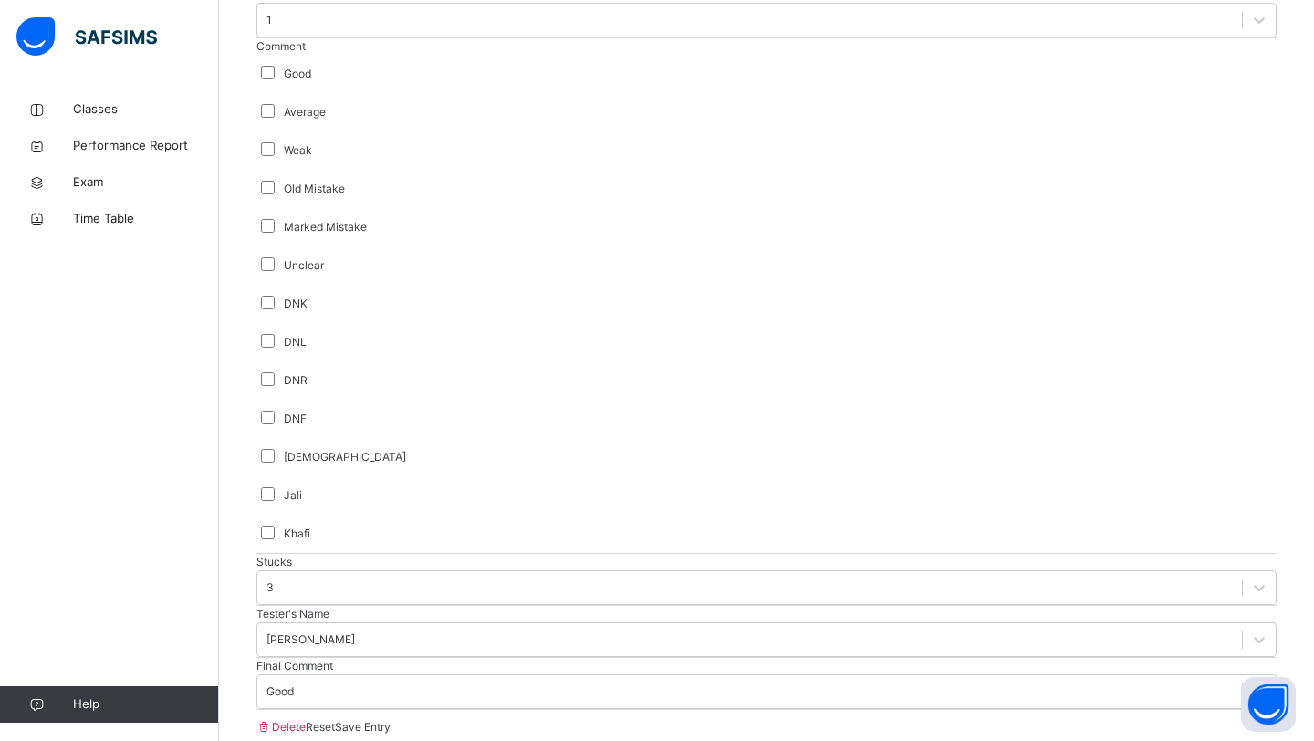
drag, startPoint x: 358, startPoint y: 607, endPoint x: 639, endPoint y: 646, distance: 283.7
click at [639, 646] on div "Delete Reset Save entry Mistakes 1 Comment Good Average Weak Old Mistake Marked…" at bounding box center [766, 348] width 1020 height 793
click at [390, 720] on span "Save Entry" at bounding box center [363, 727] width 56 height 14
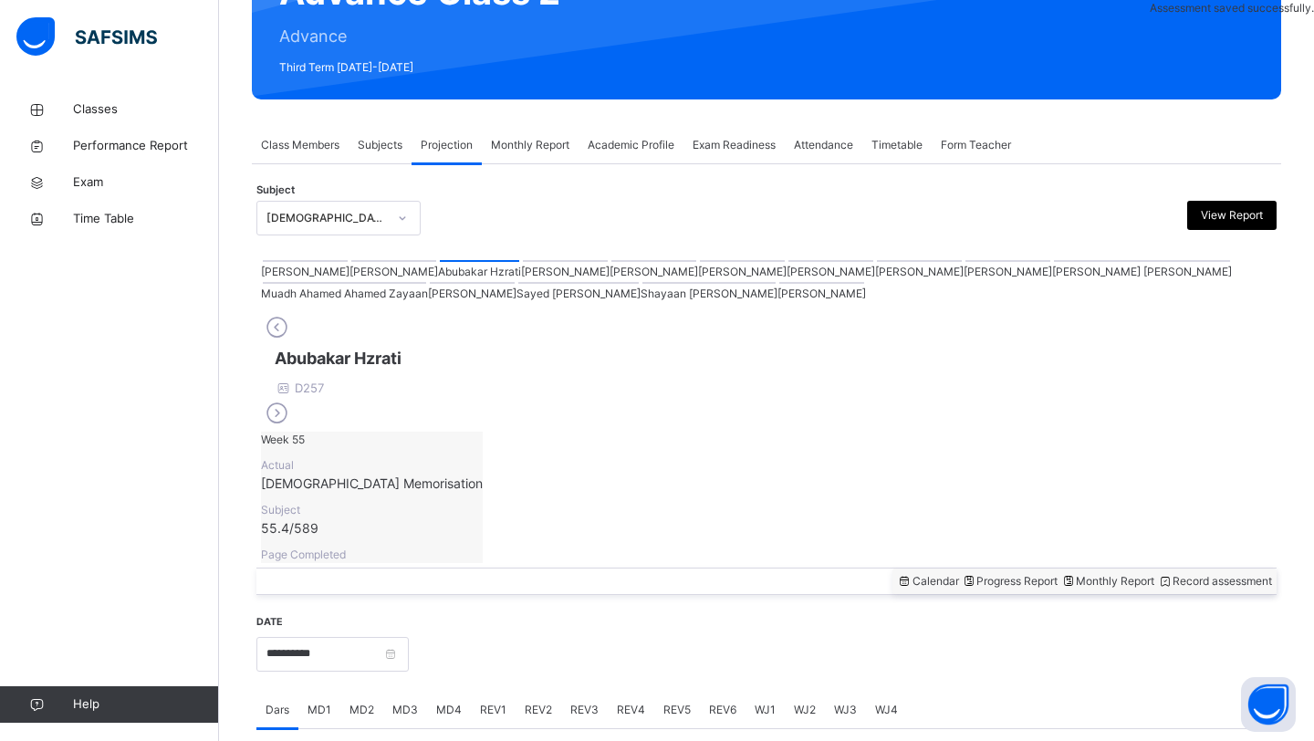
scroll to position [629, 0]
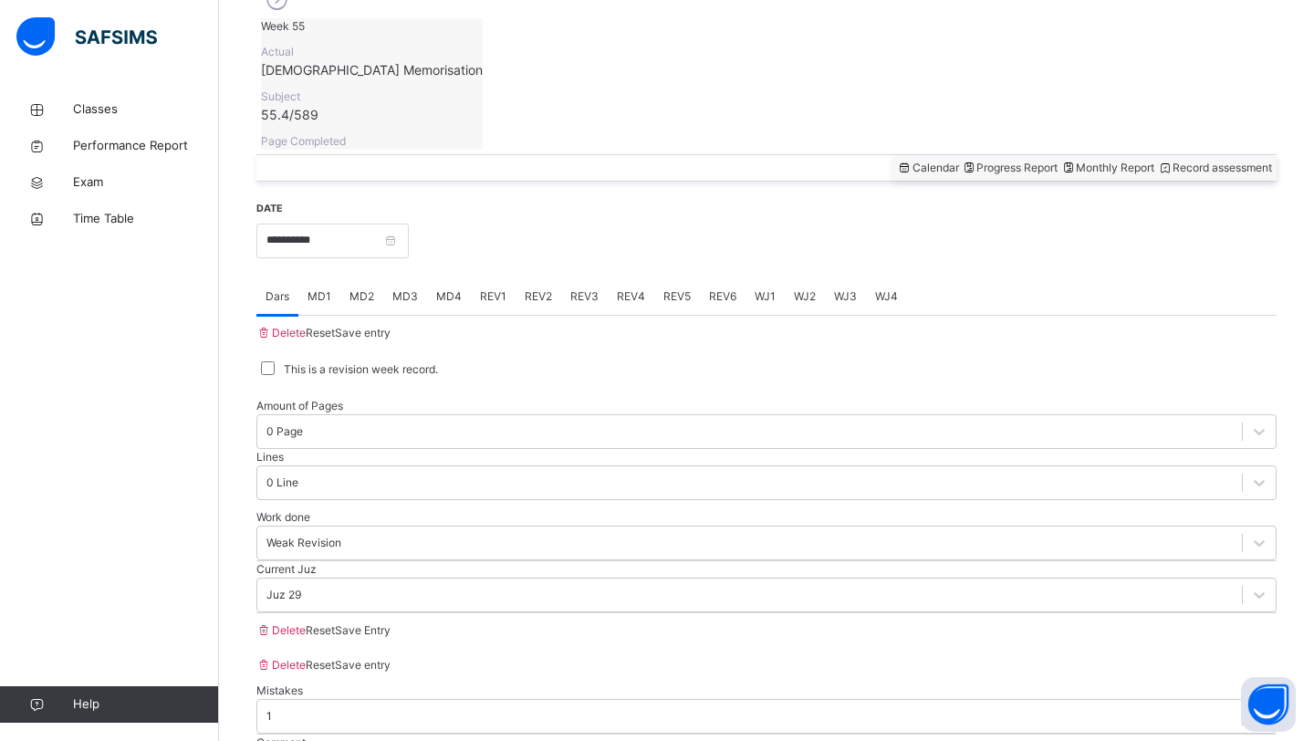
click at [1050, 561] on div "Current Juz Juz 29" at bounding box center [766, 586] width 1020 height 51
click at [371, 288] on span "MD2" at bounding box center [361, 296] width 25 height 16
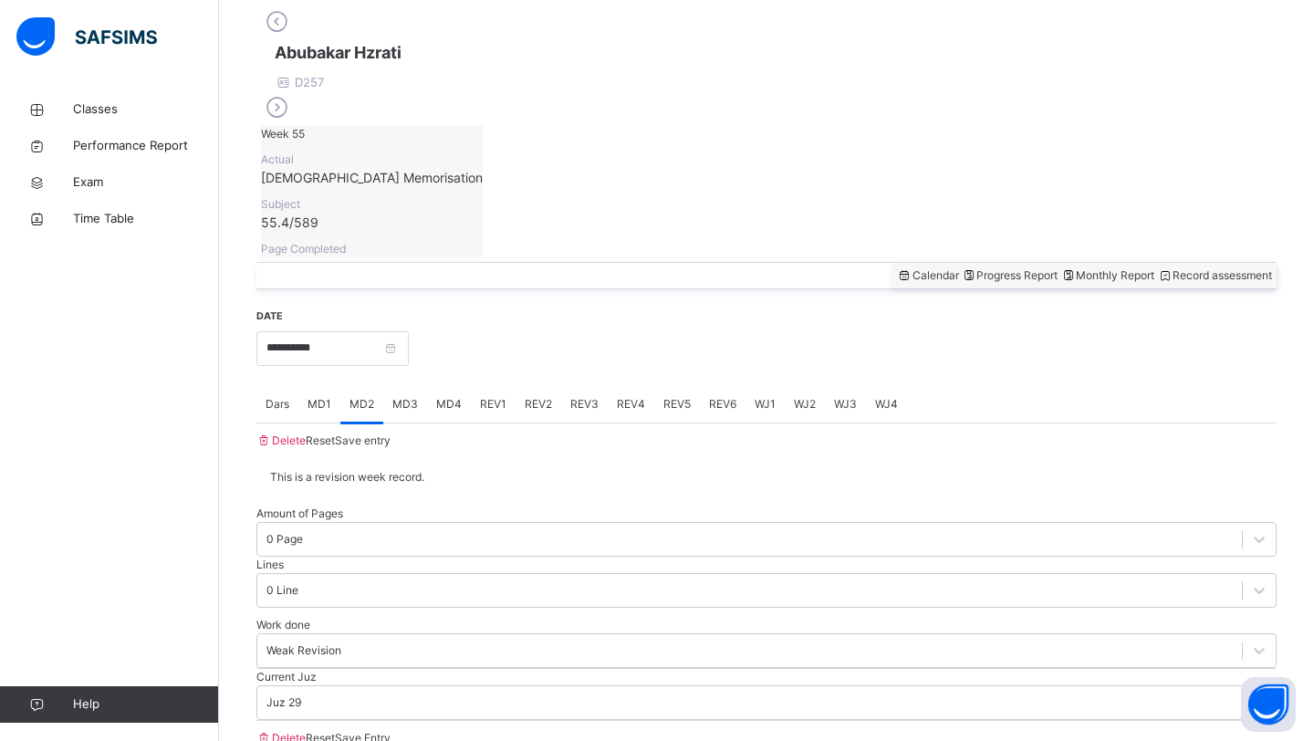
scroll to position [129, 0]
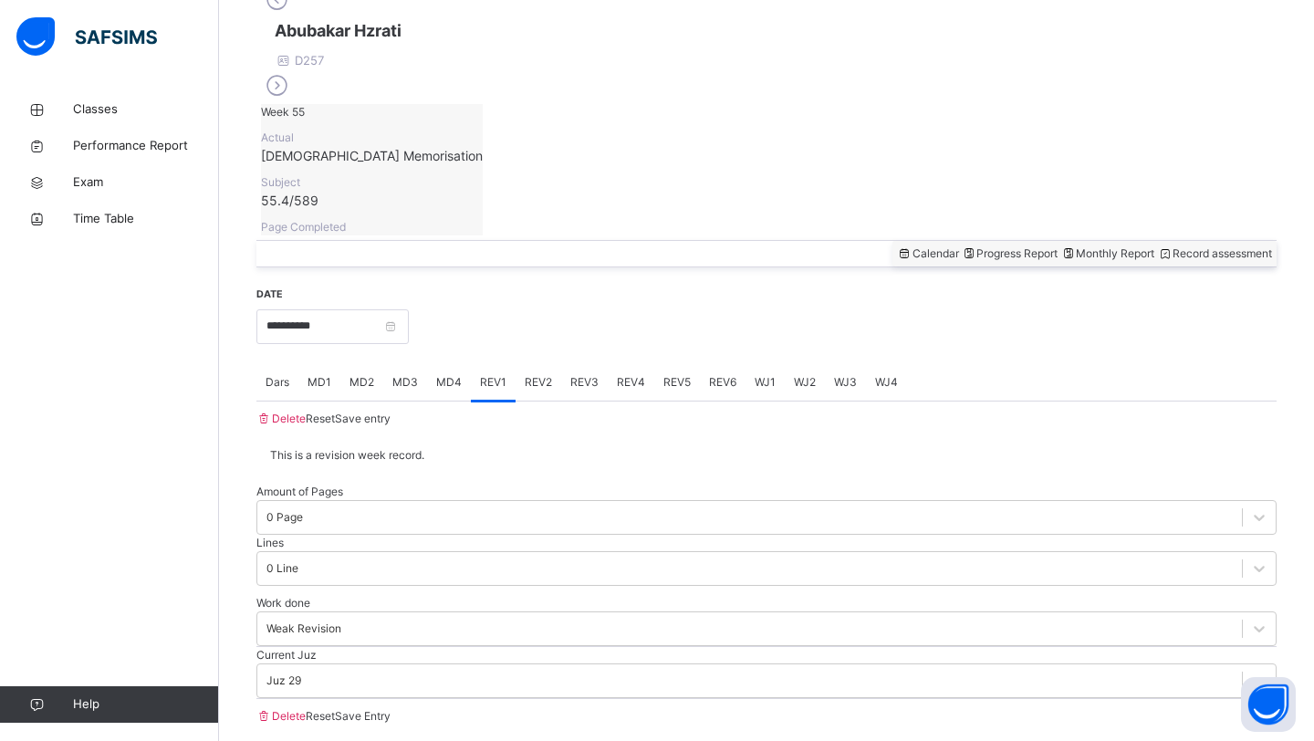
scroll to position [657, 0]
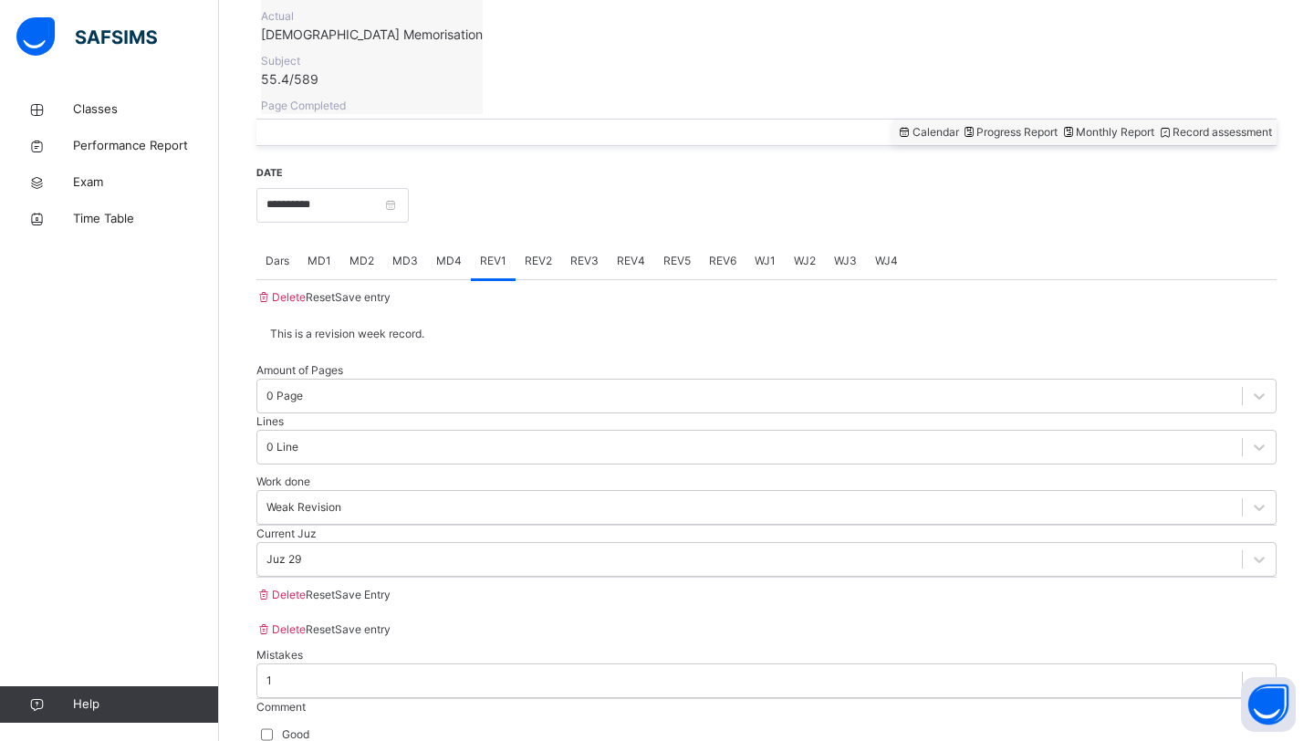
scroll to position [677, 0]
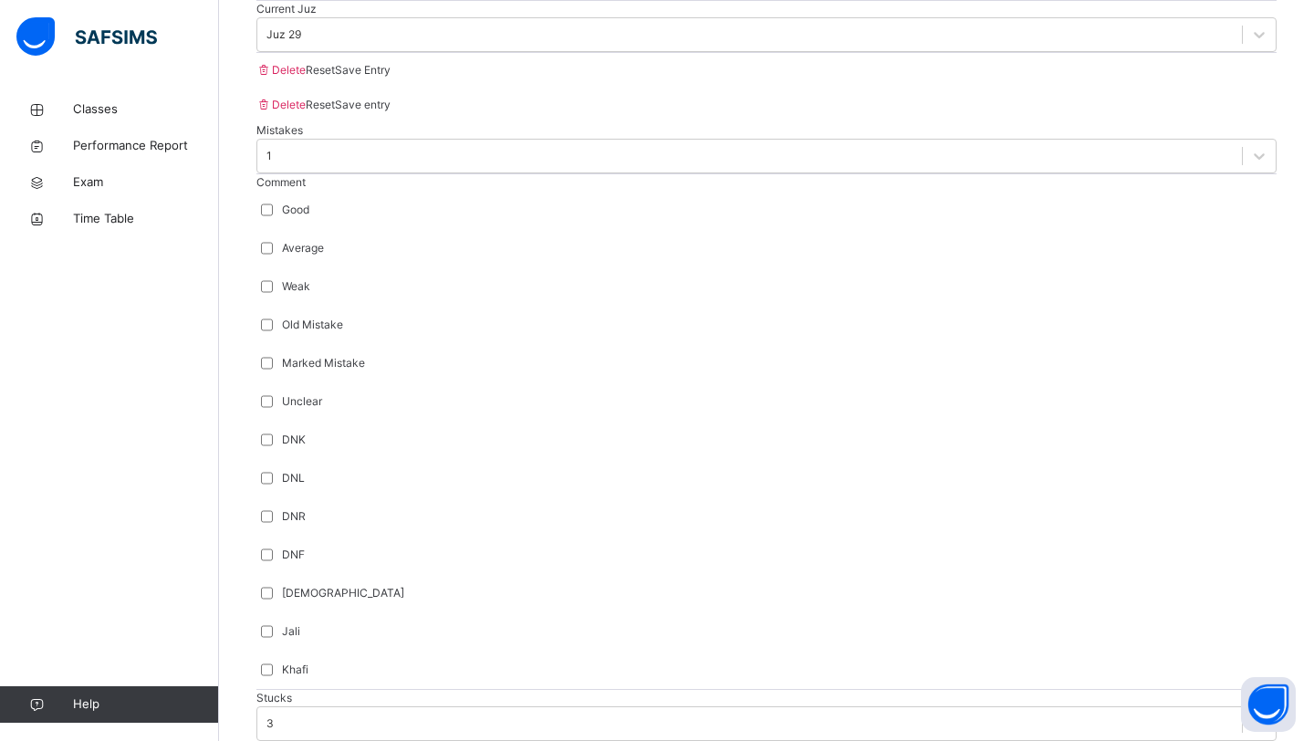
scroll to position [1196, 0]
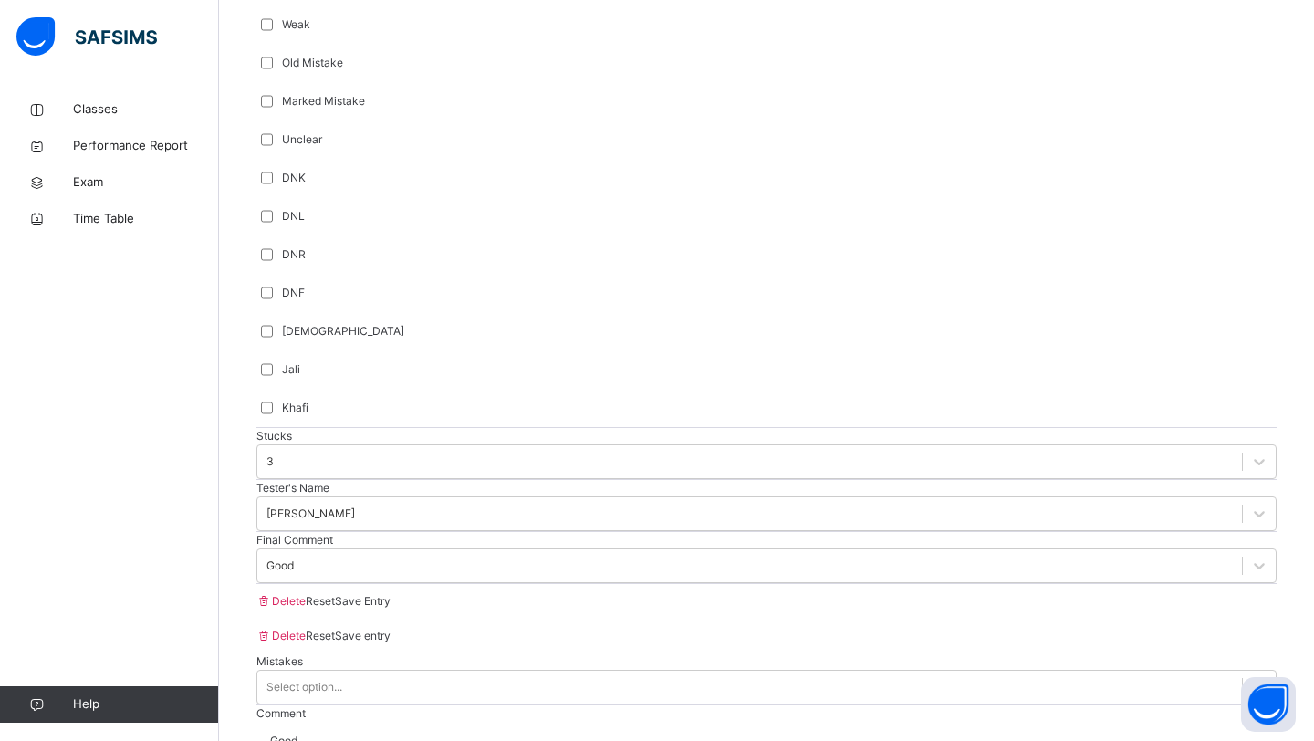
scroll to position [1543, 0]
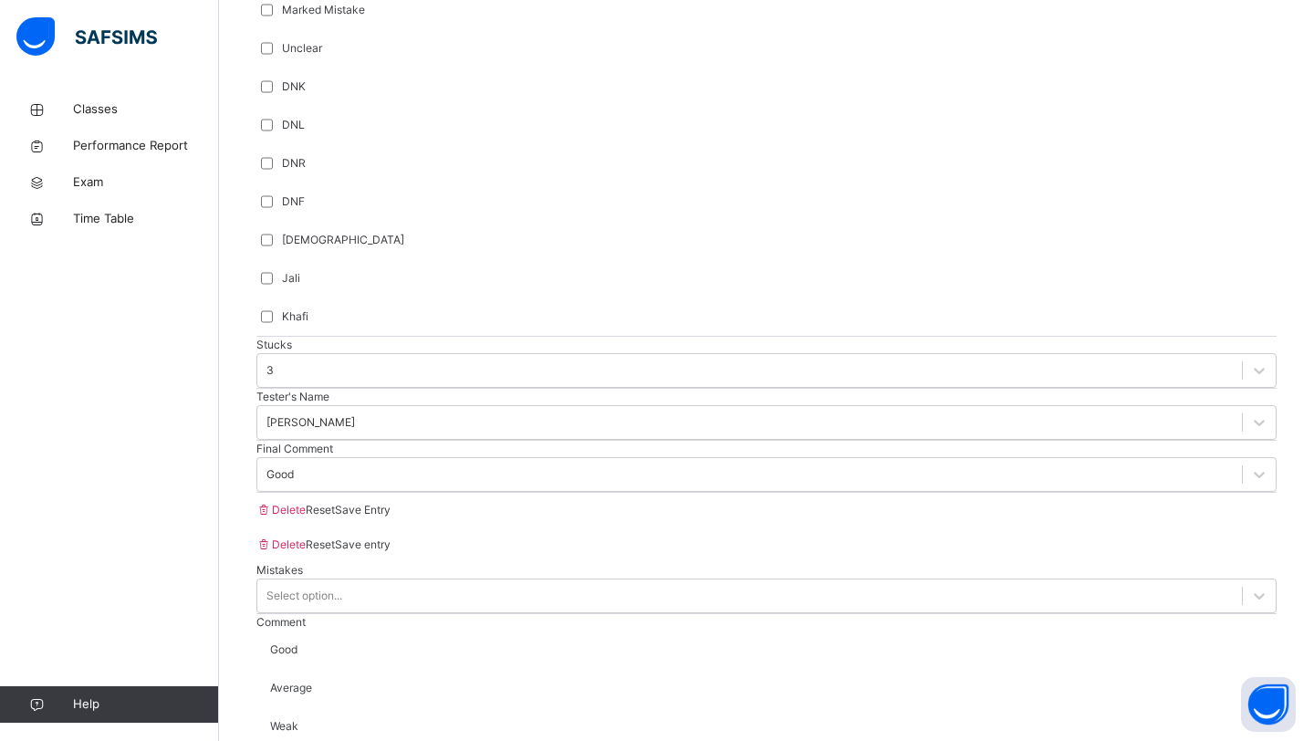
type input "****"
type input "***"
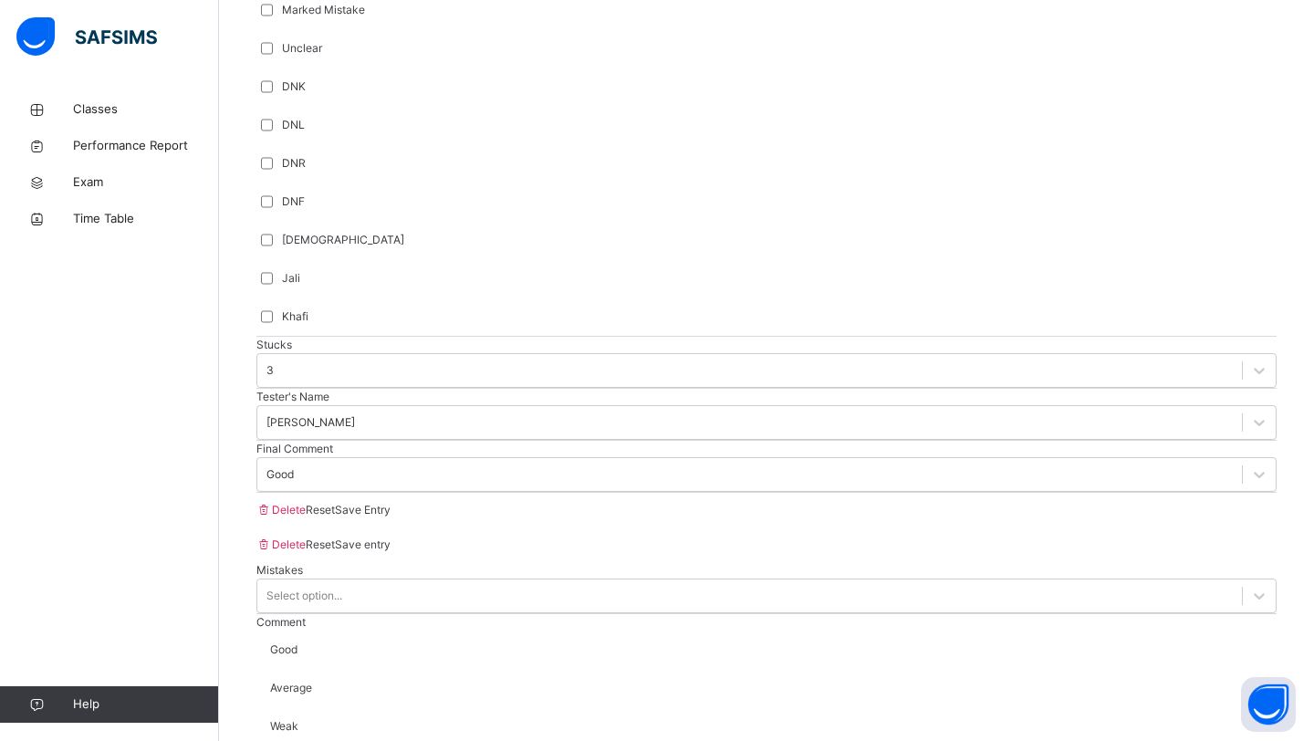
drag, startPoint x: 324, startPoint y: 630, endPoint x: 827, endPoint y: 625, distance: 502.7
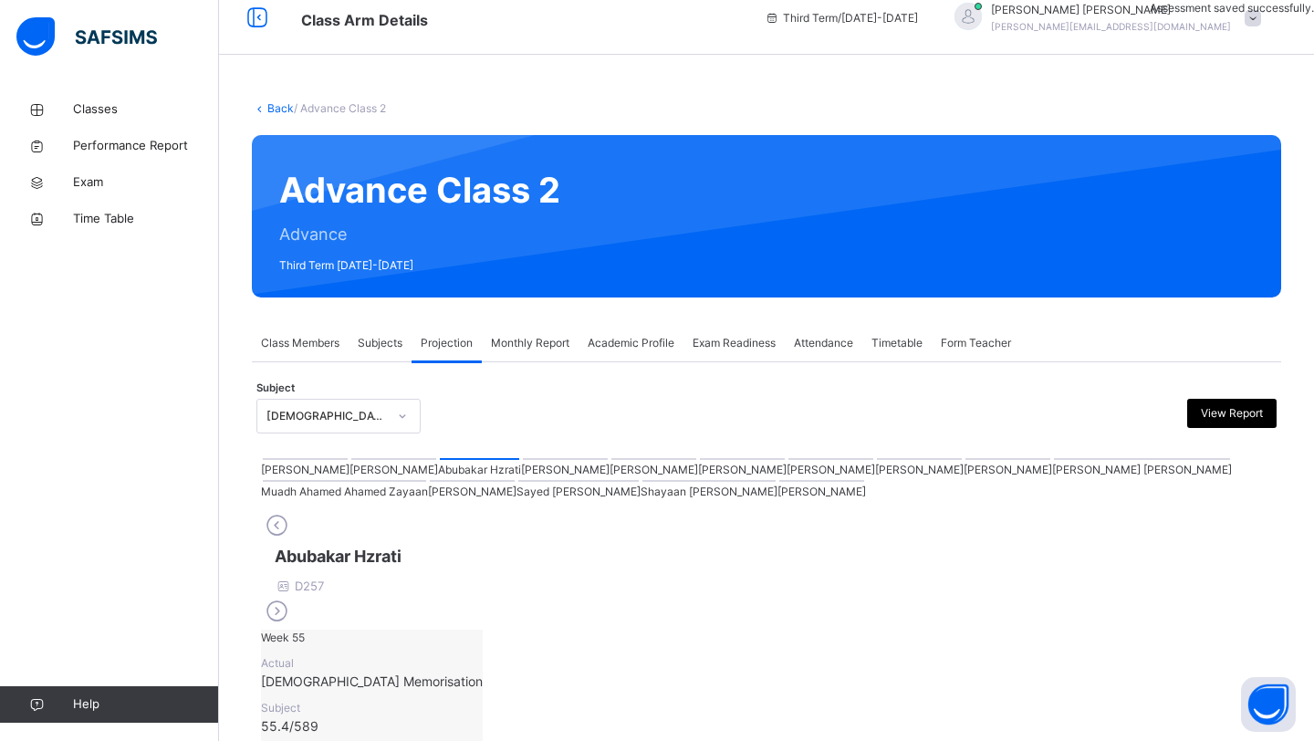
scroll to position [26, 0]
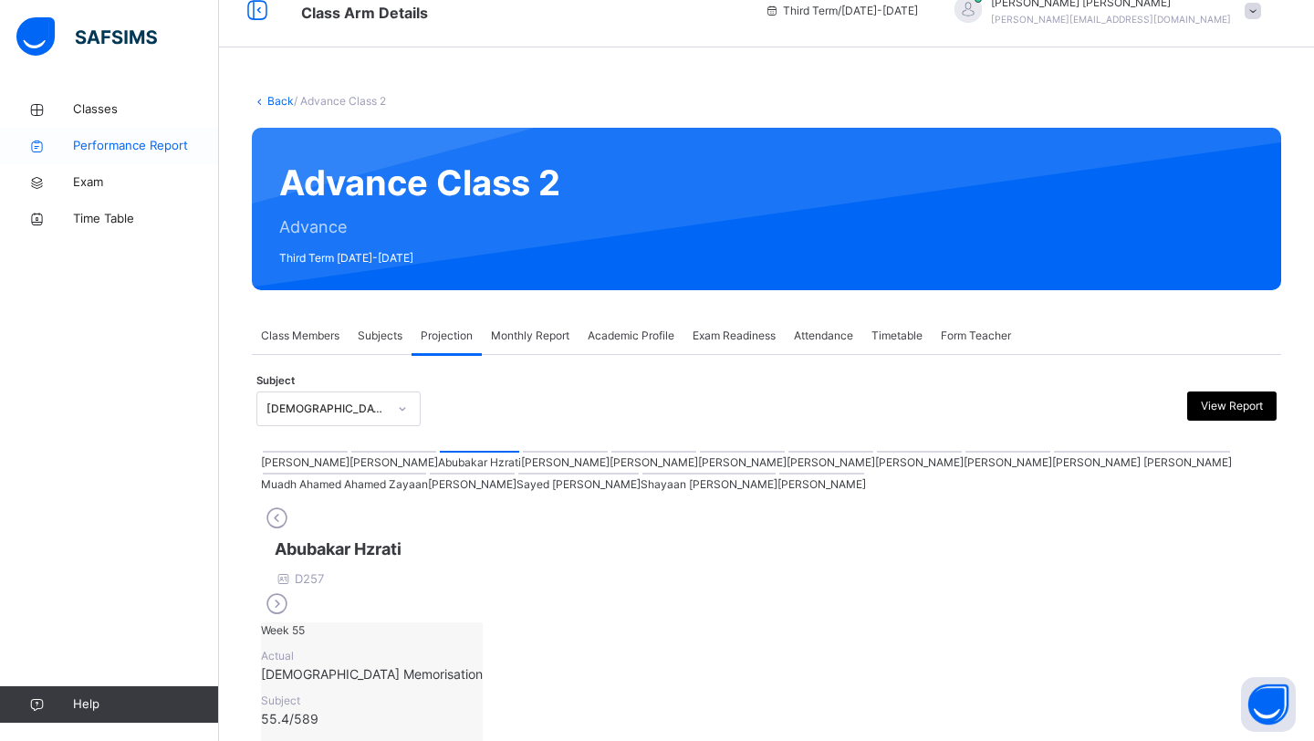
drag, startPoint x: 203, startPoint y: 233, endPoint x: 154, endPoint y: 158, distance: 89.6
click at [634, 345] on div "Academic Profile" at bounding box center [630, 335] width 105 height 36
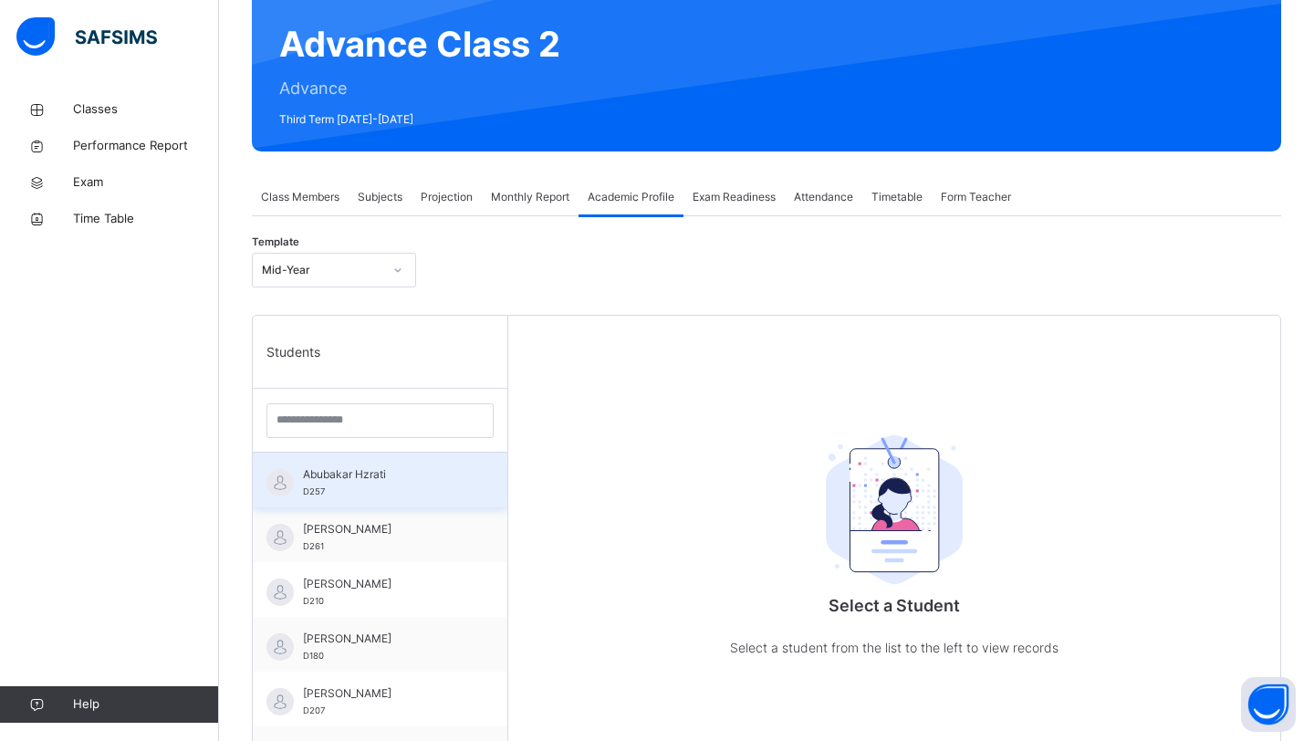
scroll to position [172, 0]
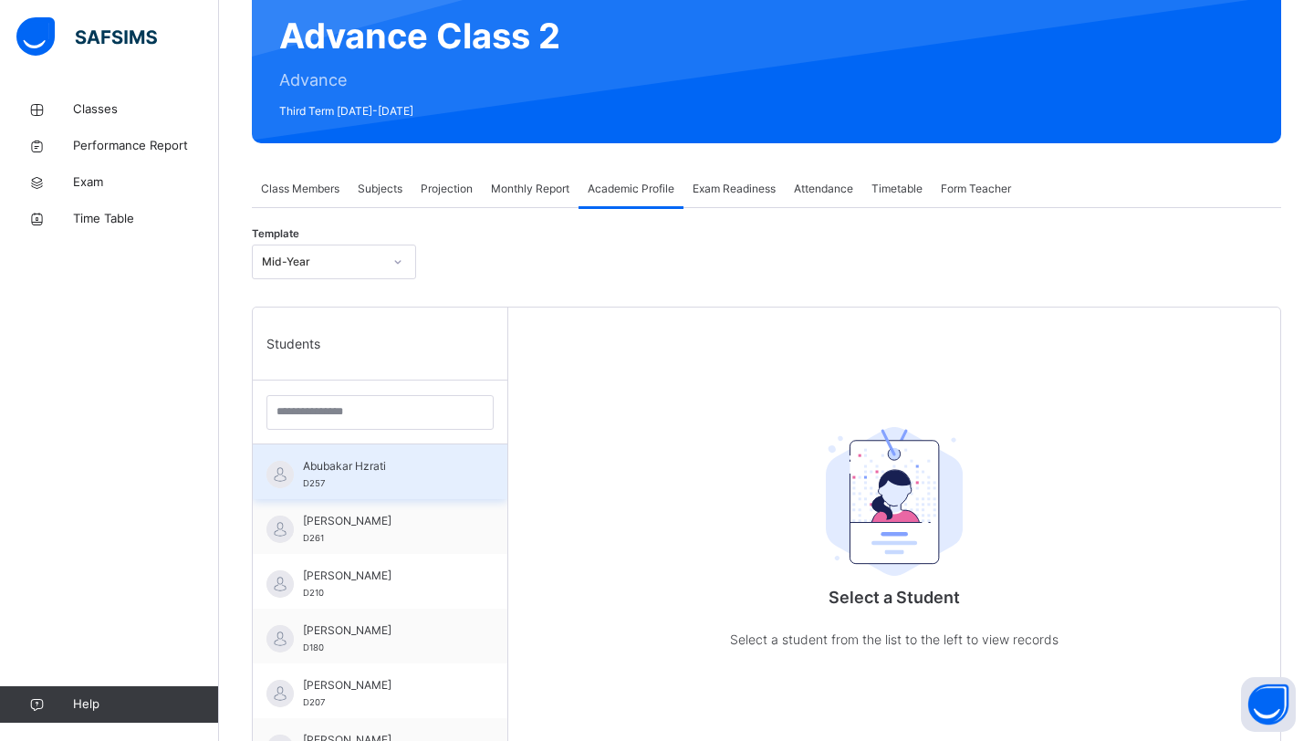
click at [377, 471] on span "Abubakar Hzrati" at bounding box center [384, 466] width 163 height 16
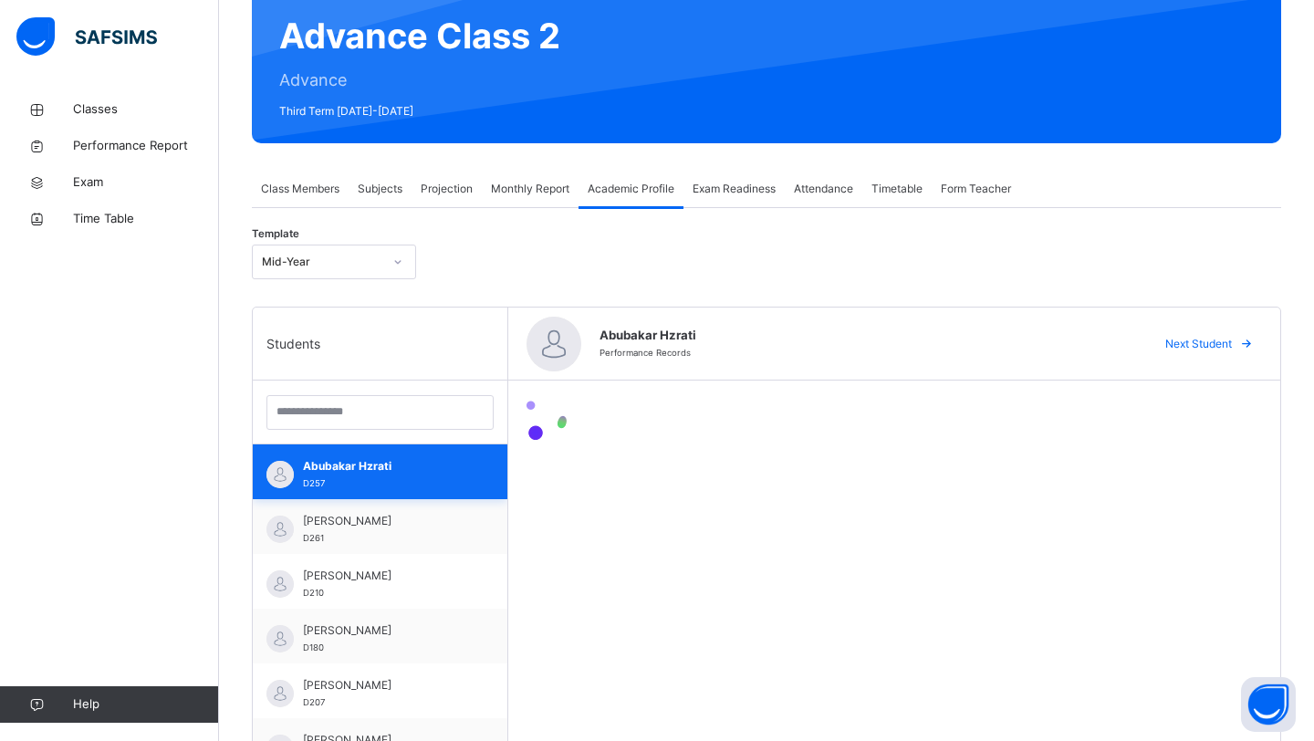
click at [377, 471] on span "Abubakar Hzrati" at bounding box center [384, 466] width 163 height 16
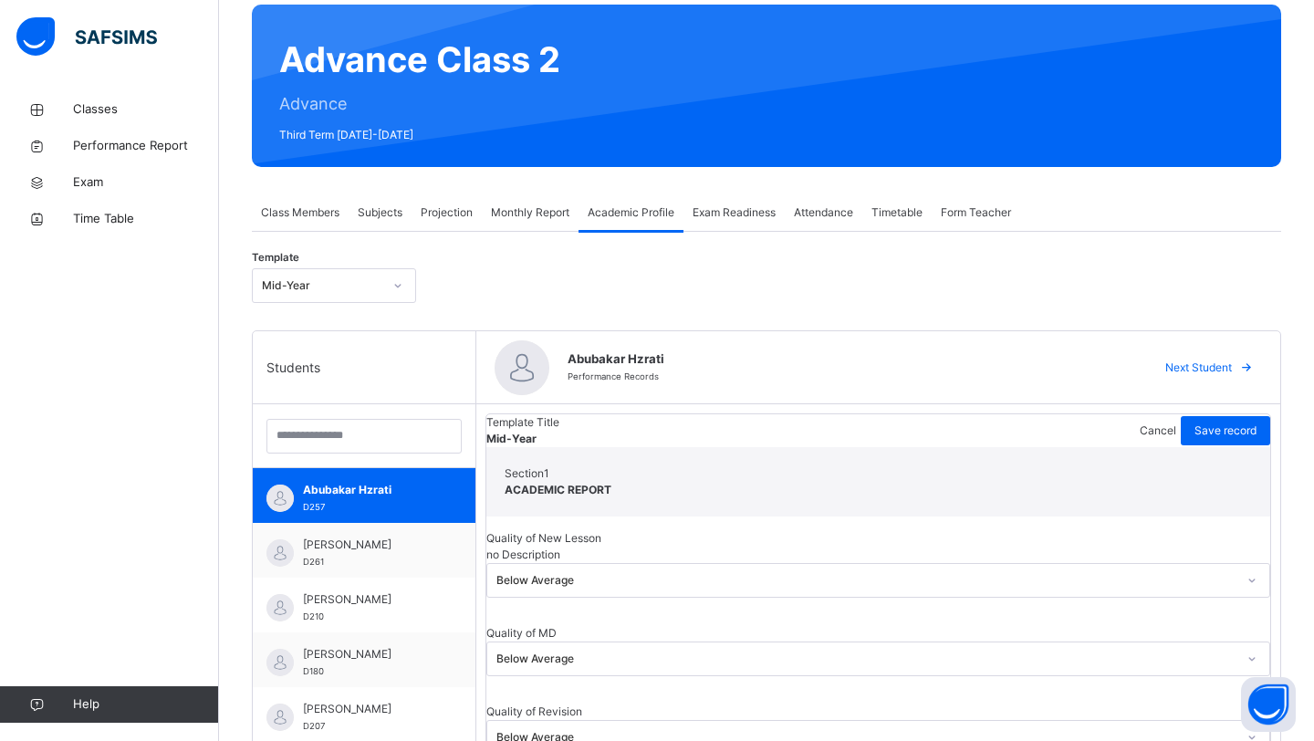
scroll to position [143, 0]
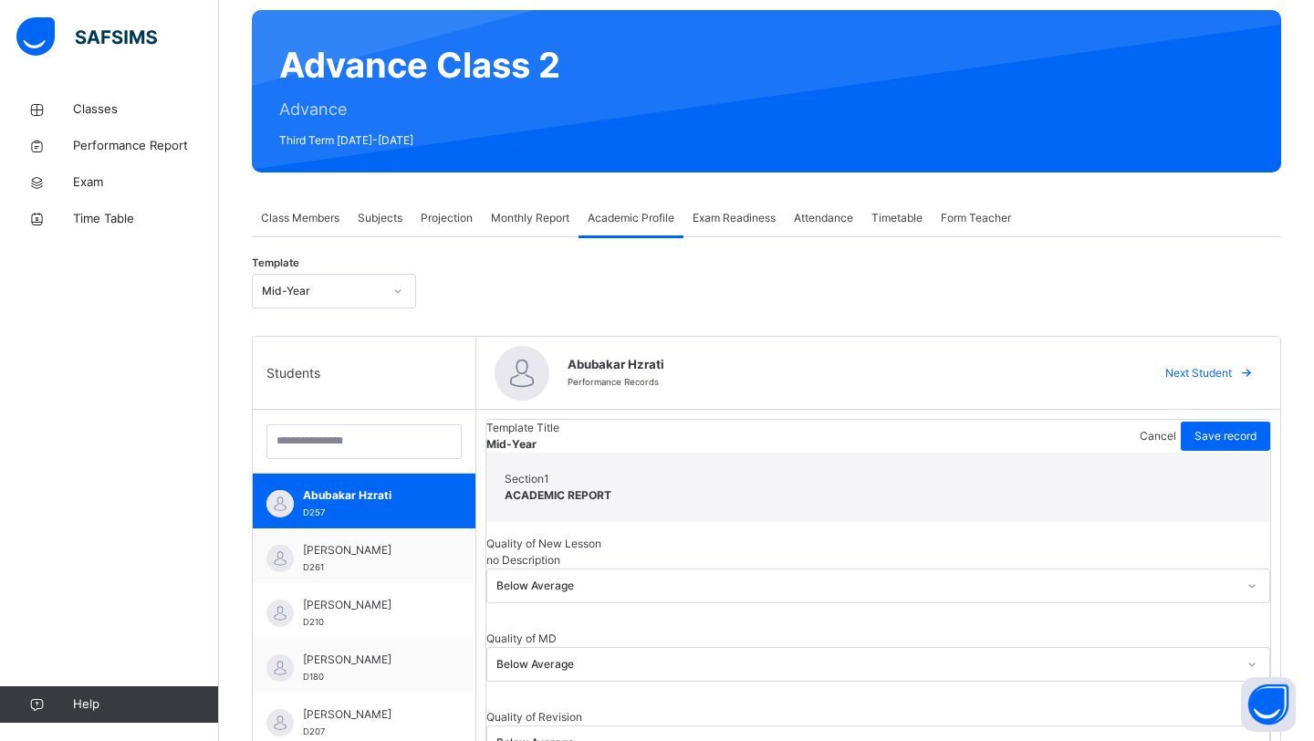
click at [517, 217] on span "Monthly Report" at bounding box center [530, 218] width 78 height 16
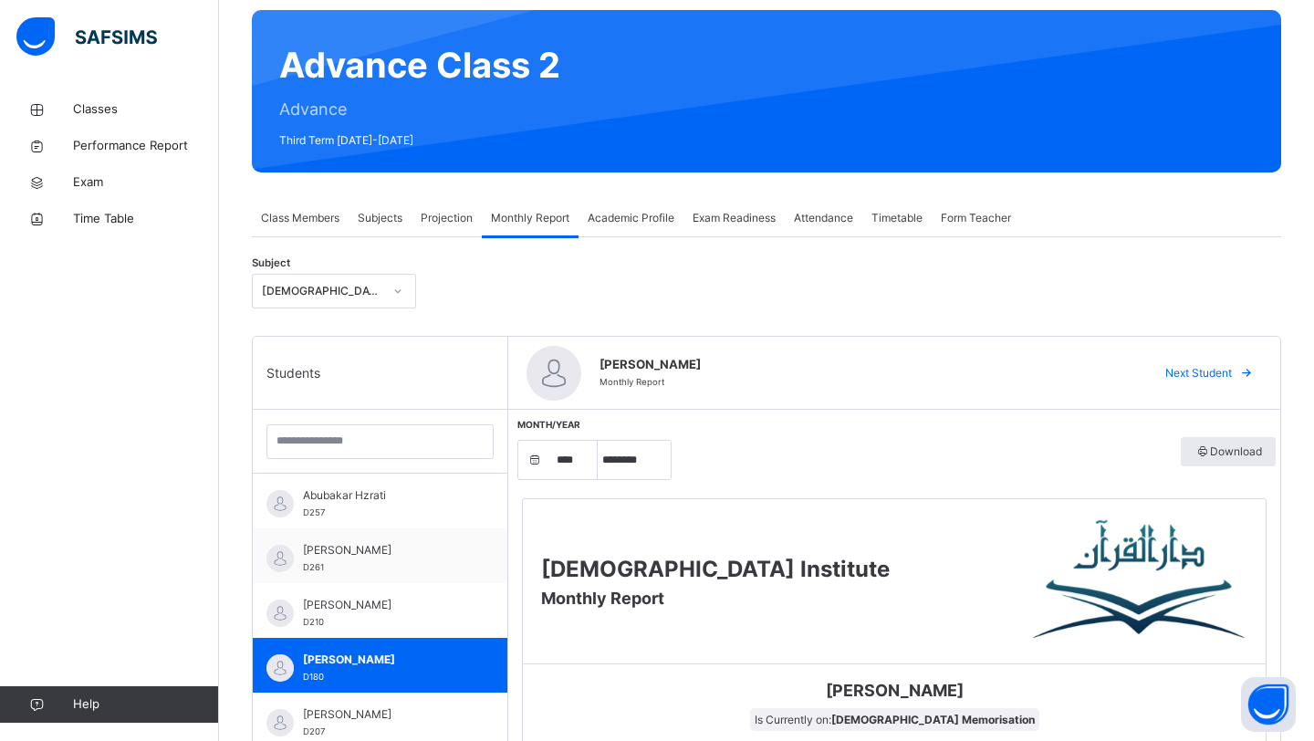
click at [449, 214] on span "Projection" at bounding box center [447, 218] width 52 height 16
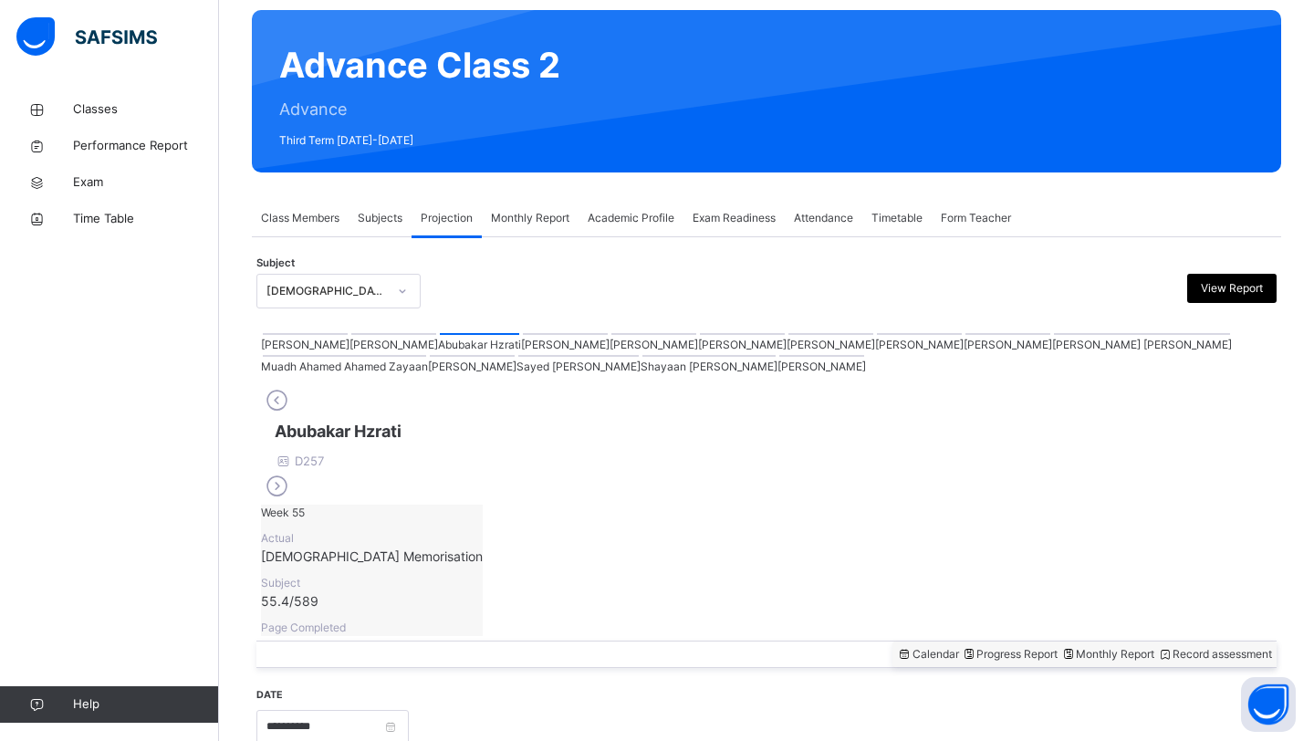
click at [386, 215] on span "Subjects" at bounding box center [380, 218] width 45 height 16
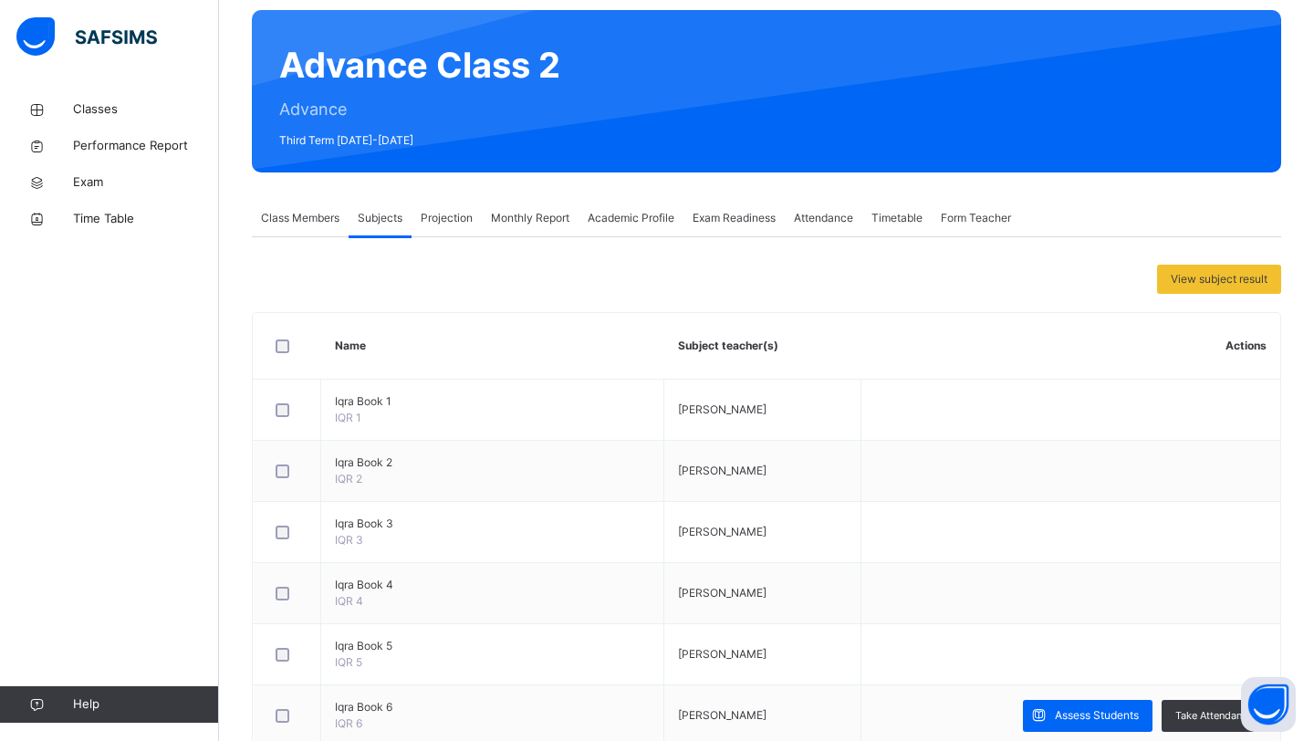
click at [309, 233] on div "Class Members" at bounding box center [300, 218] width 97 height 36
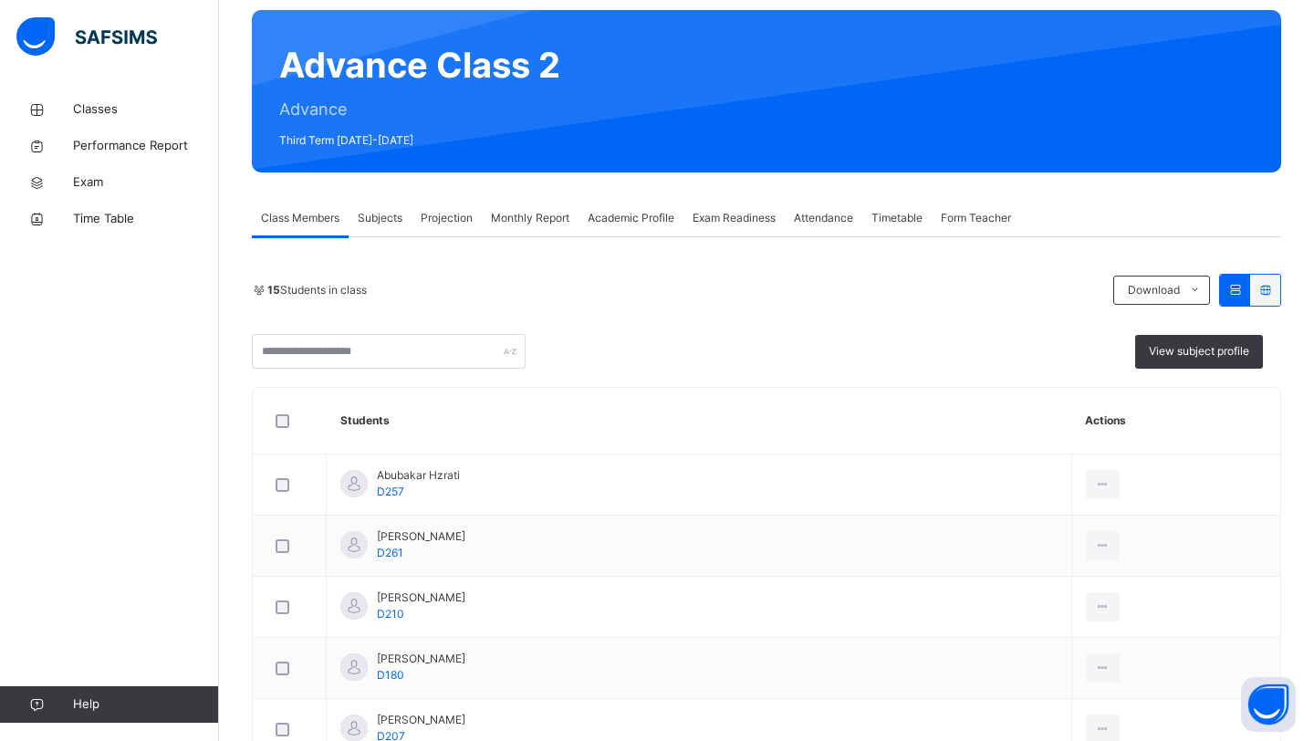
click at [372, 218] on span "Subjects" at bounding box center [380, 218] width 45 height 16
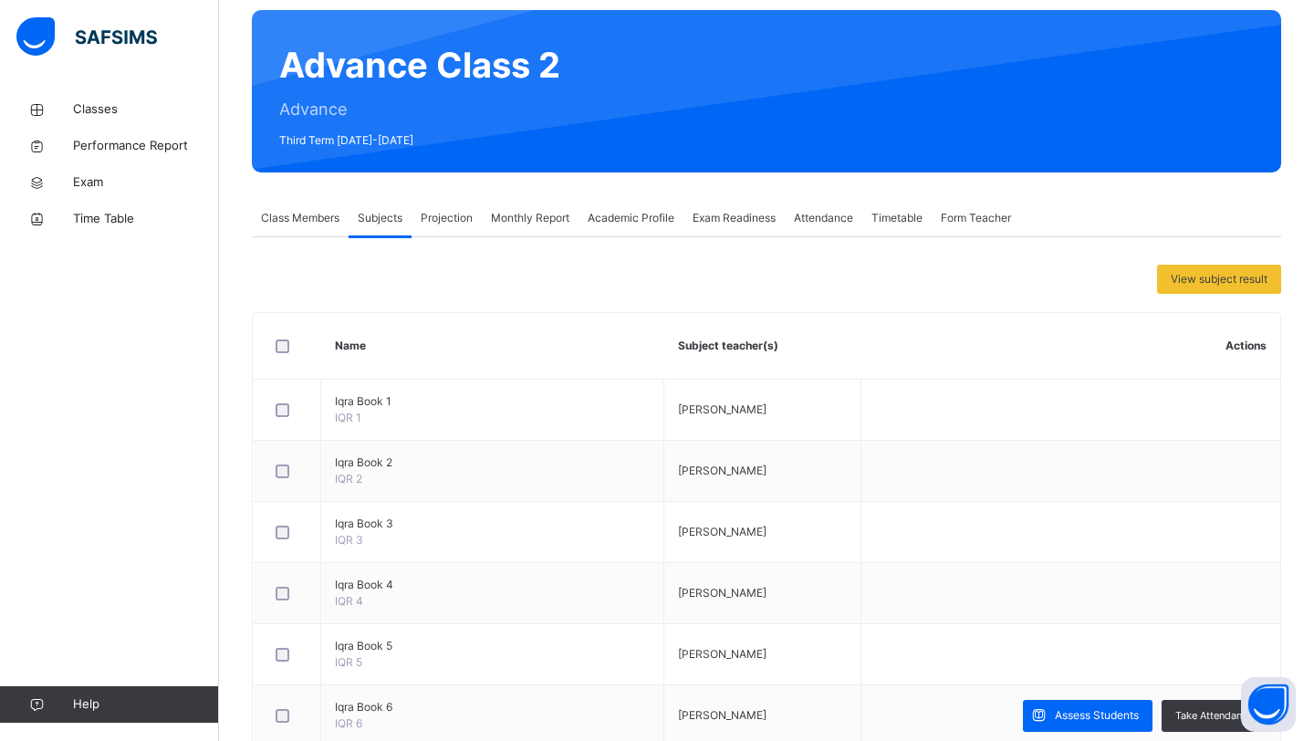
click at [450, 210] on span "Projection" at bounding box center [447, 218] width 52 height 16
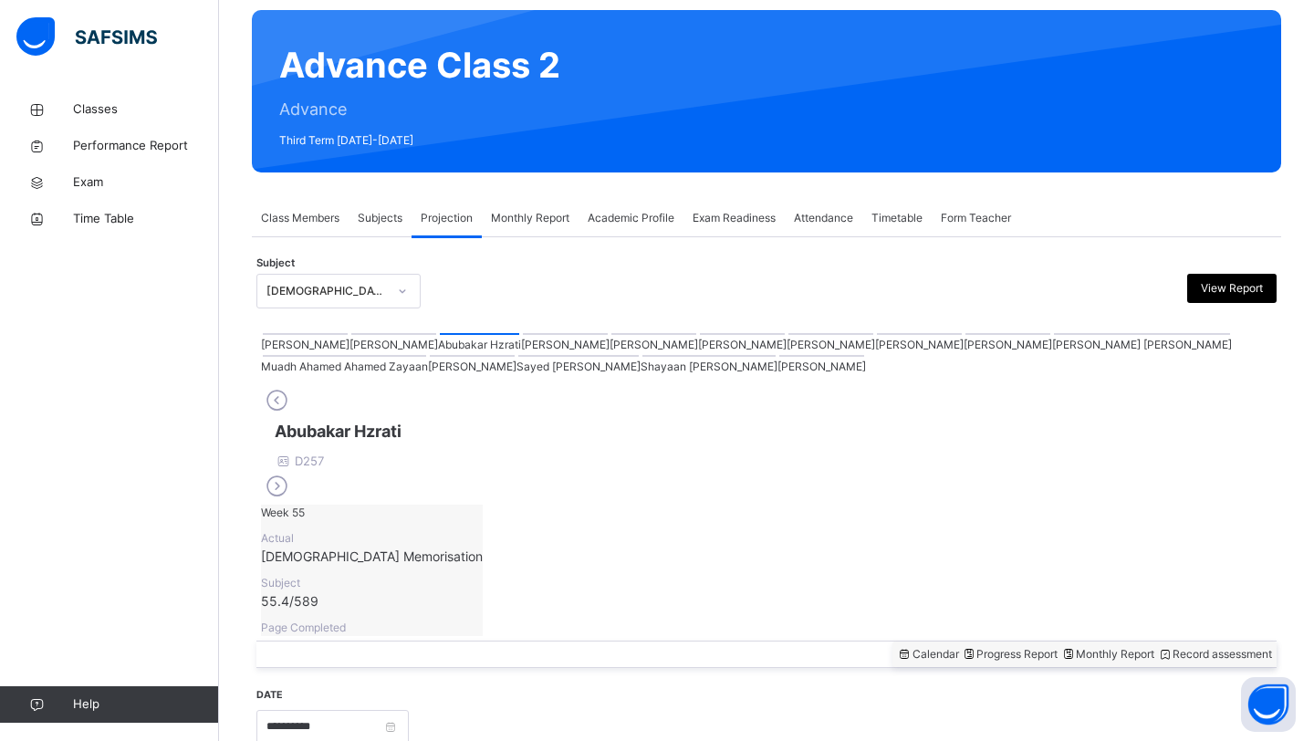
click at [520, 216] on span "Monthly Report" at bounding box center [530, 218] width 78 height 16
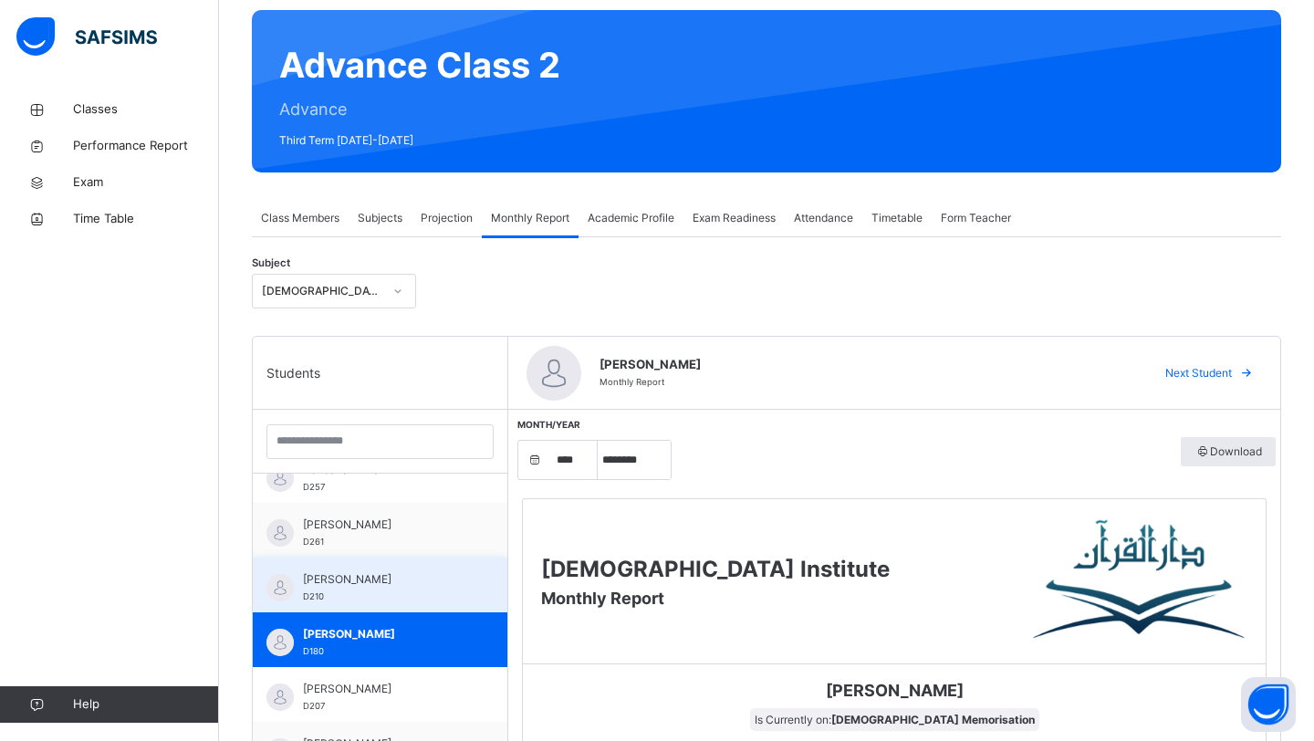
scroll to position [0, 0]
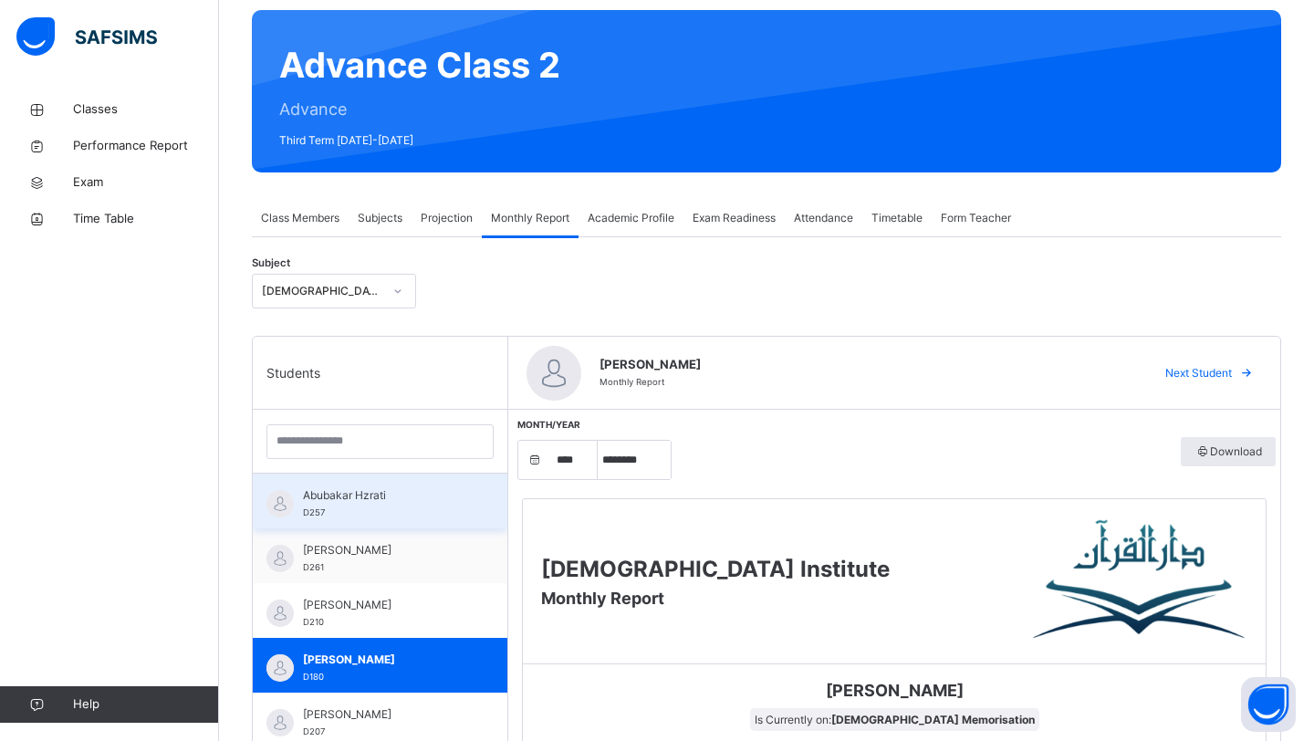
click at [340, 508] on div "Abubakar Hzrati D257" at bounding box center [384, 503] width 163 height 33
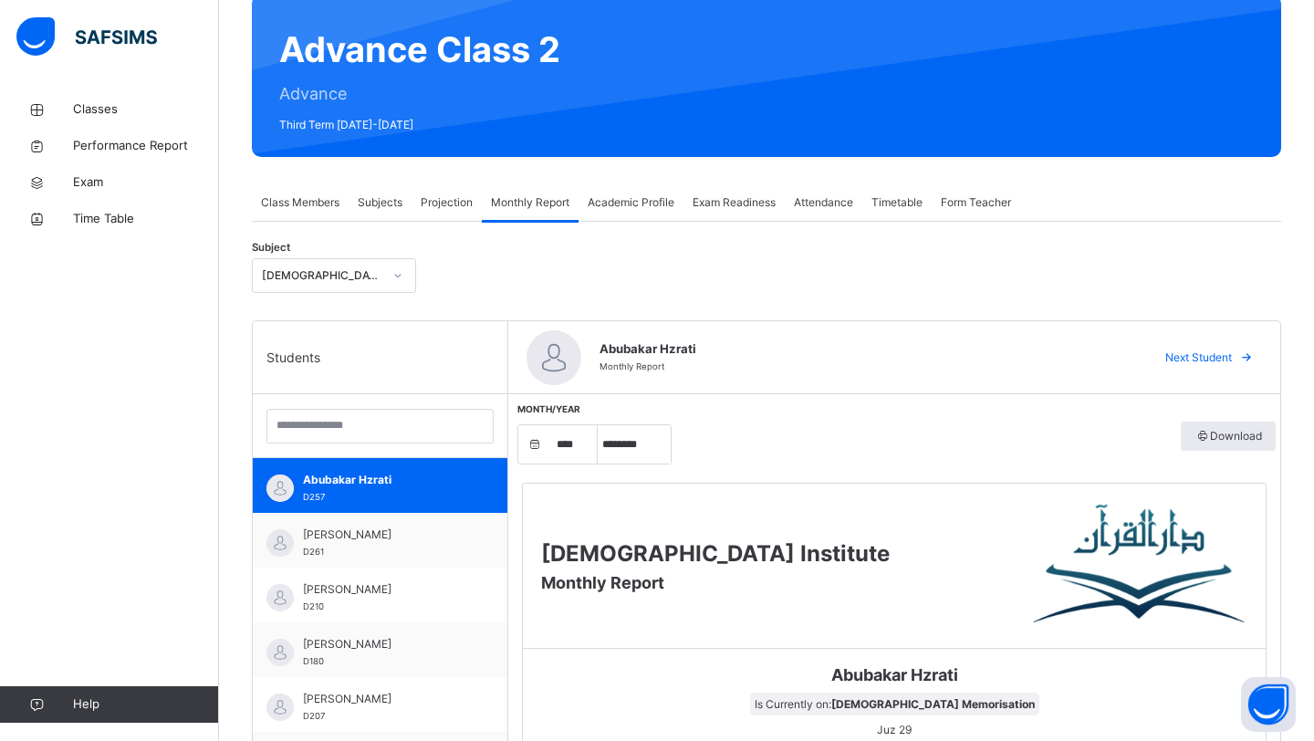
scroll to position [156, 0]
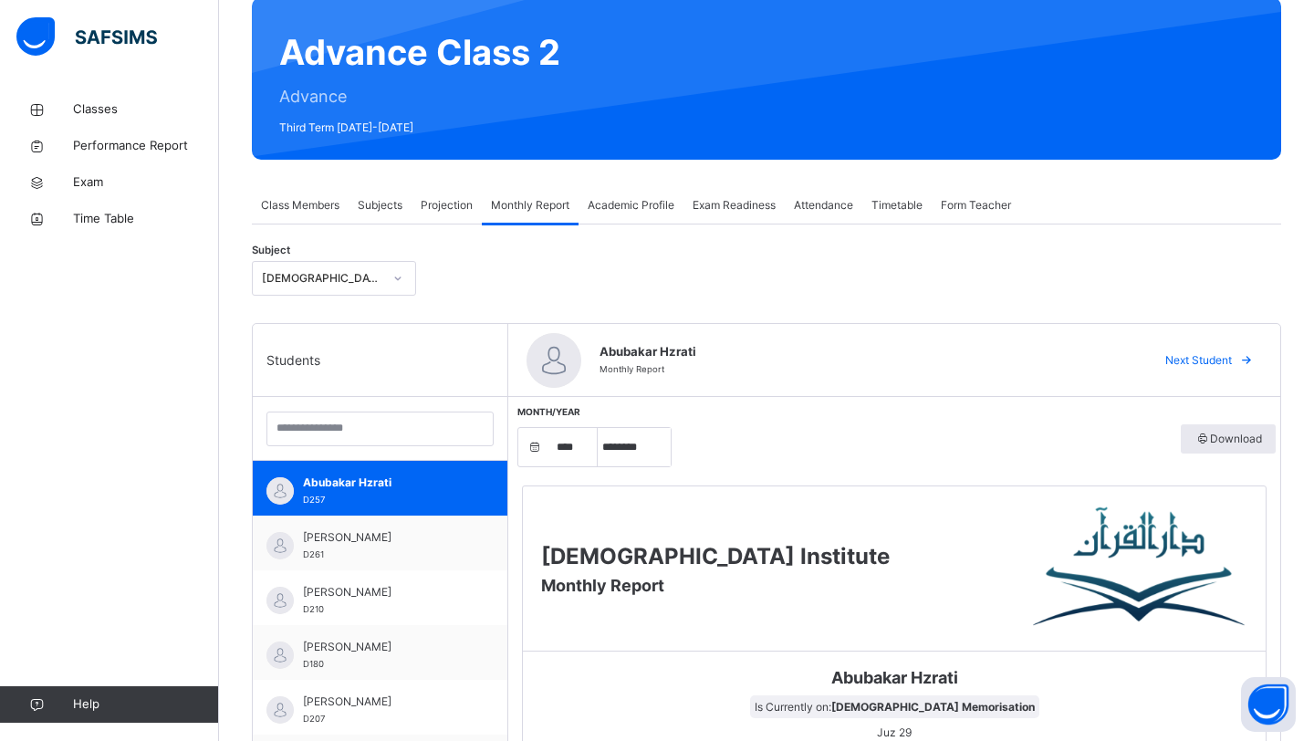
click at [452, 206] on span "Projection" at bounding box center [447, 205] width 52 height 16
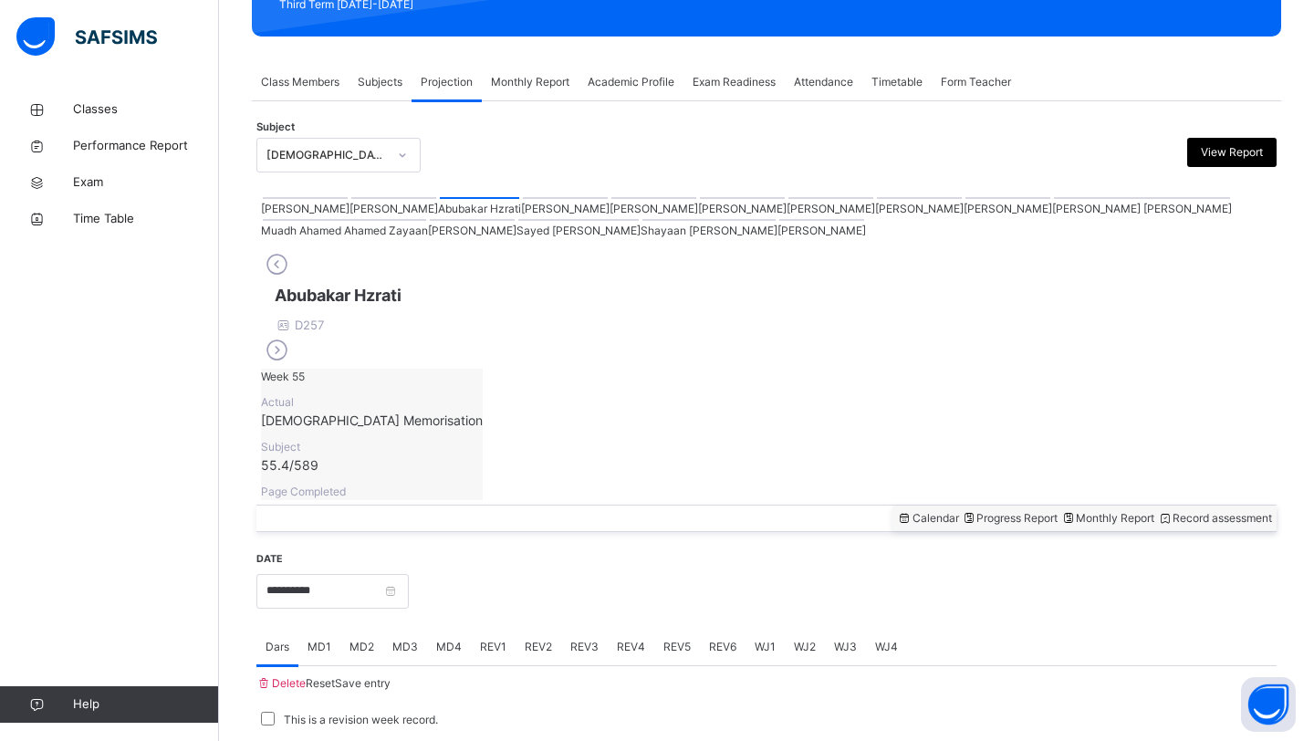
scroll to position [294, 0]
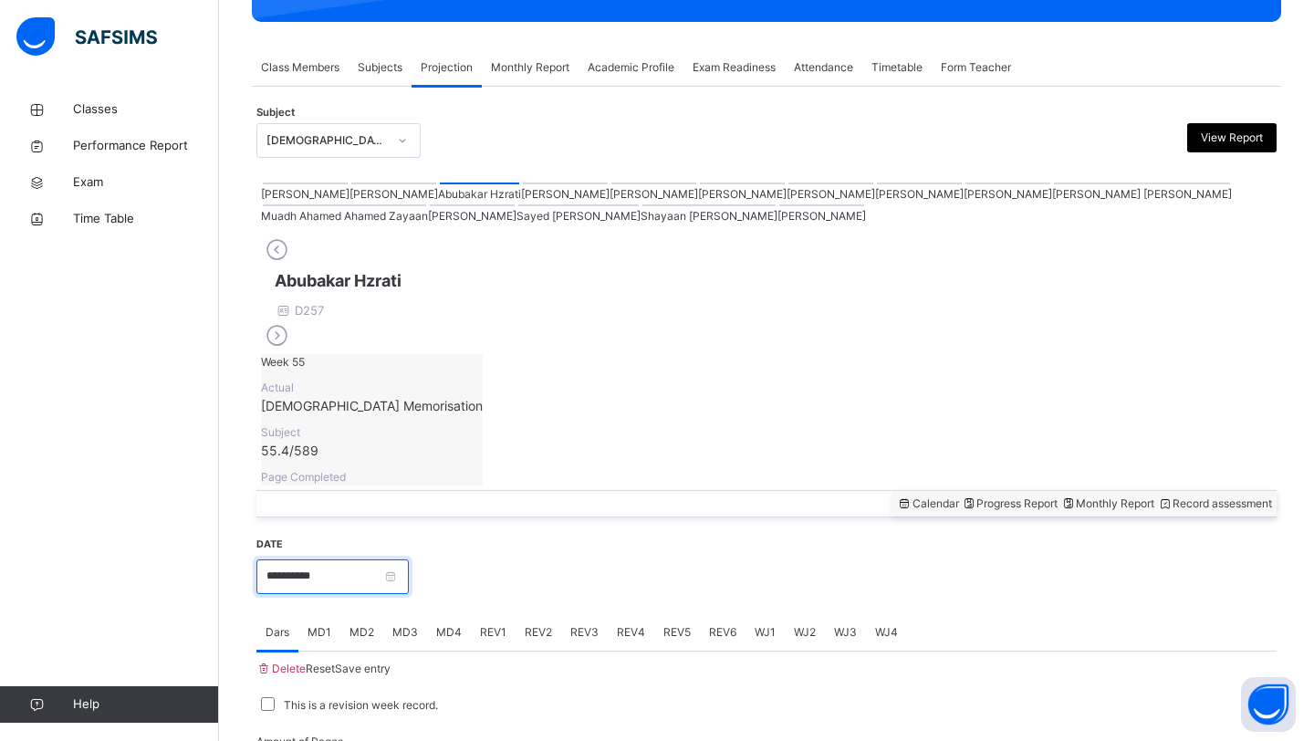
click at [317, 559] on input "**********" at bounding box center [332, 576] width 152 height 35
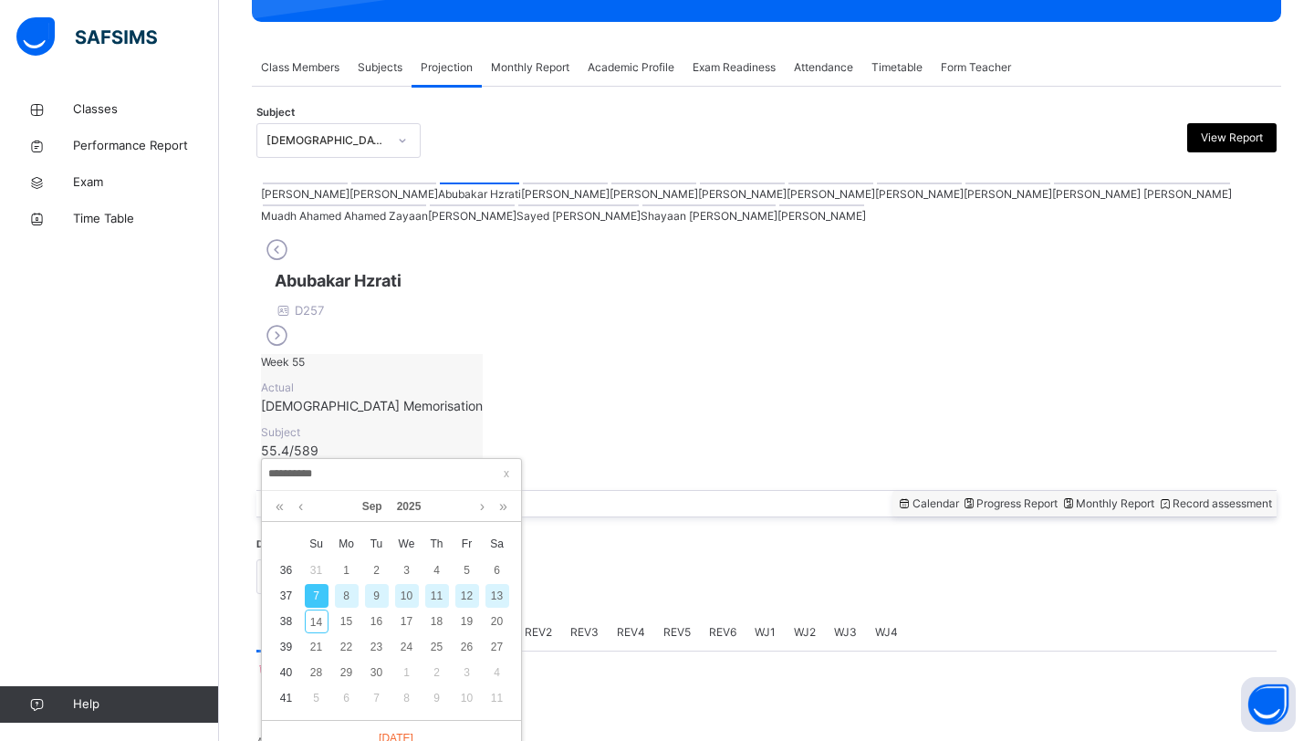
click at [372, 598] on div "9" at bounding box center [377, 596] width 24 height 24
type input "**********"
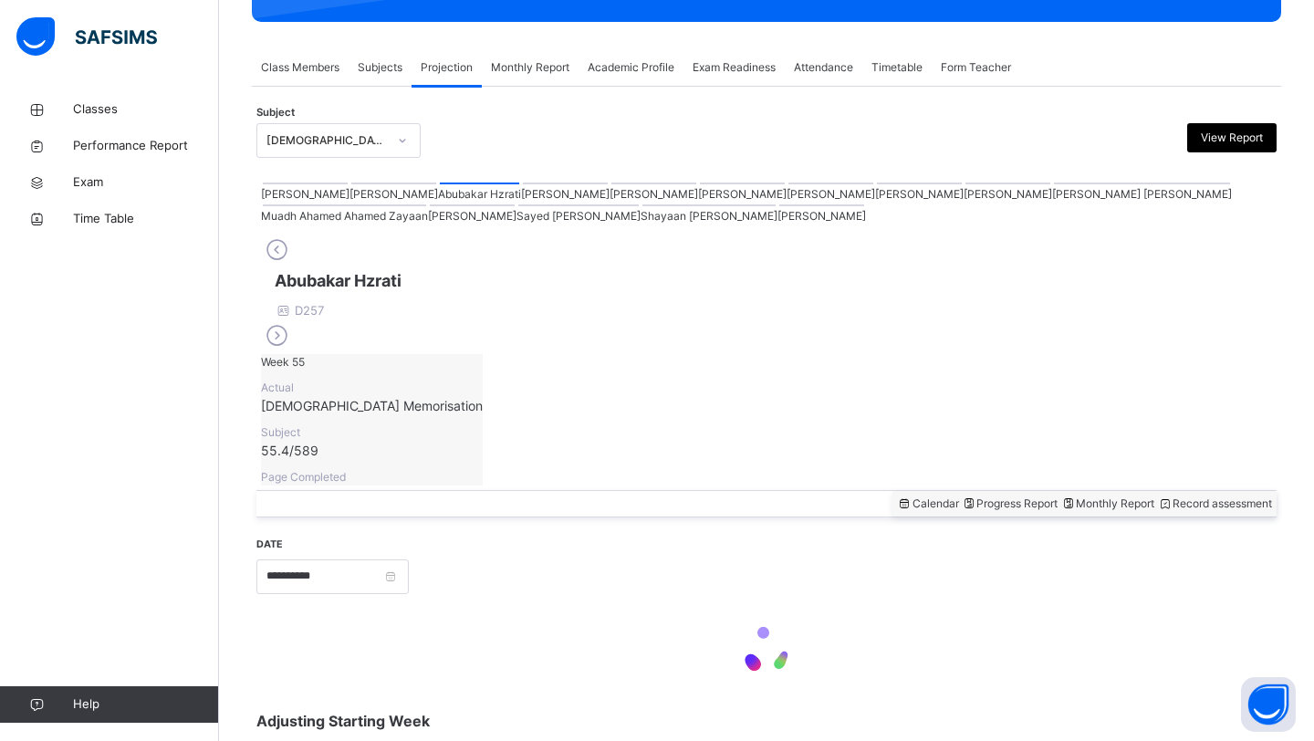
scroll to position [216, 0]
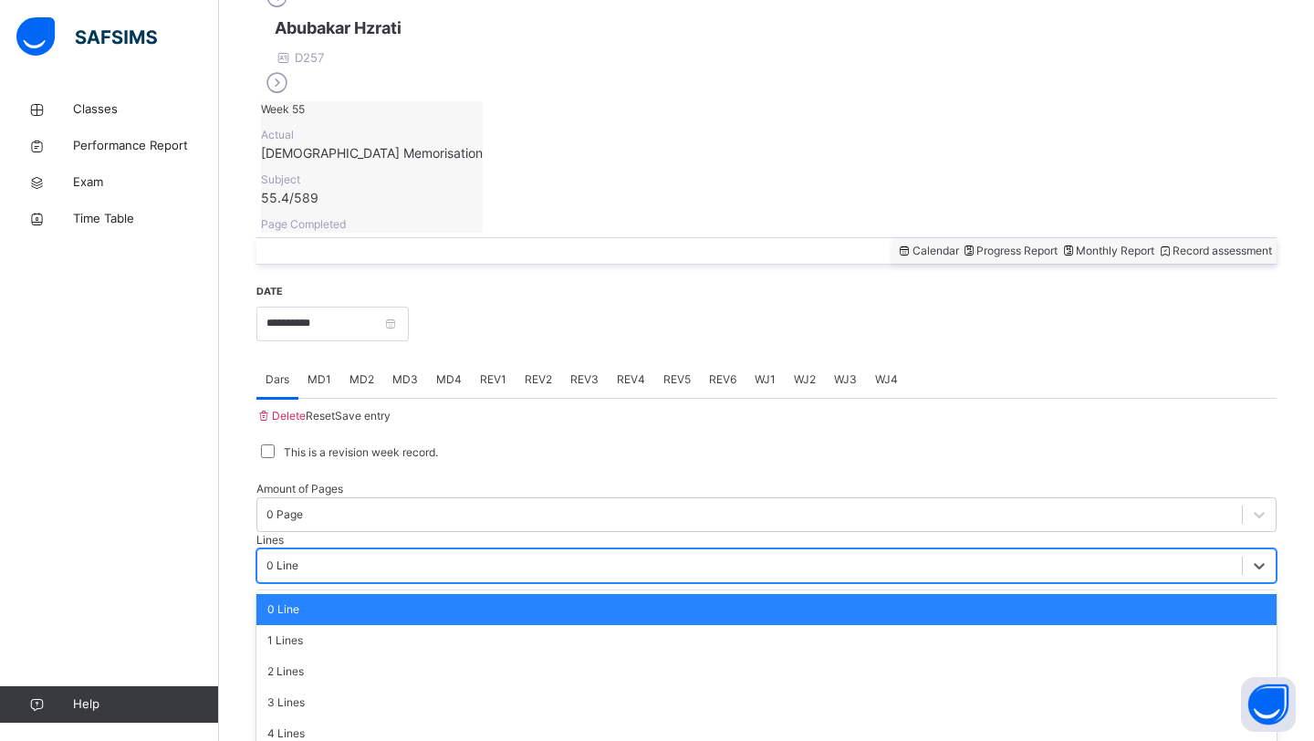
click at [593, 572] on div "option 0 Line focused, 1 of 16. 16 results available. Use Up and Down to choose…" at bounding box center [766, 565] width 1020 height 35
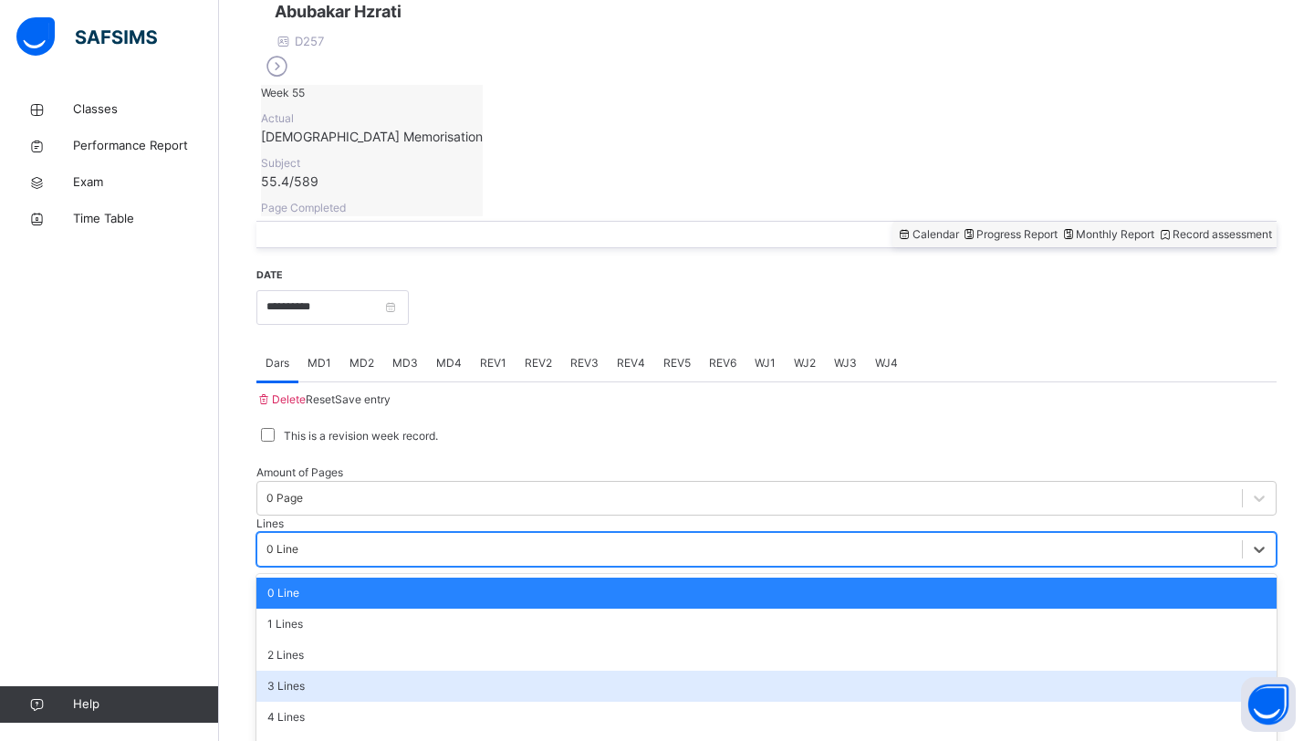
scroll to position [564, 0]
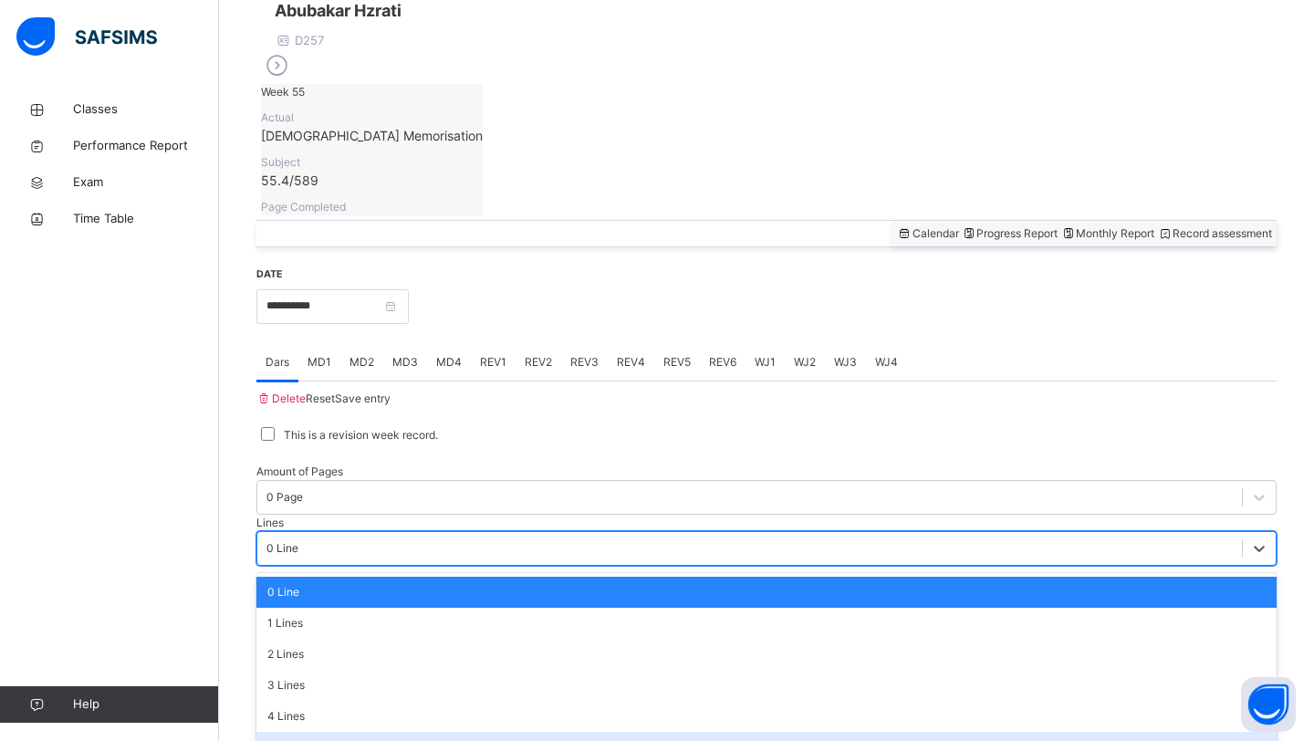
click at [576, 732] on div "5 Lines" at bounding box center [766, 747] width 1020 height 31
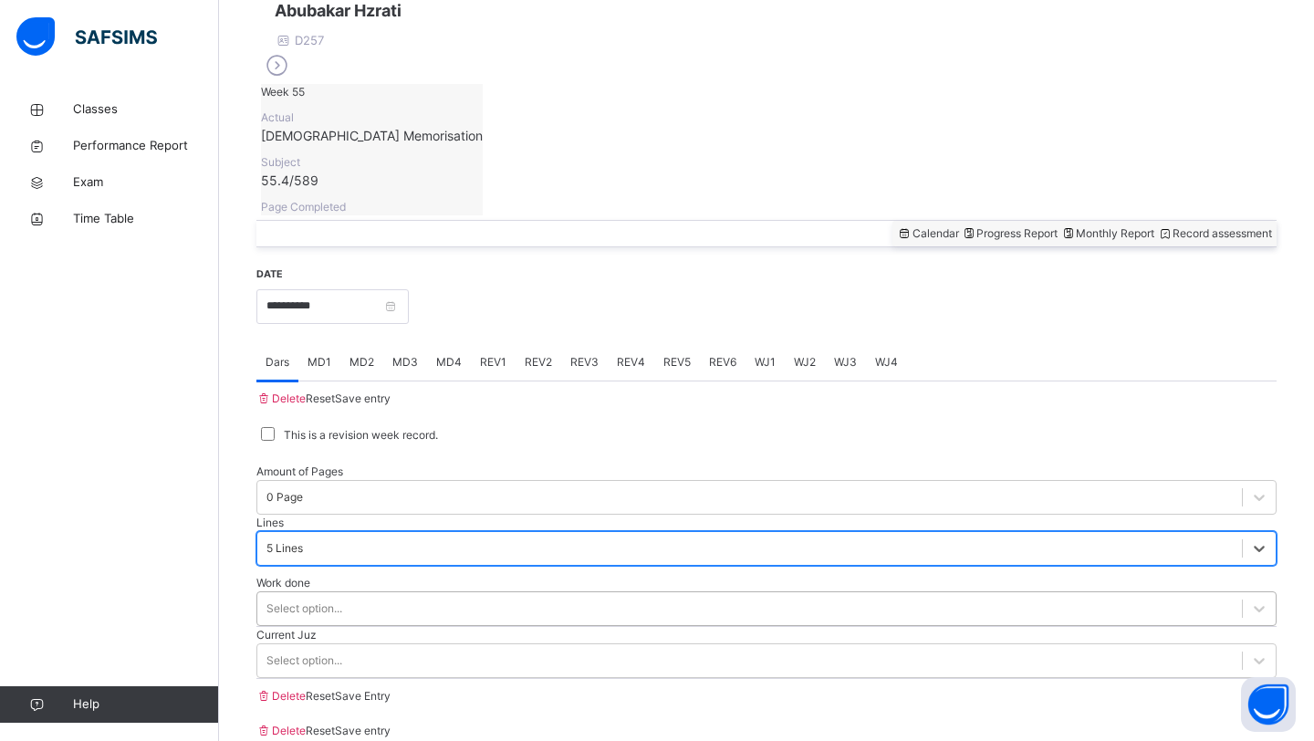
scroll to position [629, 0]
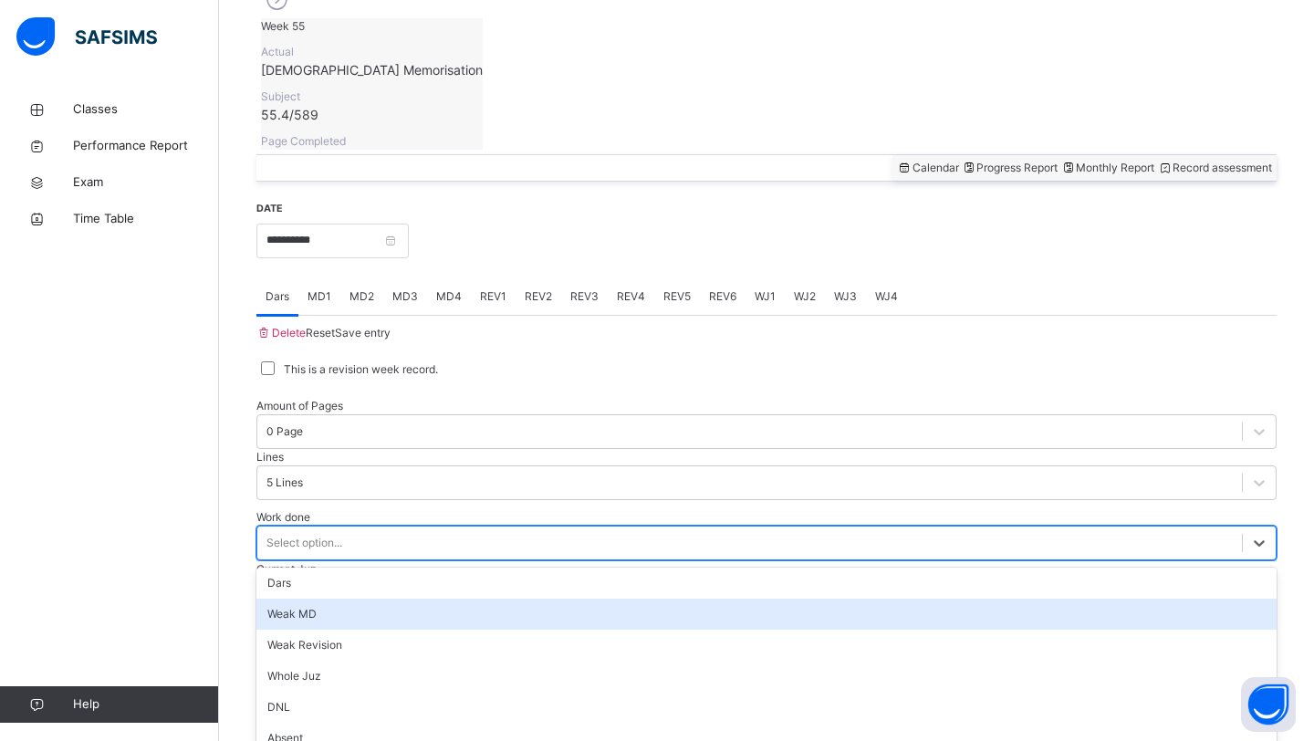
click at [526, 525] on div "option [PERSON_NAME] MD focused, 2 of 14. 14 results available. Use Up and Down…" at bounding box center [766, 542] width 1020 height 35
click at [513, 598] on div "Weak MD" at bounding box center [766, 613] width 1020 height 31
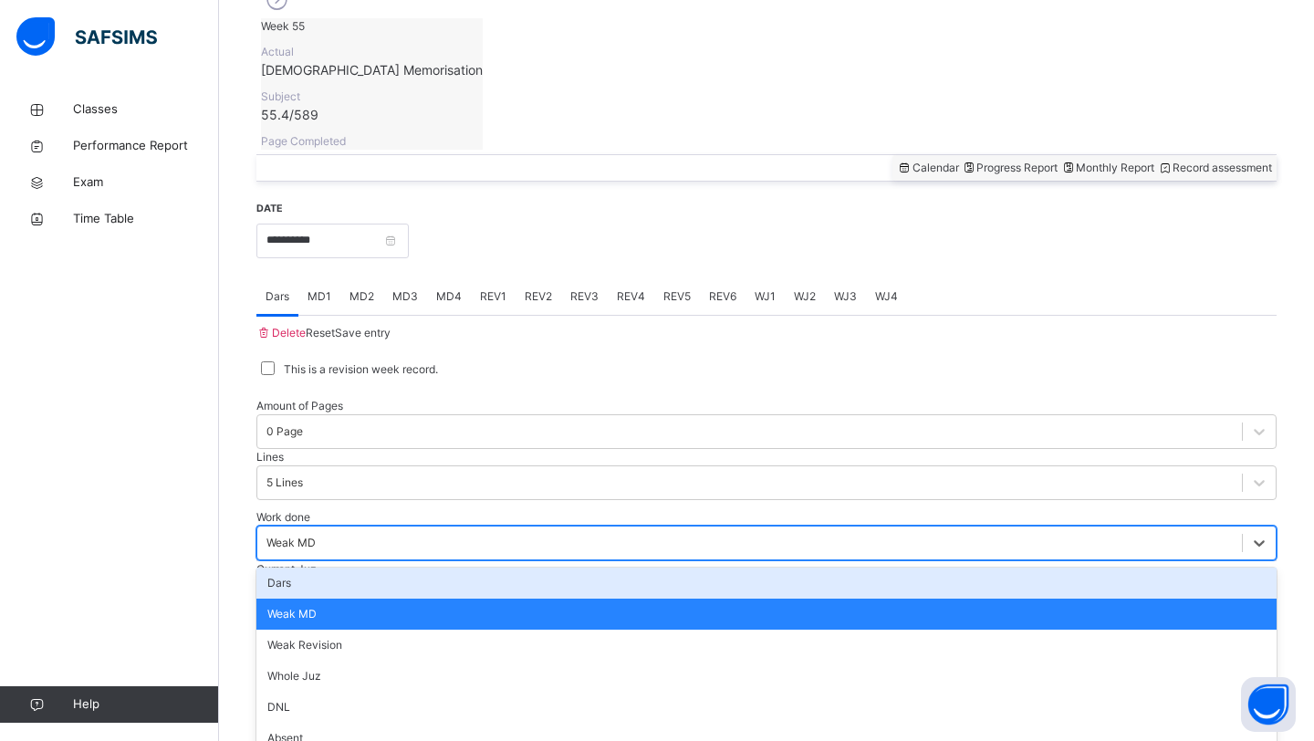
click at [316, 535] on div "Weak MD" at bounding box center [290, 543] width 49 height 16
click at [486, 567] on div "Dars" at bounding box center [766, 582] width 1020 height 31
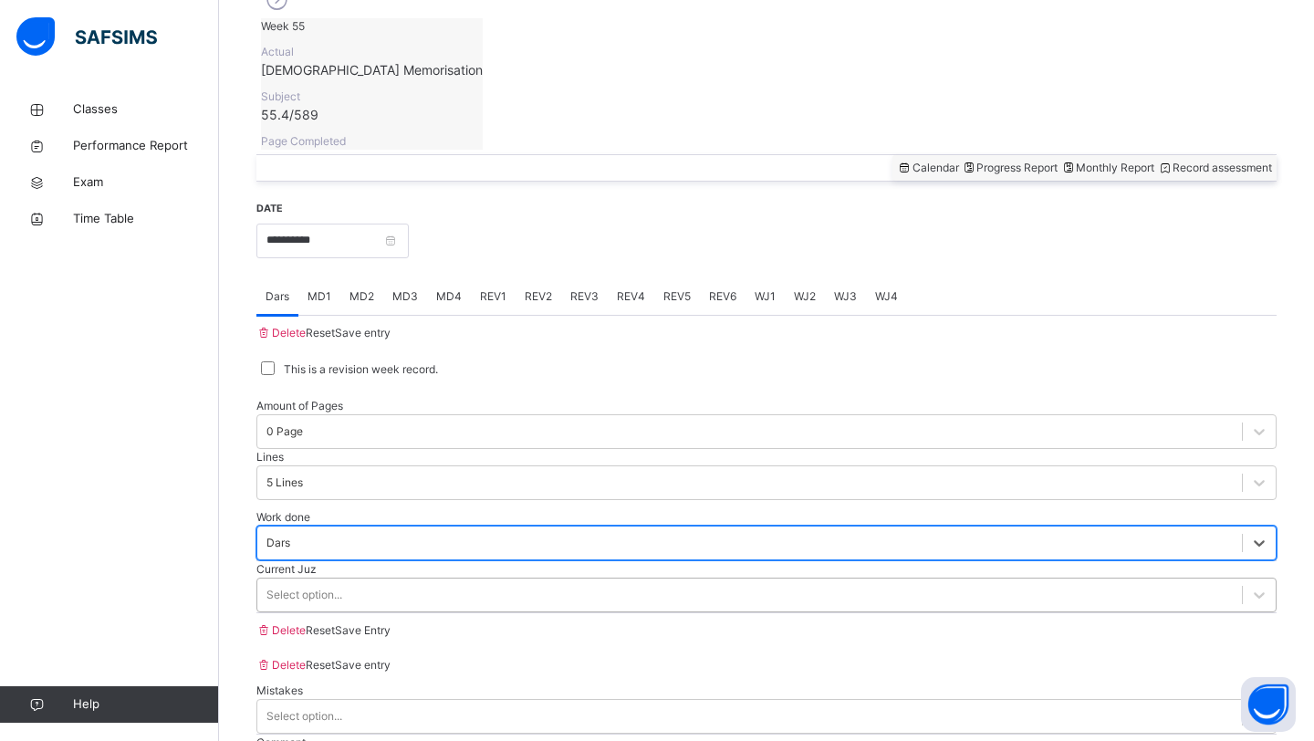
click at [458, 580] on div "Select option..." at bounding box center [749, 594] width 984 height 28
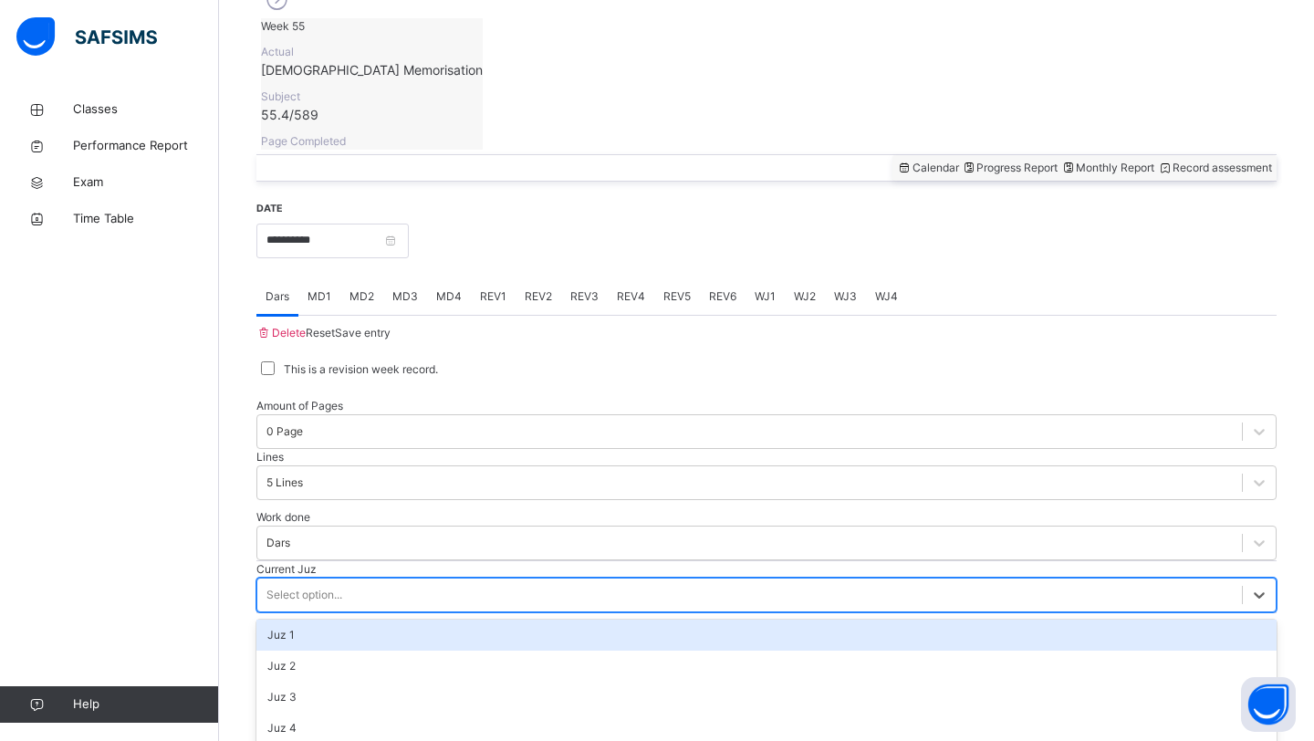
scroll to position [787, 0]
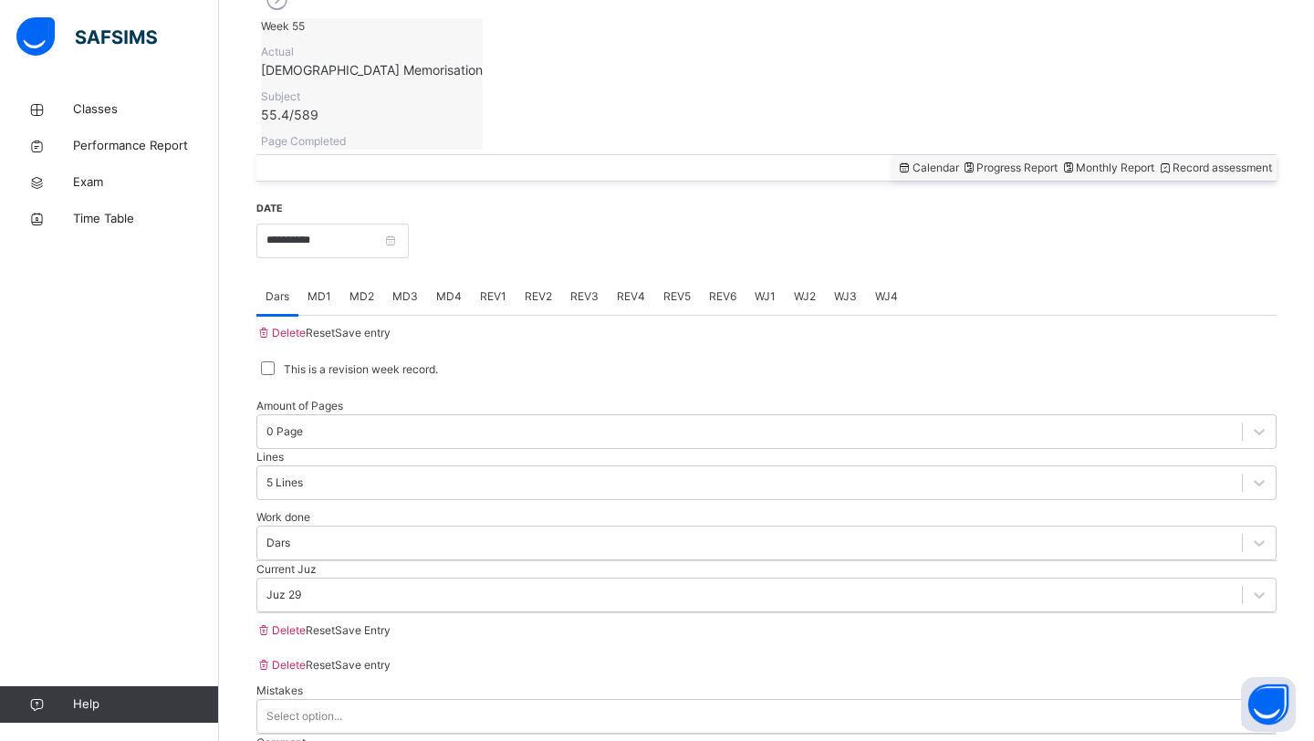
click at [390, 638] on div "Save Entry" at bounding box center [363, 630] width 56 height 16
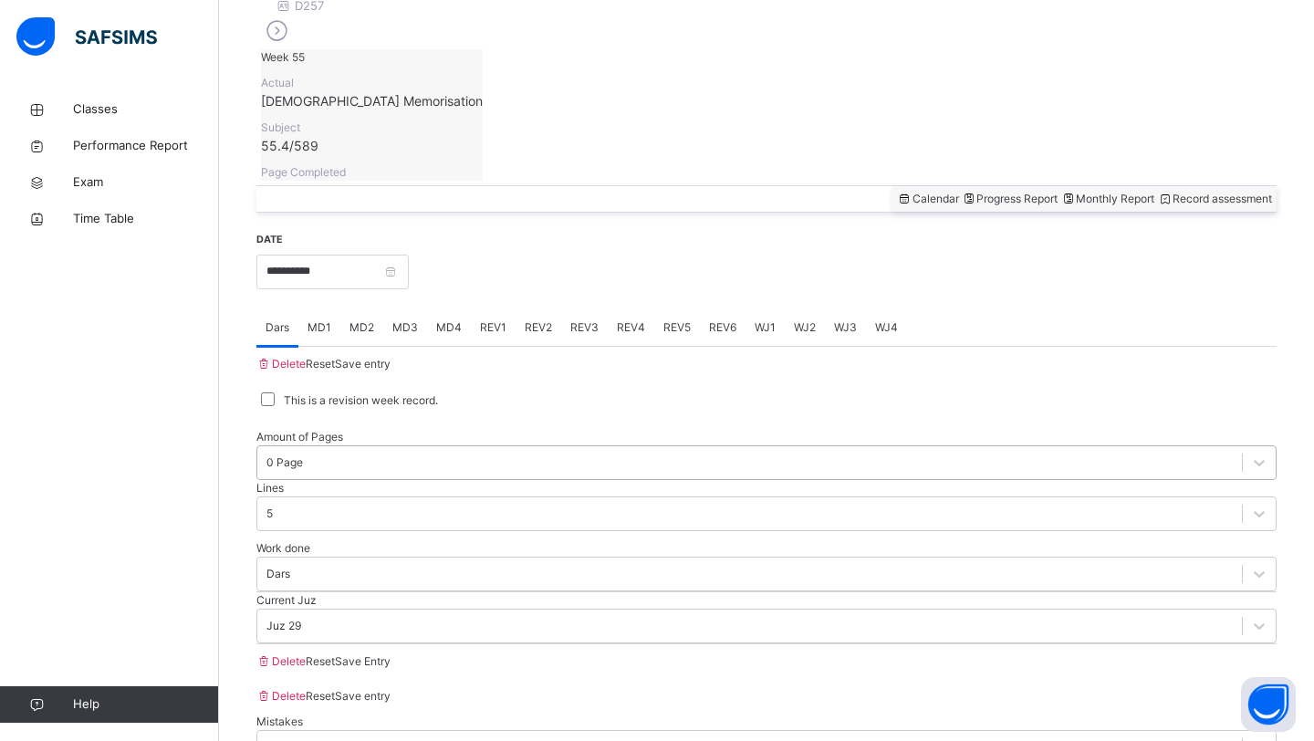
scroll to position [587, 0]
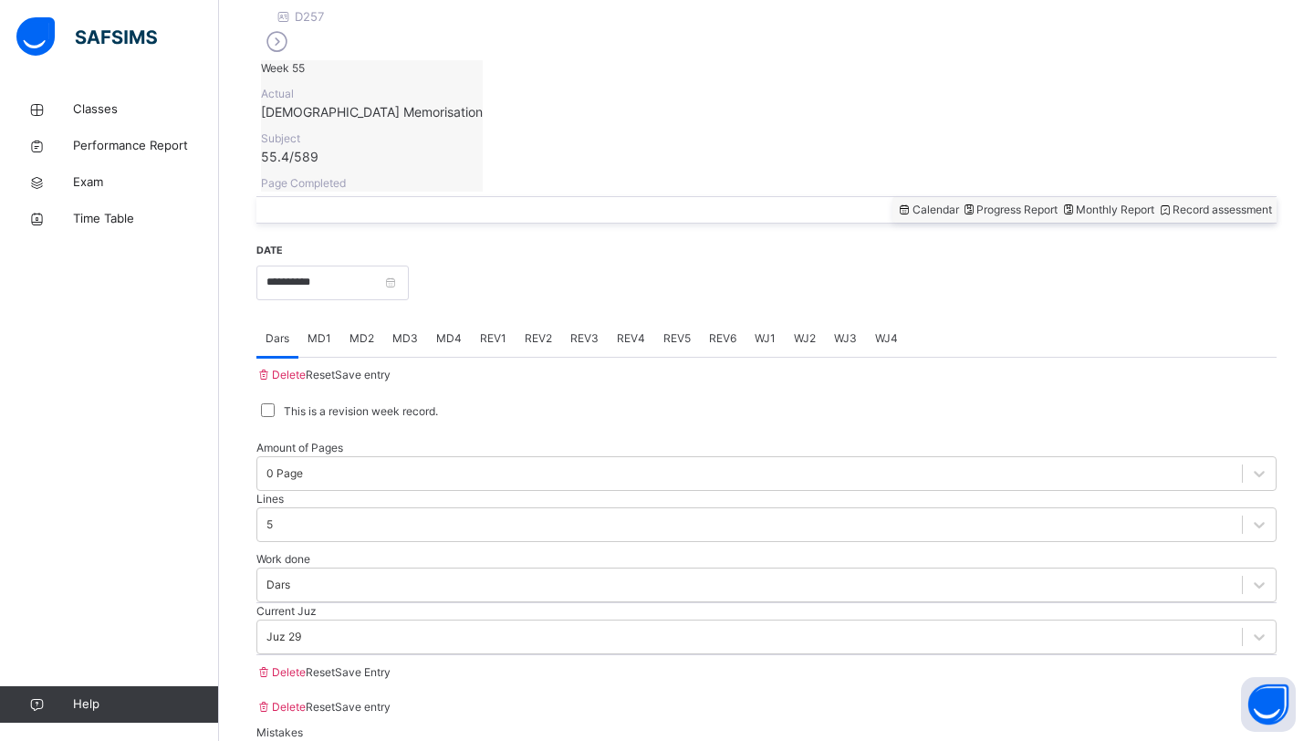
click at [331, 330] on span "MD1" at bounding box center [319, 338] width 24 height 16
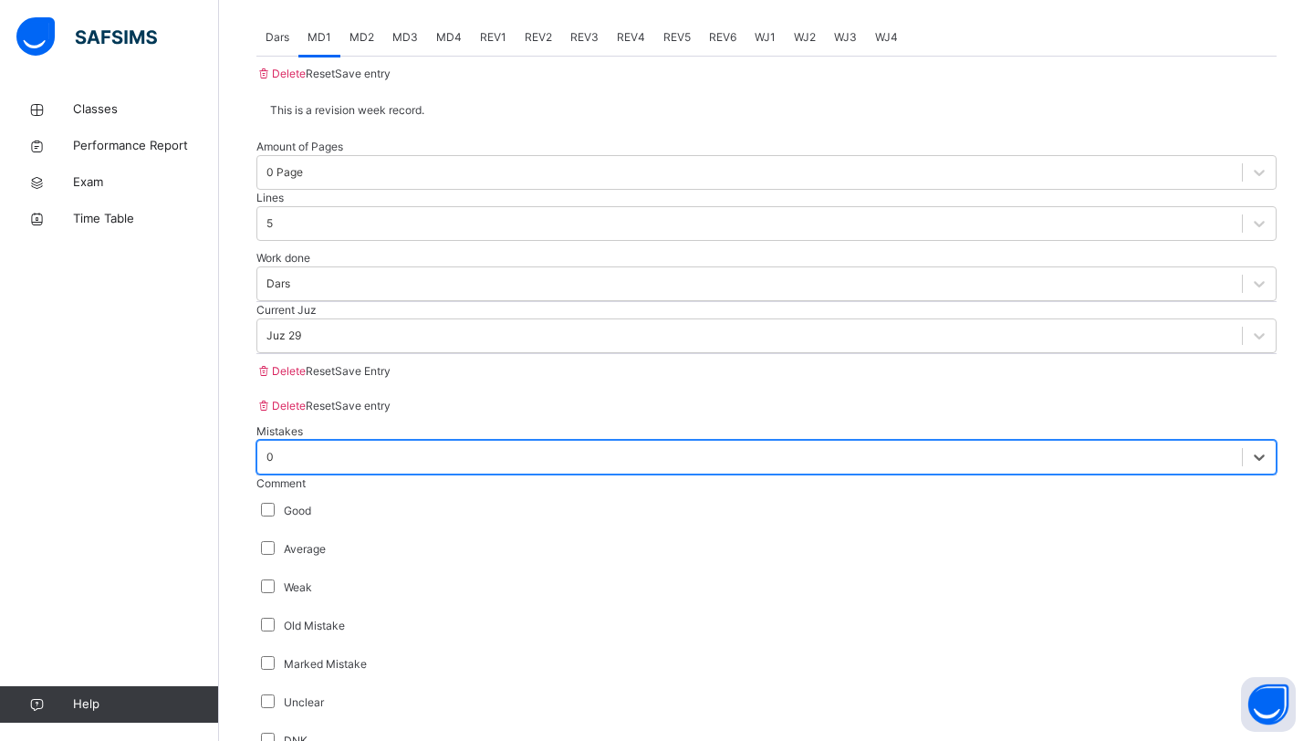
scroll to position [891, 0]
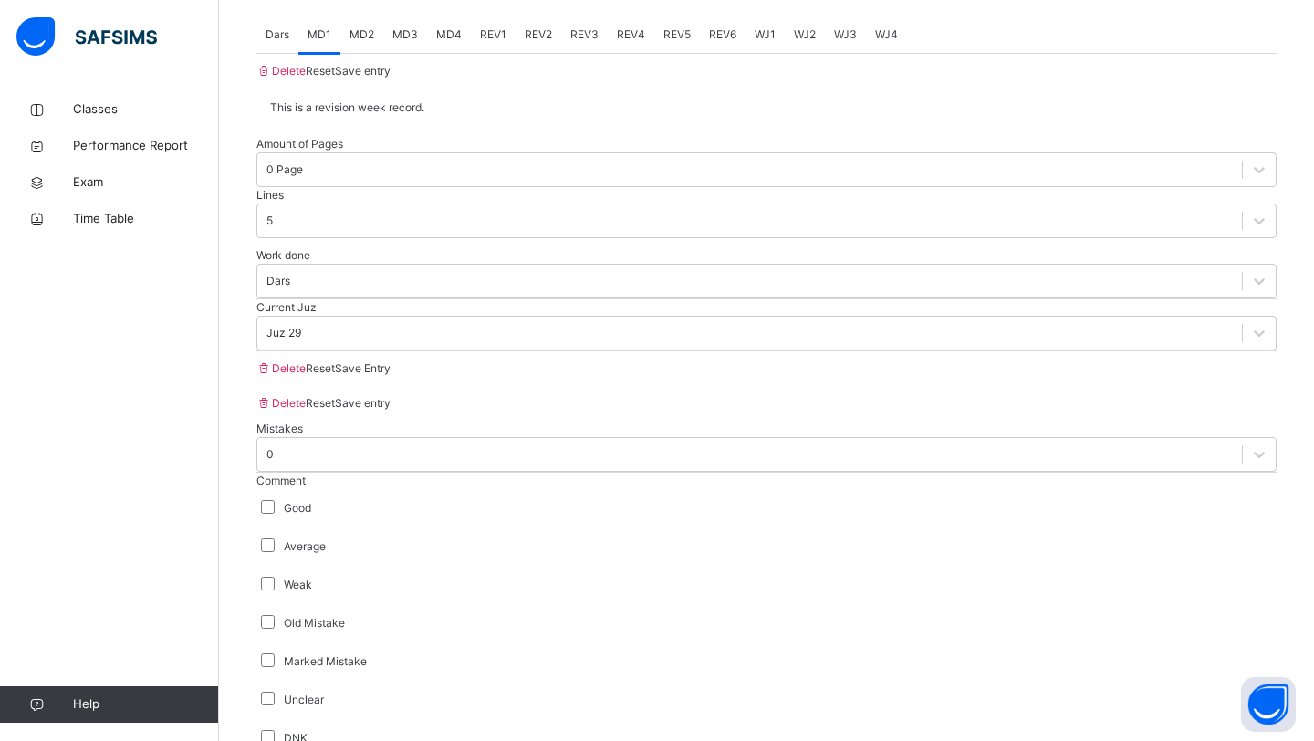
click at [271, 610] on div "Comment Good Average Weak Old Mistake Marked Mistake Unclear DNK DNL DNR DNF Mu…" at bounding box center [766, 730] width 1020 height 515
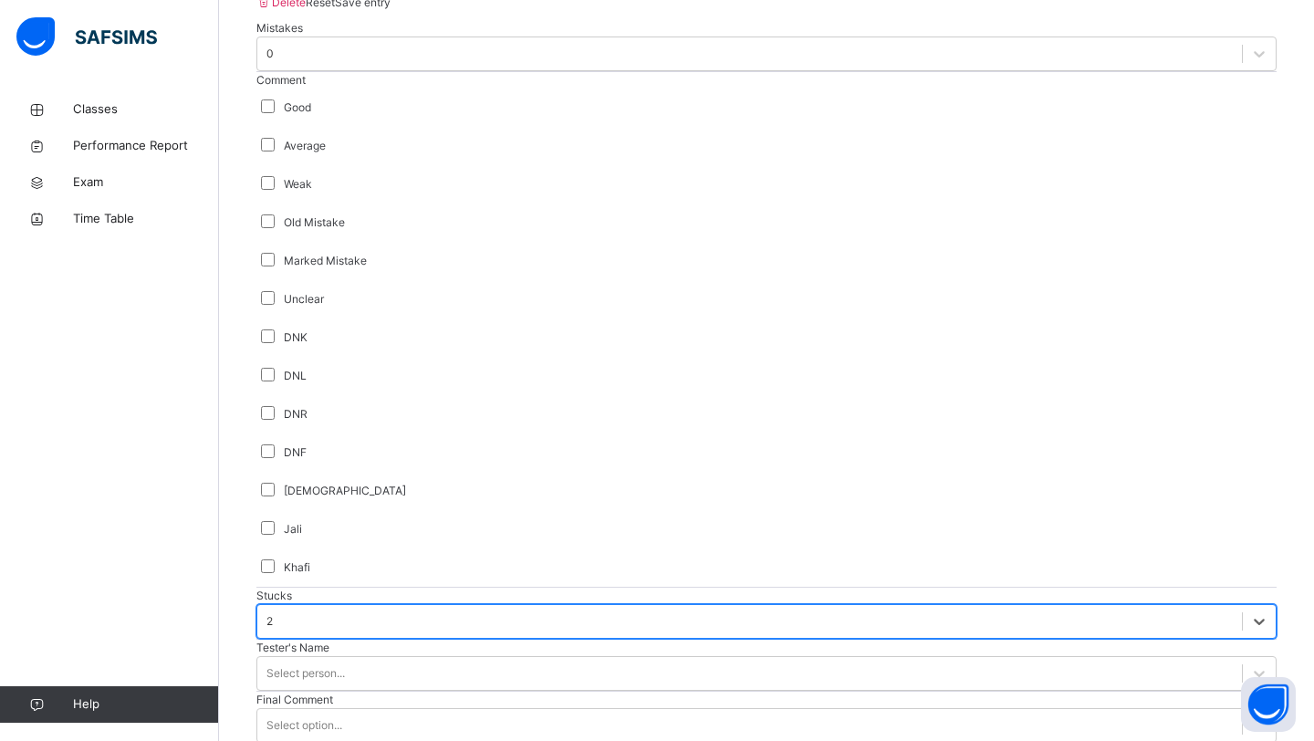
scroll to position [1326, 0]
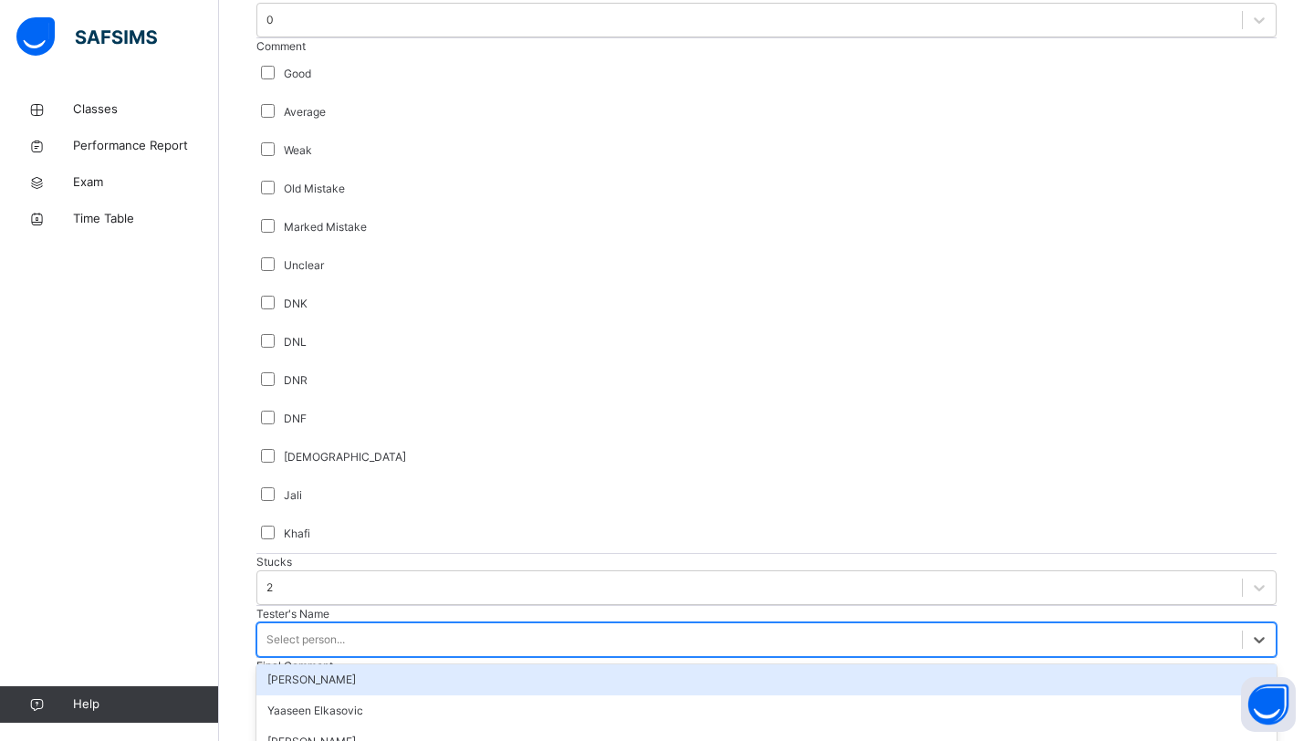
click at [319, 631] on div "Select person..." at bounding box center [305, 639] width 78 height 16
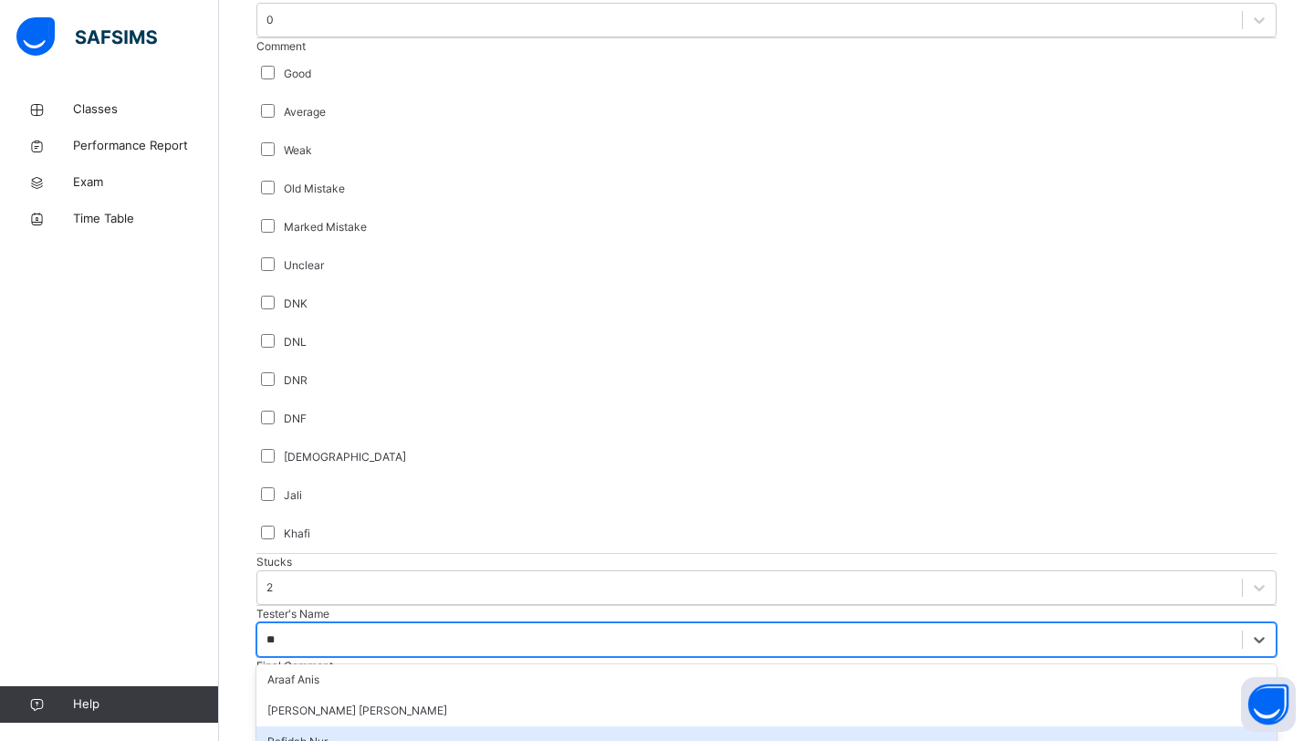
type input "***"
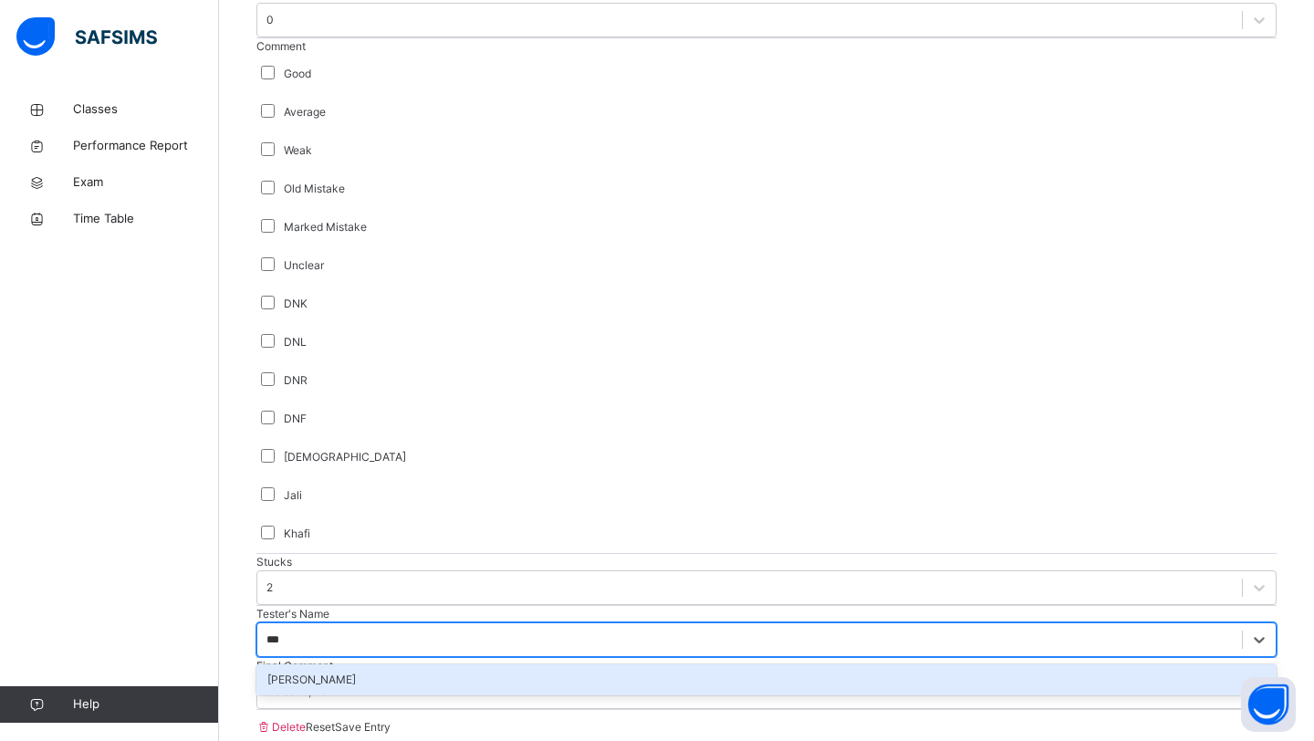
click at [338, 664] on div "[PERSON_NAME]" at bounding box center [766, 679] width 1020 height 31
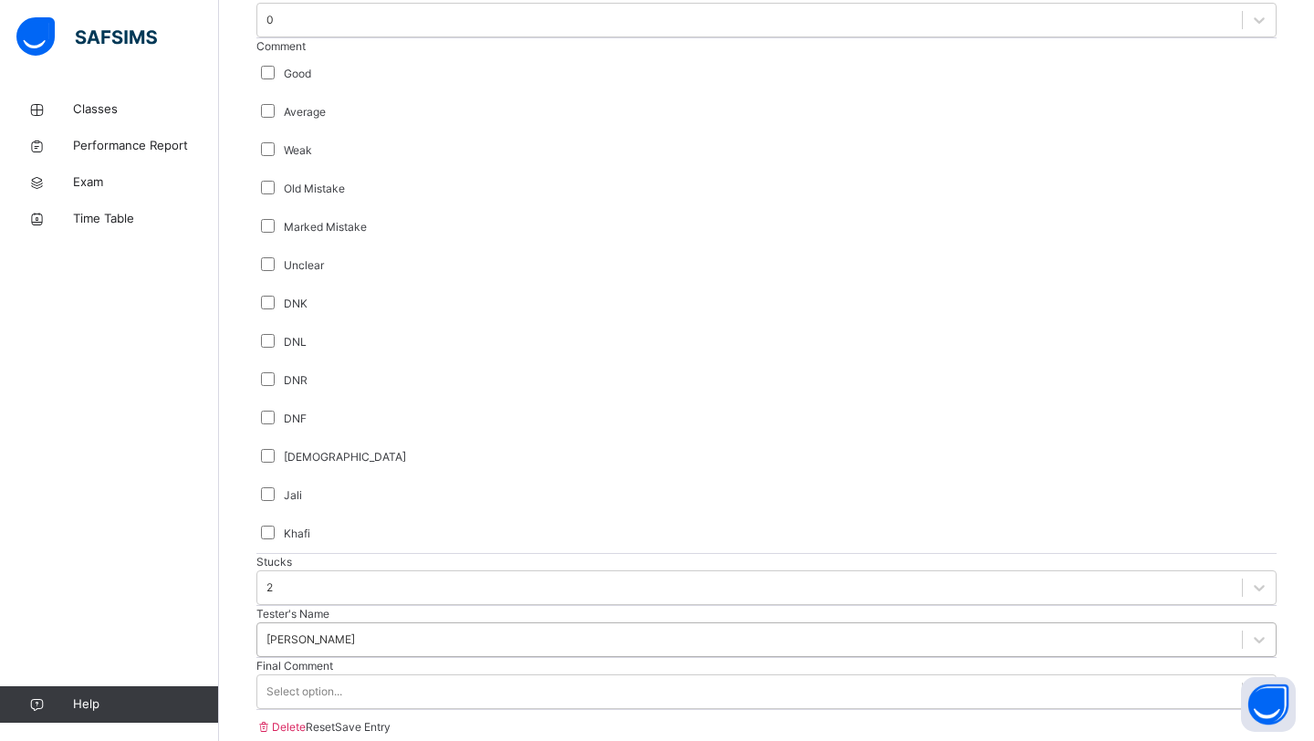
click at [327, 658] on div "Final Comment Select option..." at bounding box center [766, 684] width 1020 height 52
click at [328, 683] on div "Select option..." at bounding box center [304, 691] width 76 height 16
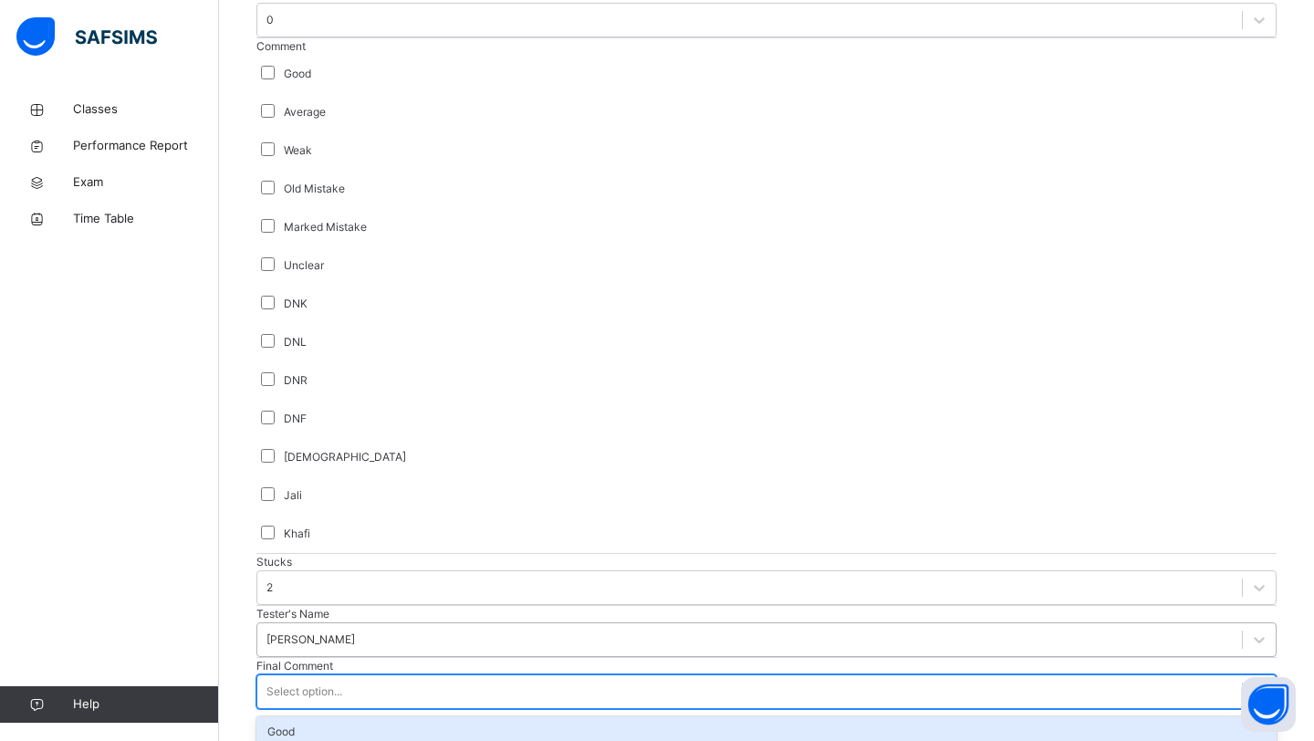
click at [316, 716] on div "Good" at bounding box center [766, 731] width 1020 height 31
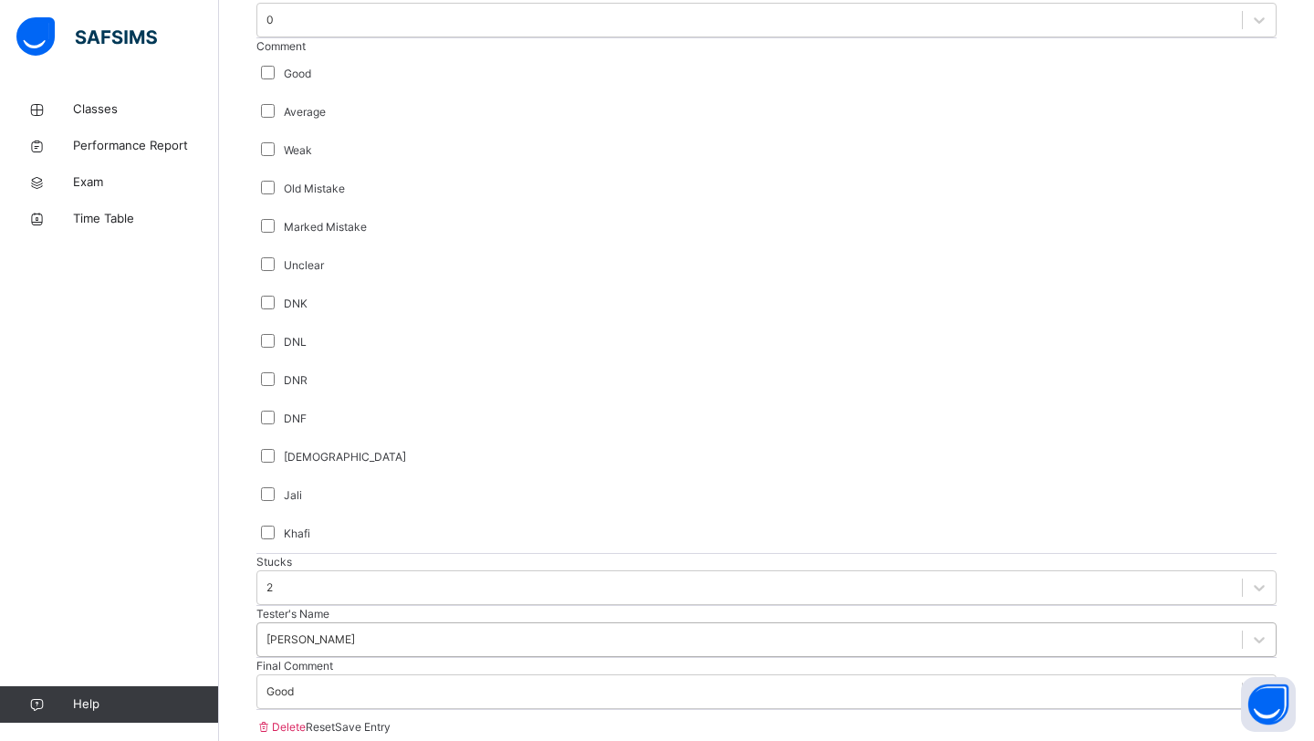
click at [390, 719] on div "Save Entry" at bounding box center [363, 727] width 56 height 16
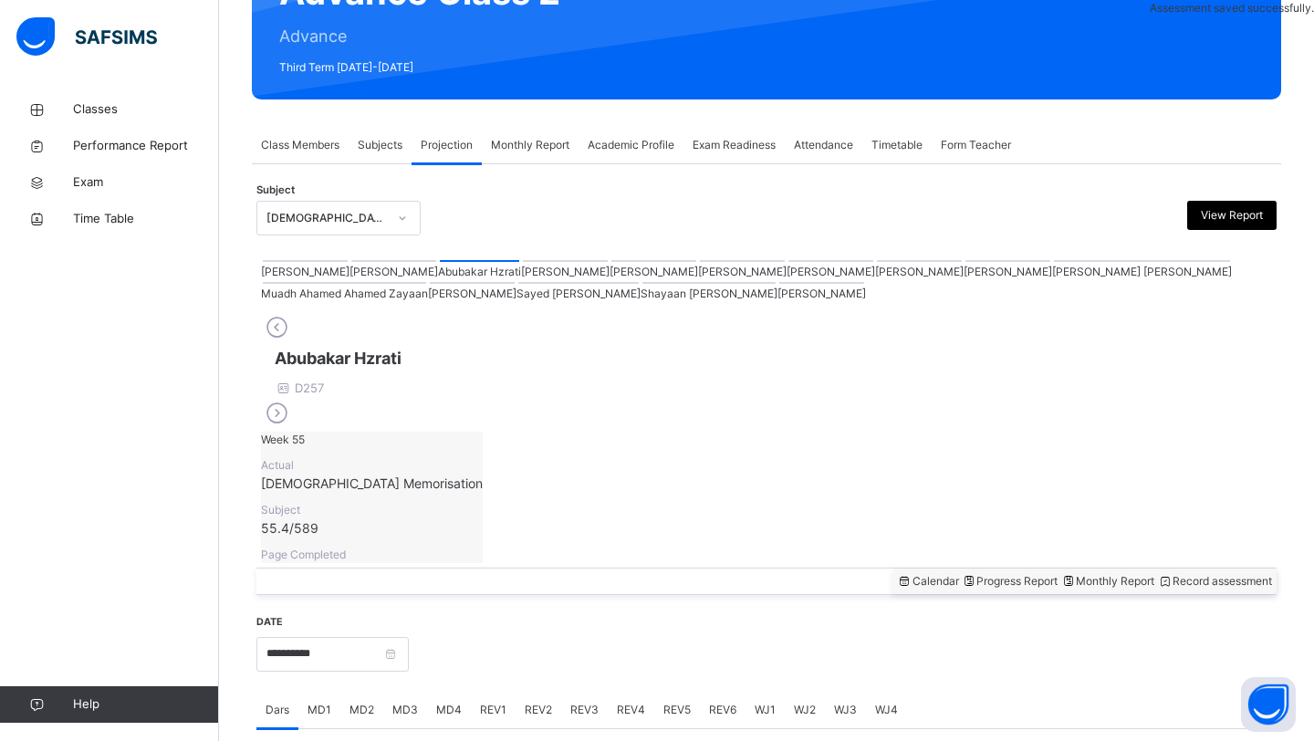
scroll to position [629, 0]
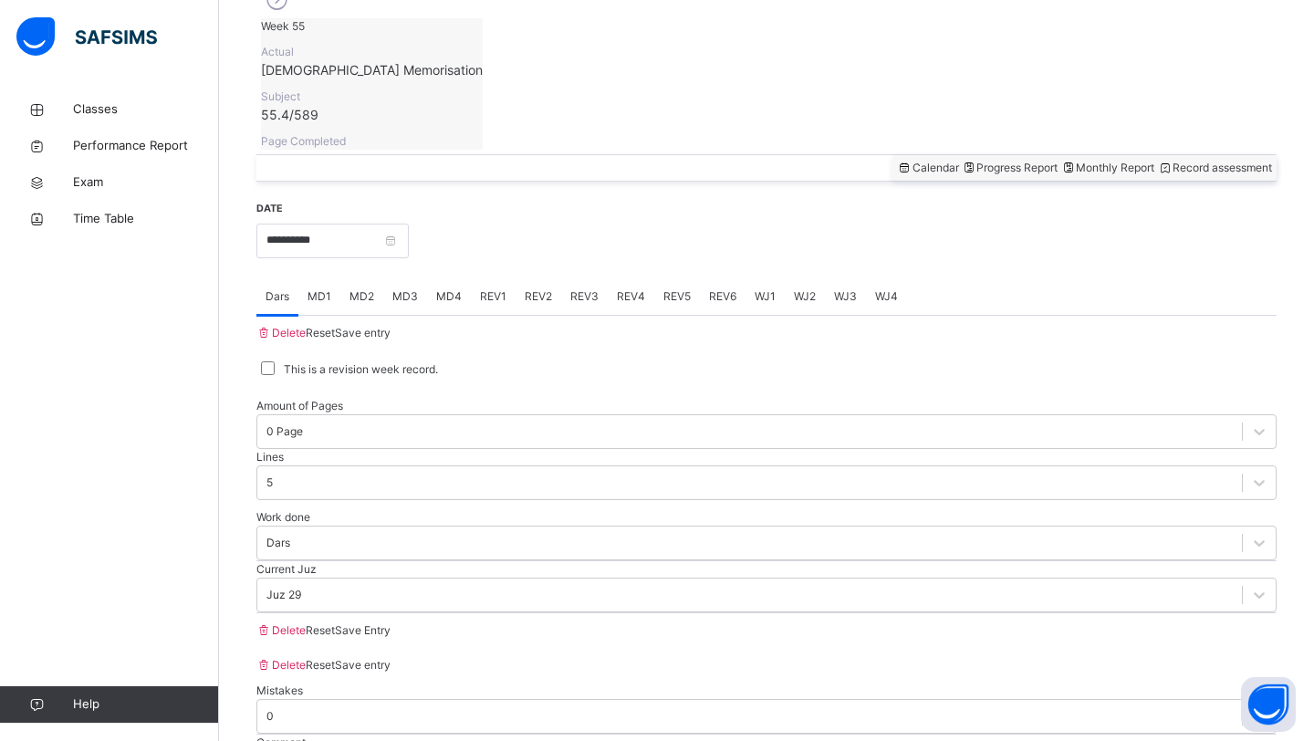
click at [449, 288] on span "MD4" at bounding box center [449, 296] width 26 height 16
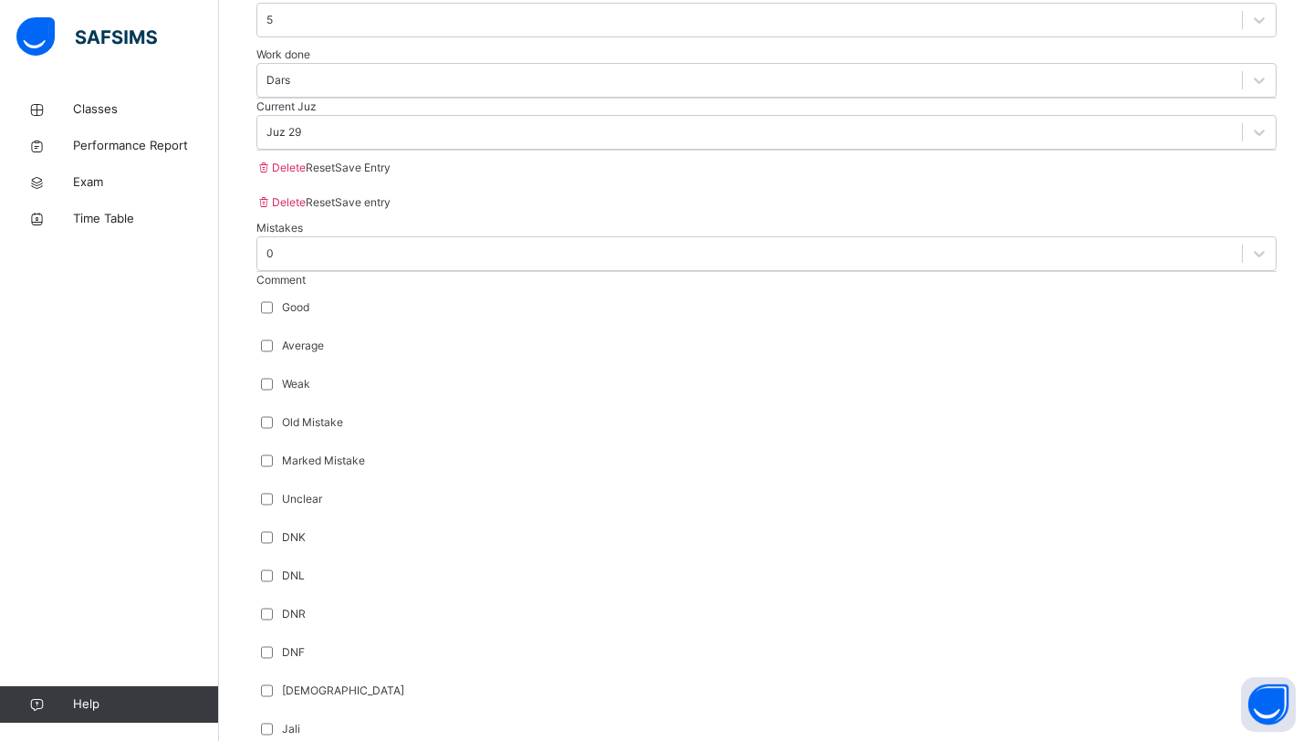
scroll to position [616, 0]
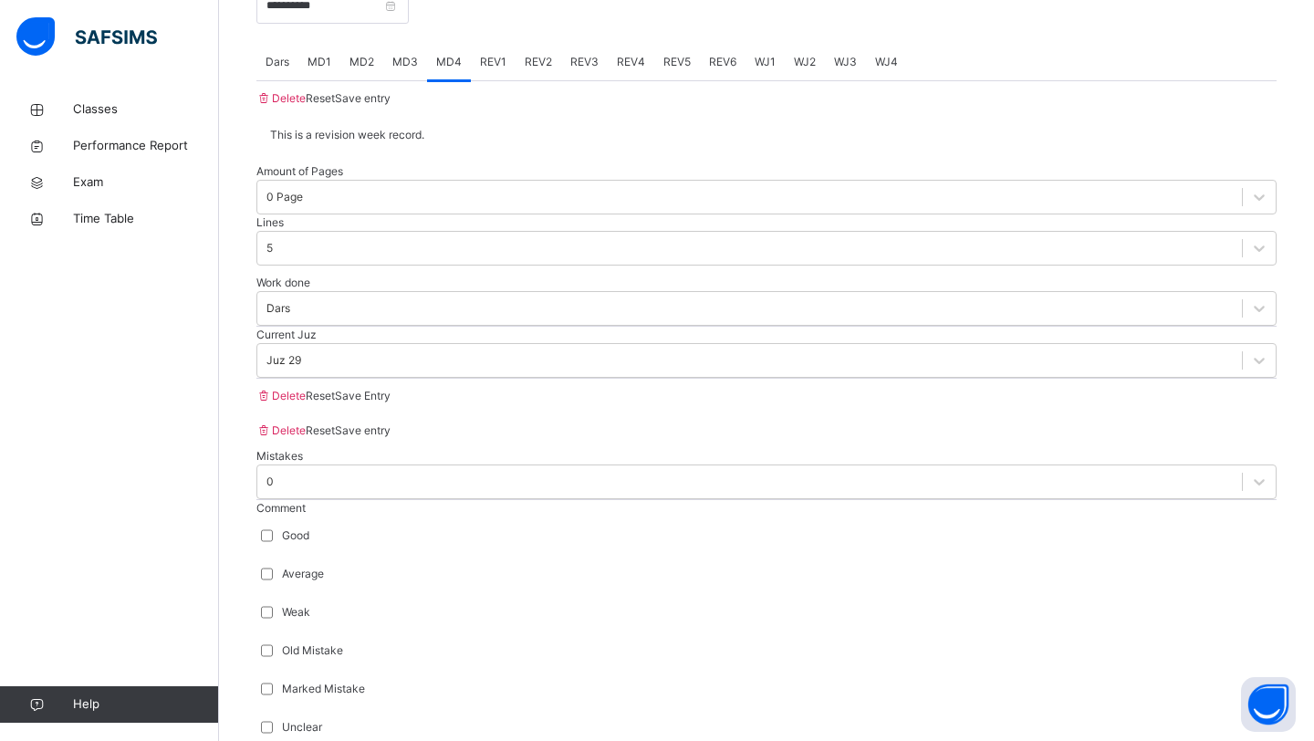
scroll to position [879, 0]
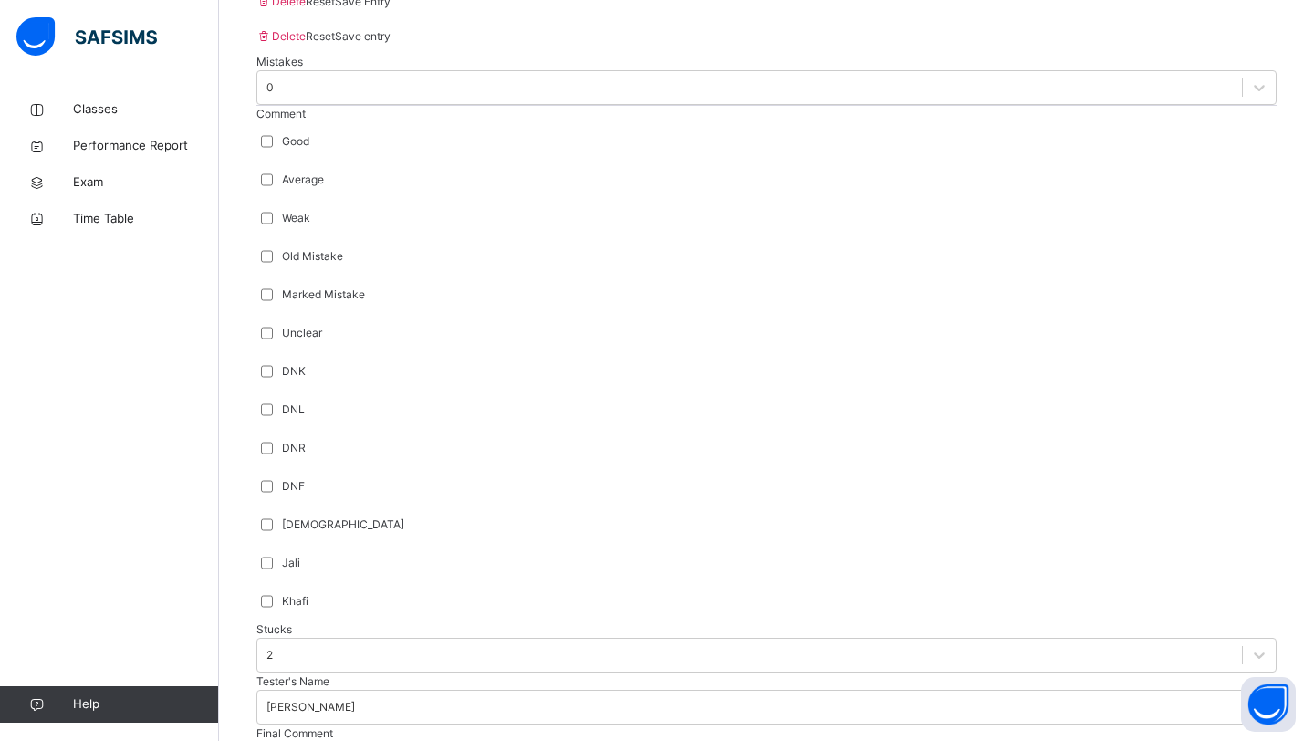
scroll to position [1326, 0]
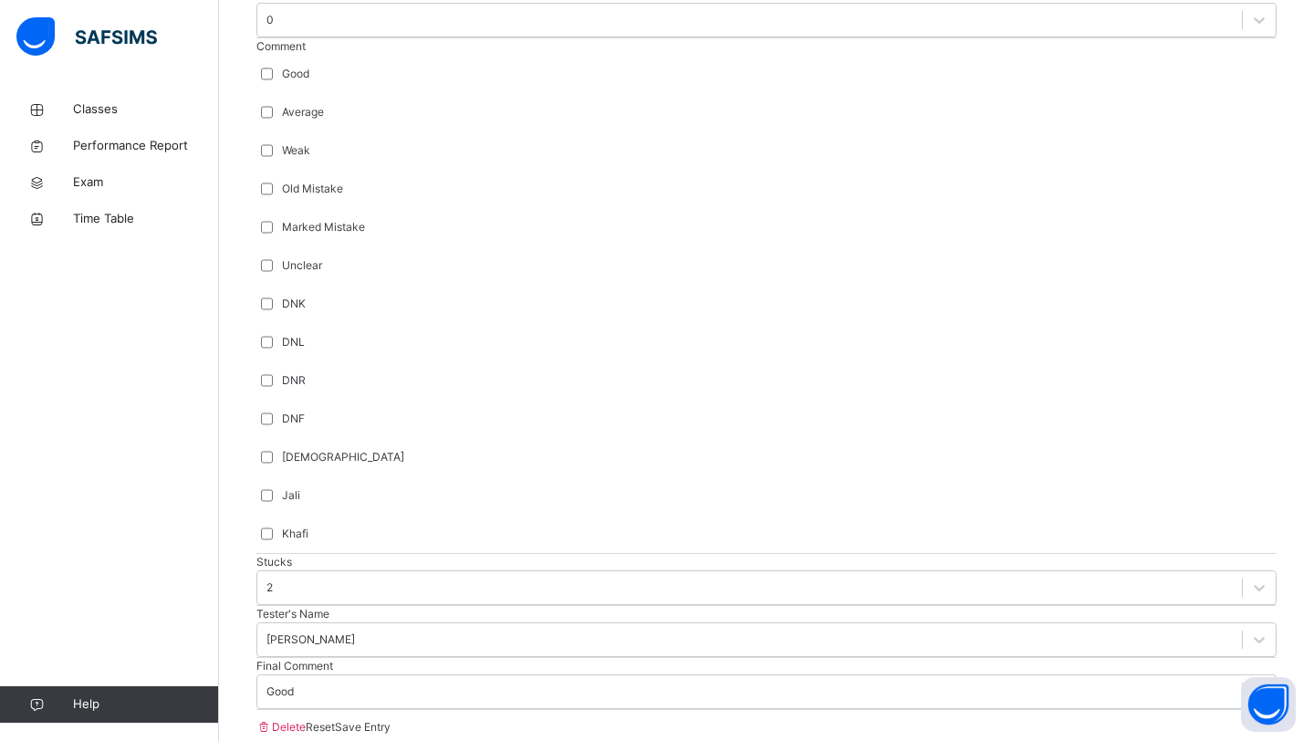
type input "***"
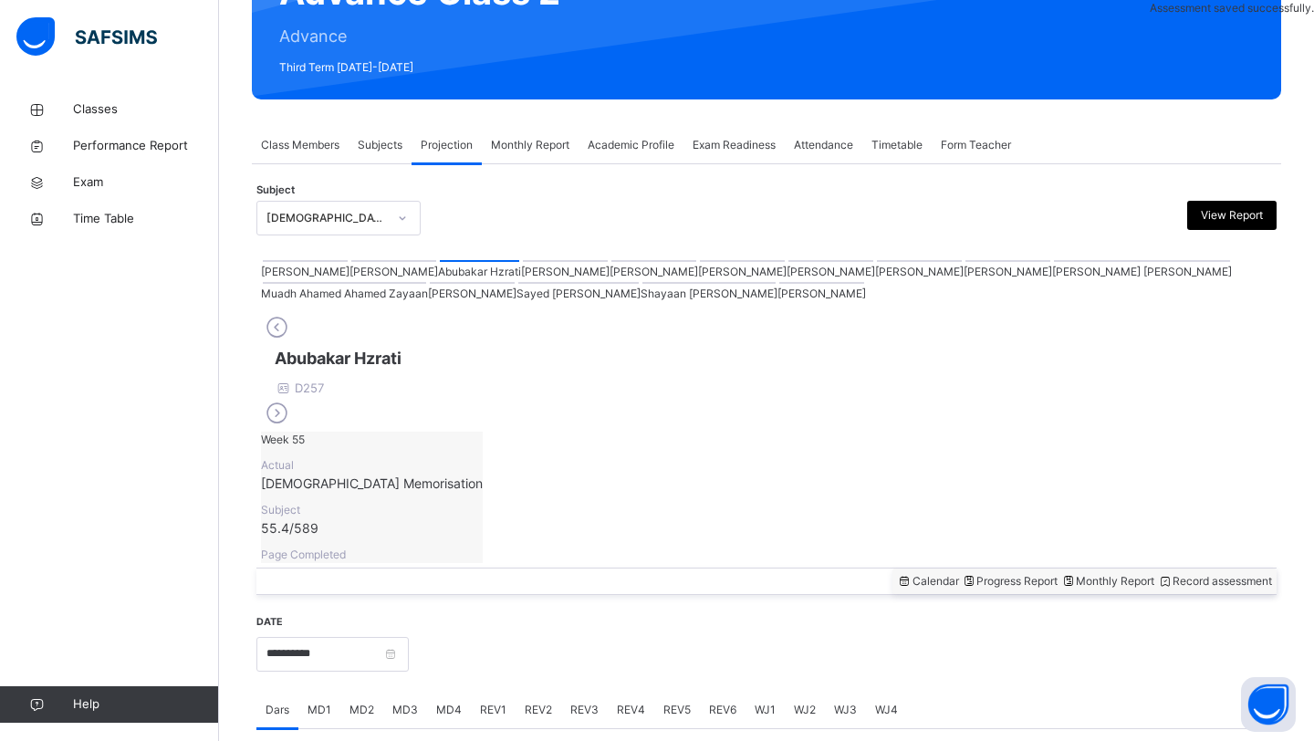
scroll to position [629, 0]
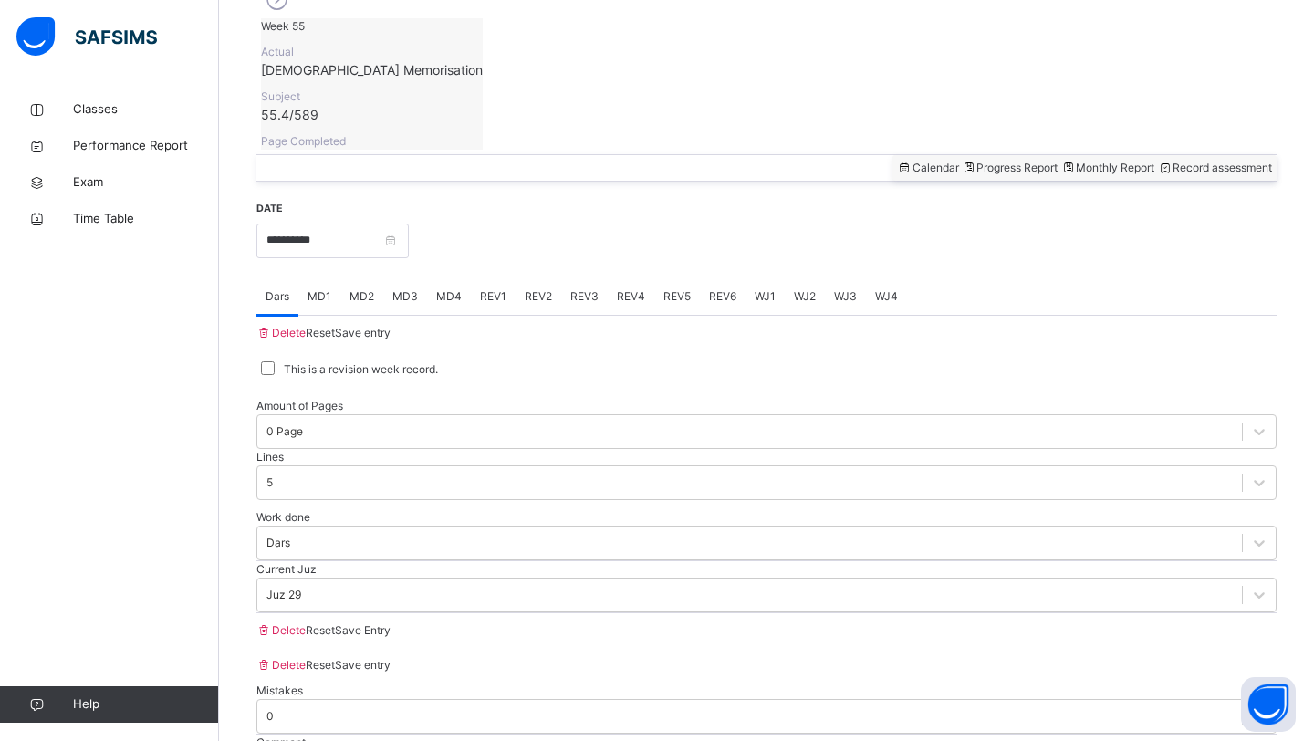
click at [494, 288] on span "REV1" at bounding box center [493, 296] width 26 height 16
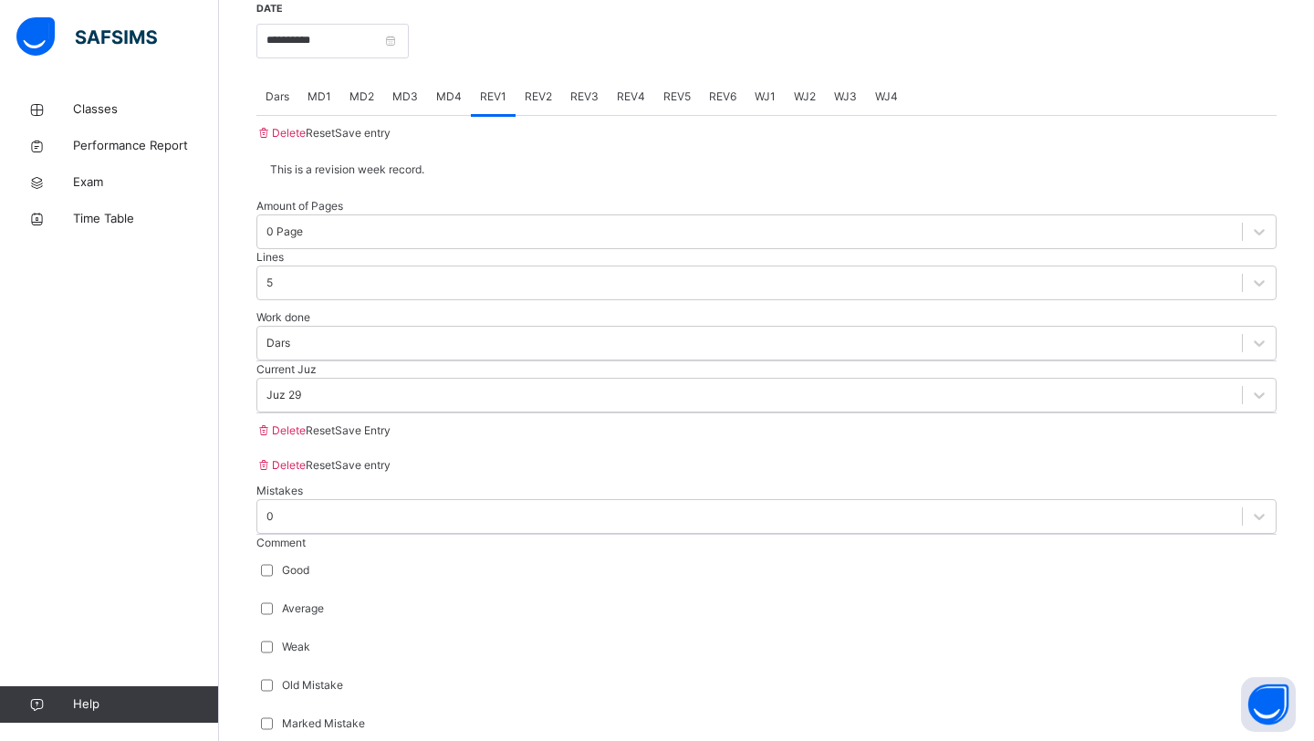
scroll to position [623, 0]
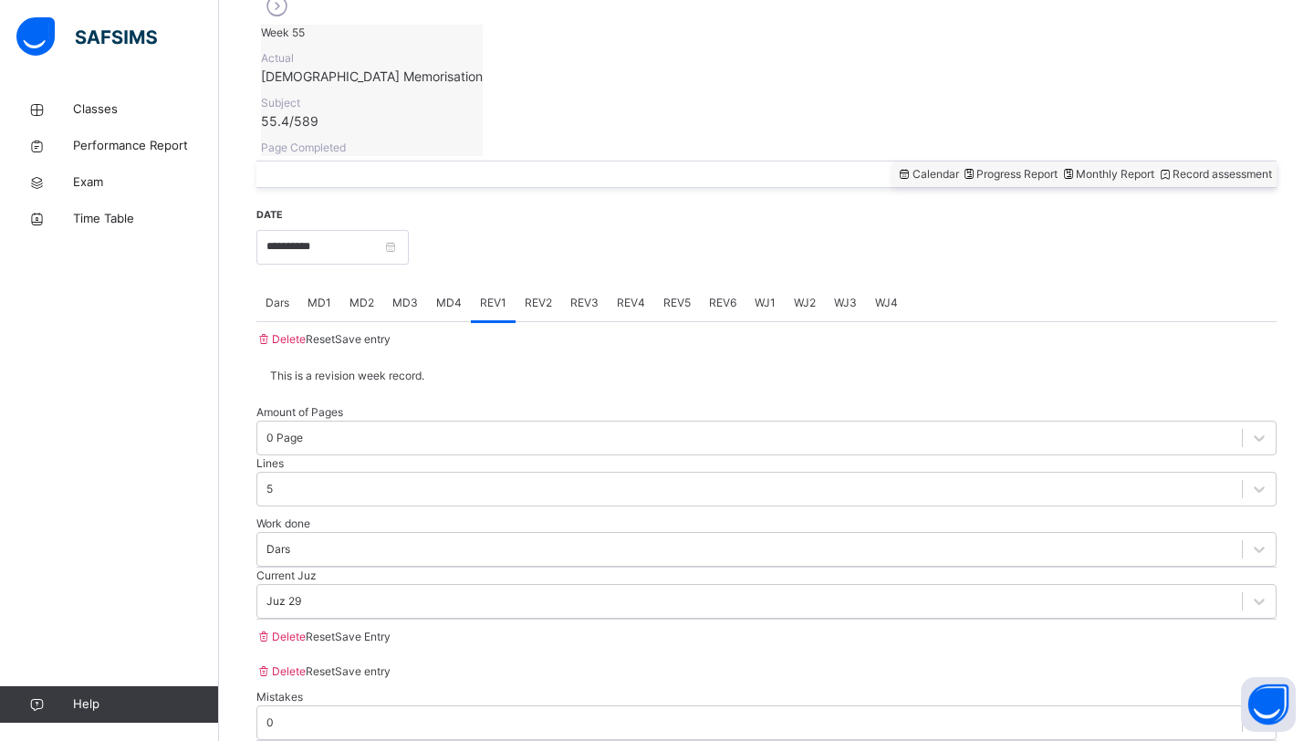
drag, startPoint x: 281, startPoint y: 559, endPoint x: 294, endPoint y: 400, distance: 159.2
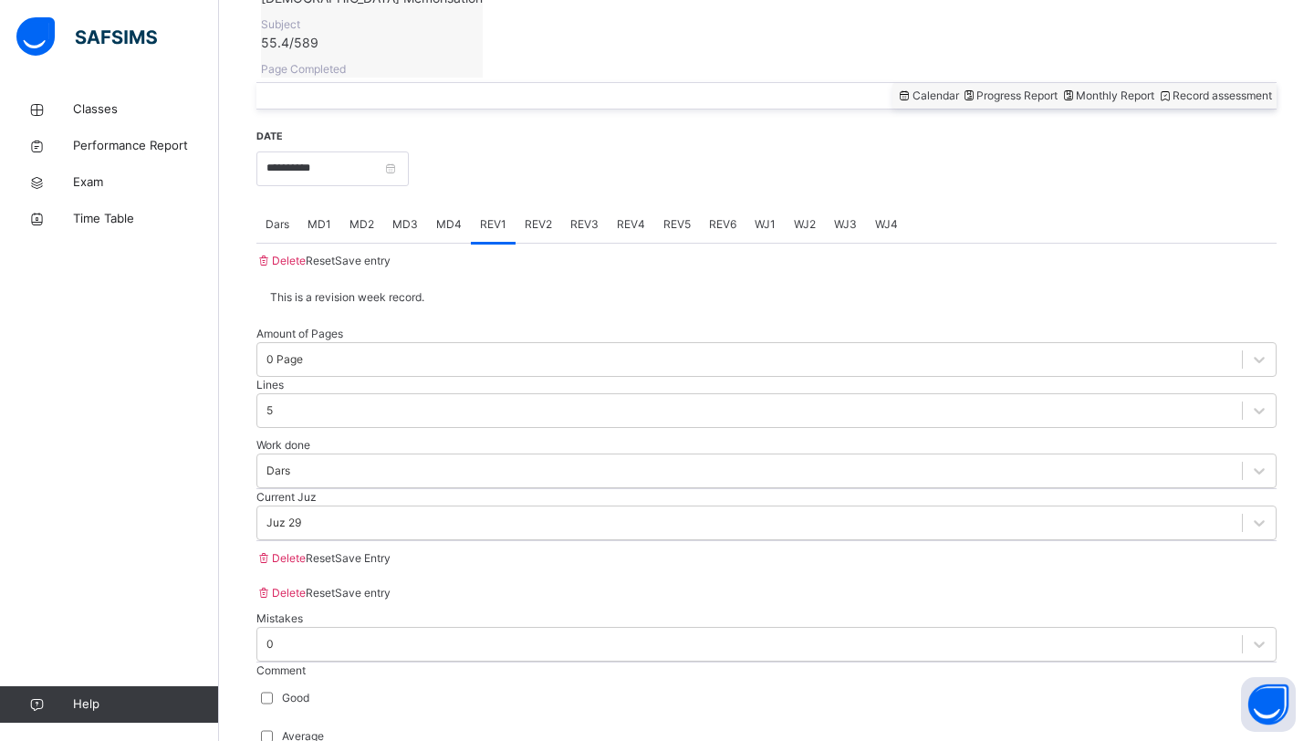
scroll to position [702, 0]
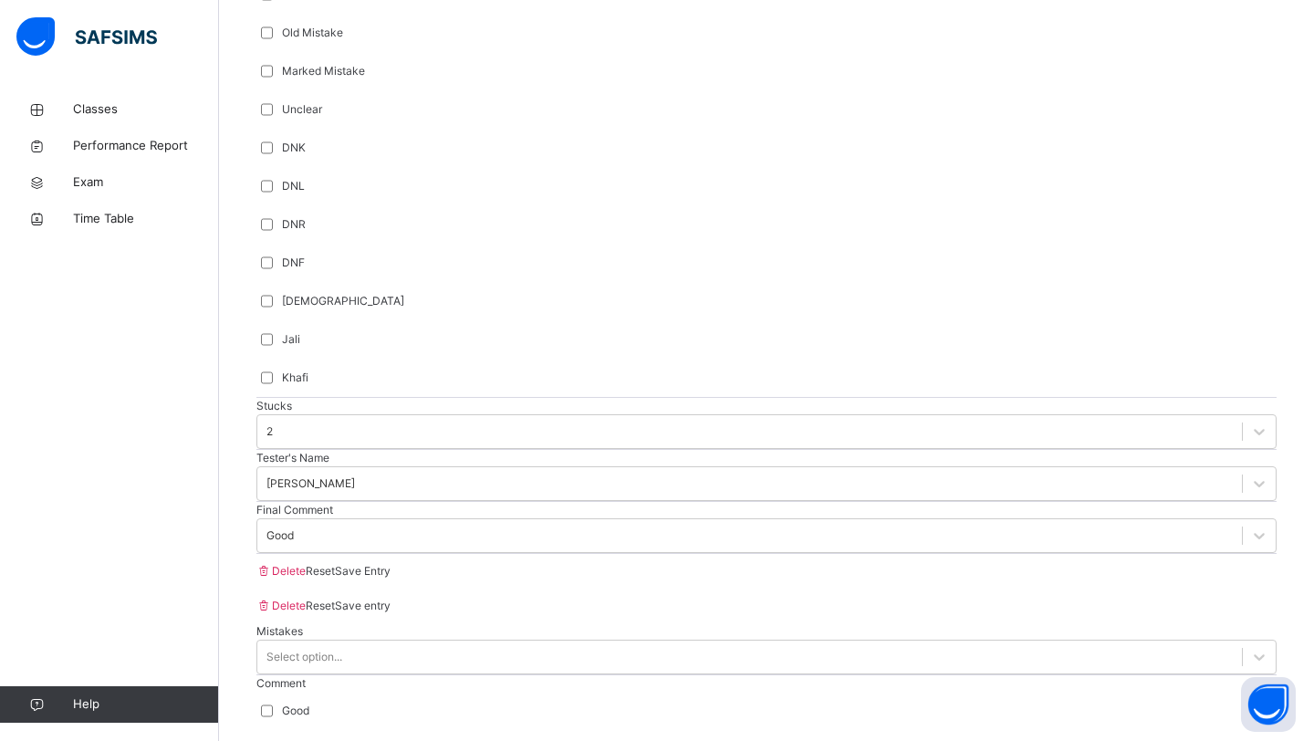
scroll to position [1543, 0]
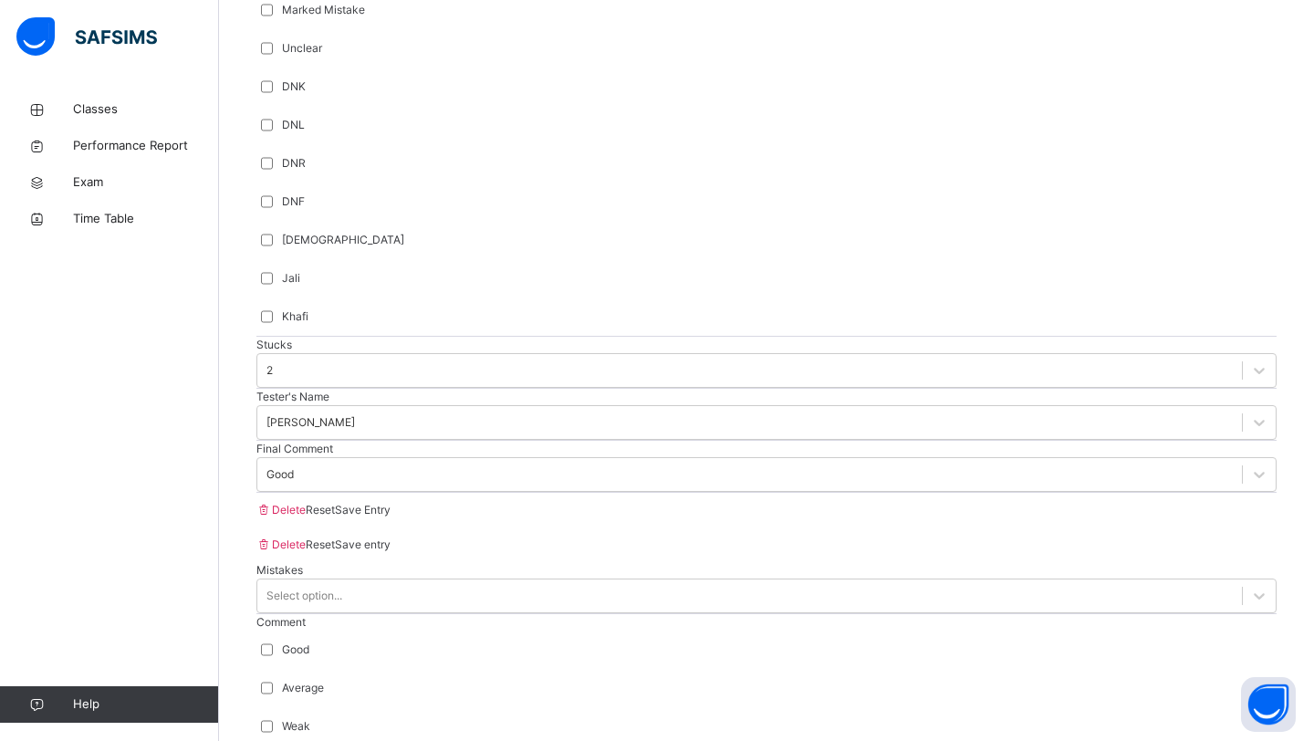
type input "***"
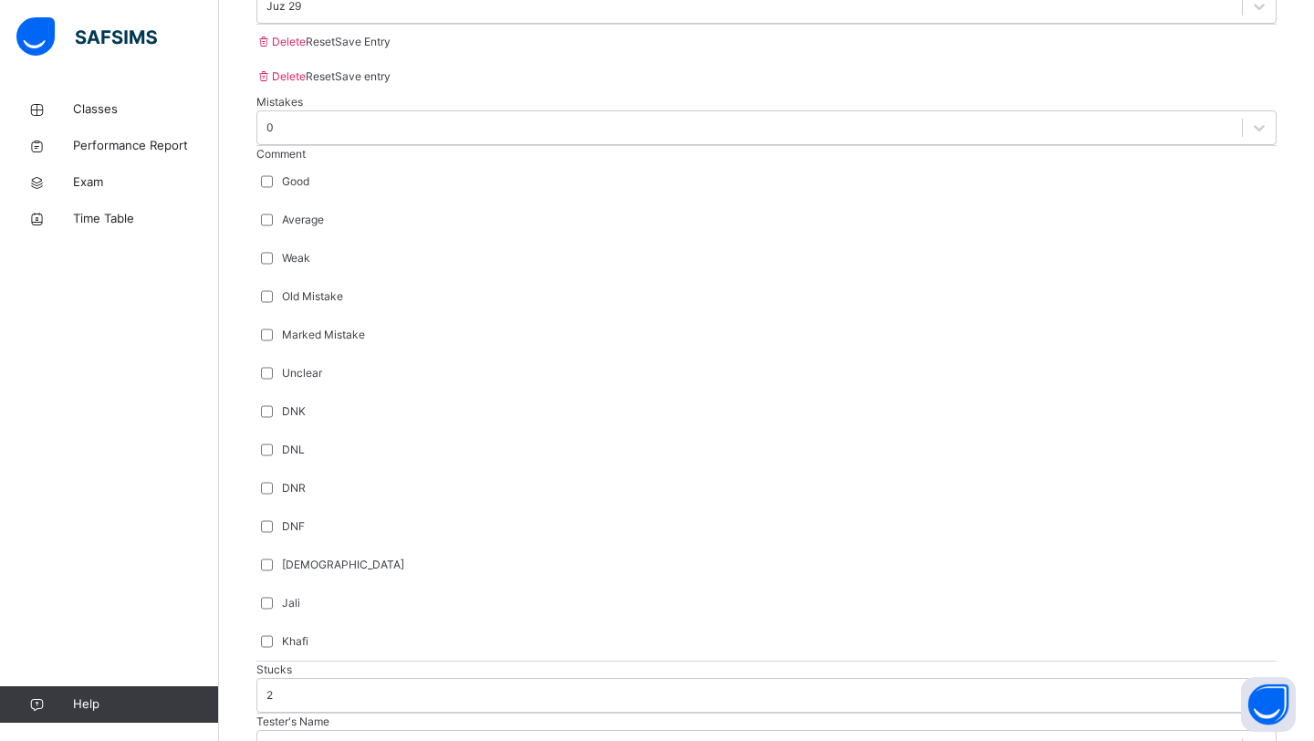
scroll to position [1220, 0]
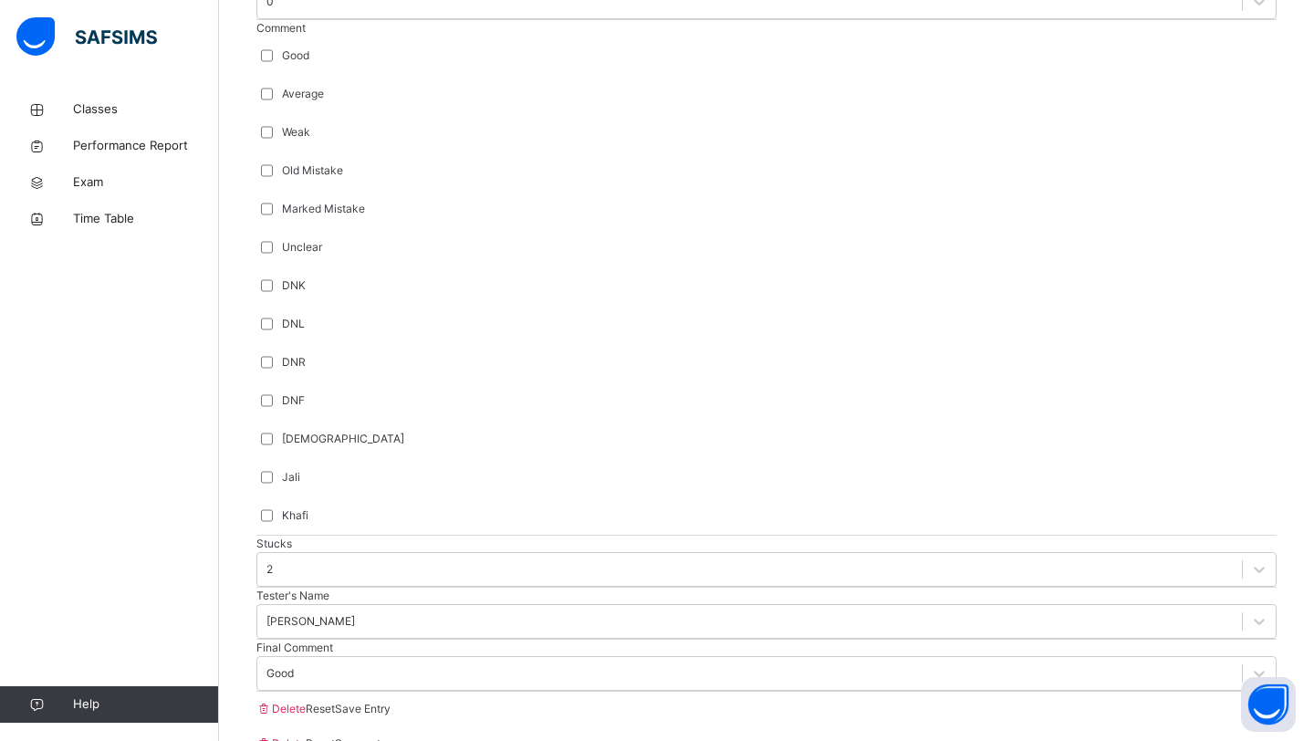
scroll to position [1543, 0]
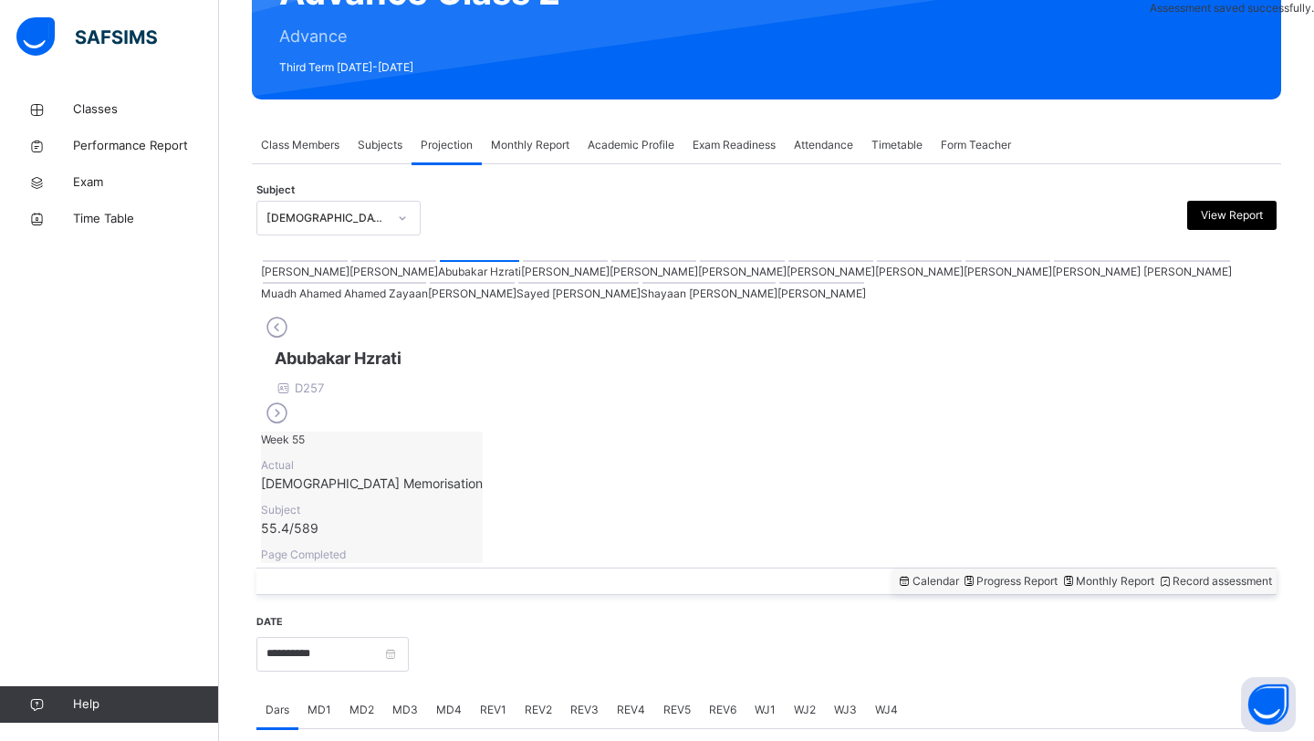
scroll to position [629, 0]
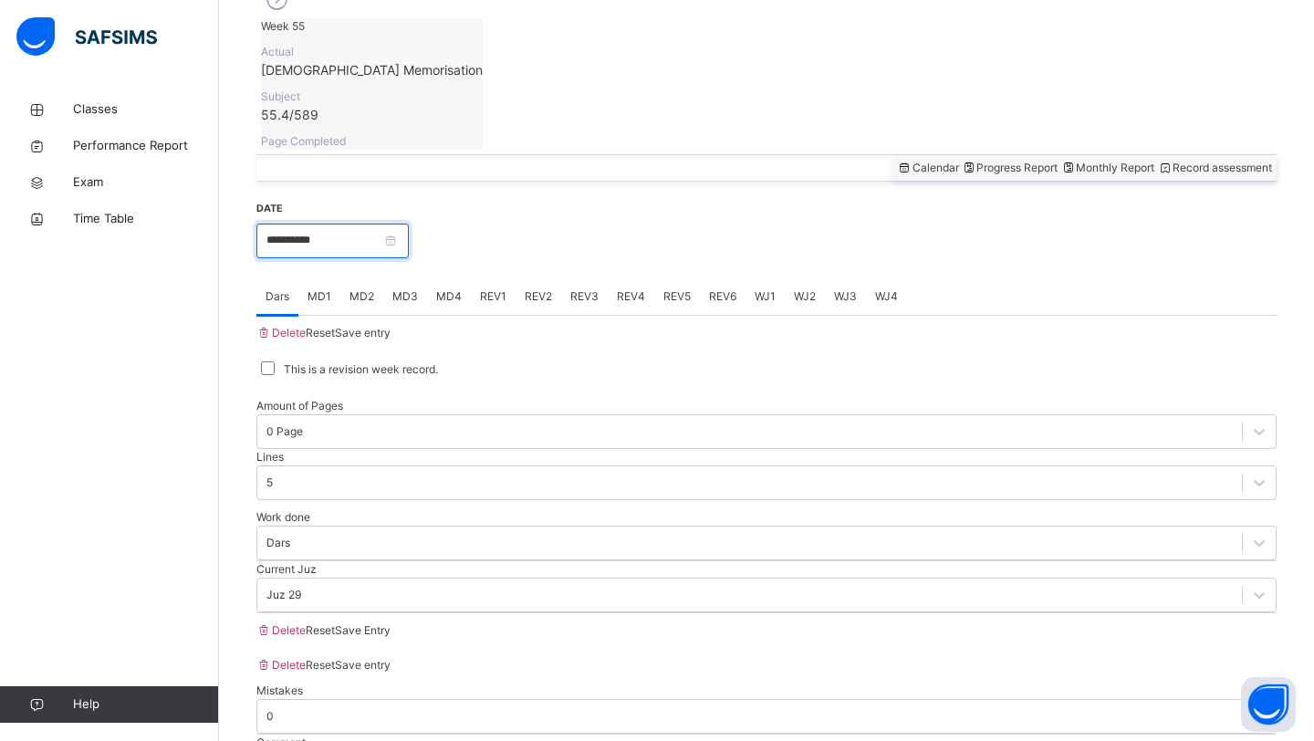
click at [351, 224] on input "**********" at bounding box center [332, 241] width 152 height 35
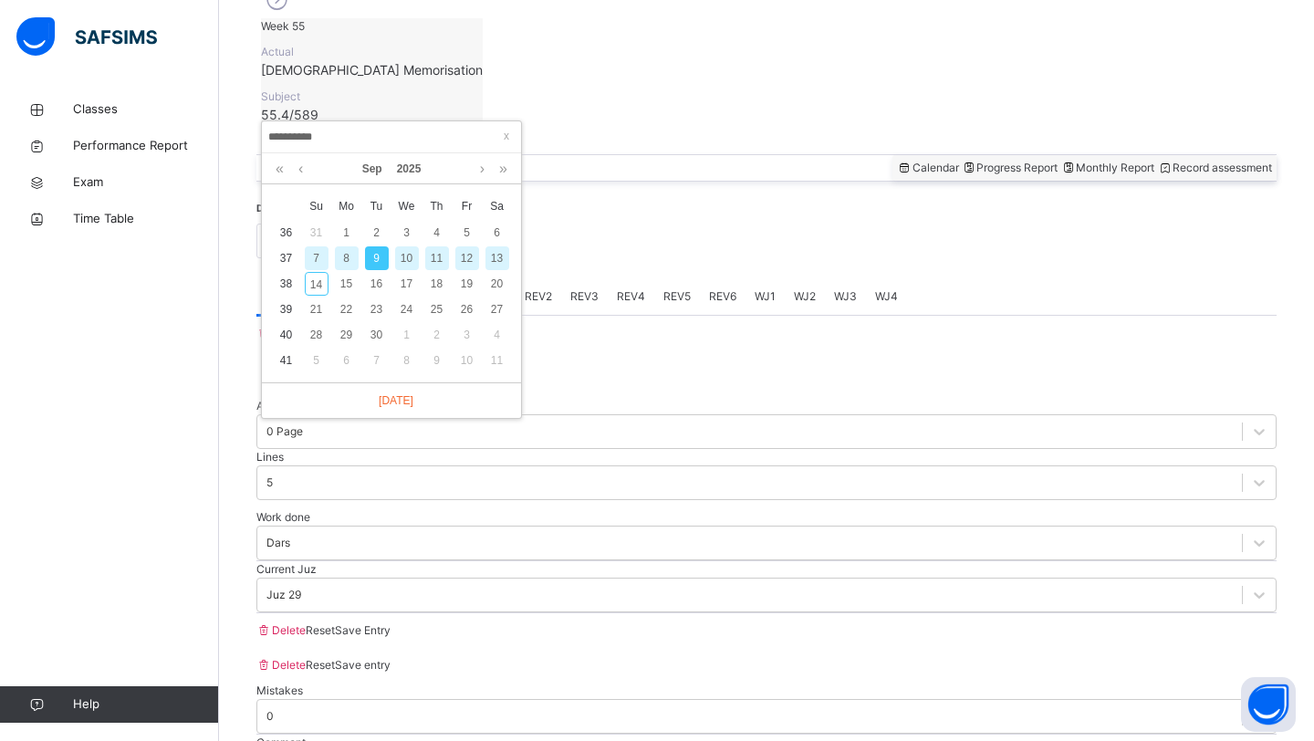
click at [441, 258] on div "11" at bounding box center [437, 258] width 24 height 24
type input "**********"
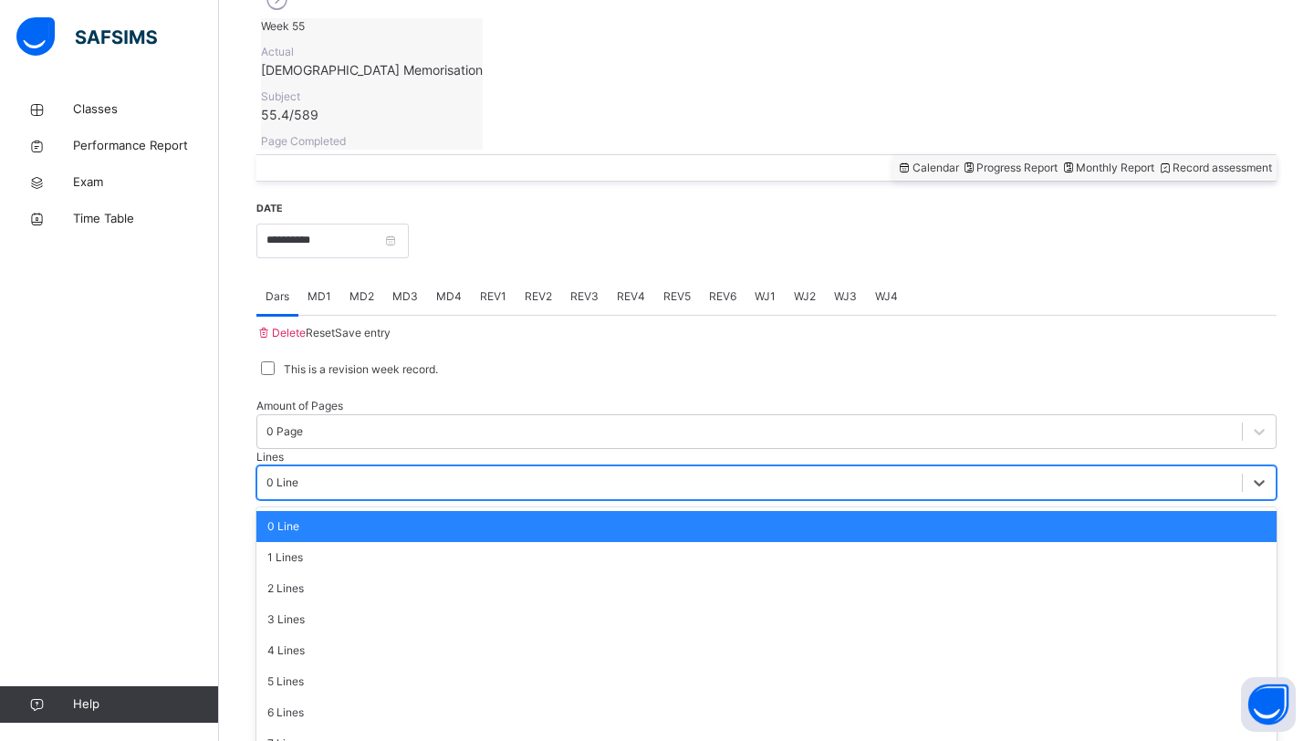
click at [298, 474] on div "0 Line" at bounding box center [282, 482] width 32 height 16
click at [539, 728] on div "7 Lines" at bounding box center [766, 743] width 1020 height 31
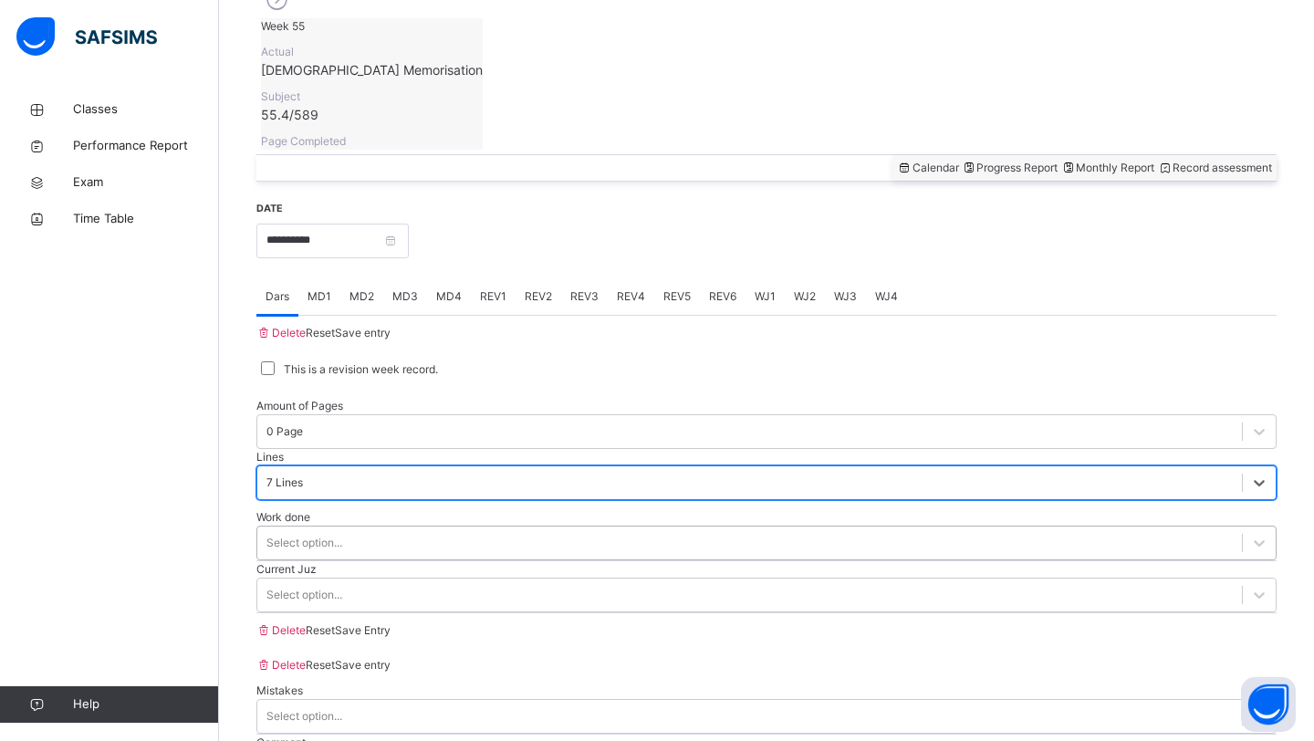
click at [370, 528] on div "Select option..." at bounding box center [749, 542] width 984 height 28
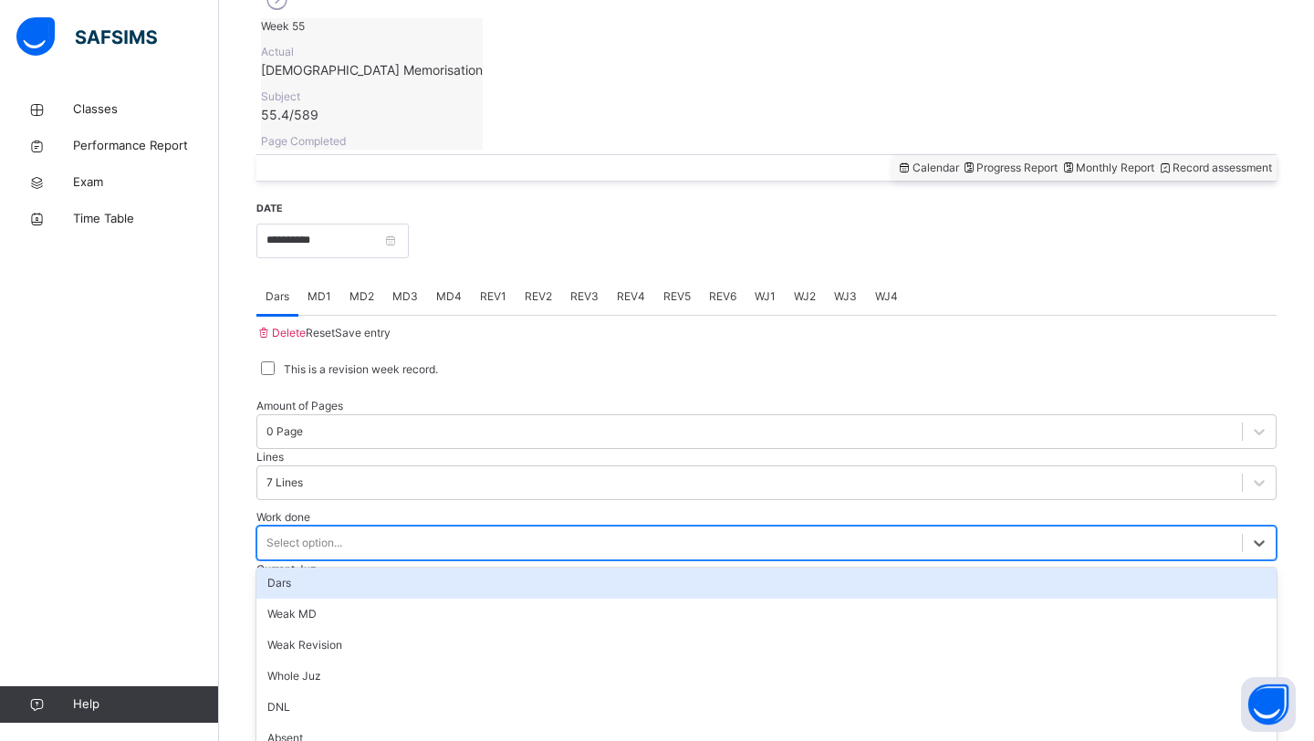
click at [341, 567] on div "Dars" at bounding box center [766, 582] width 1020 height 31
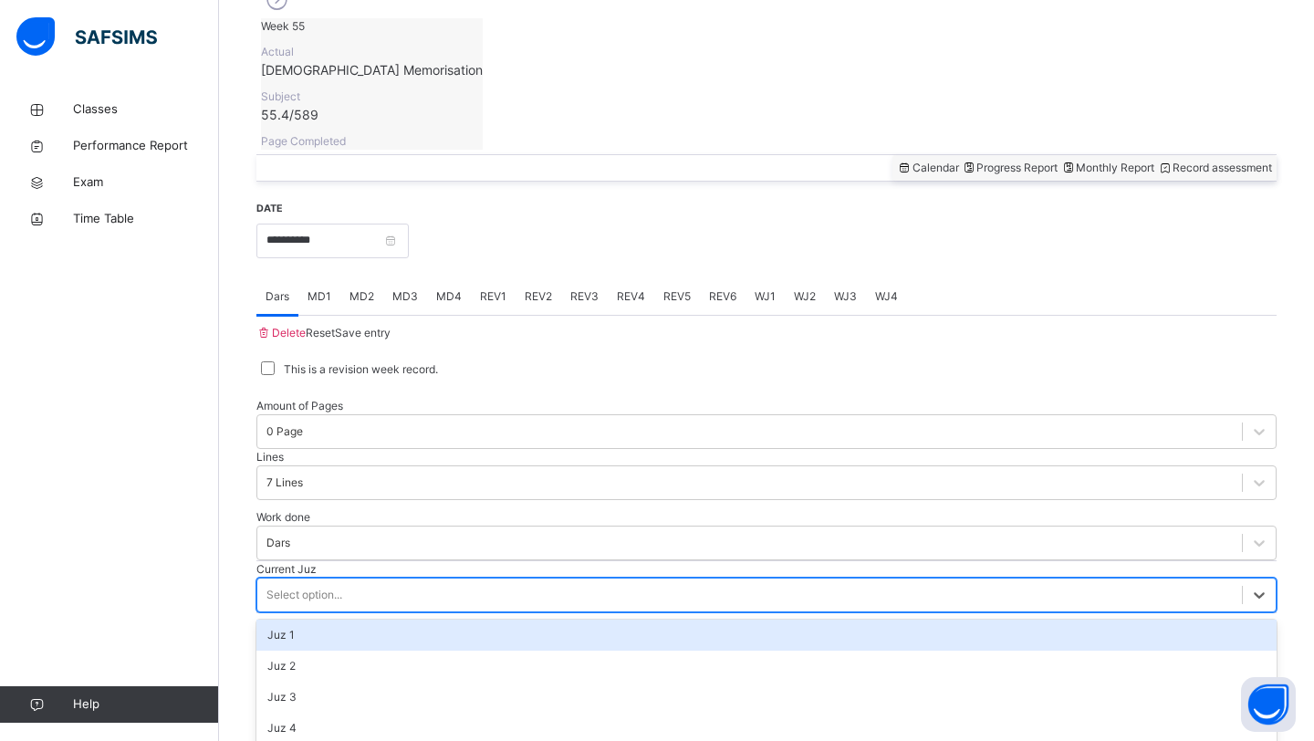
click at [330, 587] on div "Select option..." at bounding box center [304, 595] width 76 height 16
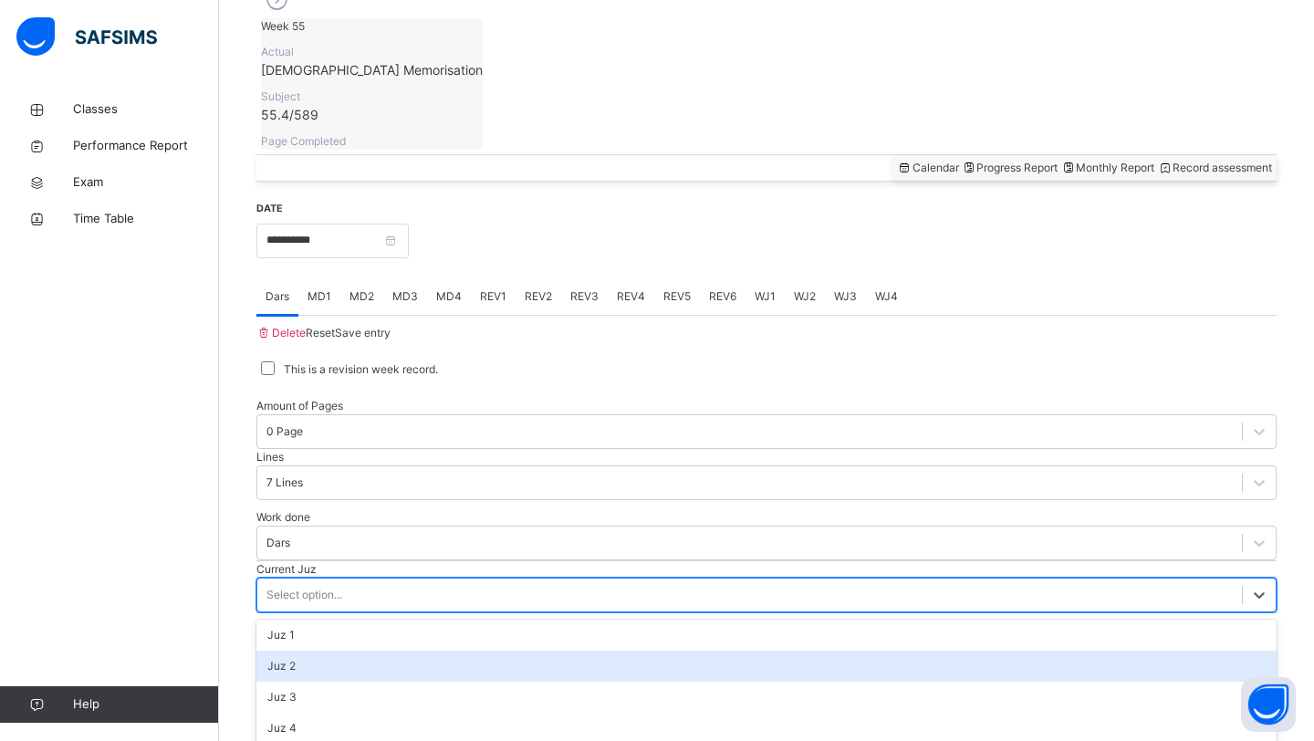
drag, startPoint x: 322, startPoint y: 646, endPoint x: 329, endPoint y: 574, distance: 72.4
click at [329, 577] on div "option Juz 2 focused, 2 of 30. 30 results available. Use Up and Down to choose …" at bounding box center [766, 594] width 1020 height 35
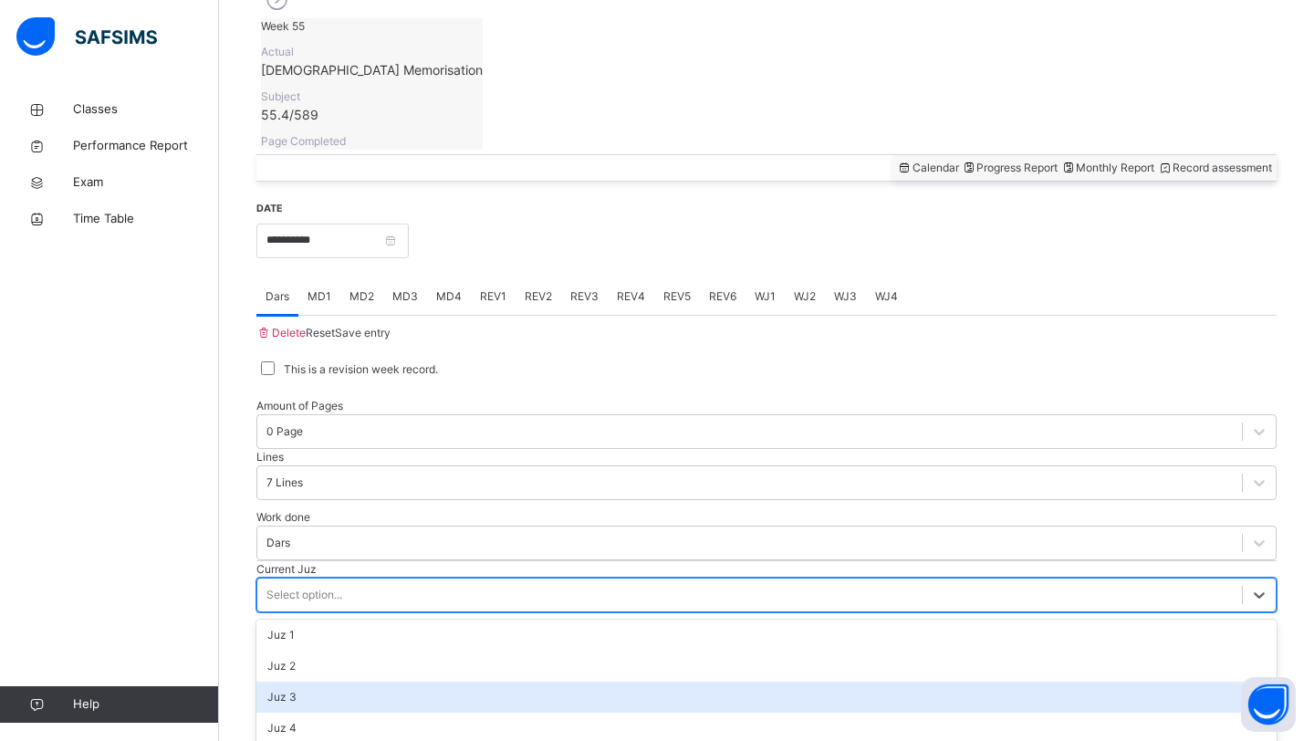
drag, startPoint x: 303, startPoint y: 677, endPoint x: 303, endPoint y: 605, distance: 72.1
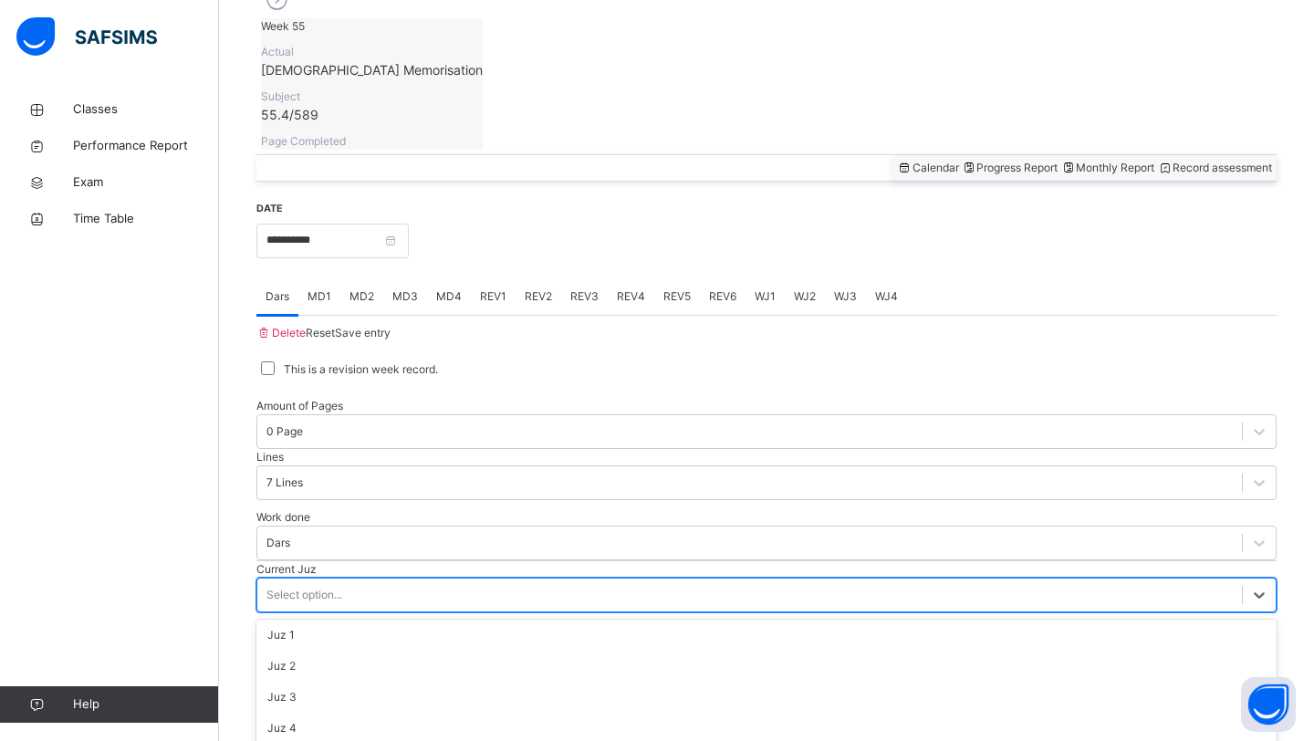
scroll to position [712, 0]
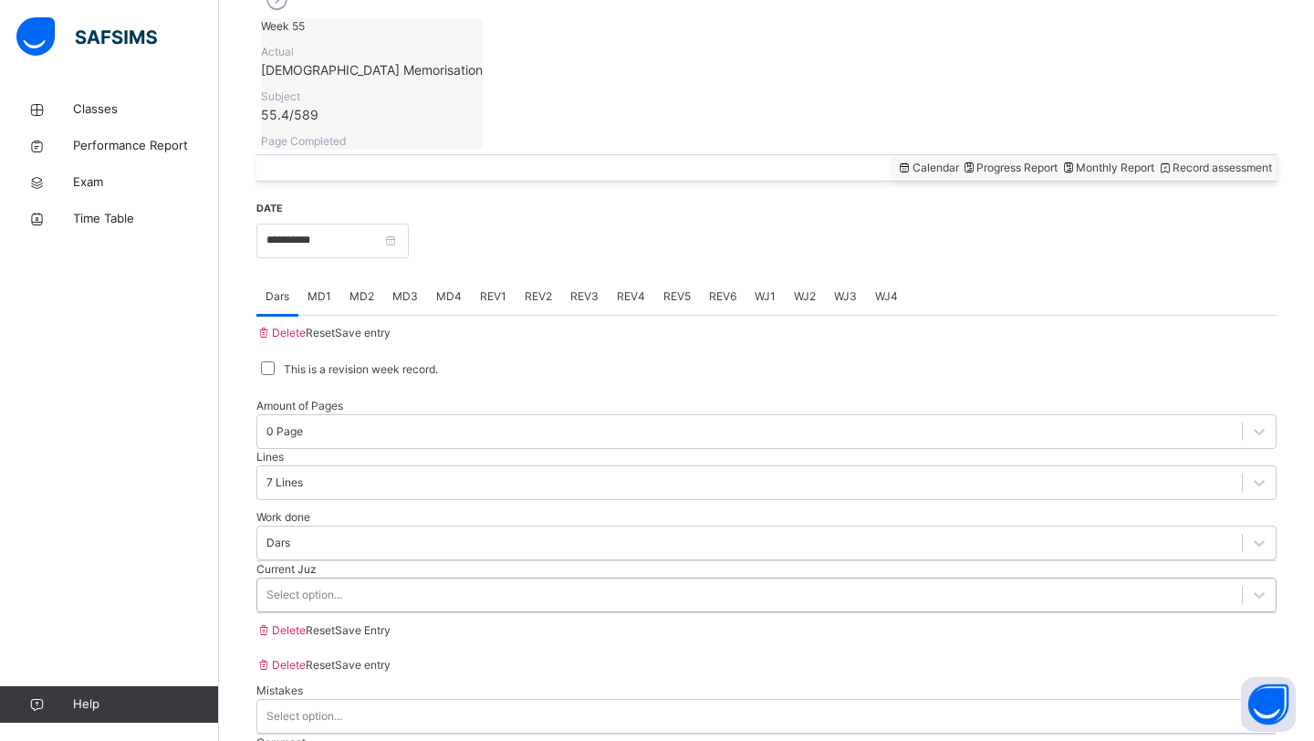
click at [318, 587] on div "Select option..." at bounding box center [304, 595] width 76 height 16
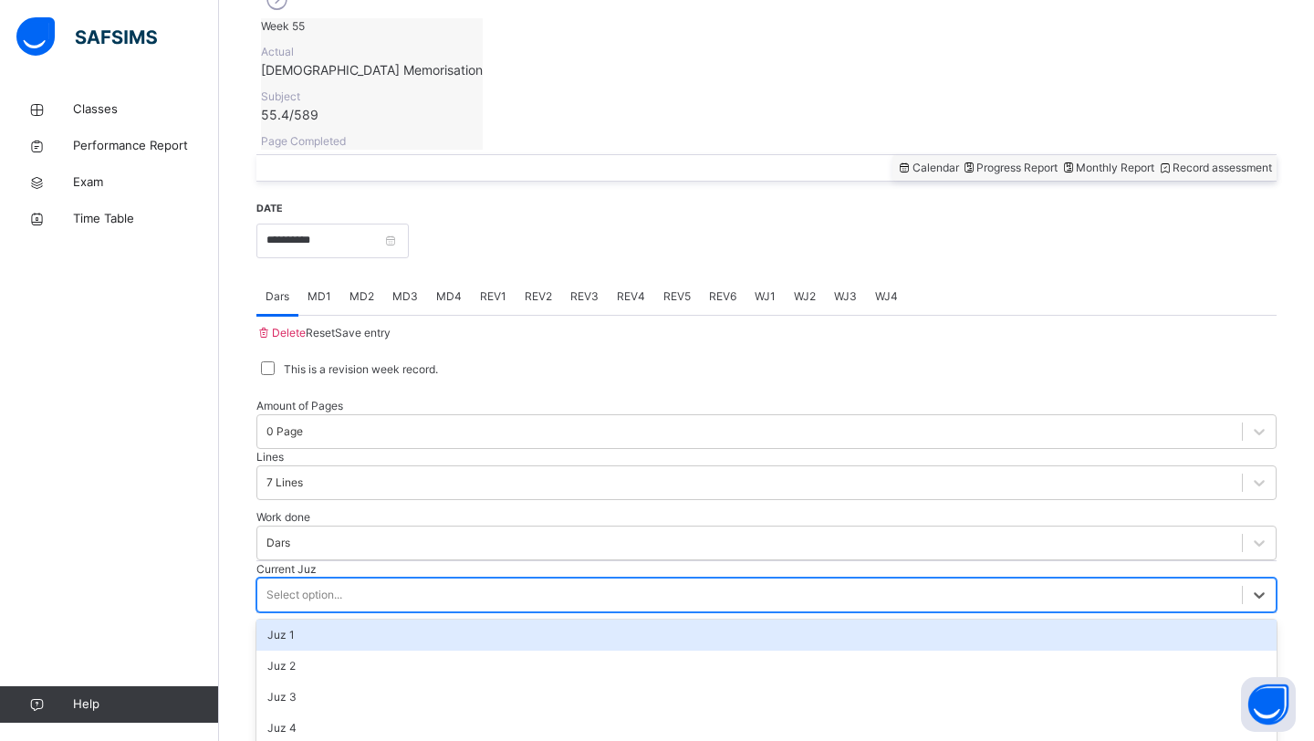
click at [318, 587] on div "Select option..." at bounding box center [304, 595] width 76 height 16
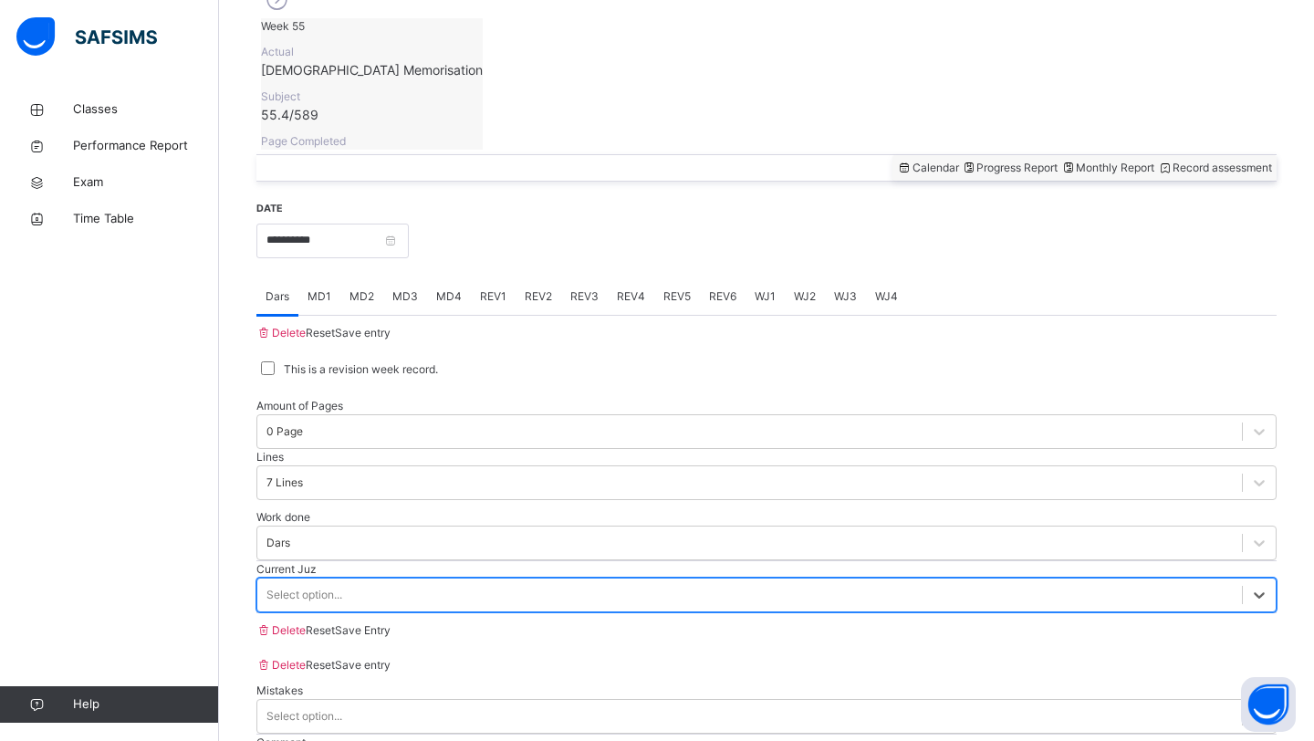
click at [317, 587] on div "Select option..." at bounding box center [304, 595] width 76 height 16
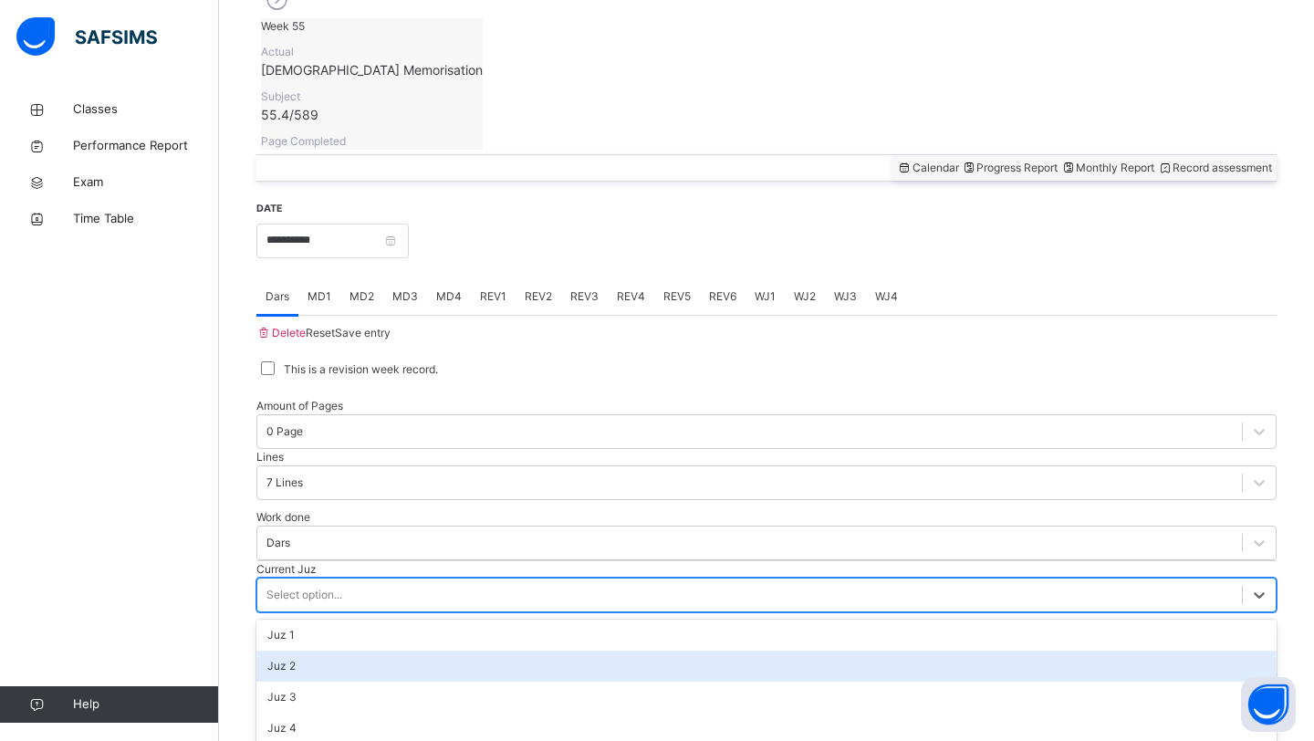
scroll to position [787, 0]
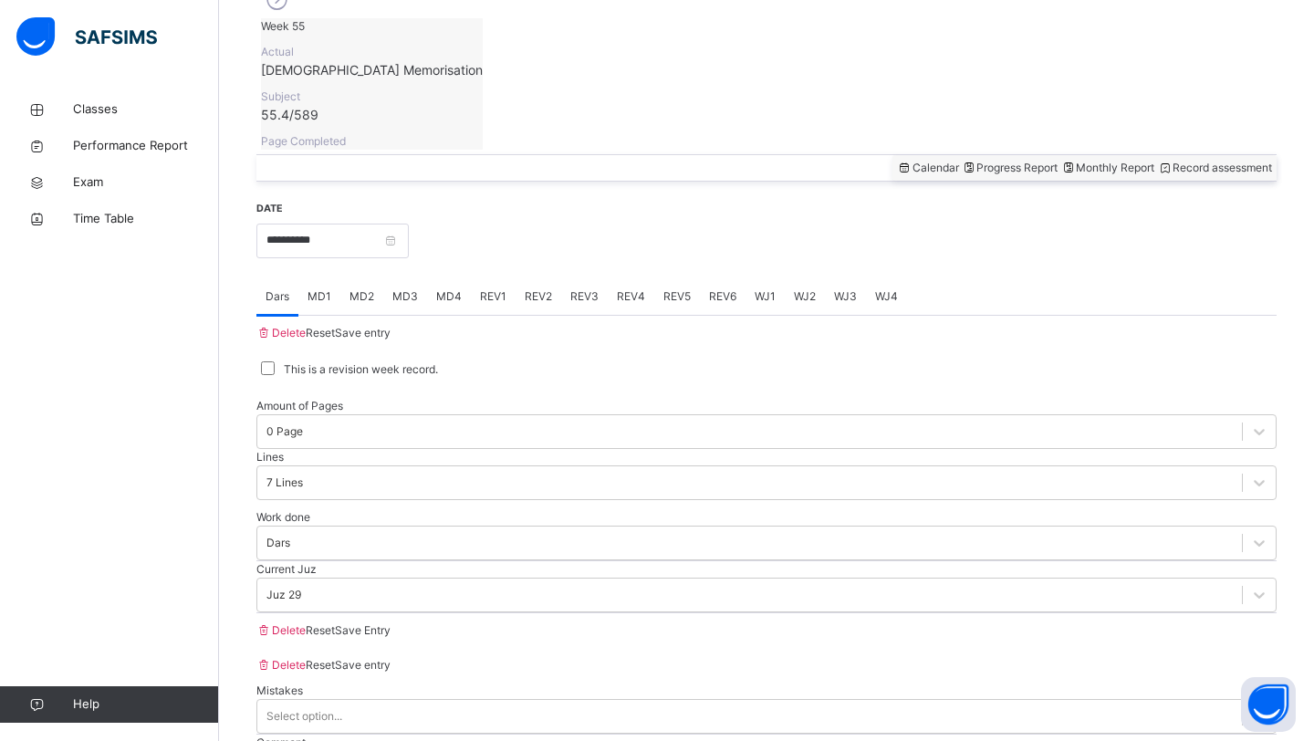
click at [390, 639] on div "Save Entry" at bounding box center [363, 630] width 56 height 16
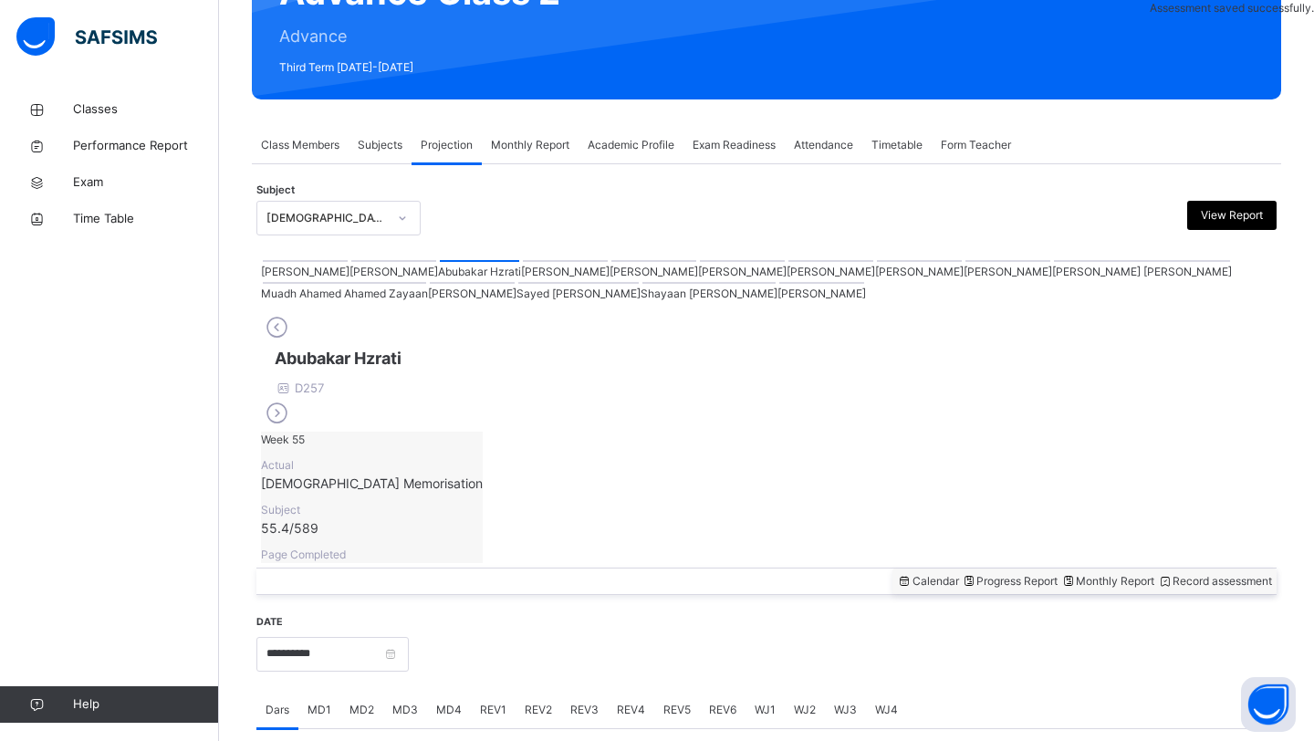
scroll to position [629, 0]
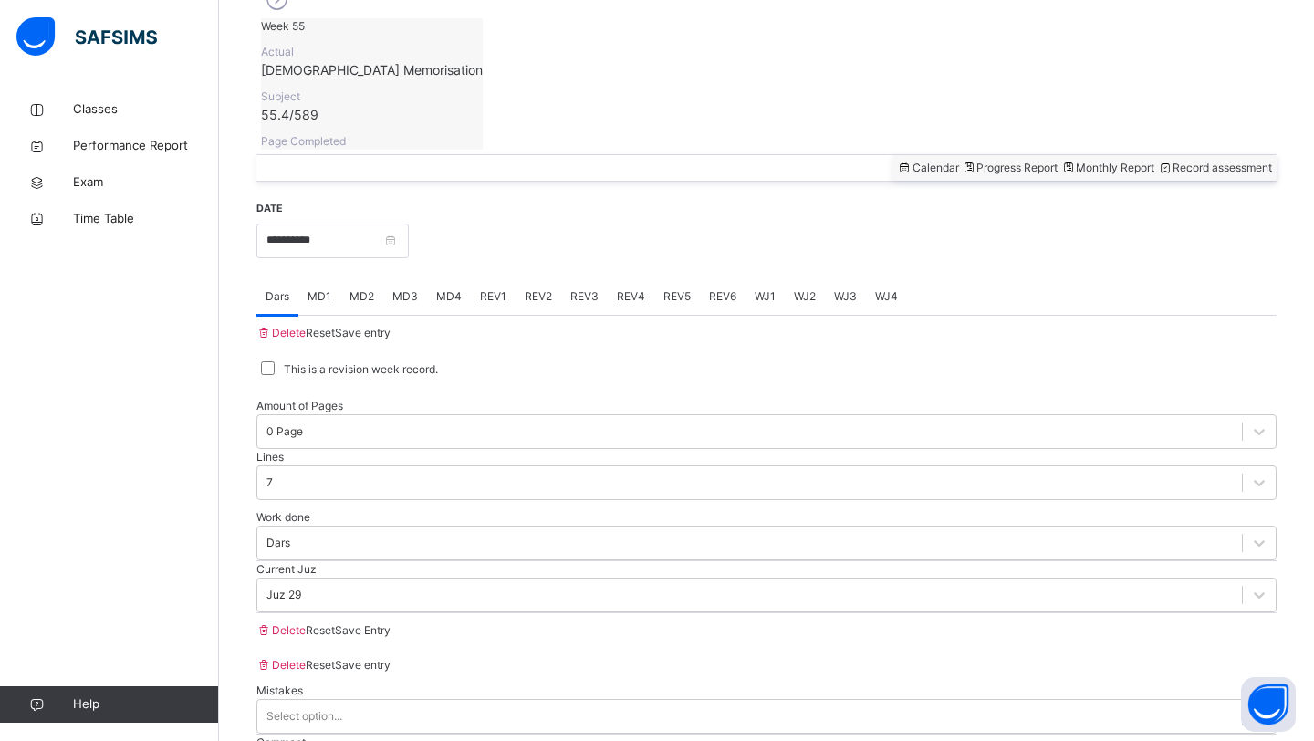
click at [390, 637] on span "Save Entry" at bounding box center [363, 630] width 56 height 14
click at [369, 288] on span "MD2" at bounding box center [361, 296] width 25 height 16
drag, startPoint x: 369, startPoint y: 190, endPoint x: 369, endPoint y: 177, distance: 12.8
click at [369, 288] on span "MD2" at bounding box center [361, 296] width 25 height 16
click at [404, 288] on span "MD3" at bounding box center [405, 296] width 26 height 16
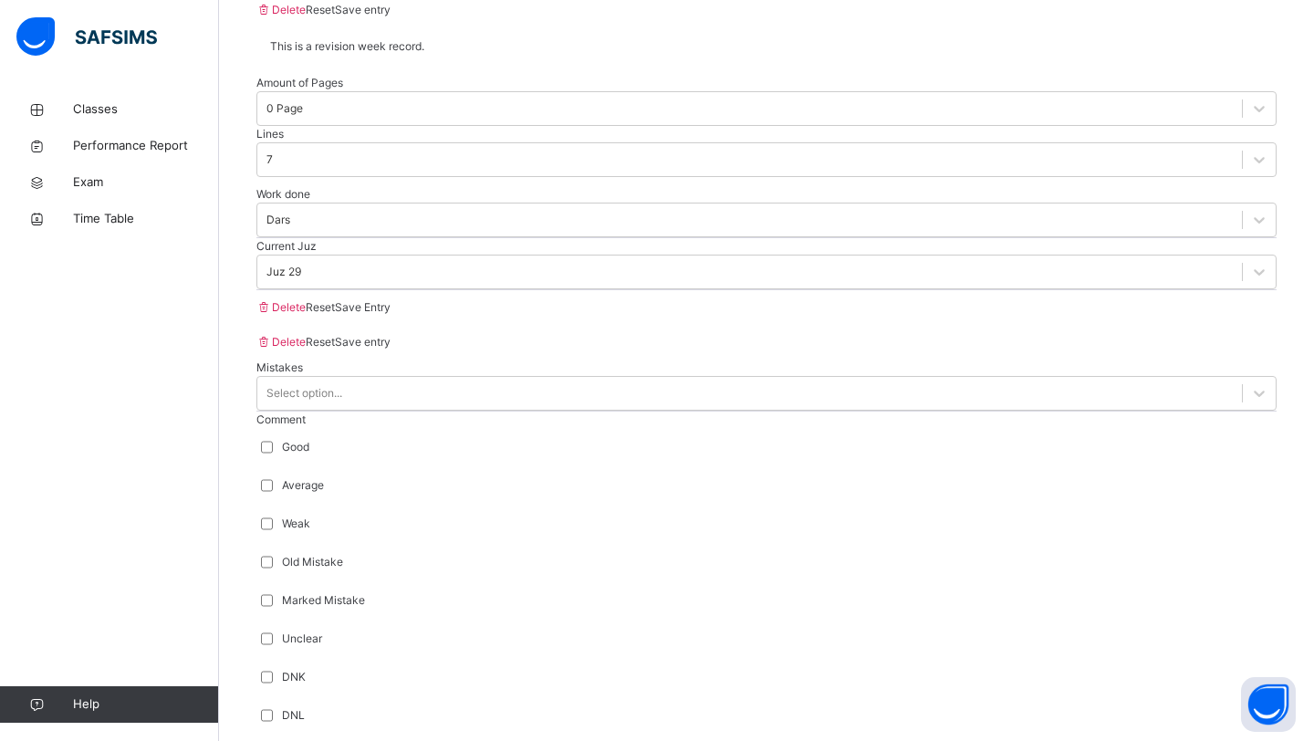
scroll to position [950, 0]
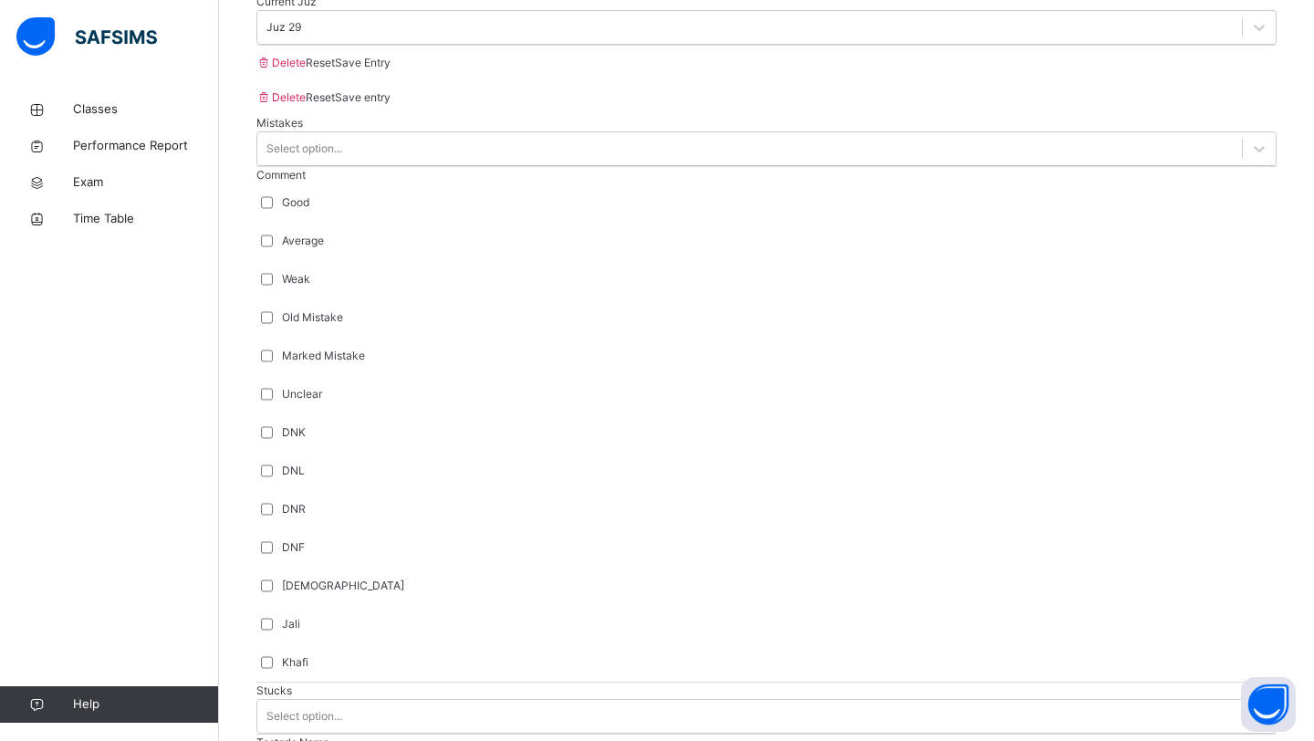
scroll to position [1326, 0]
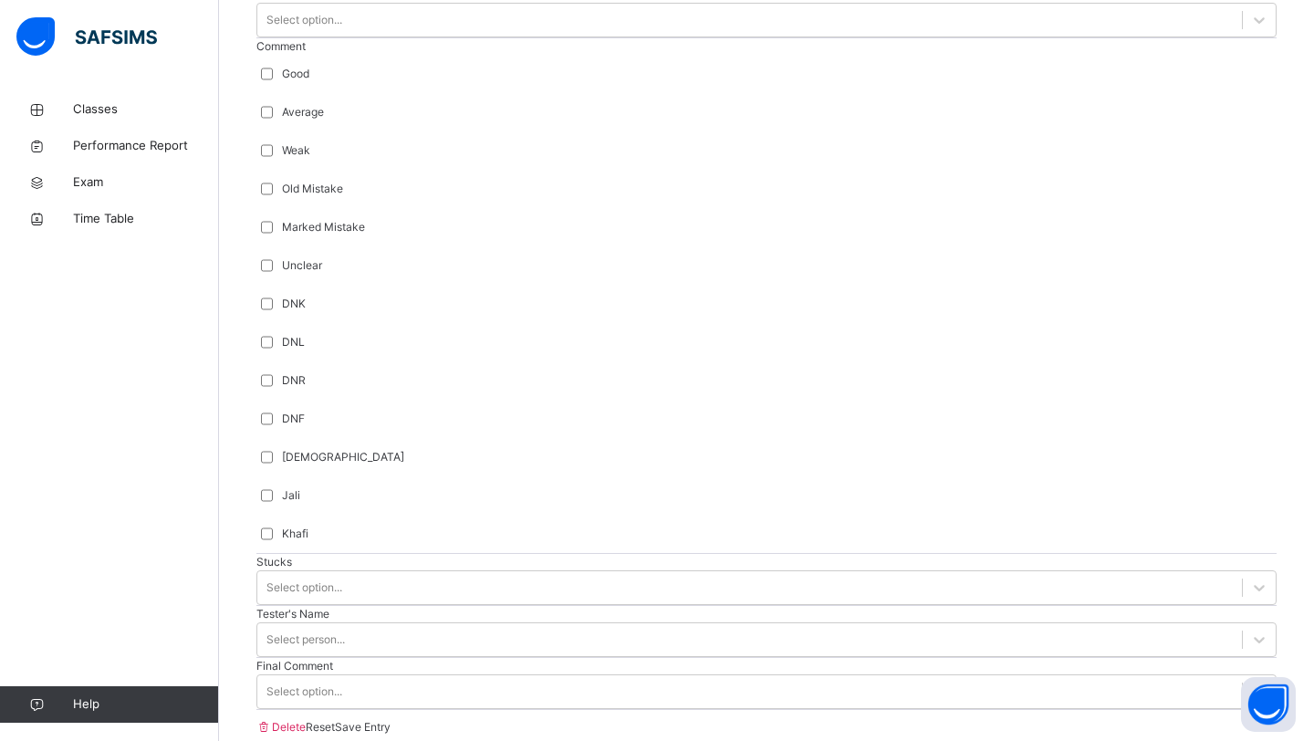
type input "***"
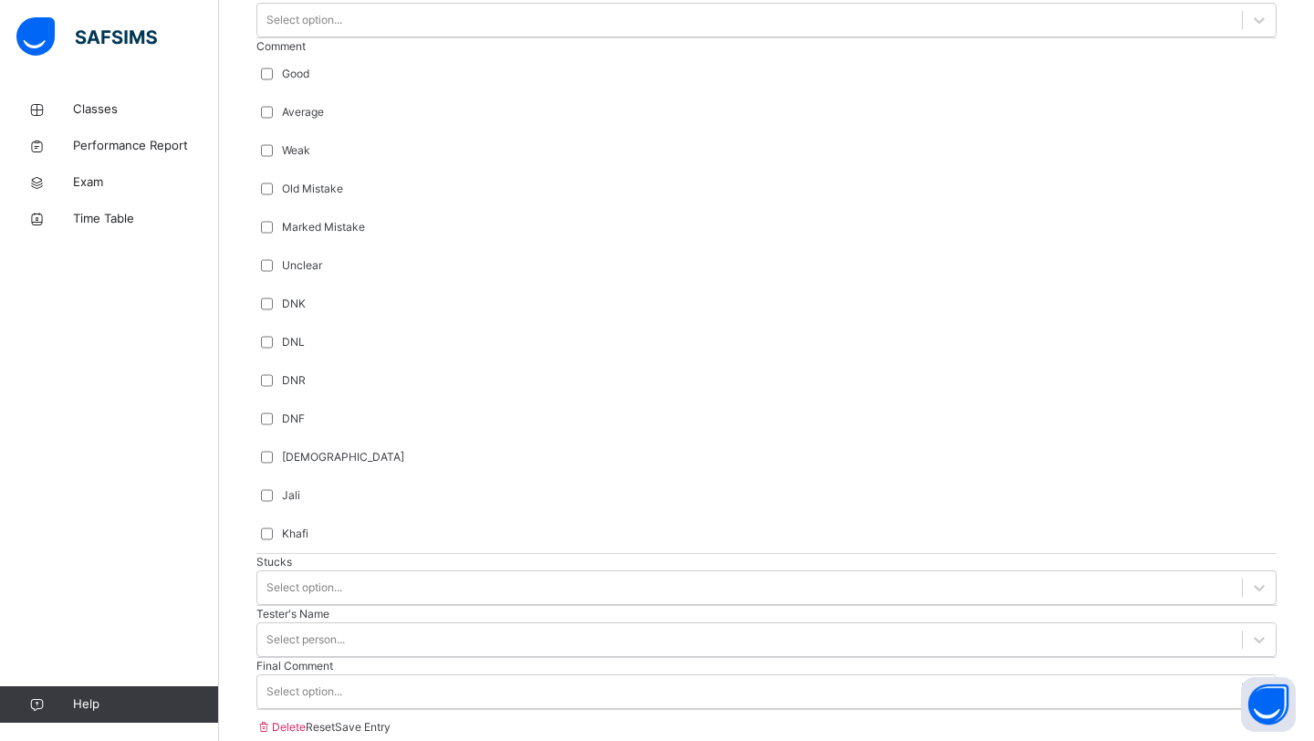
type input "**"
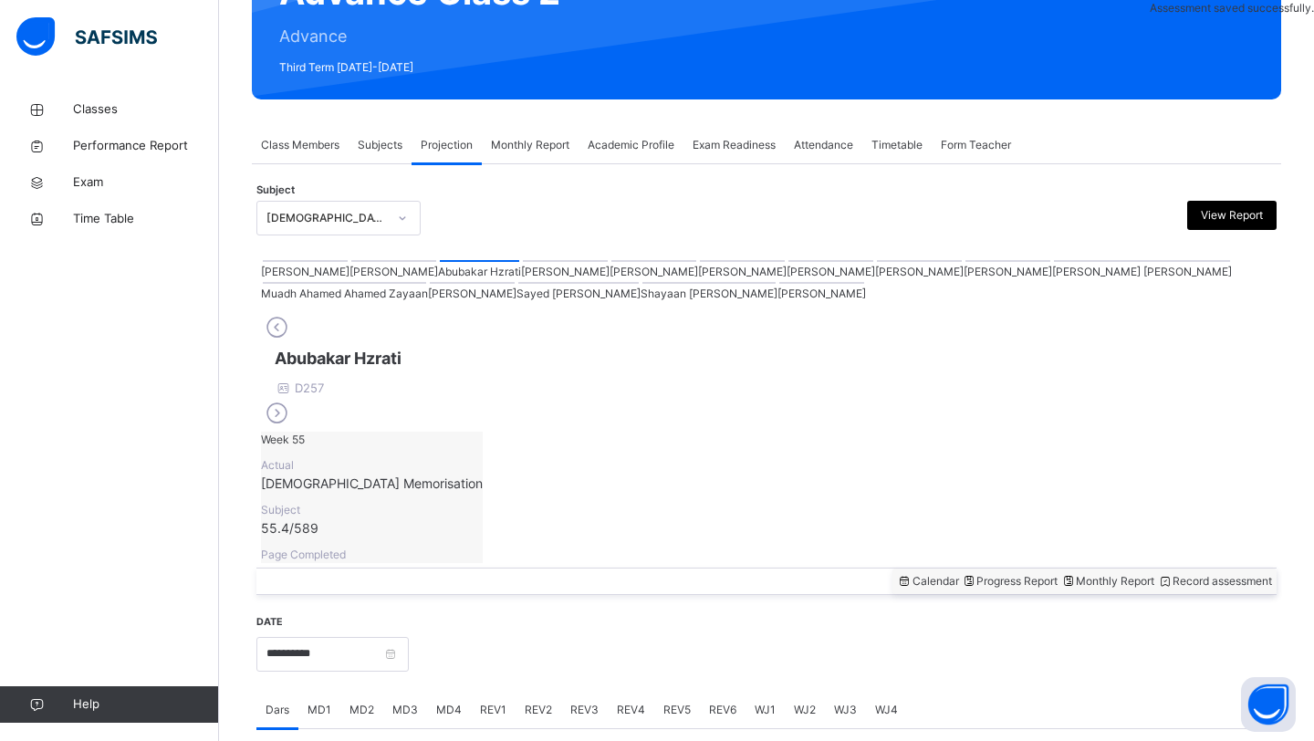
scroll to position [629, 0]
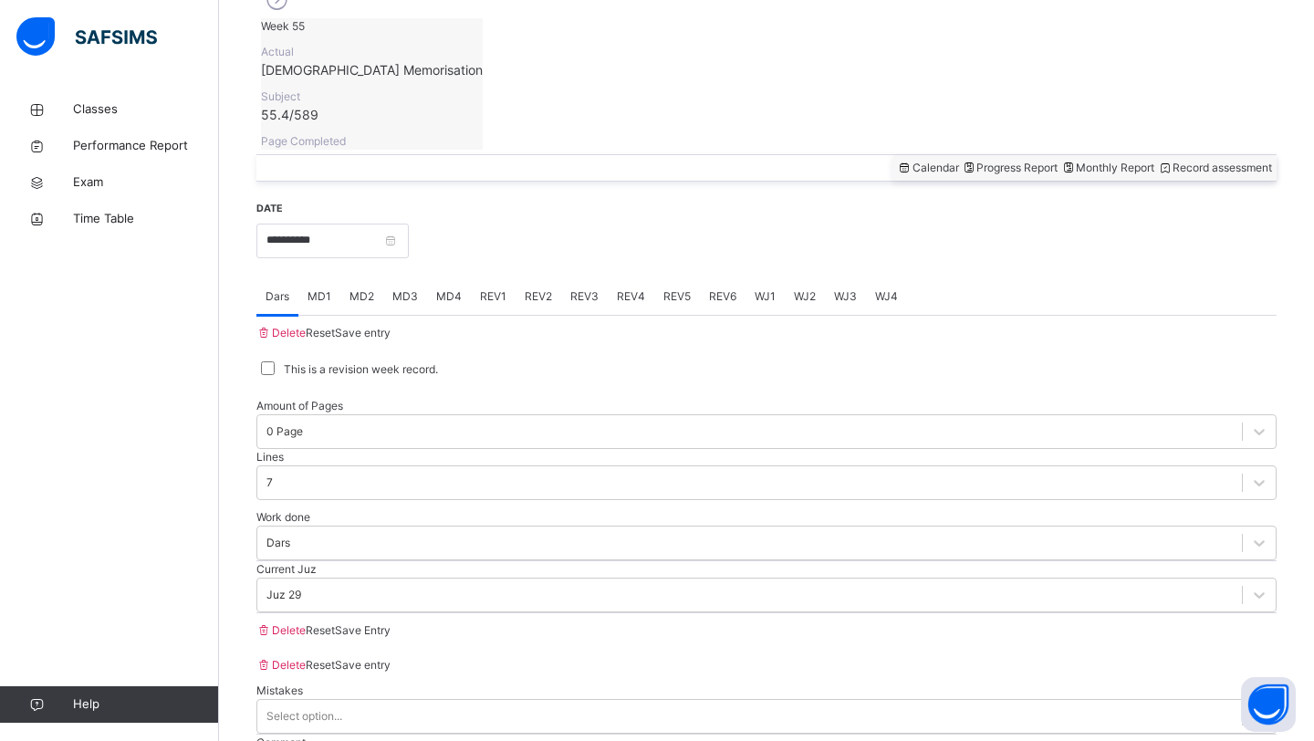
click at [449, 288] on span "MD4" at bounding box center [449, 296] width 26 height 16
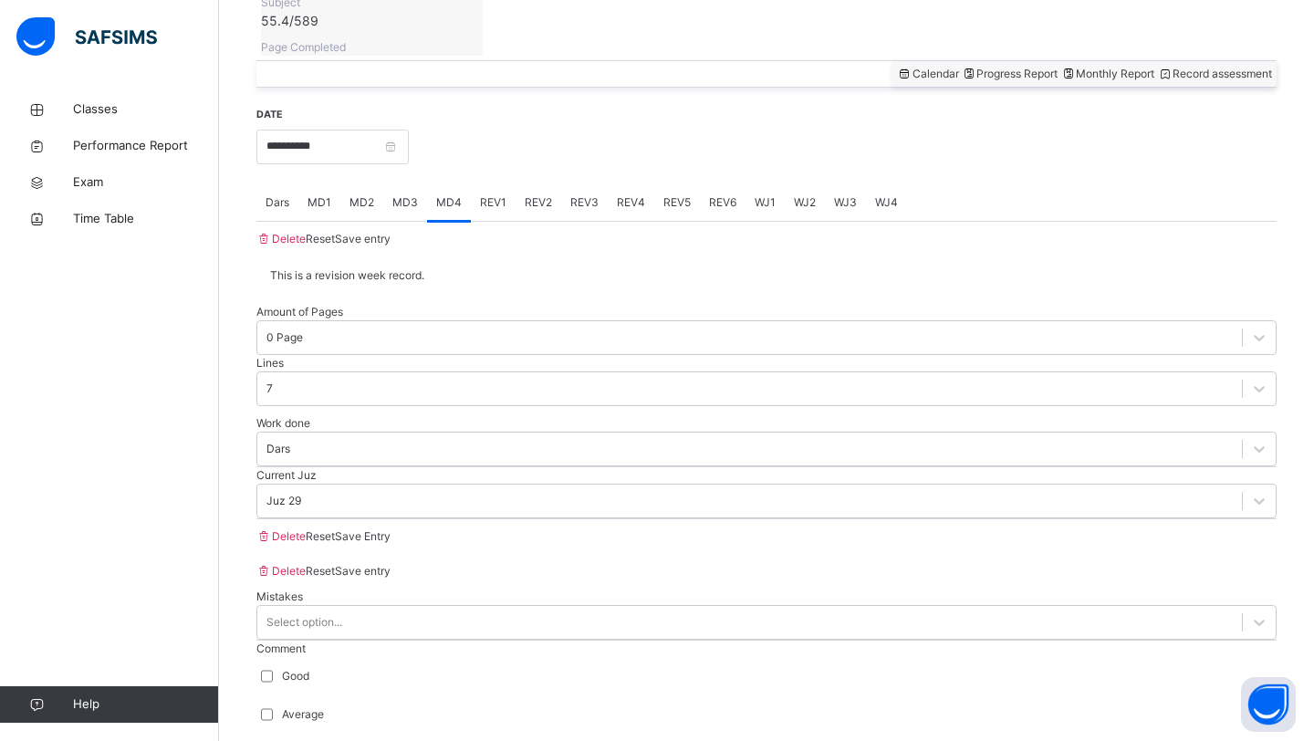
scroll to position [717, 0]
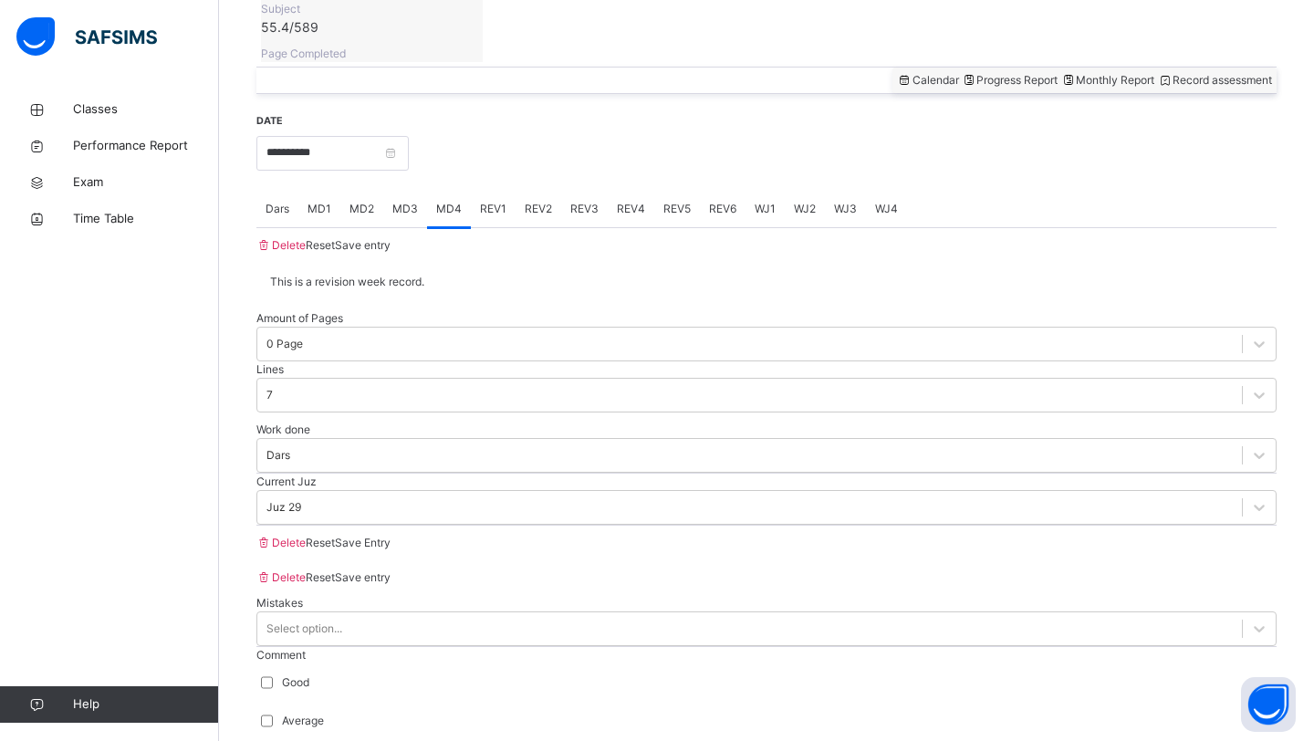
drag, startPoint x: 369, startPoint y: 319, endPoint x: 369, endPoint y: 294, distance: 25.5
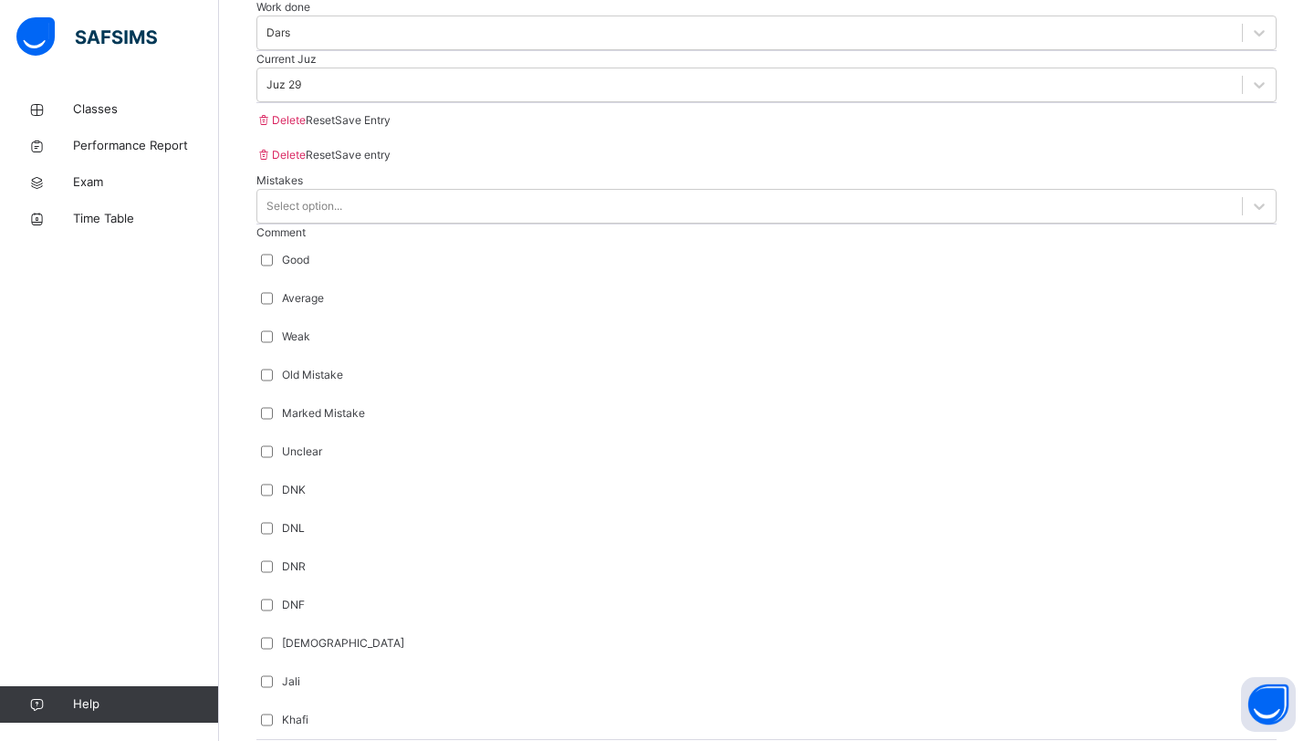
scroll to position [1326, 0]
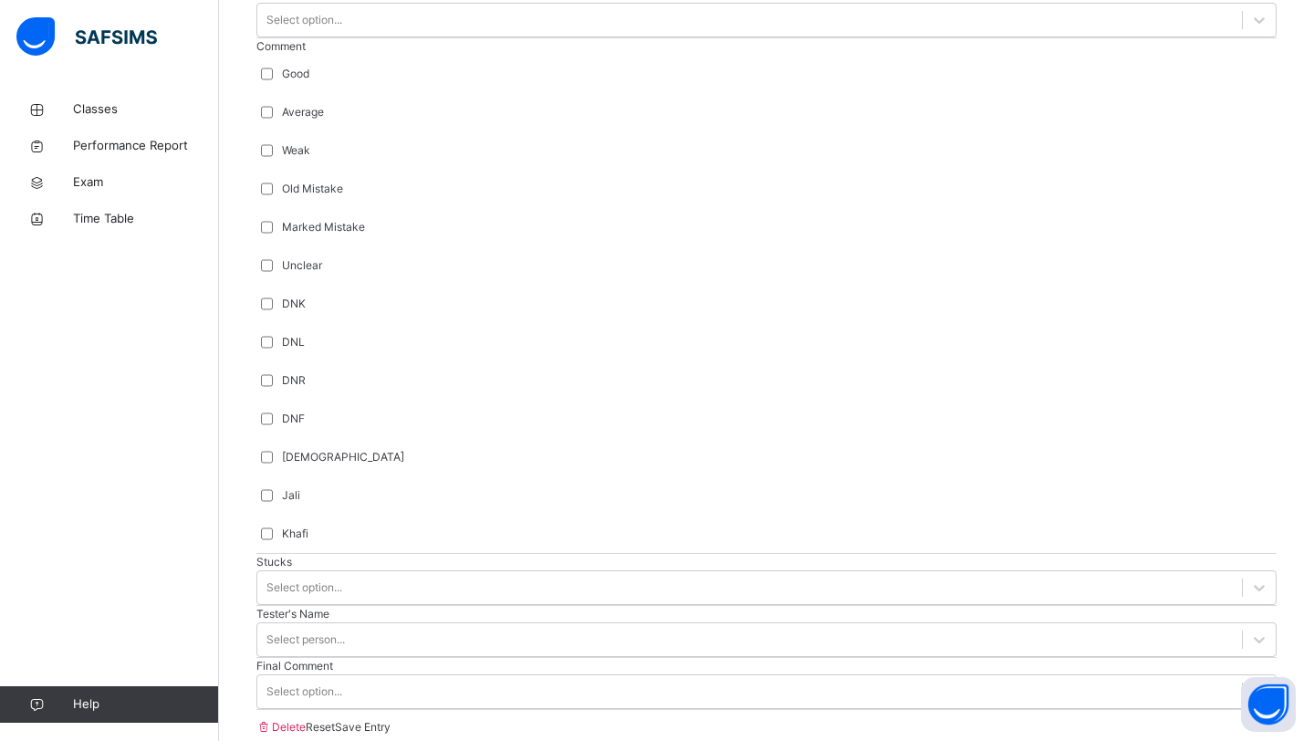
type input "***"
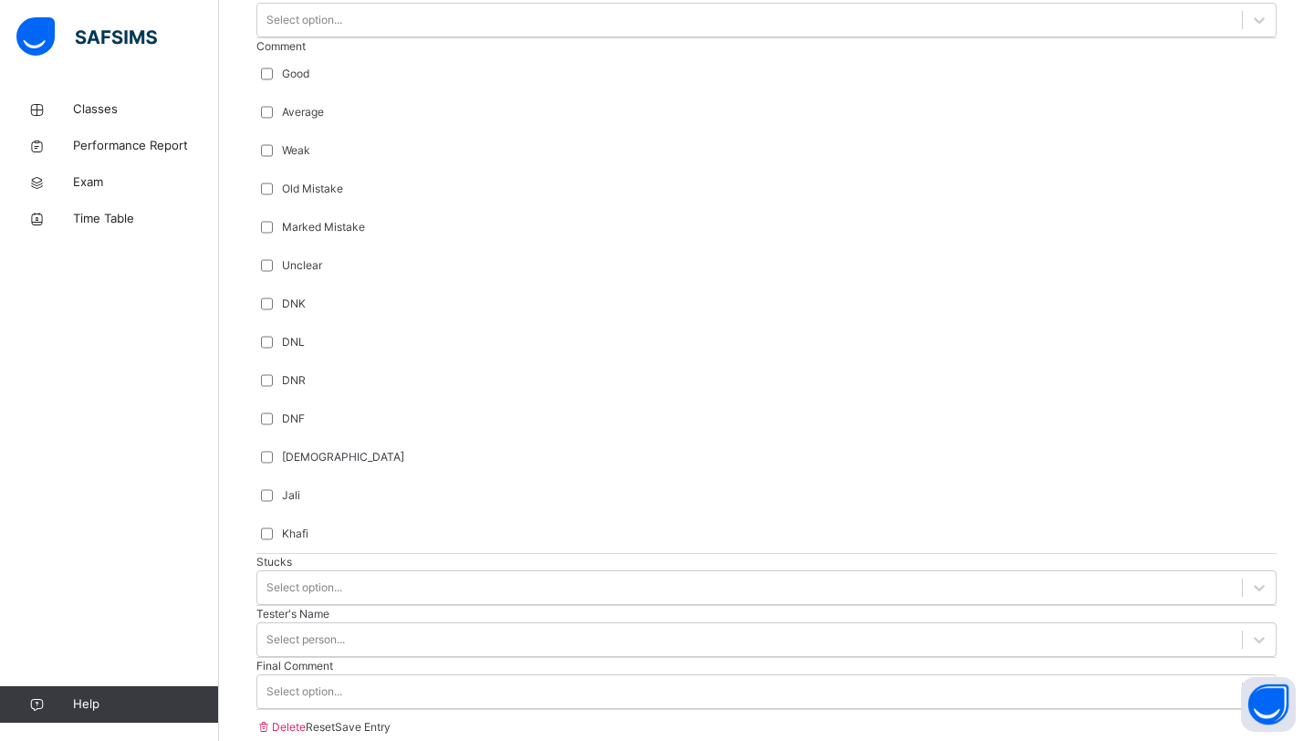
drag, startPoint x: 342, startPoint y: 597, endPoint x: 1011, endPoint y: 726, distance: 681.1
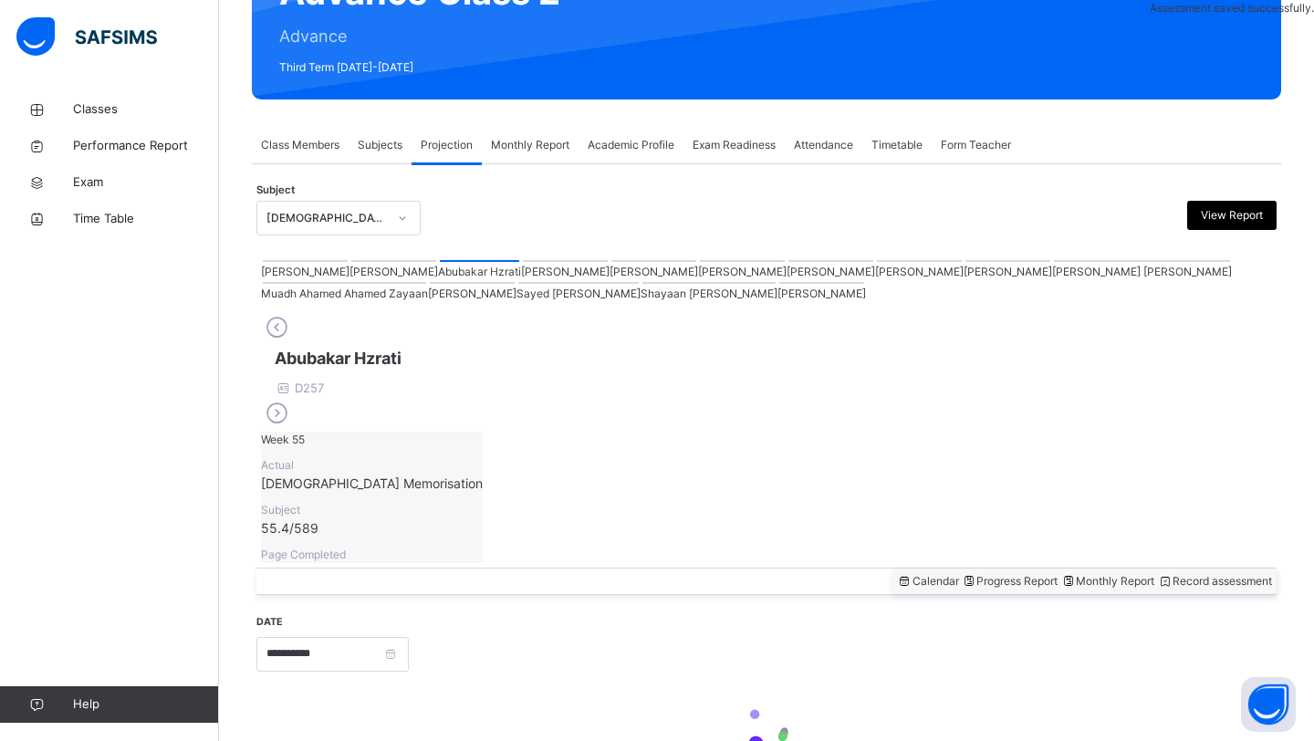
scroll to position [629, 0]
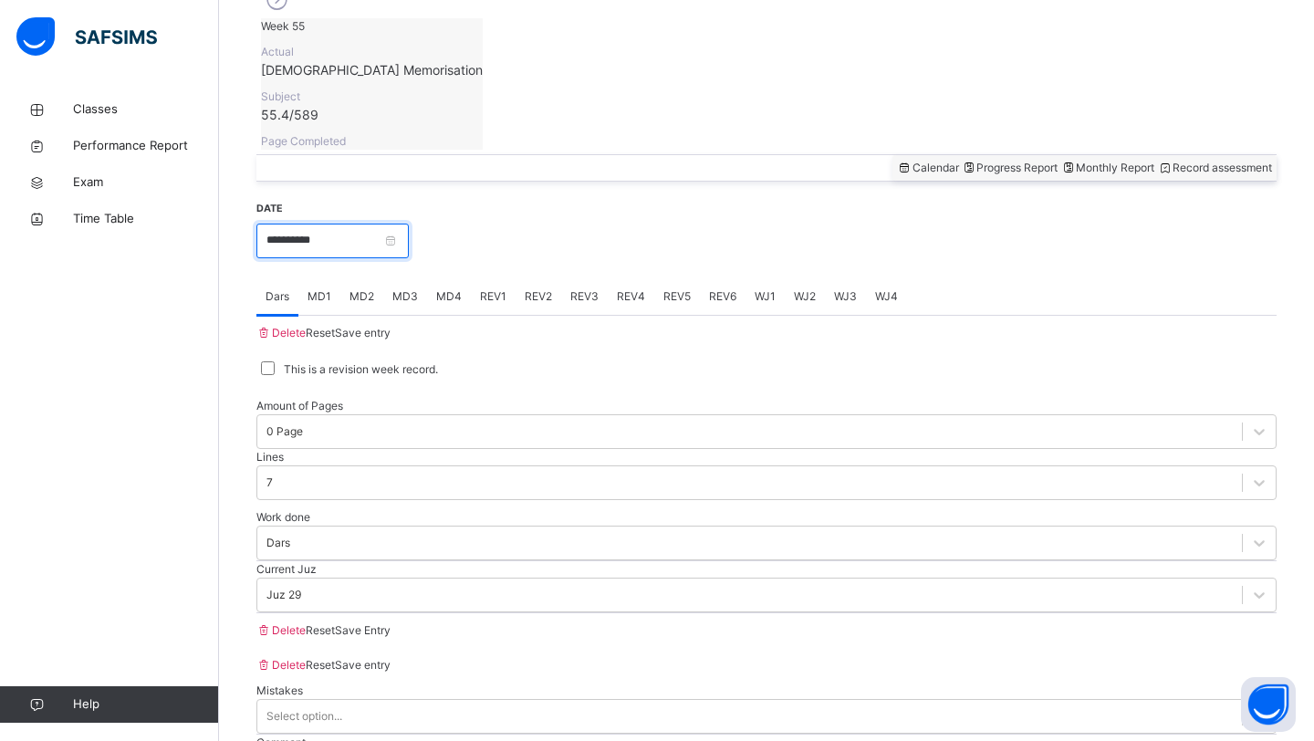
click at [363, 224] on input "**********" at bounding box center [332, 241] width 152 height 35
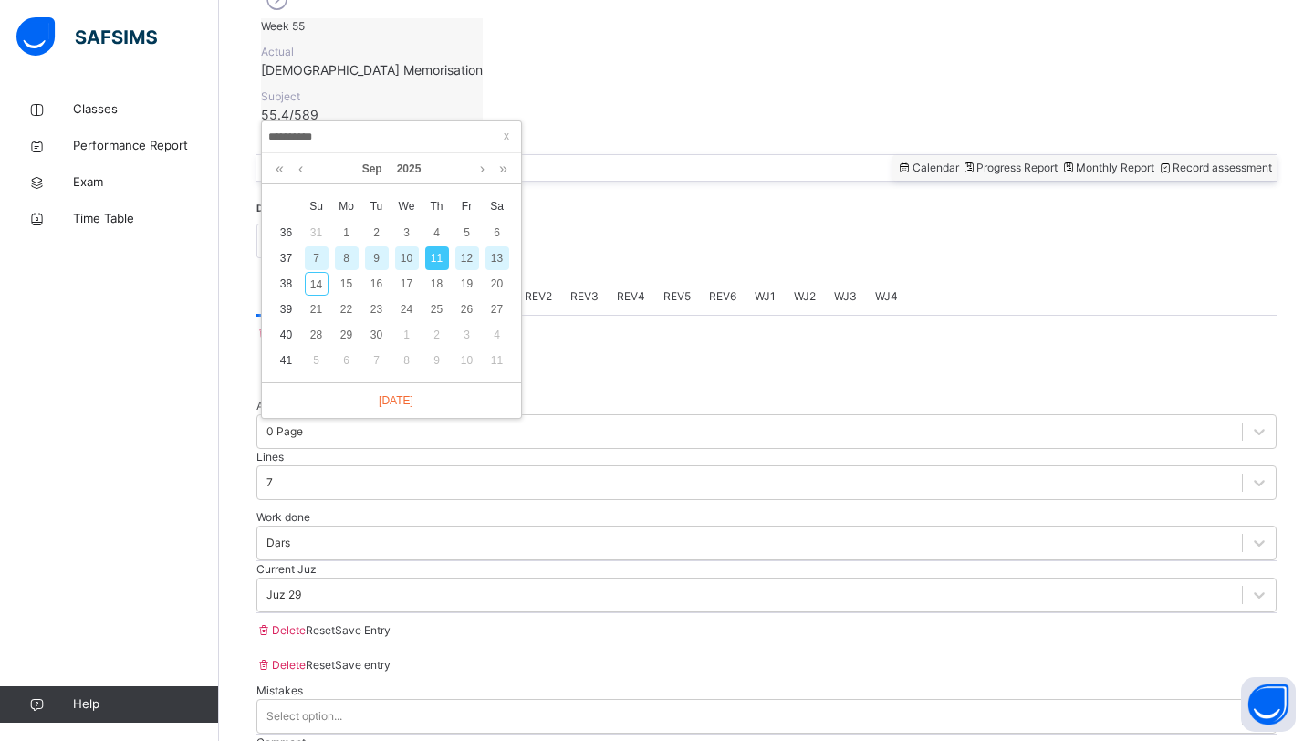
click at [363, 126] on div "**********" at bounding box center [391, 137] width 259 height 32
click at [492, 255] on div "13" at bounding box center [497, 258] width 24 height 24
type input "**********"
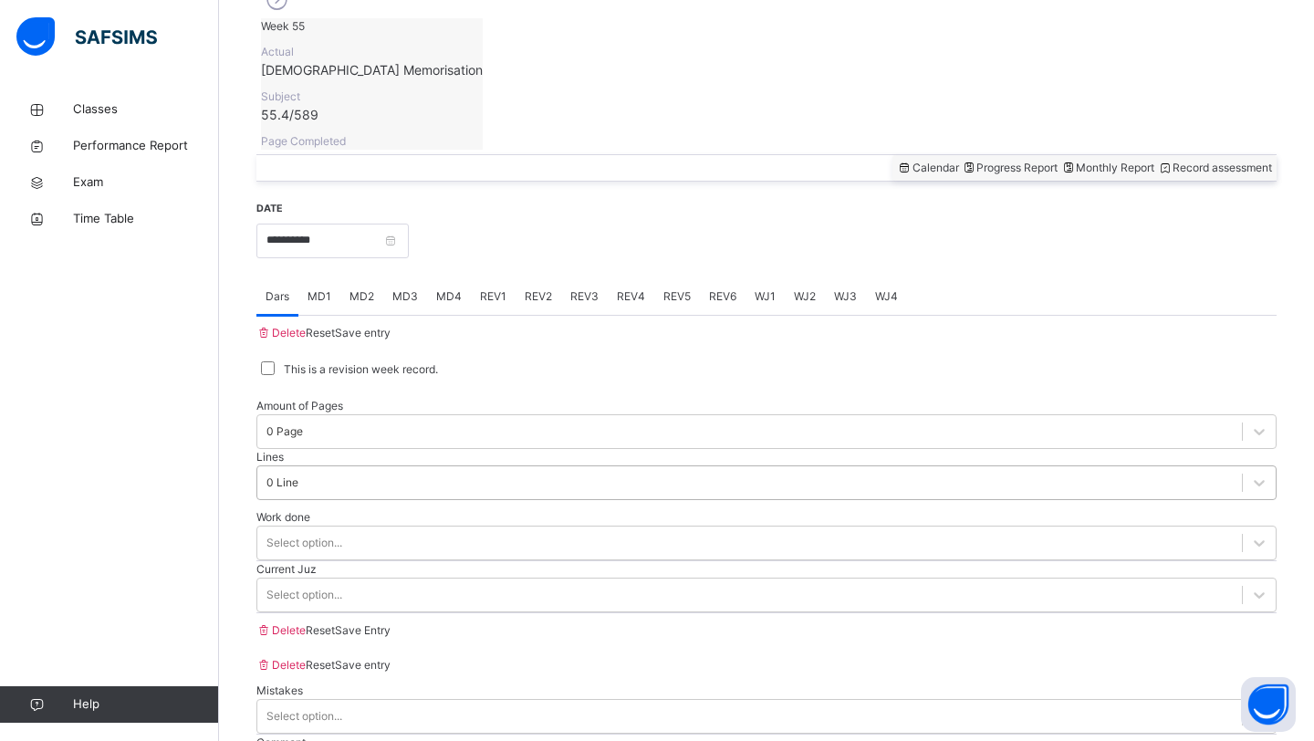
click at [298, 474] on div "0 Line" at bounding box center [282, 482] width 32 height 16
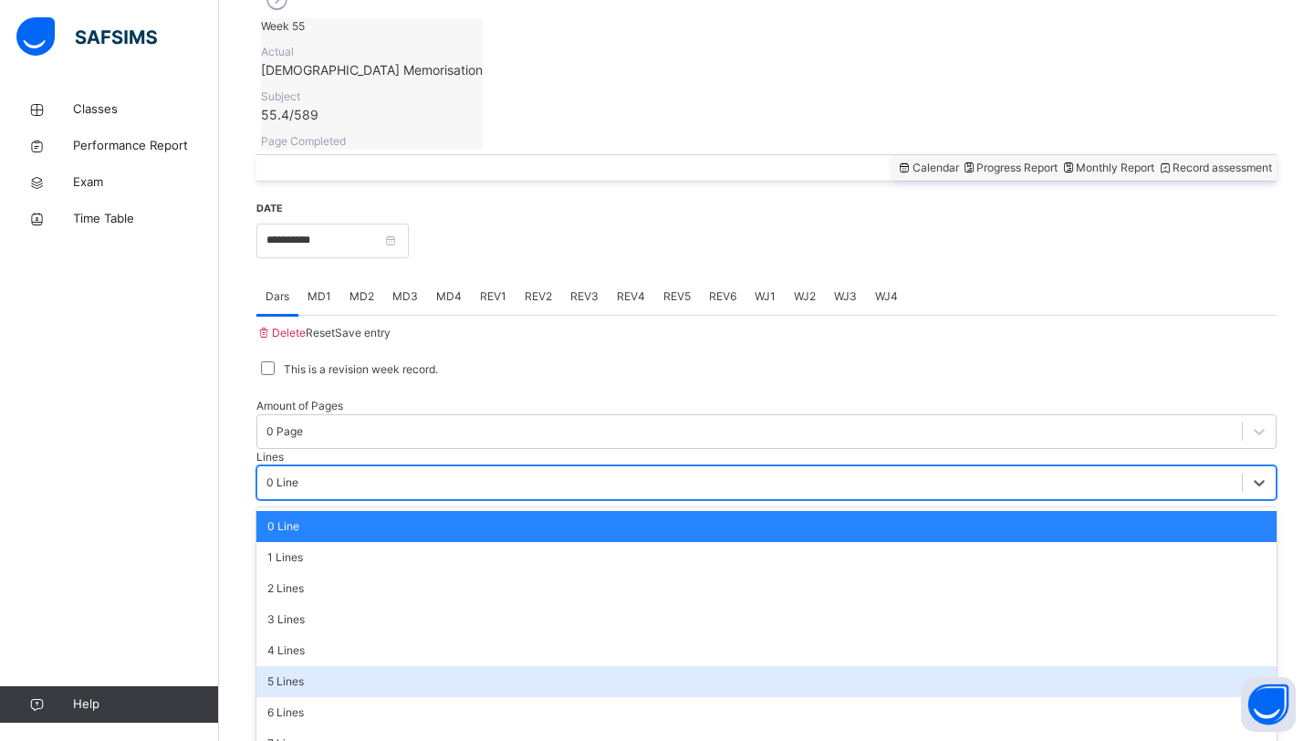
click at [567, 666] on div "5 Lines" at bounding box center [766, 681] width 1020 height 31
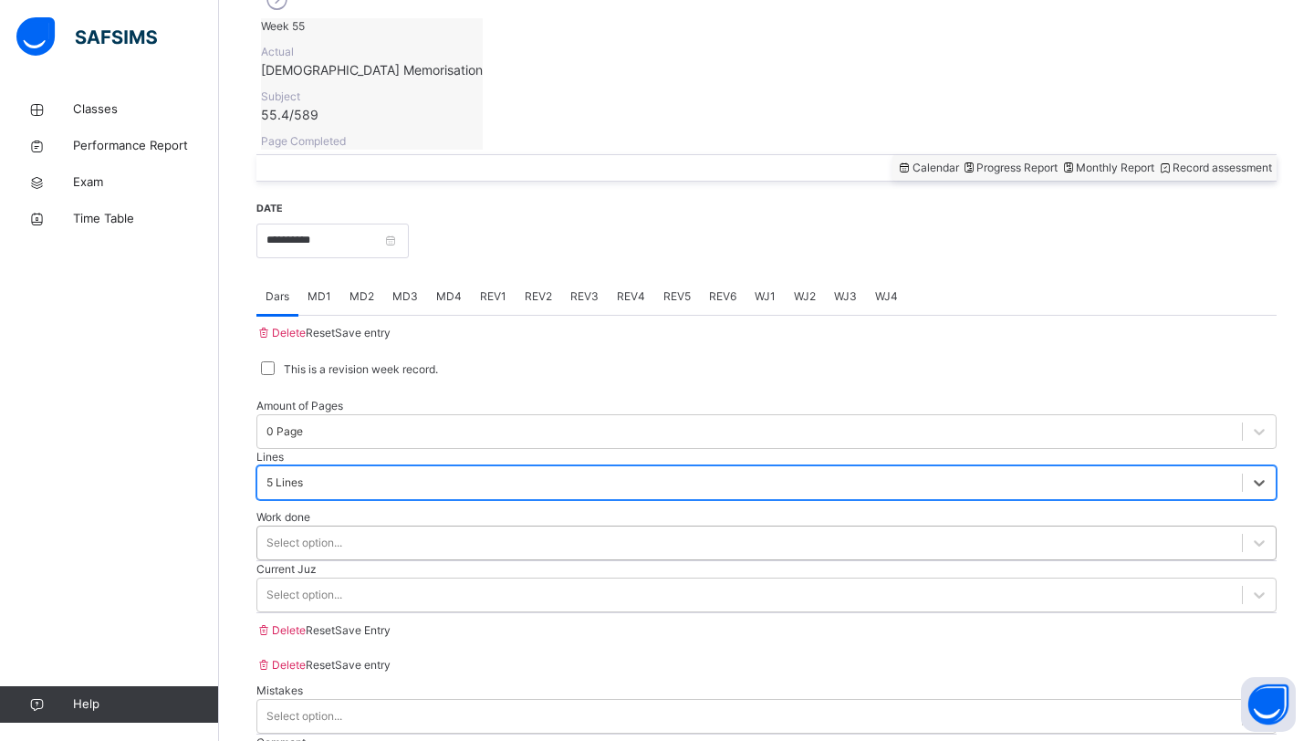
click at [473, 528] on div "Select option..." at bounding box center [749, 542] width 984 height 28
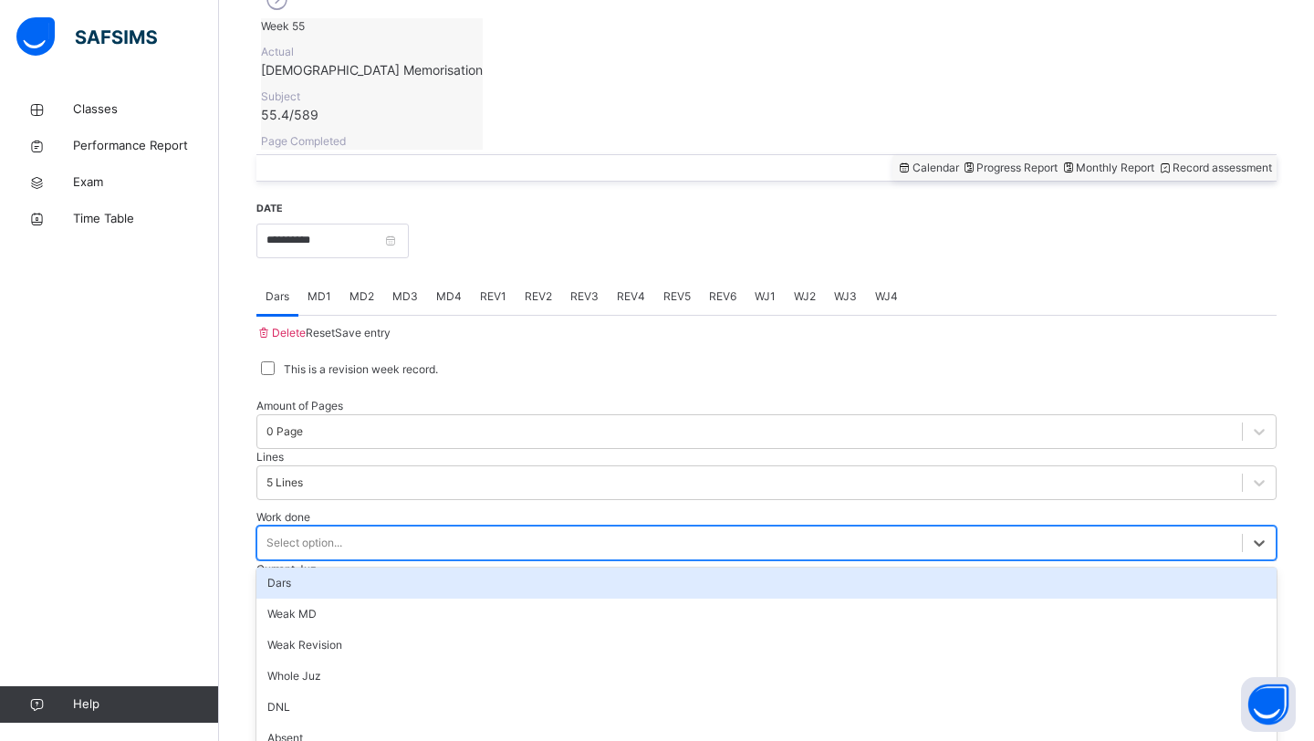
click at [473, 528] on div "Select option..." at bounding box center [749, 542] width 984 height 28
click at [464, 528] on div "Select option..." at bounding box center [749, 542] width 984 height 28
click at [457, 567] on div "Dars" at bounding box center [766, 582] width 1020 height 31
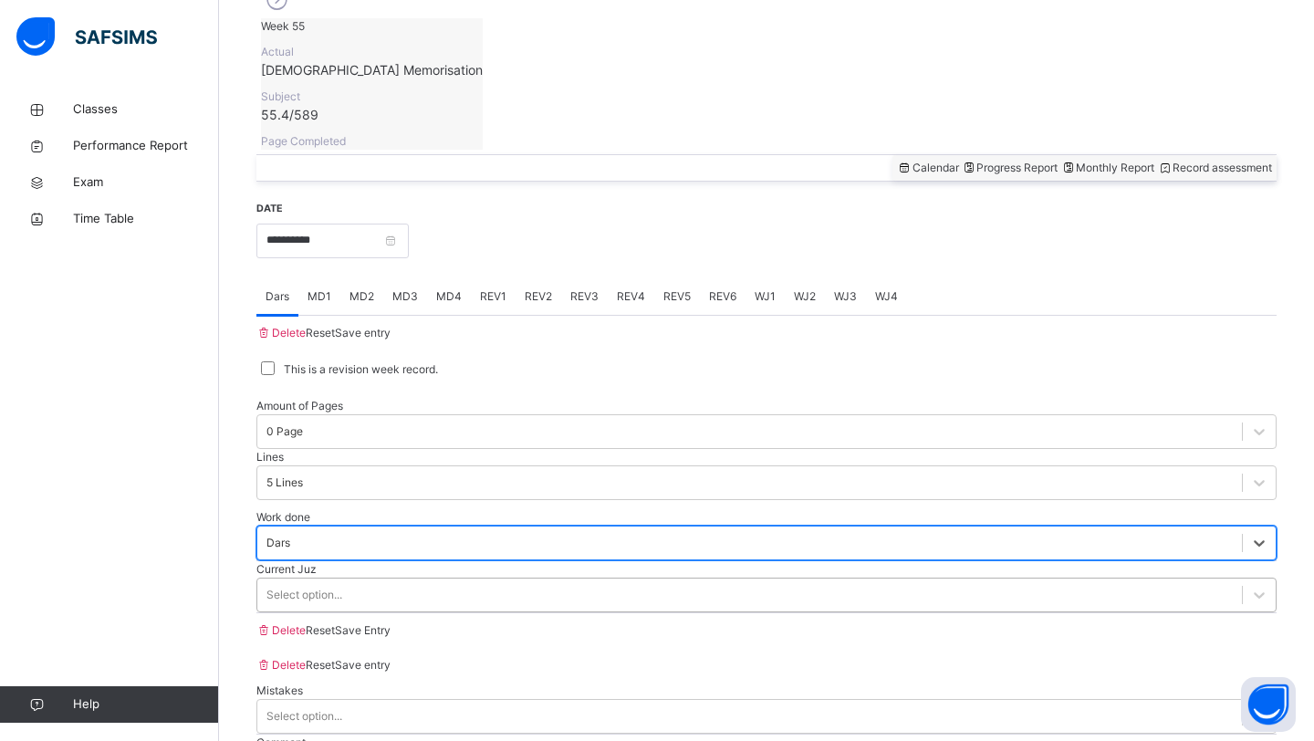
click at [443, 580] on div "Select option..." at bounding box center [749, 594] width 984 height 28
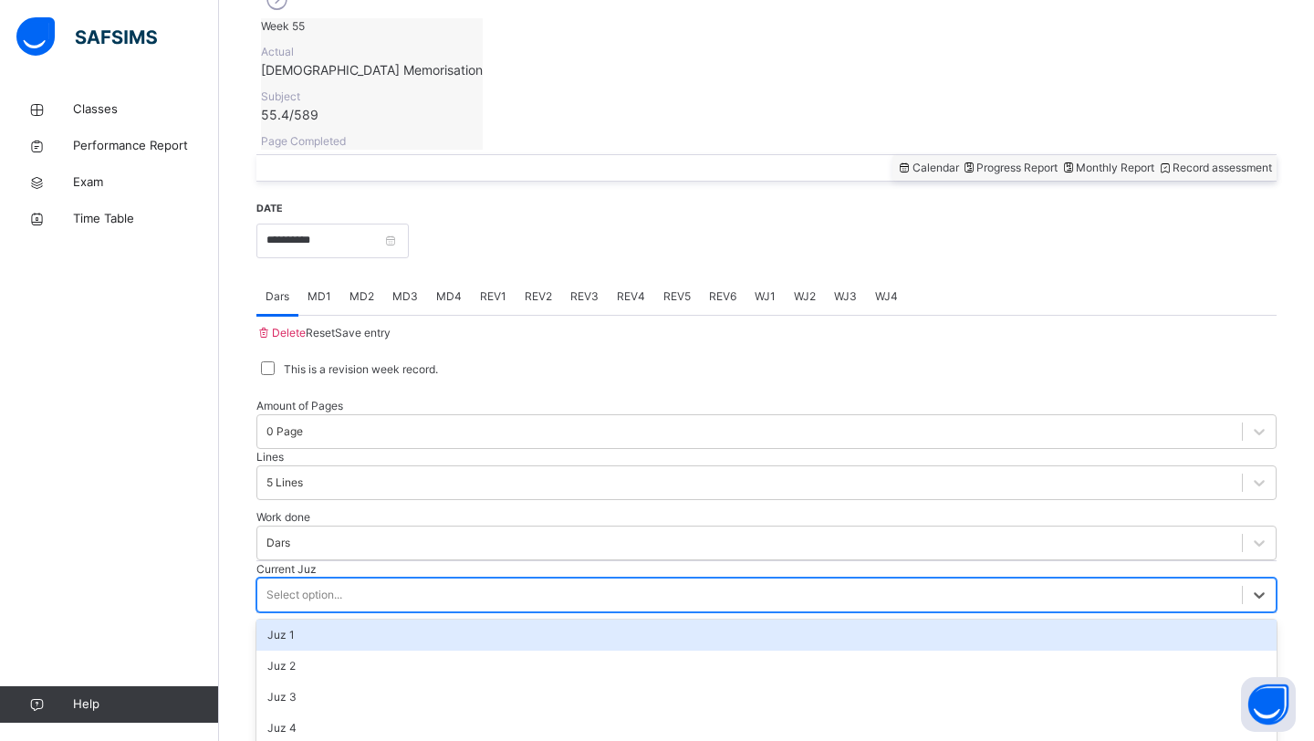
click at [395, 580] on div "Select option..." at bounding box center [749, 594] width 984 height 28
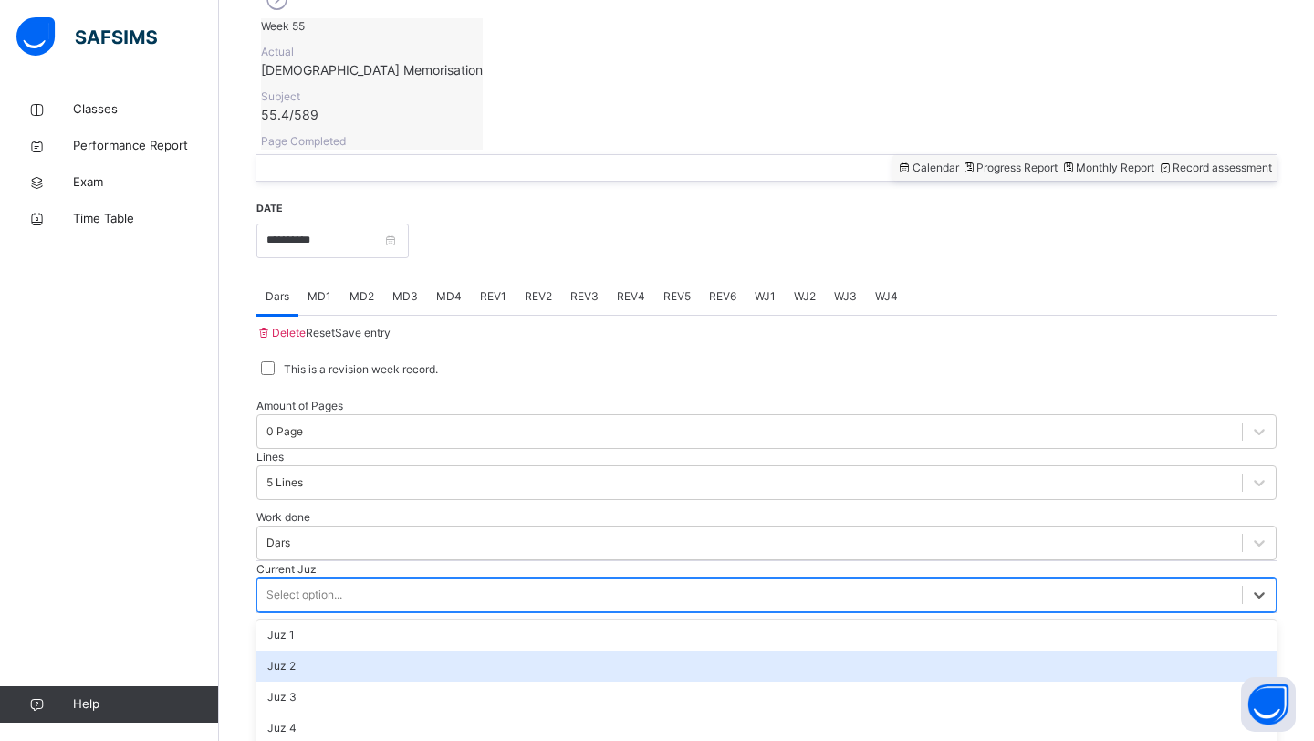
scroll to position [787, 0]
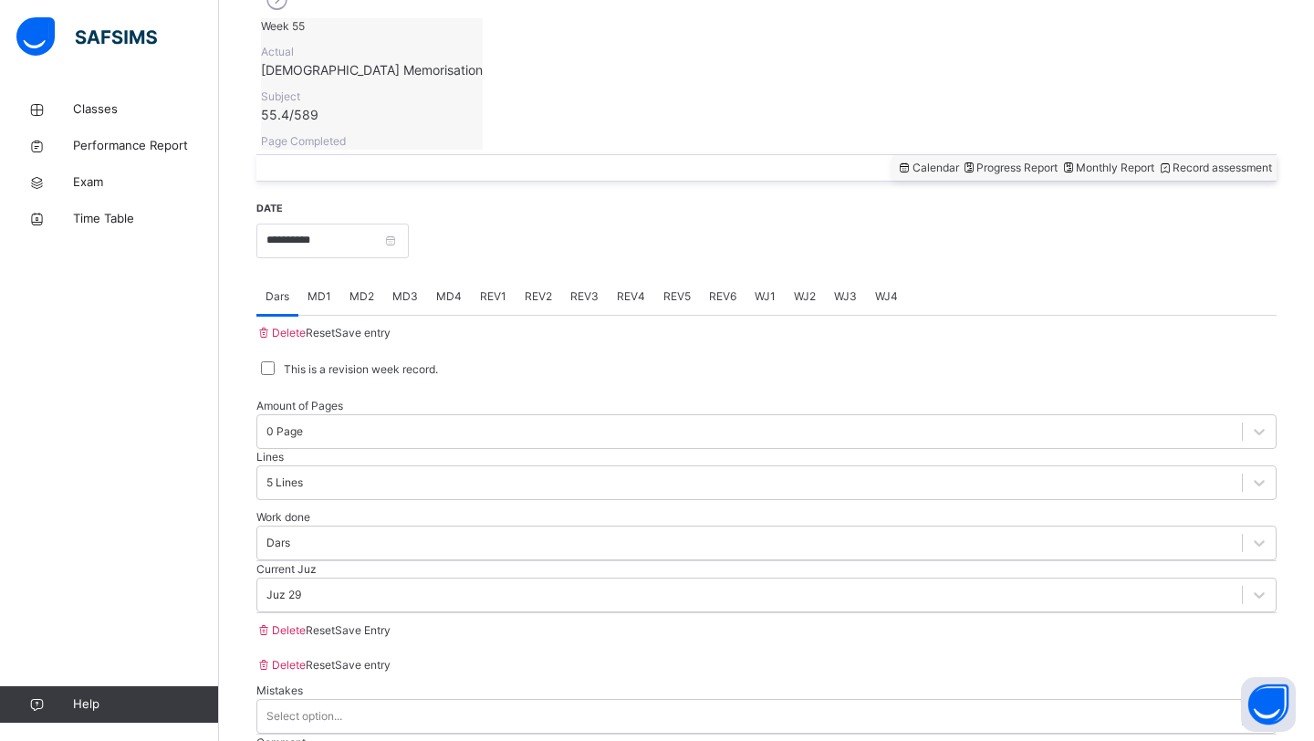
click at [390, 633] on span "Save Entry" at bounding box center [363, 630] width 56 height 14
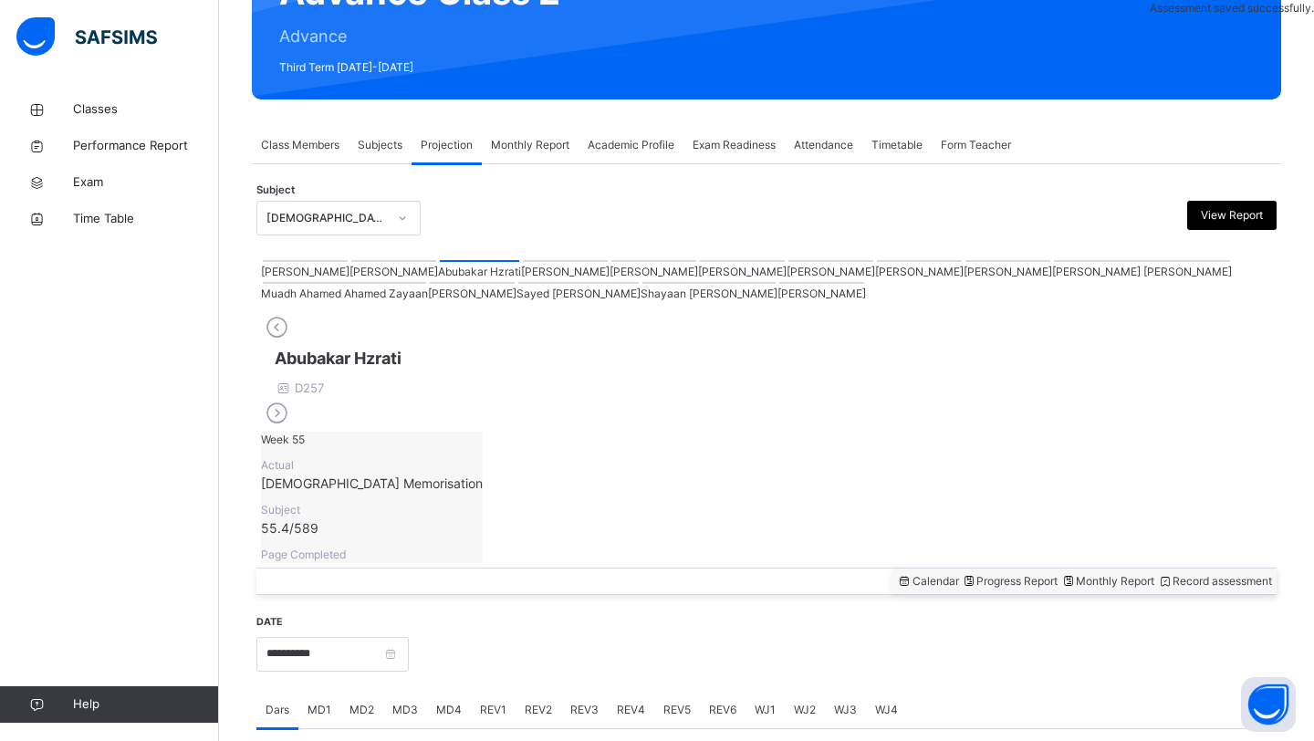
scroll to position [629, 0]
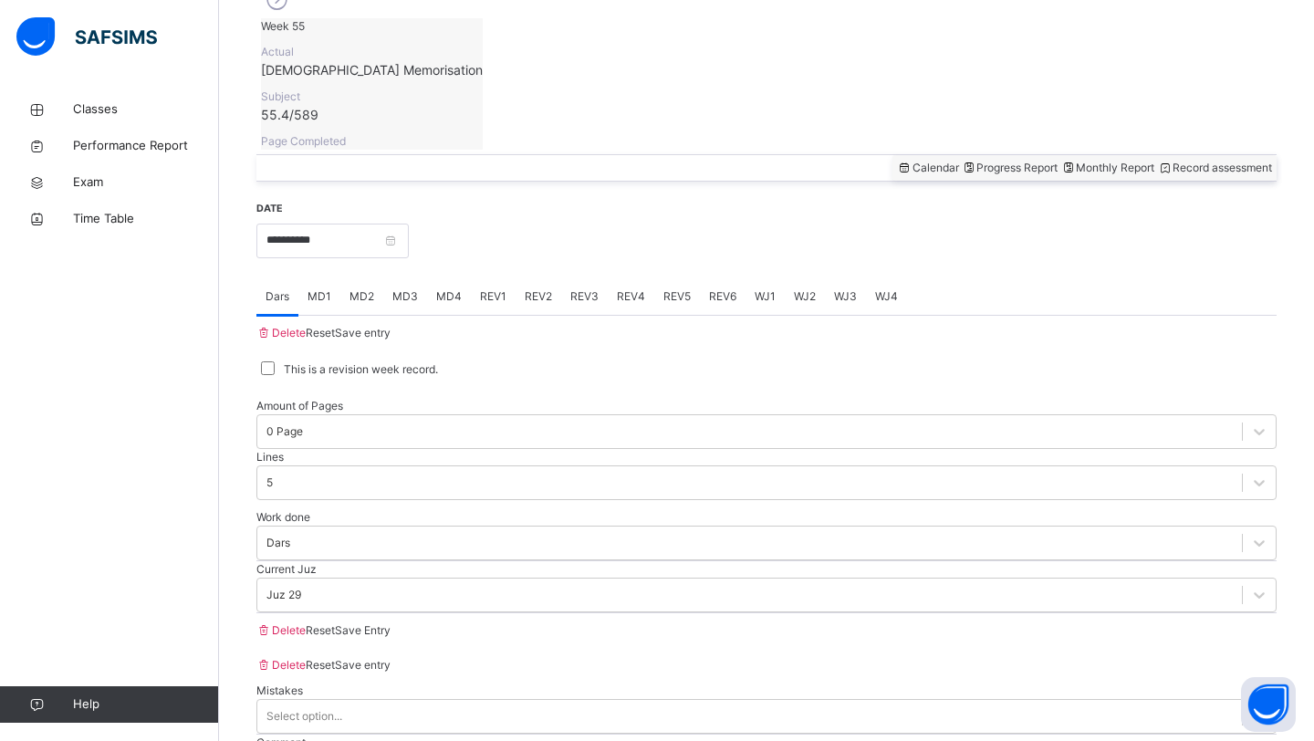
drag, startPoint x: 1179, startPoint y: 577, endPoint x: 1052, endPoint y: 473, distance: 164.0
click at [1179, 577] on div "Current Juz Juz 29" at bounding box center [766, 586] width 1020 height 51
click at [413, 288] on span "MD3" at bounding box center [405, 296] width 26 height 16
click at [364, 288] on span "MD2" at bounding box center [361, 296] width 25 height 16
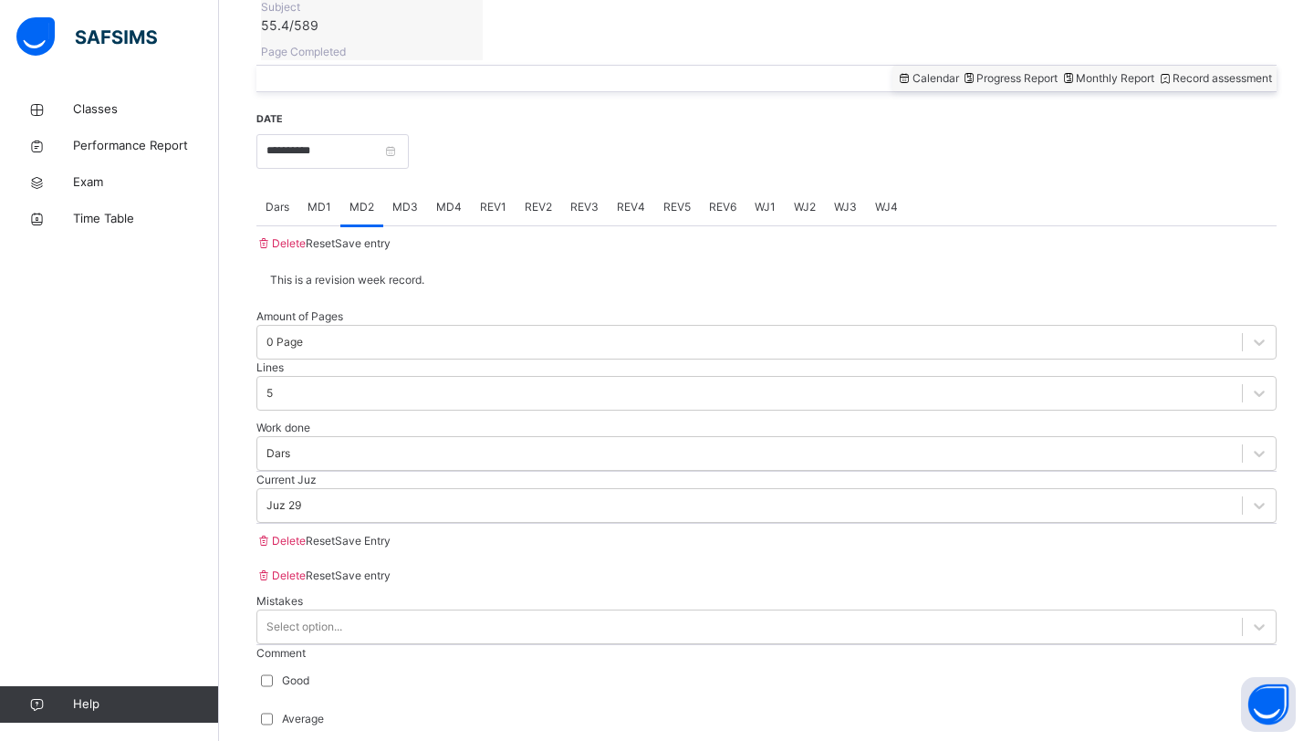
scroll to position [715, 0]
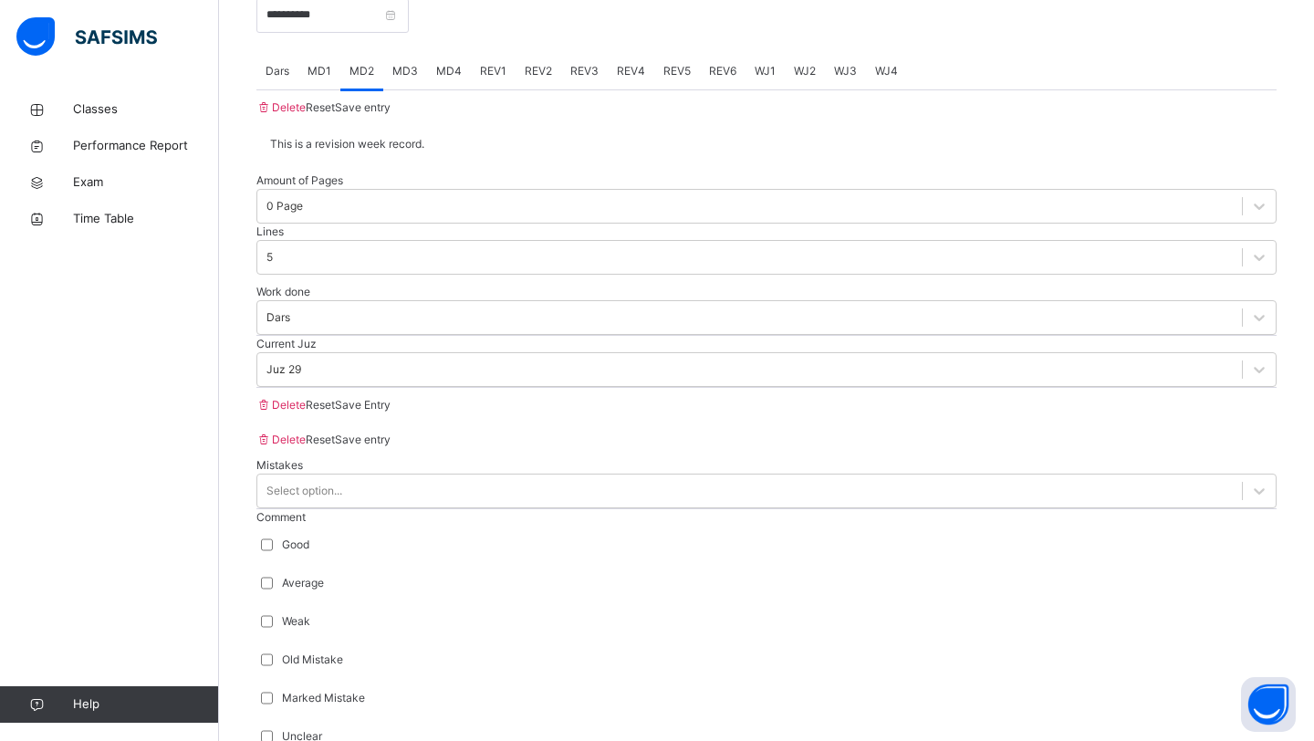
scroll to position [881, 0]
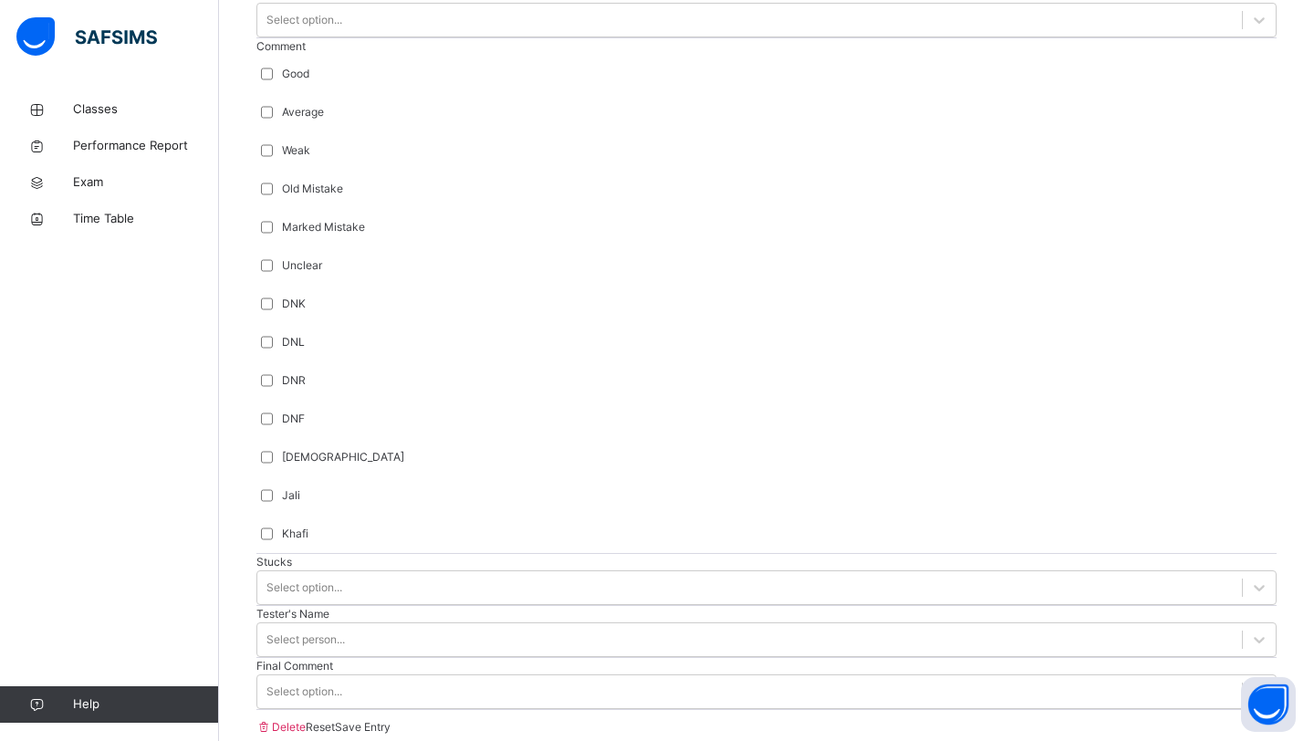
type input "**"
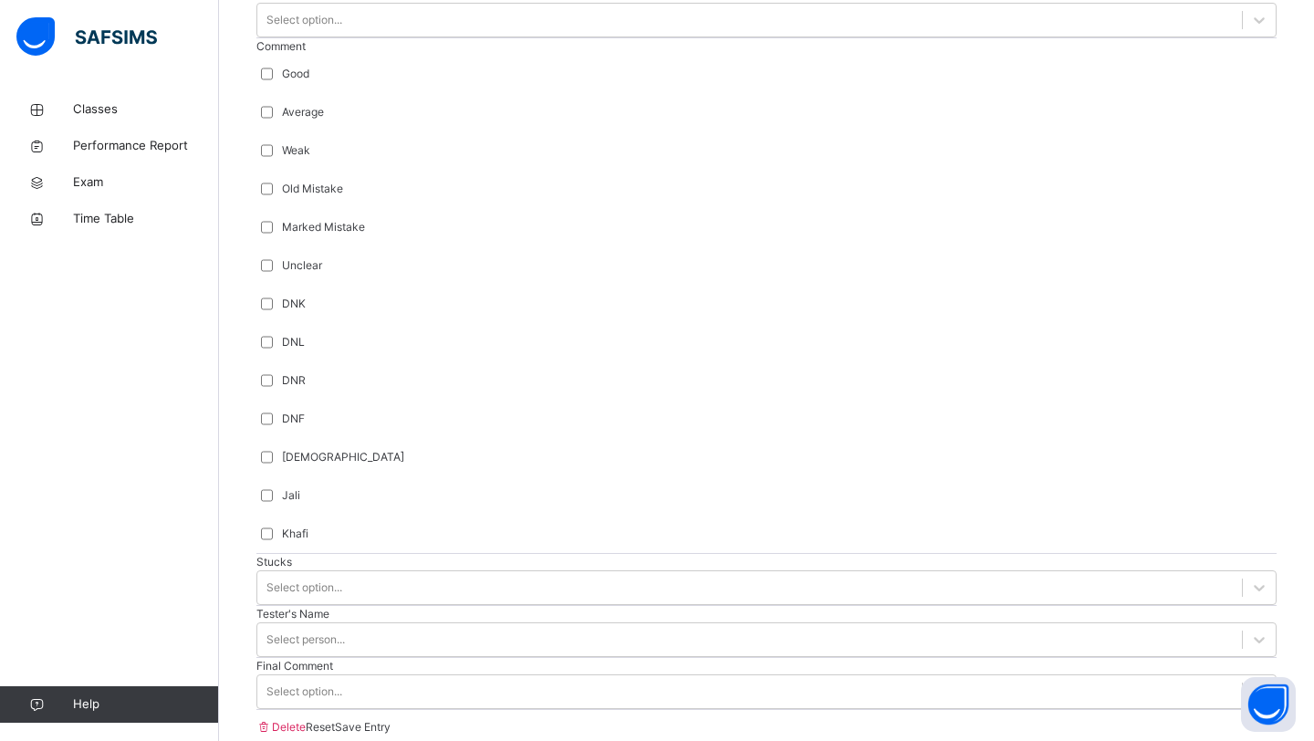
drag, startPoint x: 332, startPoint y: 642, endPoint x: 1272, endPoint y: 664, distance: 939.9
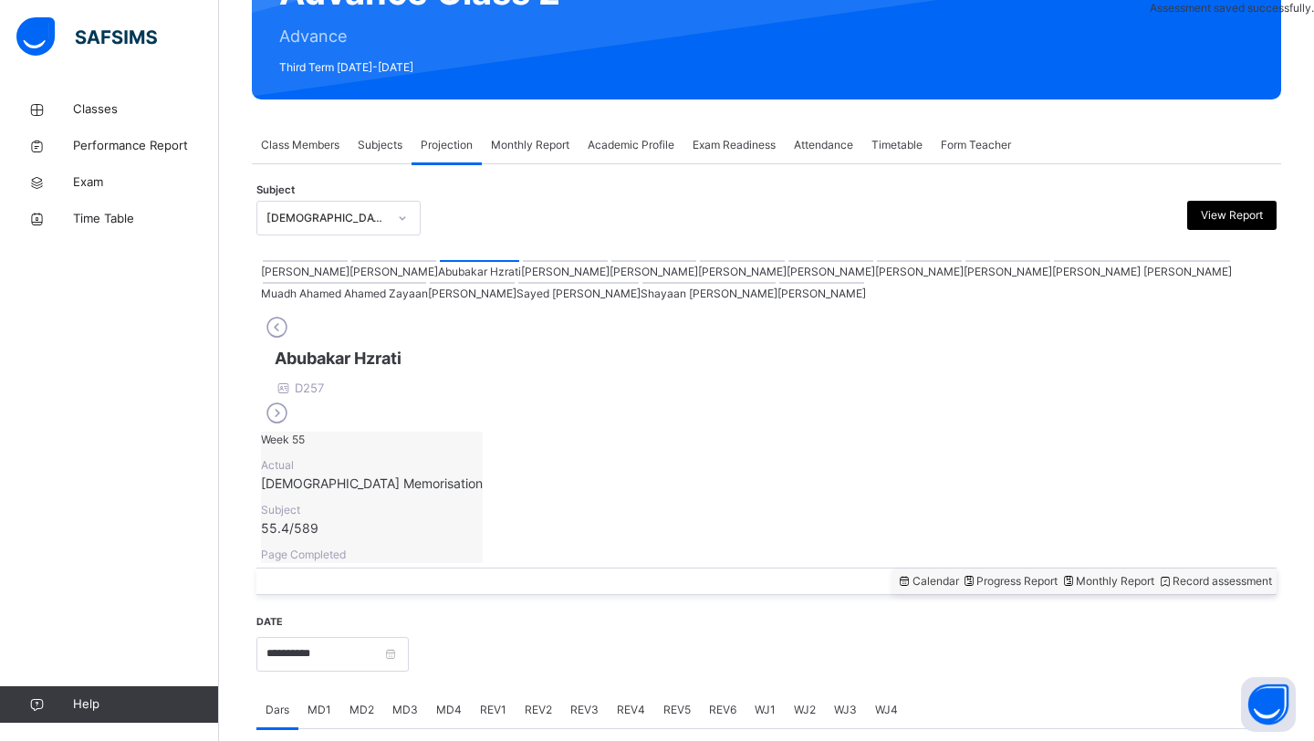
scroll to position [629, 0]
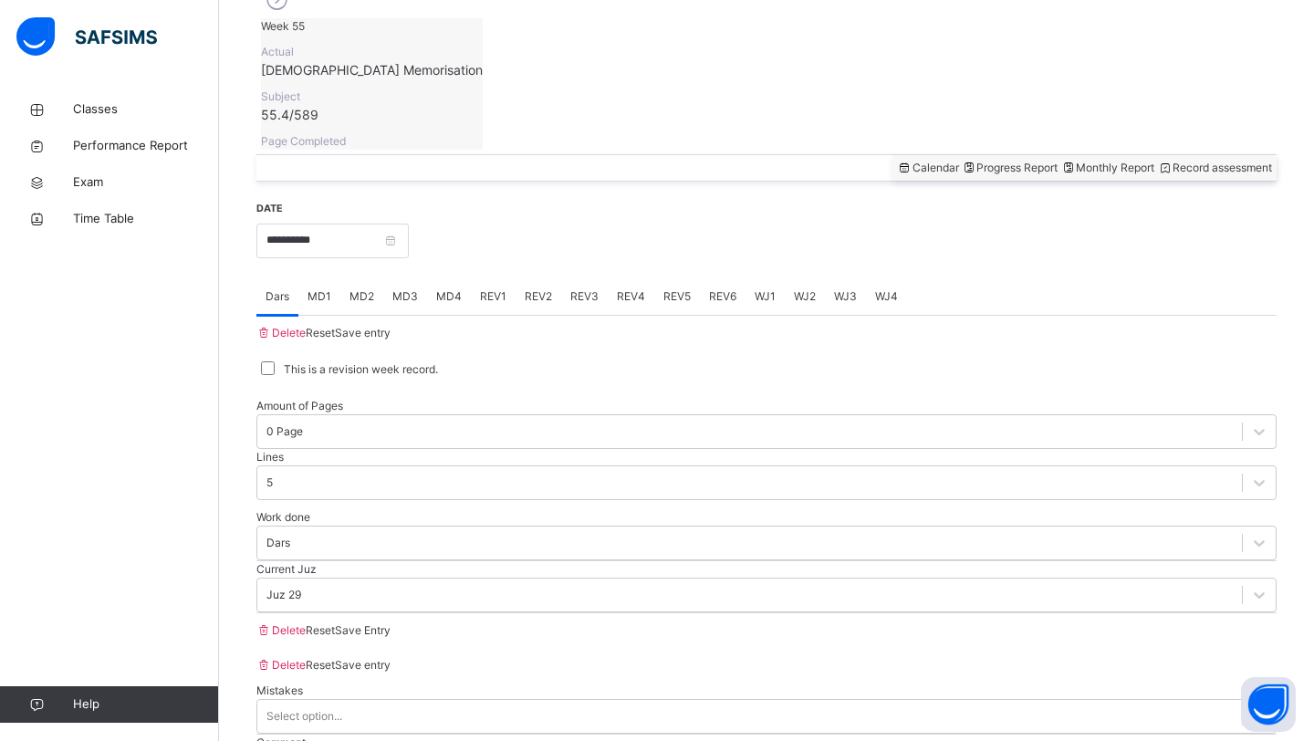
drag, startPoint x: 1244, startPoint y: 635, endPoint x: 883, endPoint y: 457, distance: 402.7
click at [390, 628] on span "Save Entry" at bounding box center [363, 630] width 56 height 14
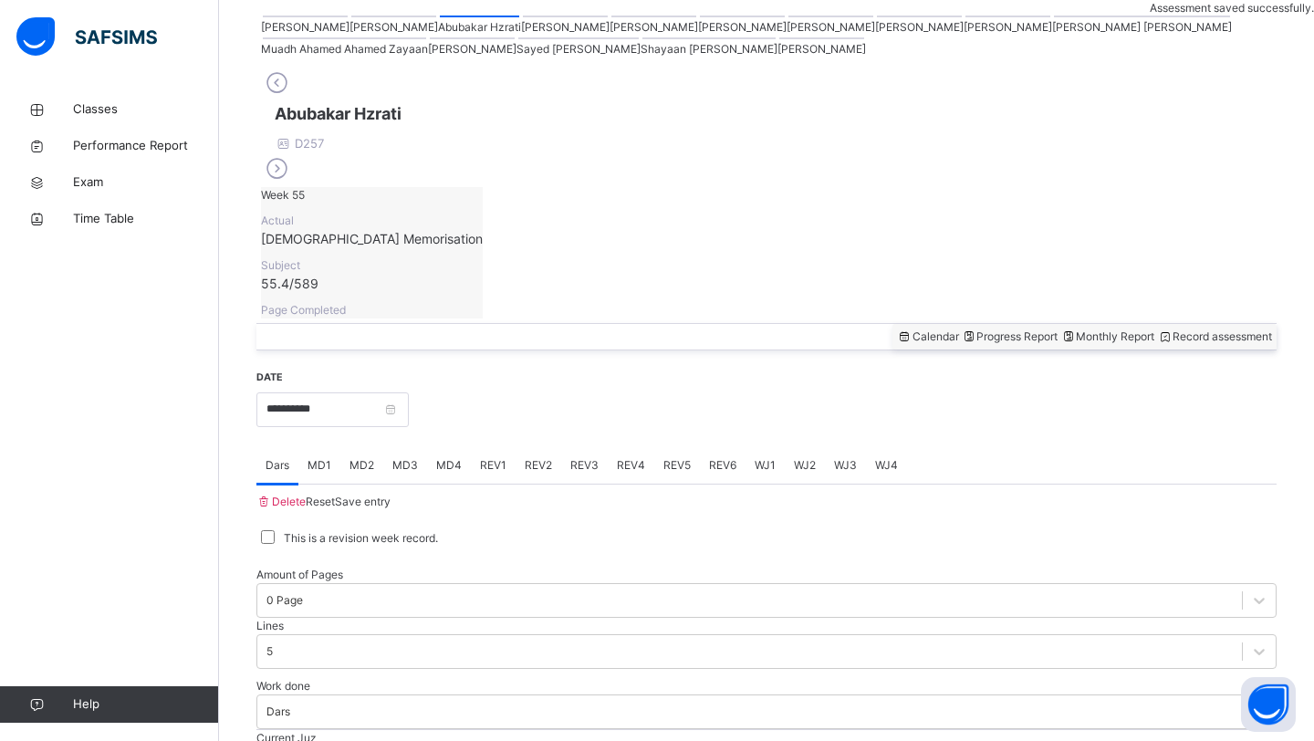
scroll to position [499, 0]
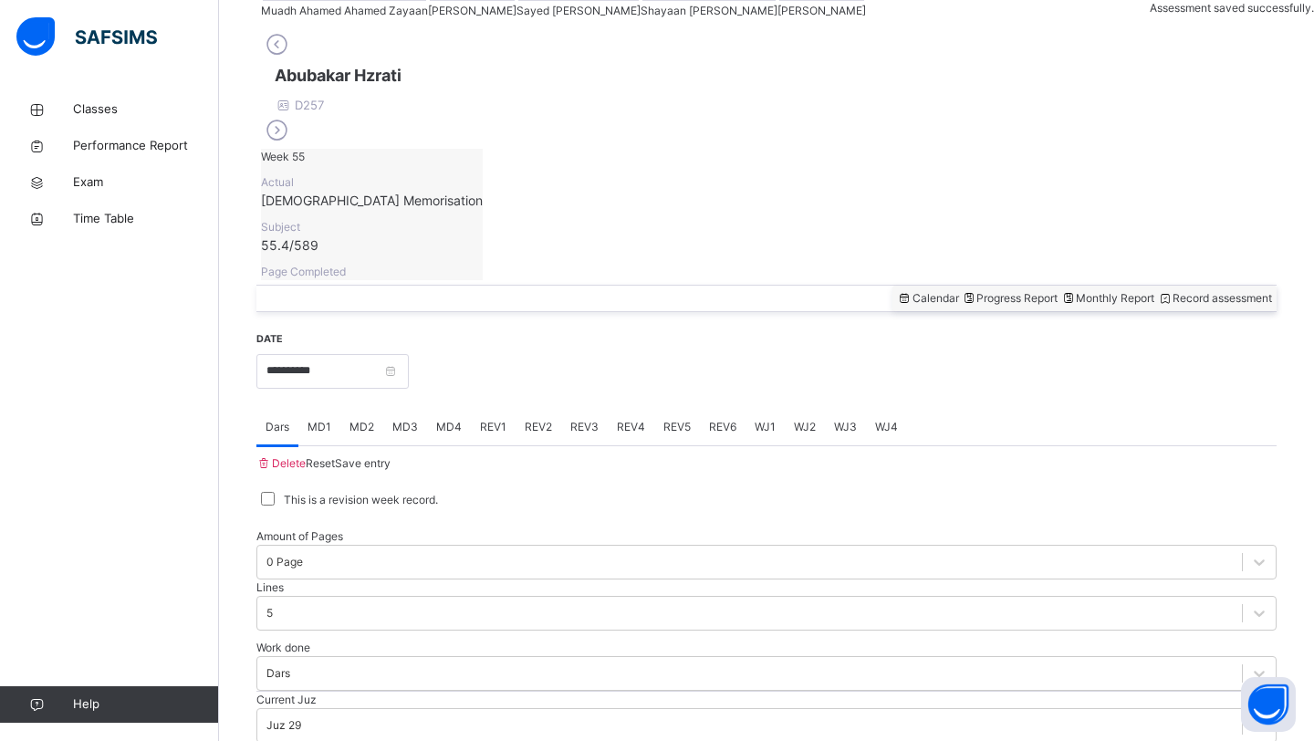
click at [462, 419] on span "MD4" at bounding box center [449, 427] width 26 height 16
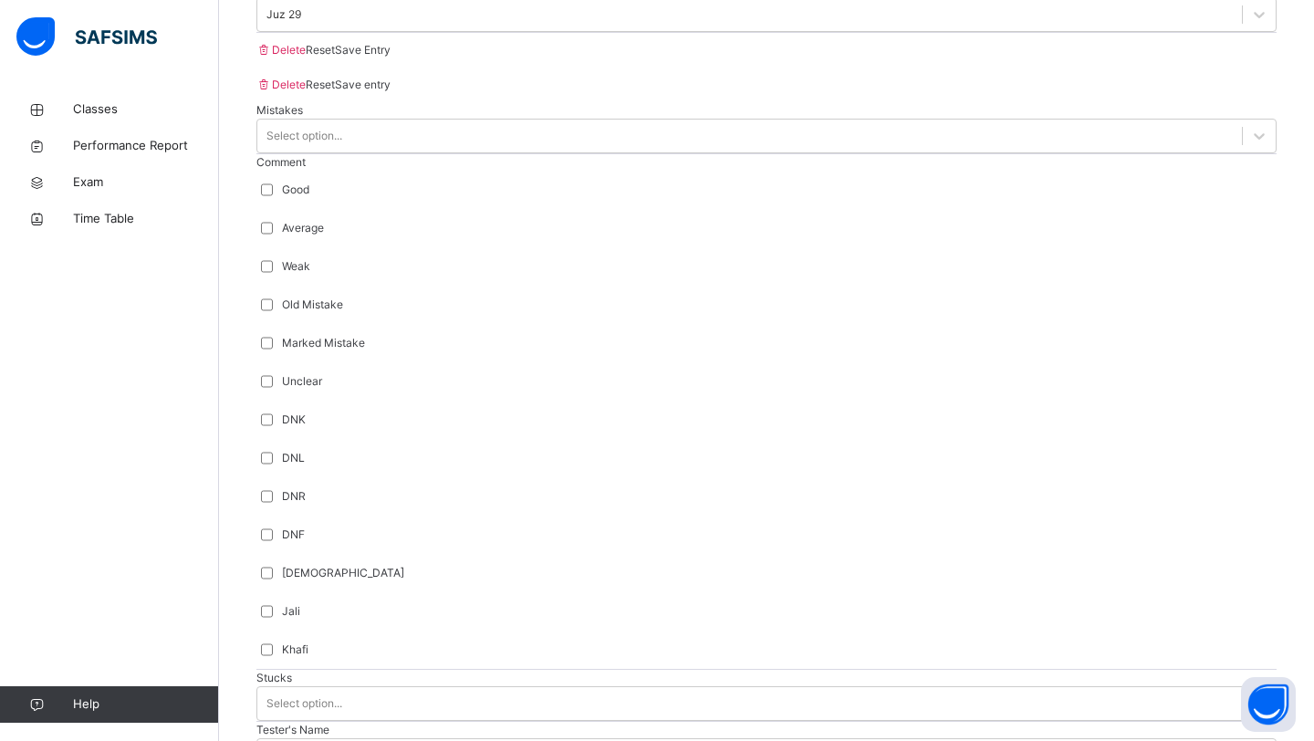
scroll to position [1228, 0]
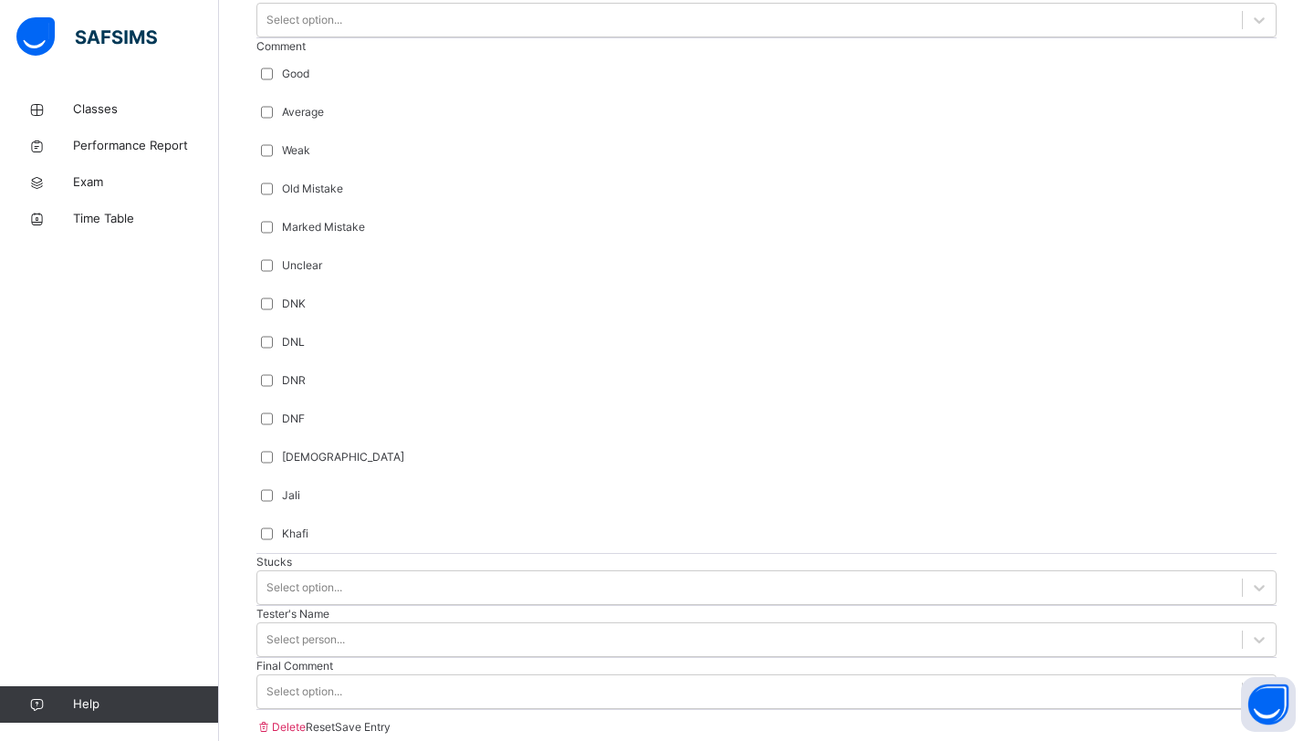
type input "**"
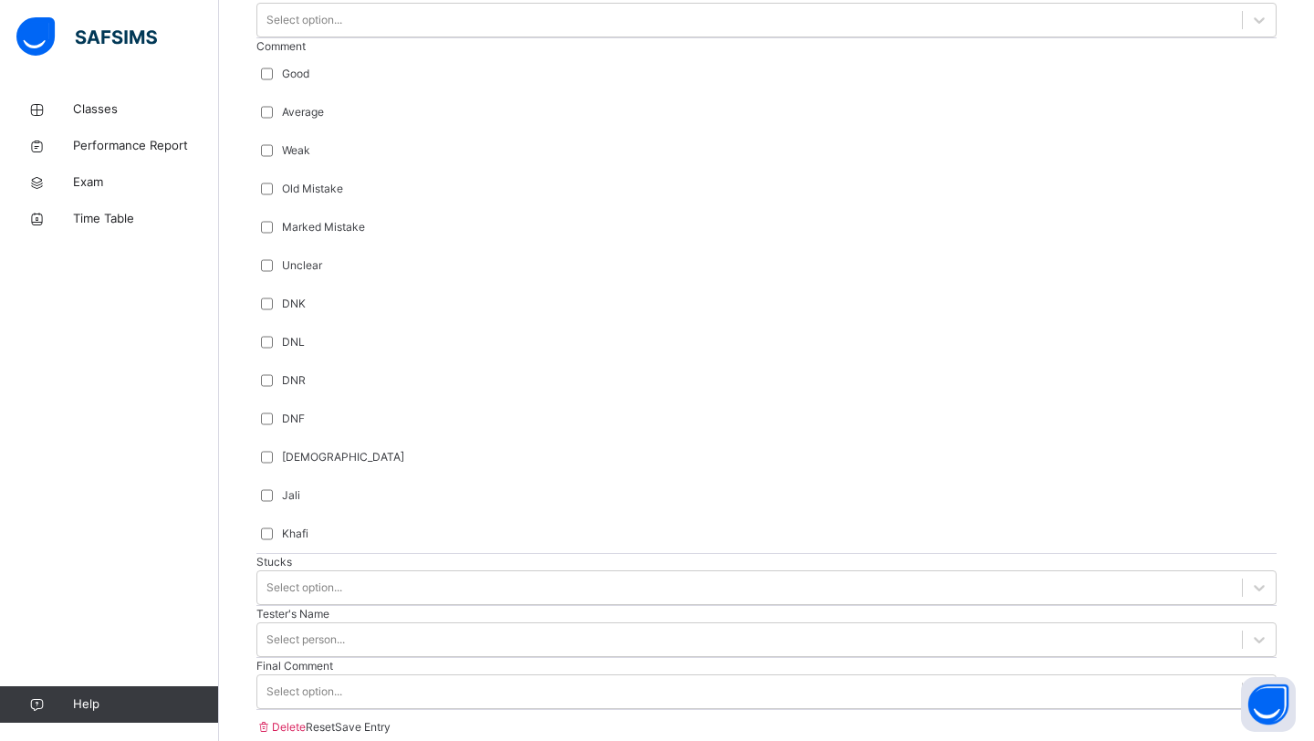
drag, startPoint x: 313, startPoint y: 612, endPoint x: 791, endPoint y: 612, distance: 478.0
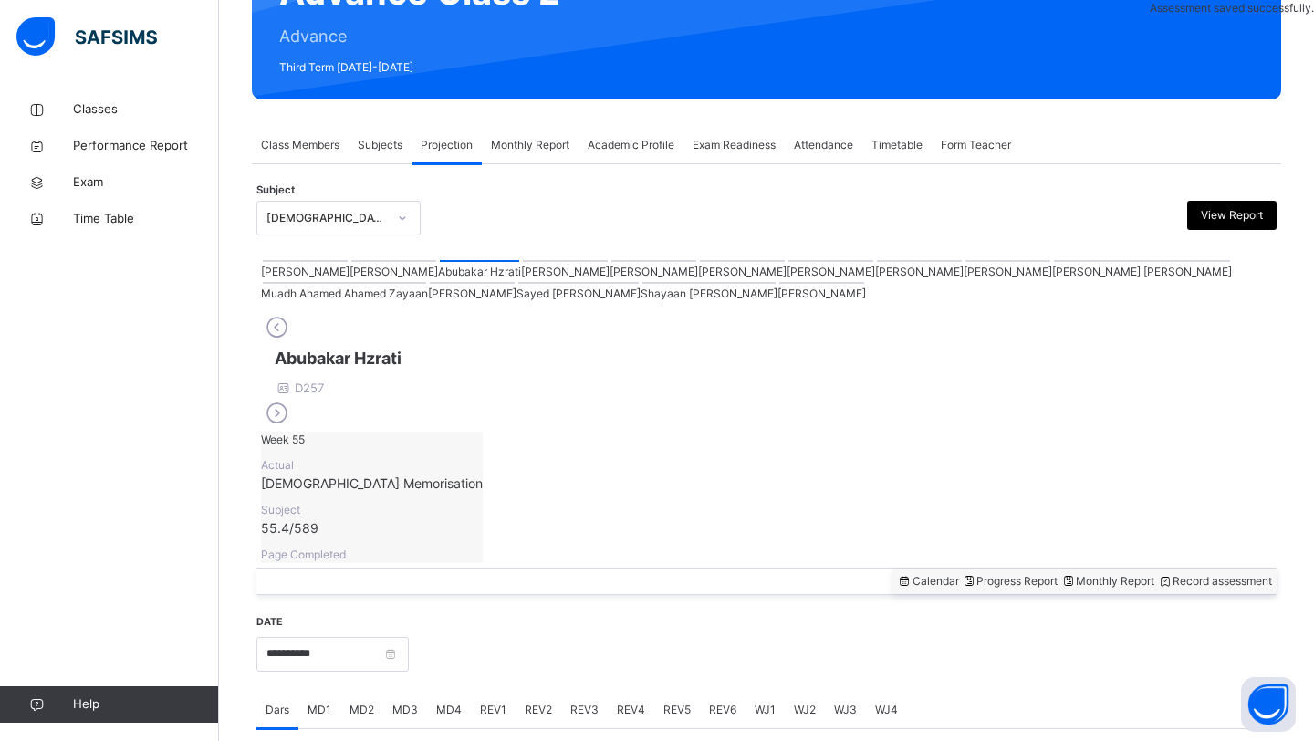
scroll to position [629, 0]
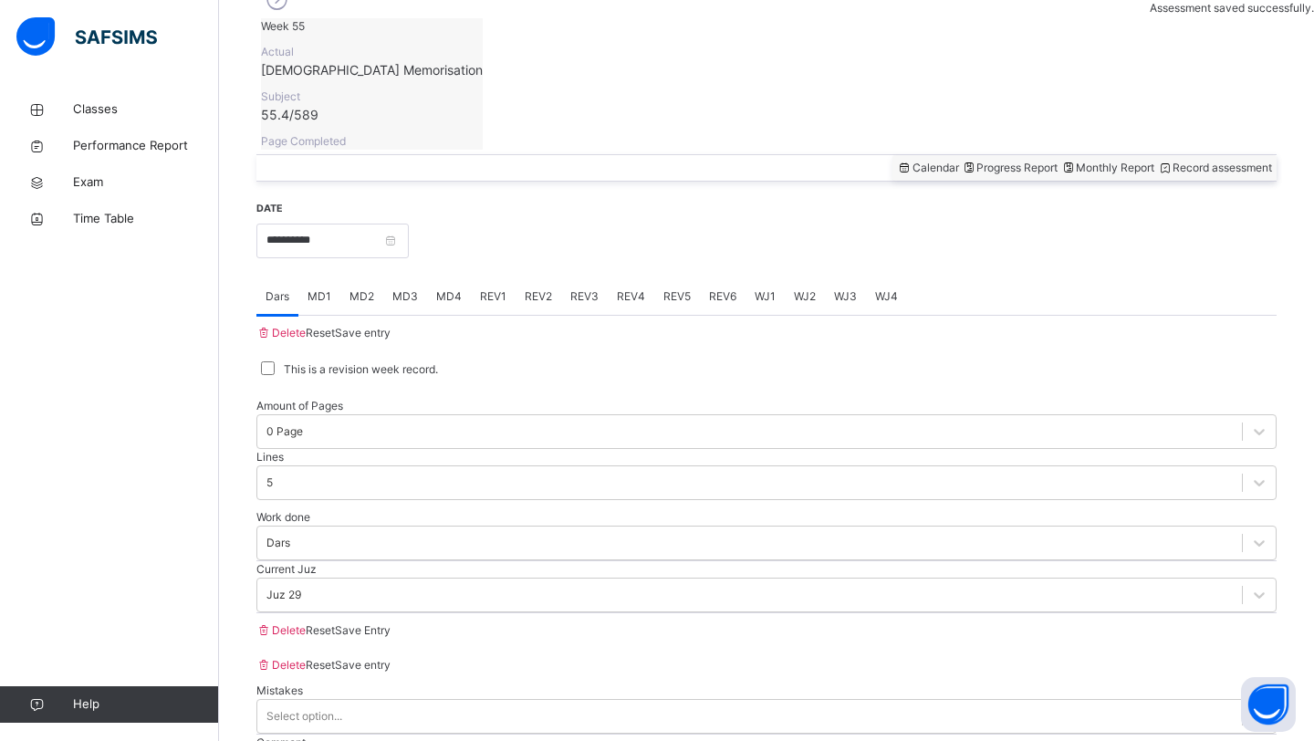
click at [504, 288] on span "REV1" at bounding box center [493, 296] width 26 height 16
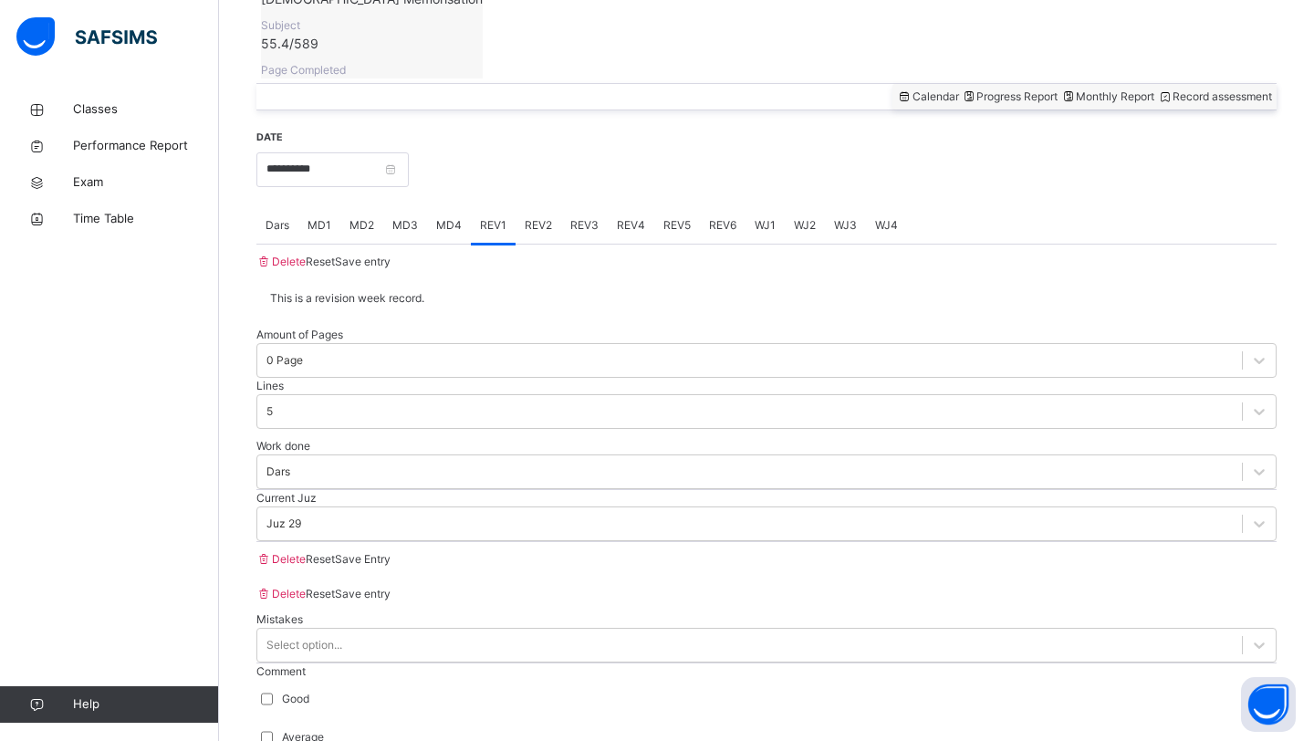
scroll to position [700, 0]
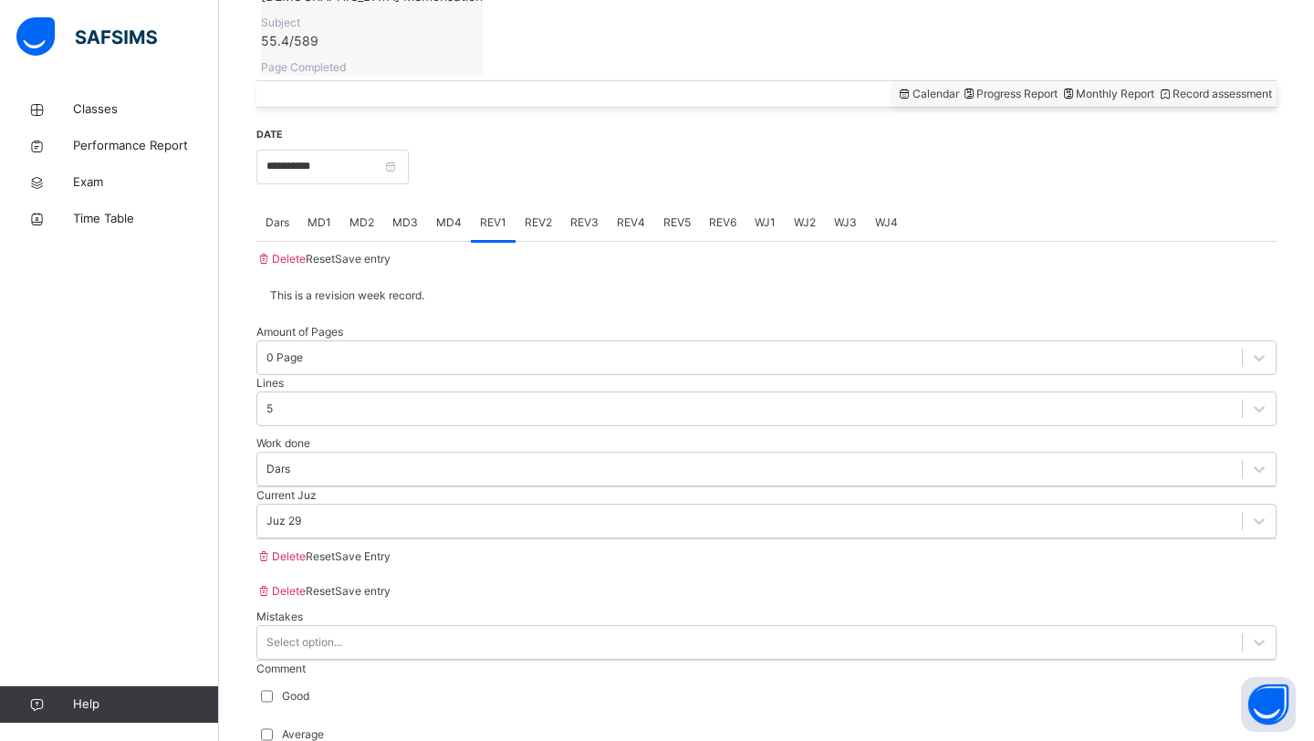
scroll to position [704, 0]
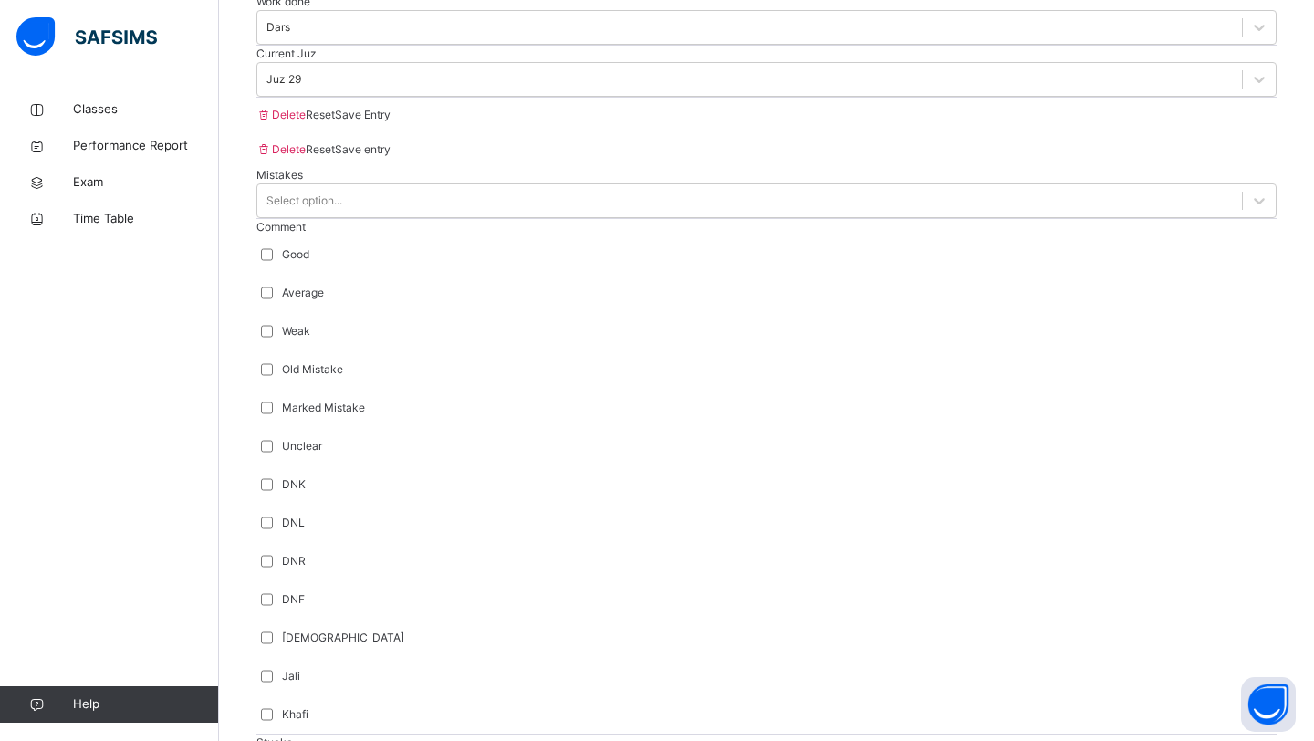
scroll to position [1543, 0]
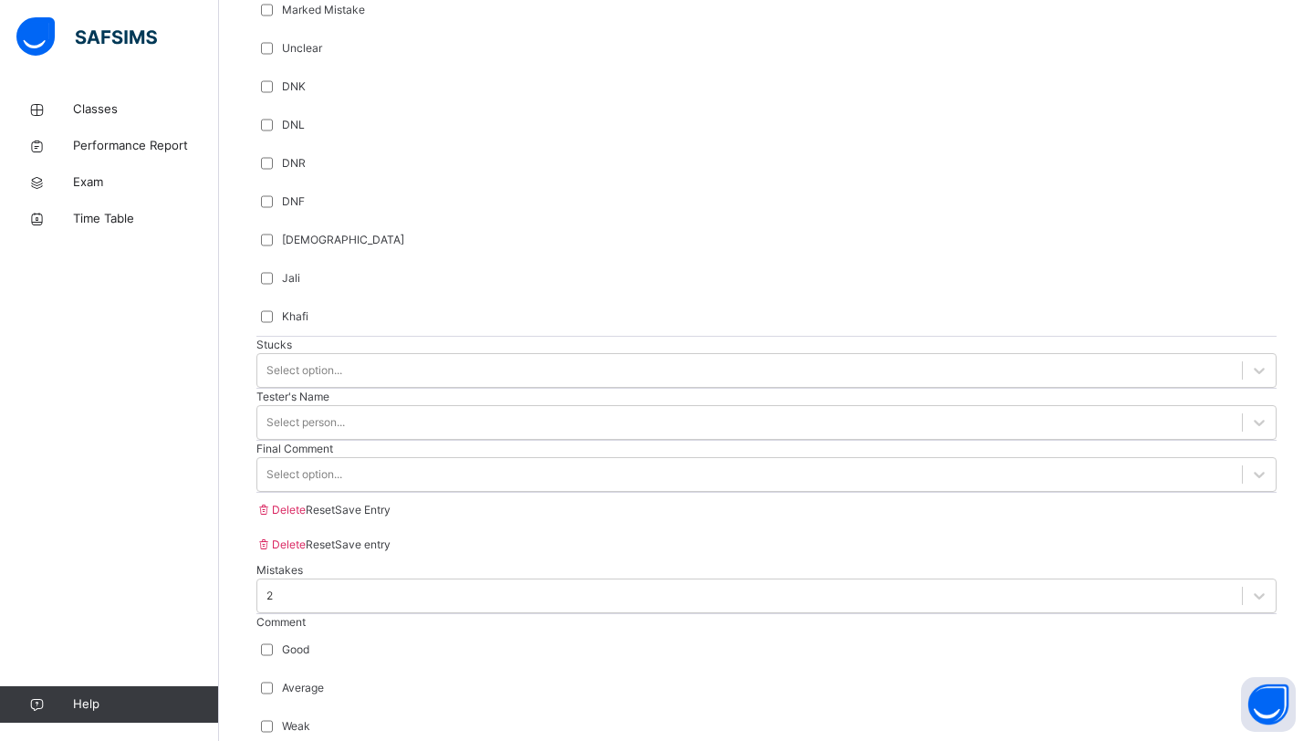
type input "***"
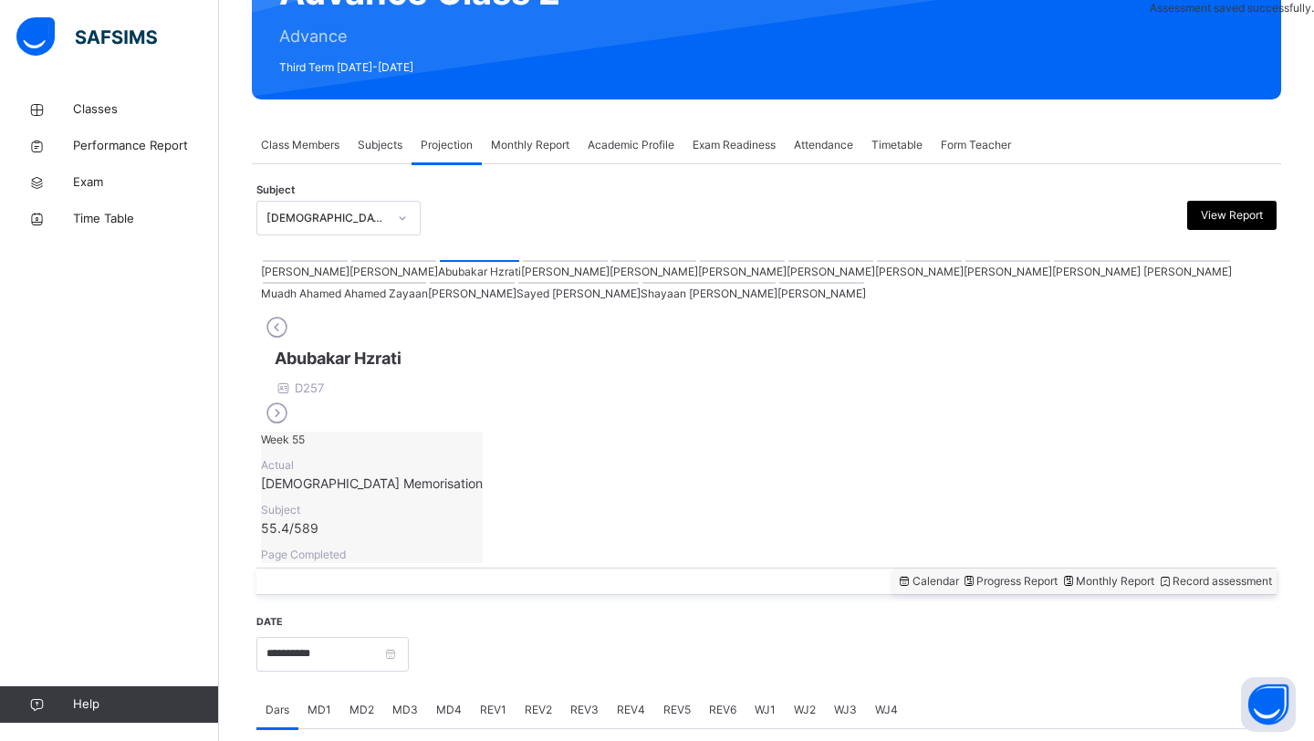
scroll to position [629, 0]
